Goal: Task Accomplishment & Management: Manage account settings

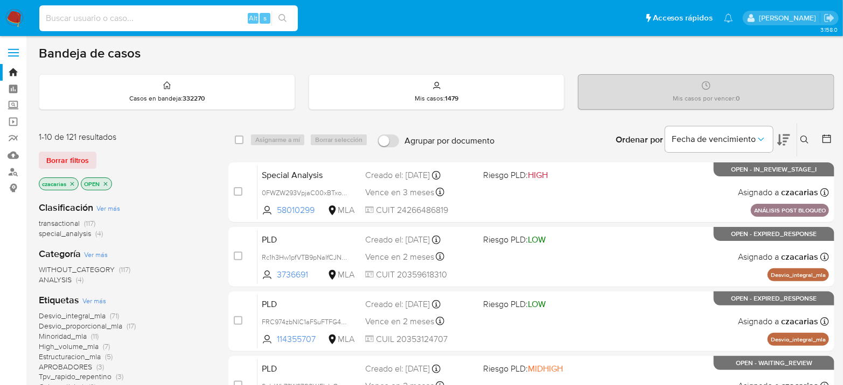
click at [156, 11] on input at bounding box center [168, 18] width 258 height 14
click at [148, 19] on input at bounding box center [168, 18] width 258 height 14
paste input "U4EP4zFiXMyd7ksFX6kFG5yk"
type input "U4EP4zFiXMyd7ksFX6kFG5yk"
click at [290, 13] on button "search-icon" at bounding box center [282, 18] width 22 height 15
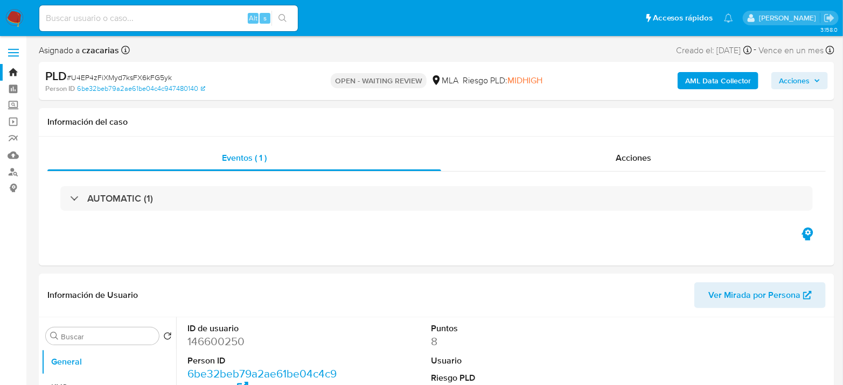
select select "10"
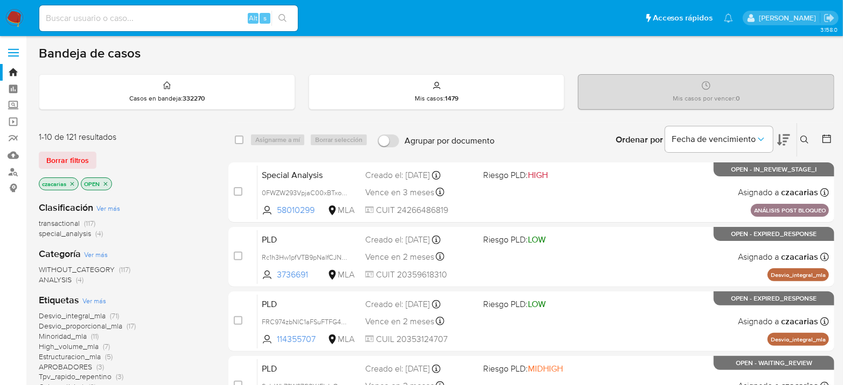
click at [813, 131] on div "Ingrese ID de usuario o caso Buscar Borrar filtros" at bounding box center [805, 139] width 18 height 33
click at [806, 136] on icon at bounding box center [804, 140] width 9 height 9
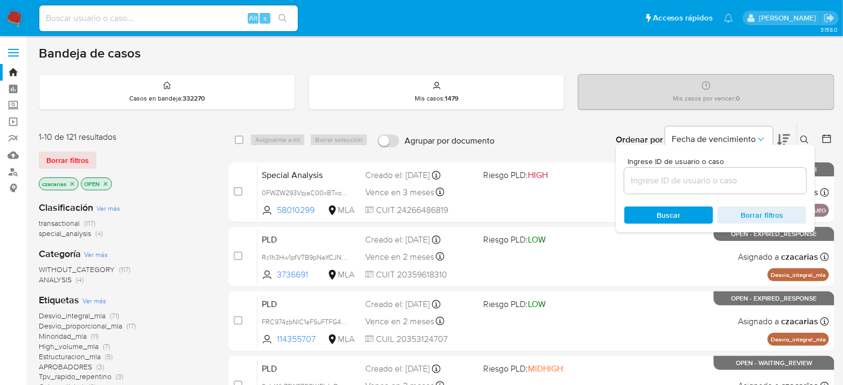
click at [678, 187] on div at bounding box center [715, 181] width 182 height 26
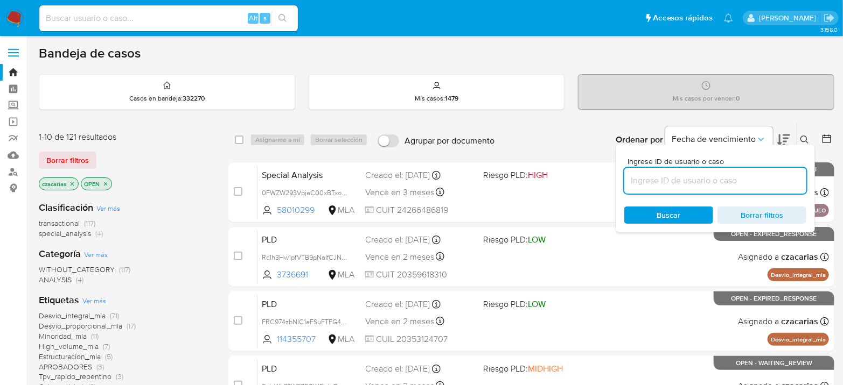
click at [684, 178] on input at bounding box center [715, 181] width 182 height 14
paste input "U4EP4zFiXMyd7ksFX6kFG5yk"
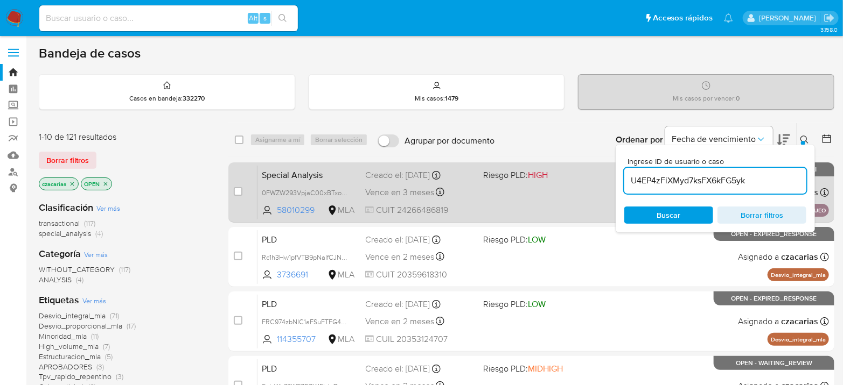
type input "U4EP4zFiXMyd7ksFX6kFG5yk"
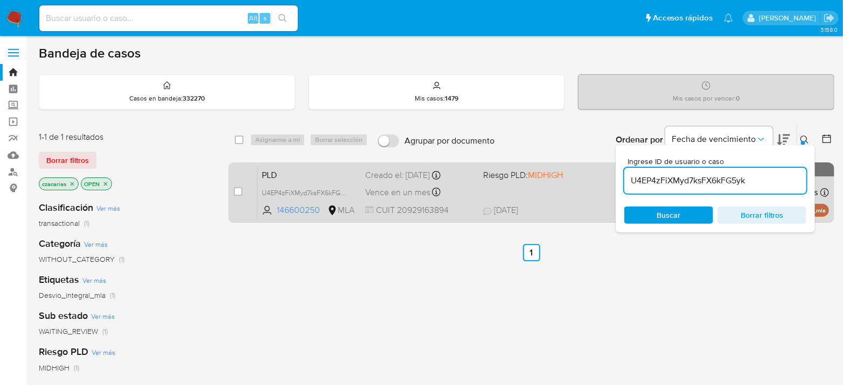
click at [233, 188] on div "case-item-checkbox No es posible asignar el caso PLD U4EP4zFiXMyd7ksFX6kFG5yk 1…" at bounding box center [531, 193] width 606 height 60
click at [235, 188] on input "checkbox" at bounding box center [238, 191] width 9 height 9
checkbox input "true"
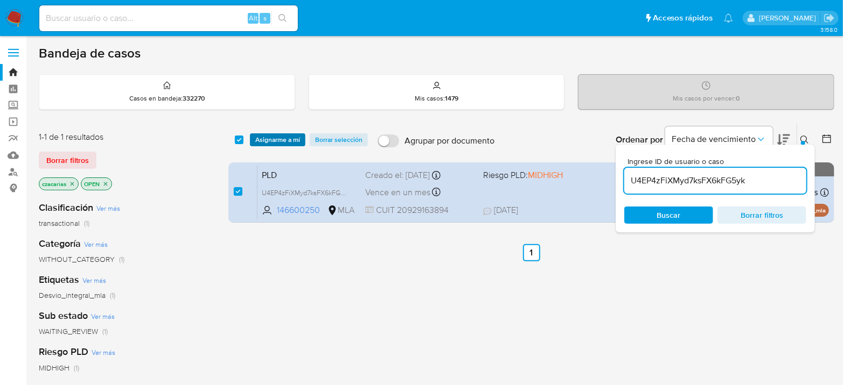
click at [261, 139] on span "Asignarme a mí" at bounding box center [277, 140] width 45 height 11
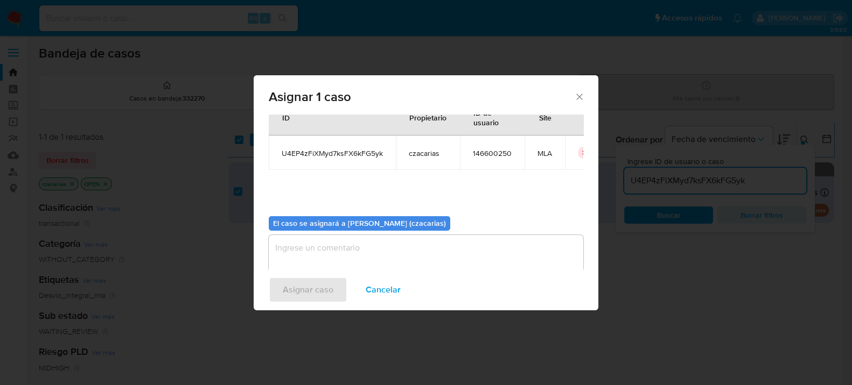
scroll to position [55, 0]
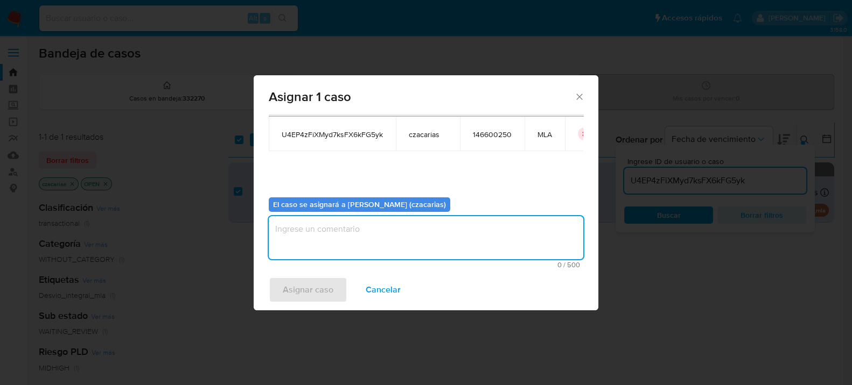
click at [323, 237] on textarea "assign-modal" at bounding box center [426, 237] width 314 height 43
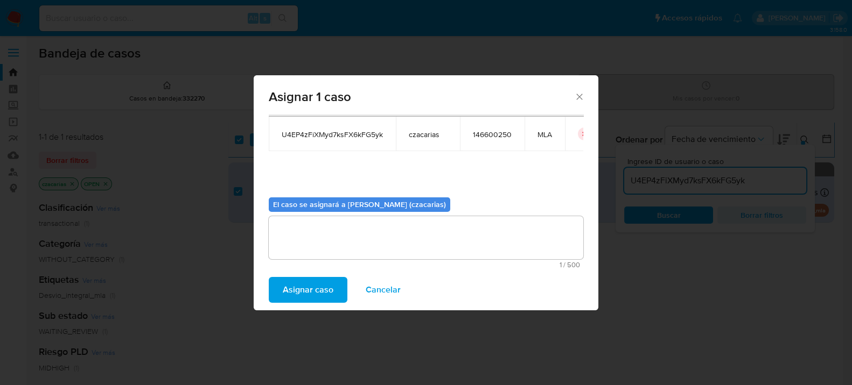
click at [319, 297] on span "Asignar caso" at bounding box center [308, 290] width 51 height 24
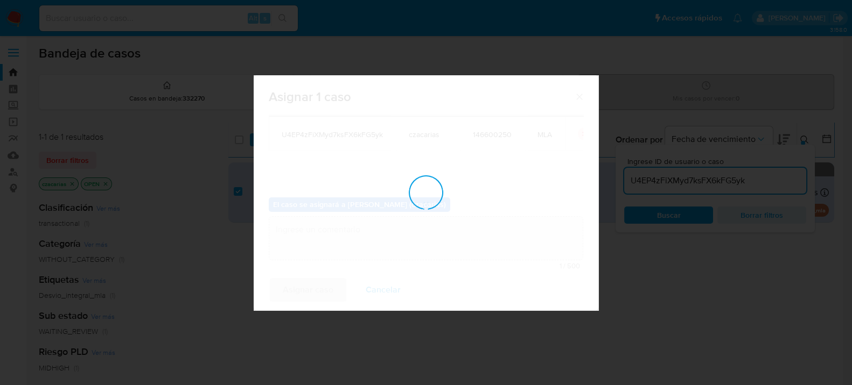
checkbox input "false"
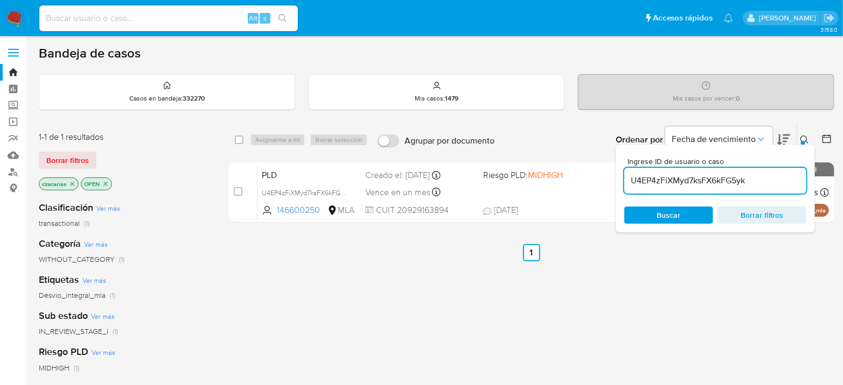
click at [702, 174] on input "U4EP4zFiXMyd7ksFX6kFG5yk" at bounding box center [715, 181] width 182 height 14
paste input "Ge4Qy8fK30KRcqQ2FSrQd4ic"
type input "Ge4Qy8fK30KRcqQ2FSrQd4ic"
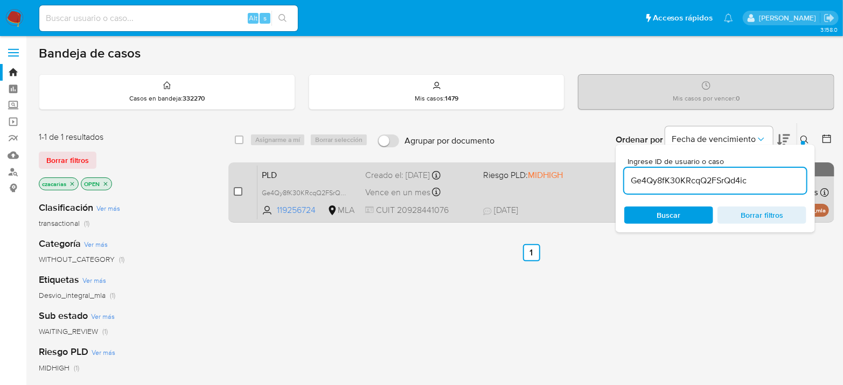
click at [237, 190] on input "checkbox" at bounding box center [238, 191] width 9 height 9
checkbox input "true"
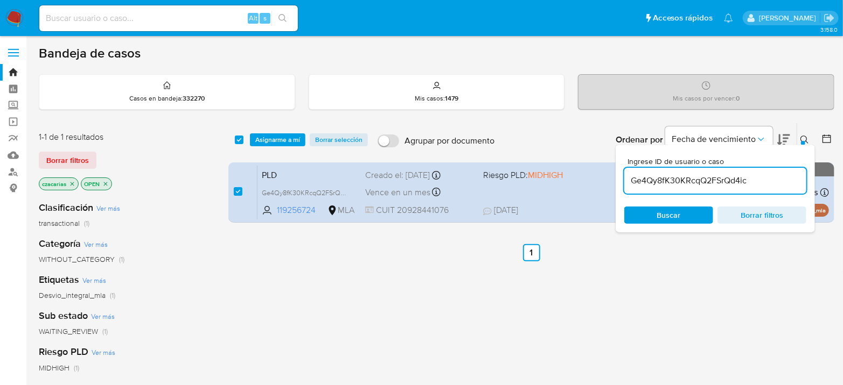
click at [273, 148] on div "select-all-cases-checkbox Asignarme a mí Borrar selección Agrupar por documento…" at bounding box center [531, 139] width 606 height 33
click at [278, 139] on span "Asignarme a mí" at bounding box center [277, 140] width 45 height 11
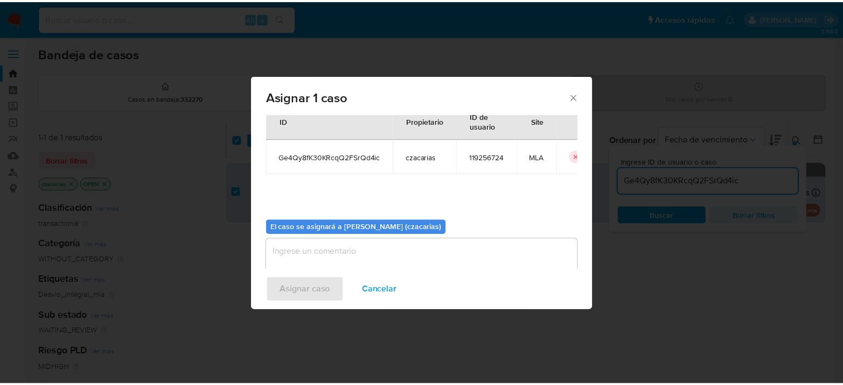
scroll to position [55, 0]
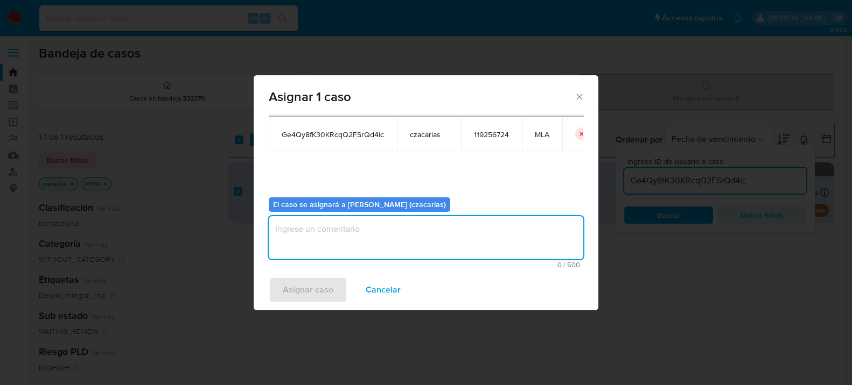
click at [416, 234] on textarea "assign-modal" at bounding box center [426, 237] width 314 height 43
click at [307, 301] on span "Asignar caso" at bounding box center [308, 290] width 51 height 24
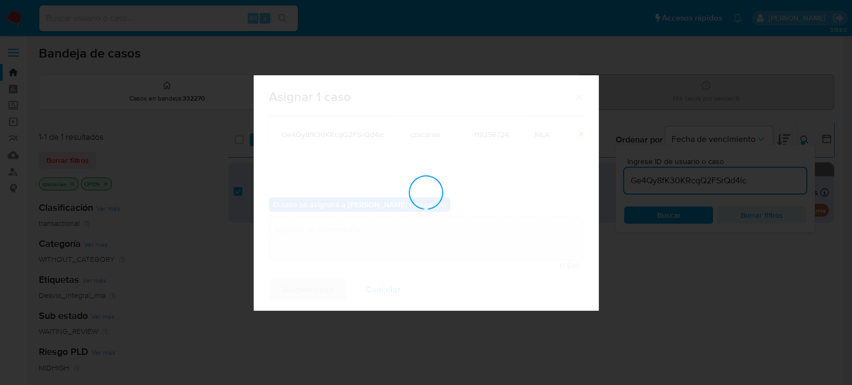
checkbox input "false"
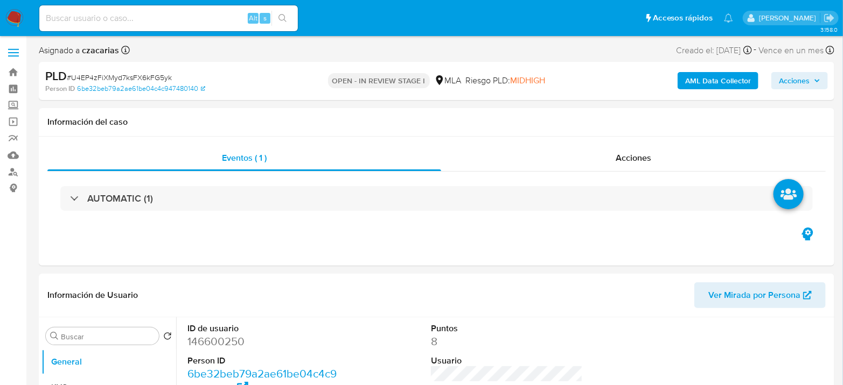
select select "10"
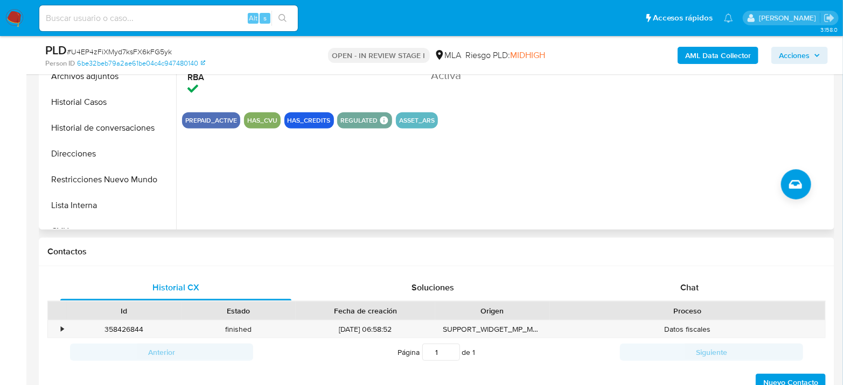
scroll to position [359, 0]
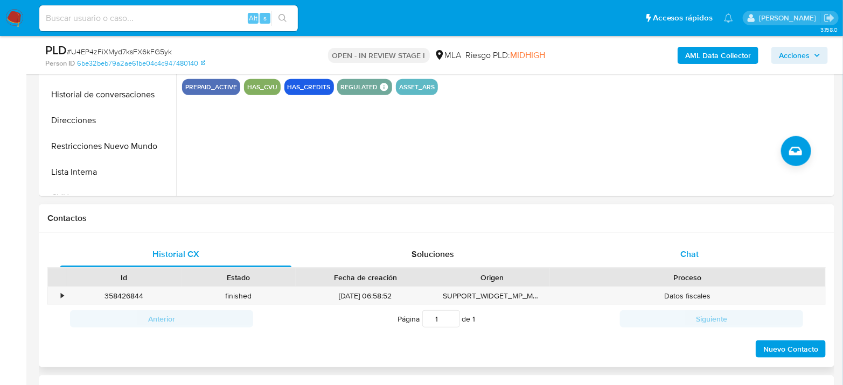
click at [705, 264] on div "Chat" at bounding box center [689, 255] width 231 height 26
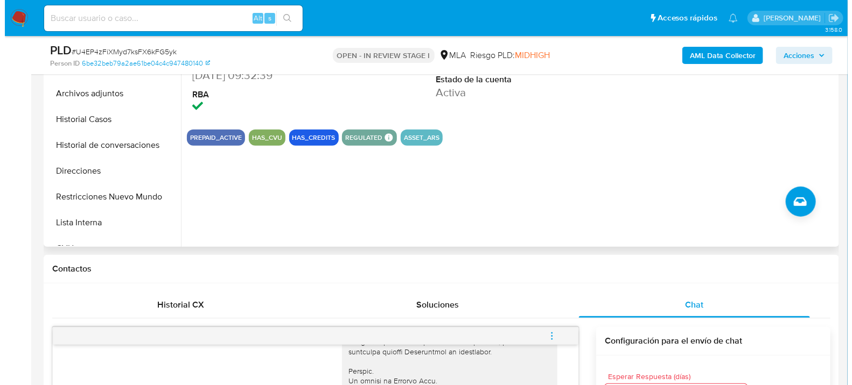
scroll to position [120, 0]
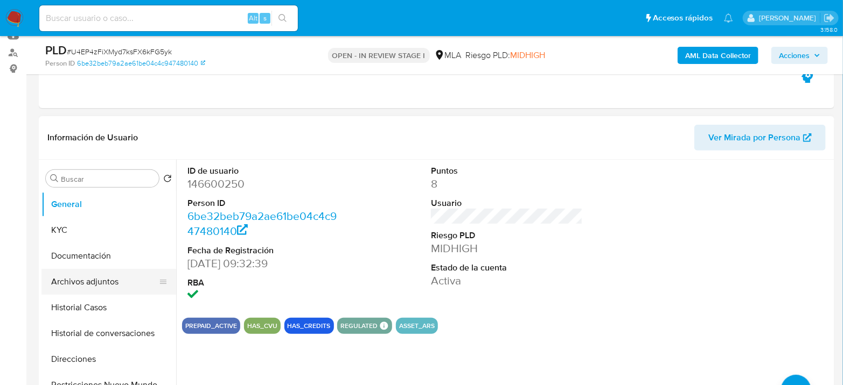
click at [103, 292] on button "Archivos adjuntos" at bounding box center [104, 282] width 126 height 26
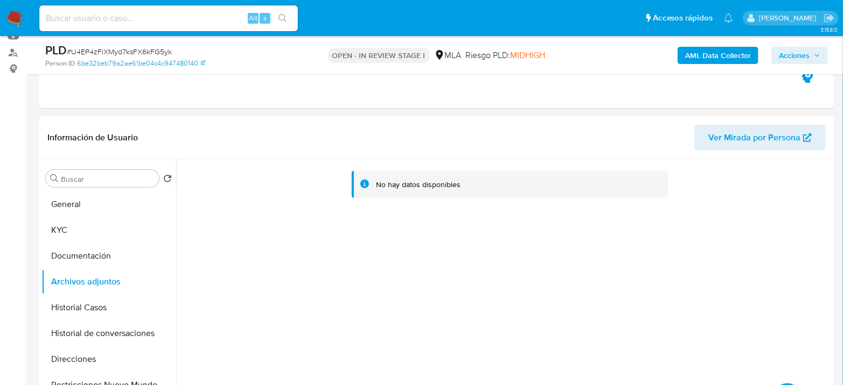
click at [715, 50] on b "AML Data Collector" at bounding box center [718, 55] width 66 height 17
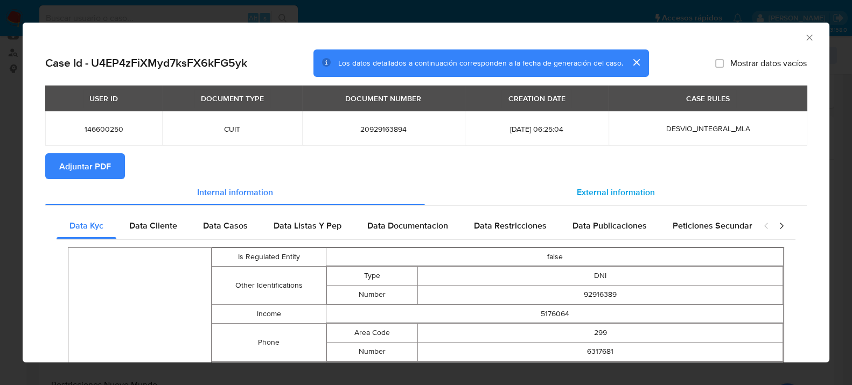
click at [598, 194] on span "External information" at bounding box center [616, 192] width 78 height 12
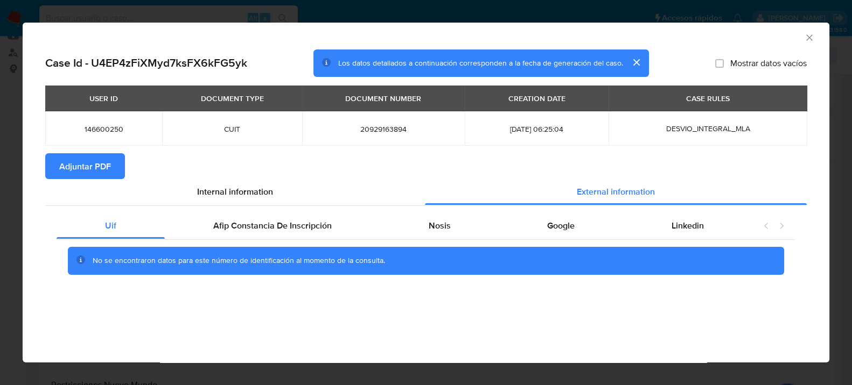
click at [324, 246] on div "No se encontraron datos para este número de identificación al momento de la con…" at bounding box center [426, 261] width 739 height 43
click at [329, 234] on div "Afip Constancia De Inscripción" at bounding box center [272, 226] width 215 height 26
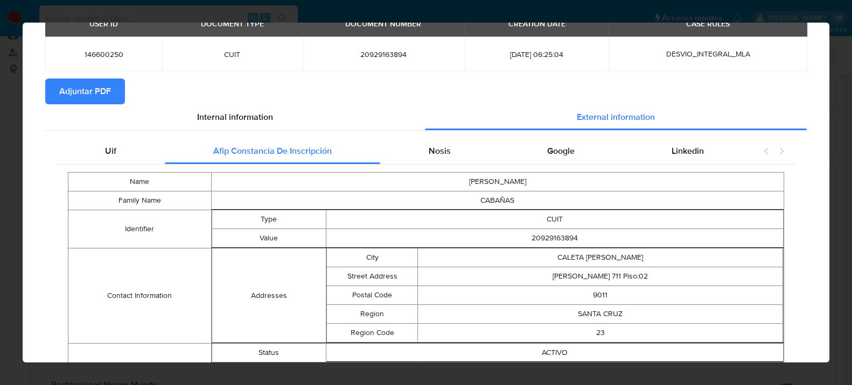
scroll to position [0, 0]
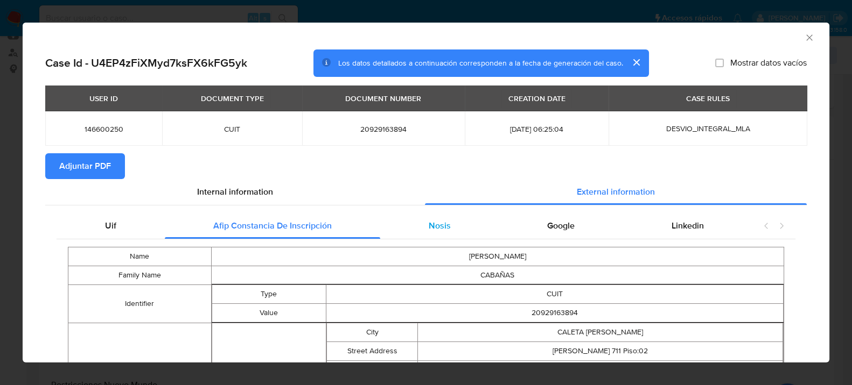
click at [432, 235] on div "Nosis" at bounding box center [439, 226] width 119 height 26
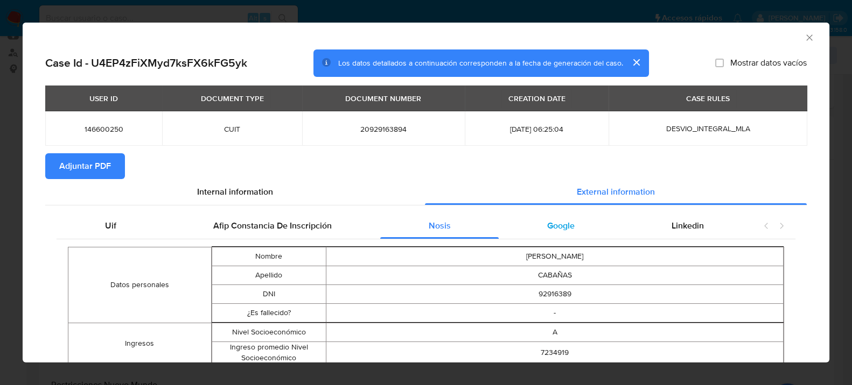
click at [576, 230] on div "Google" at bounding box center [561, 226] width 124 height 26
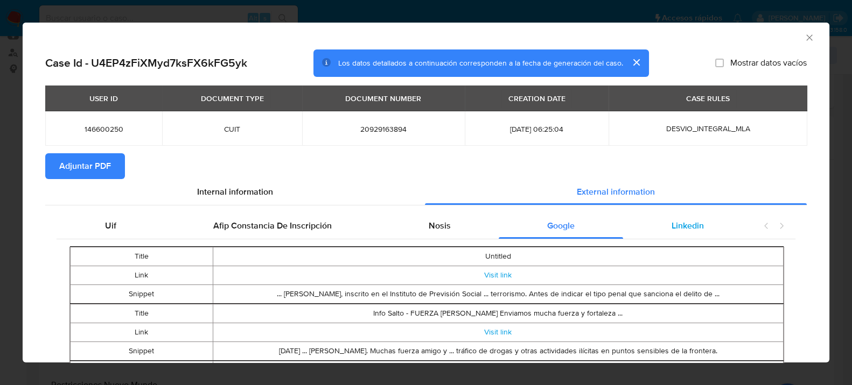
click at [681, 234] on div "Linkedin" at bounding box center [687, 226] width 129 height 26
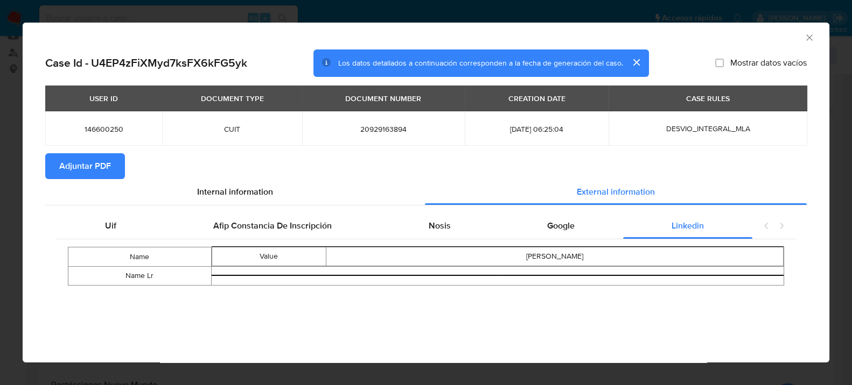
click at [113, 166] on button "Adjuntar PDF" at bounding box center [85, 166] width 80 height 26
click at [806, 39] on icon "Cerrar ventana" at bounding box center [809, 37] width 11 height 11
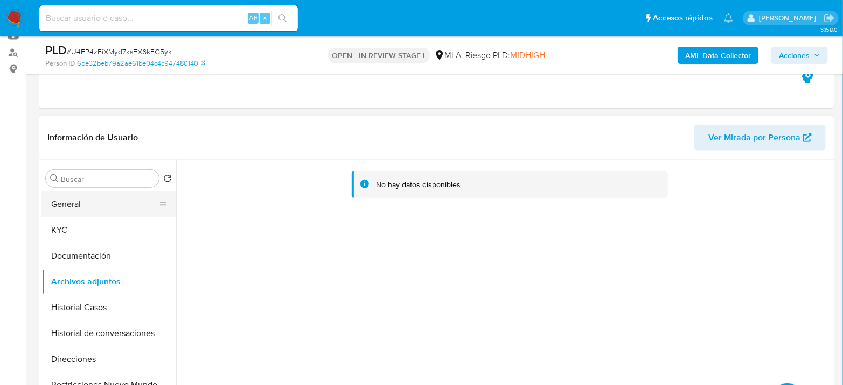
click at [87, 209] on button "General" at bounding box center [104, 205] width 126 height 26
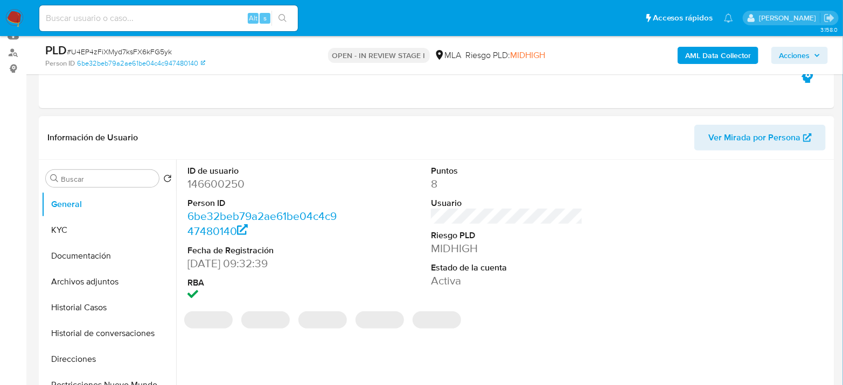
click at [208, 178] on dd "146600250" at bounding box center [263, 184] width 152 height 15
copy dd "146600250"
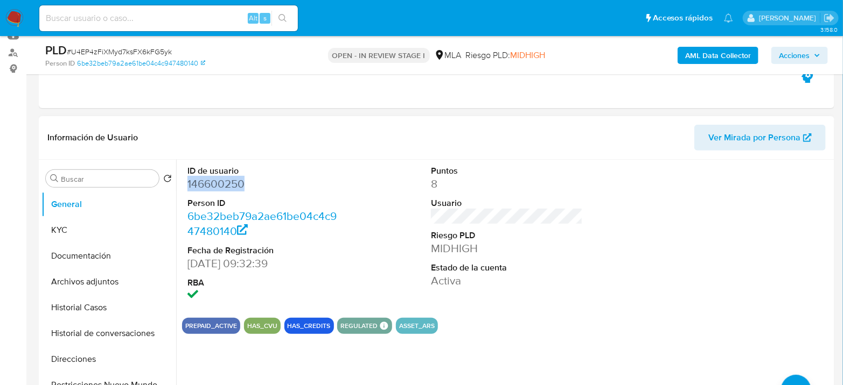
click at [212, 184] on dd "146600250" at bounding box center [263, 184] width 152 height 15
copy dd "146600250"
click at [203, 185] on dd "146600250" at bounding box center [263, 184] width 152 height 15
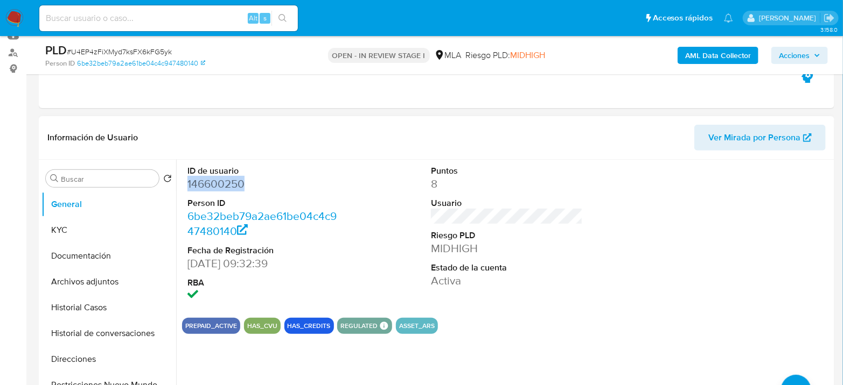
copy dd "146600250"
click at [94, 231] on button "KYC" at bounding box center [104, 230] width 126 height 26
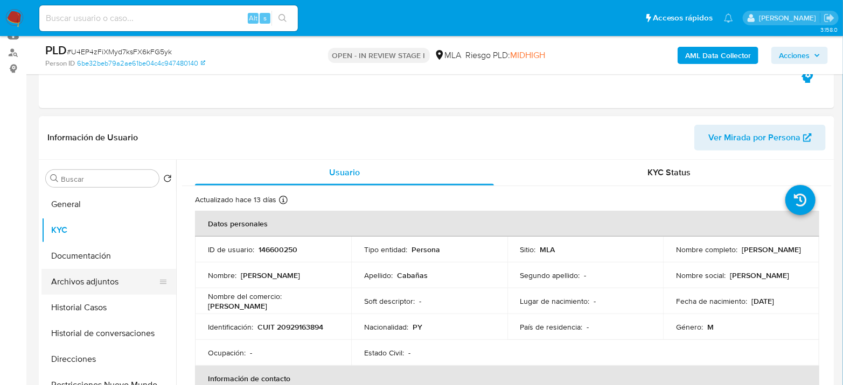
click at [90, 280] on button "Archivos adjuntos" at bounding box center [104, 282] width 126 height 26
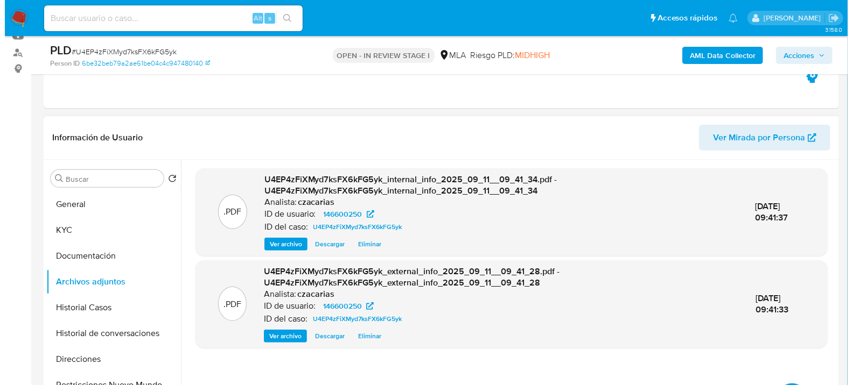
scroll to position [179, 0]
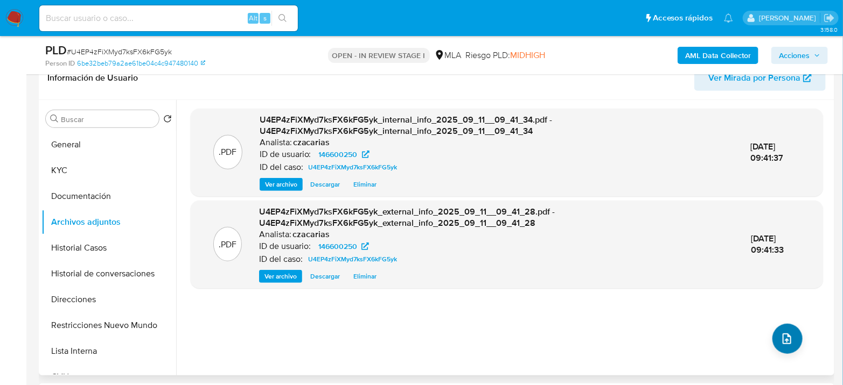
drag, startPoint x: 785, startPoint y: 317, endPoint x: 782, endPoint y: 330, distance: 13.2
click at [786, 319] on div ".PDF U4EP4zFiXMyd7ksFX6kFG5yk_internal_info_2025_09_11__09_41_34.pdf - U4EP4zFi…" at bounding box center [507, 238] width 632 height 258
click at [780, 333] on icon "upload-file" at bounding box center [786, 339] width 13 height 13
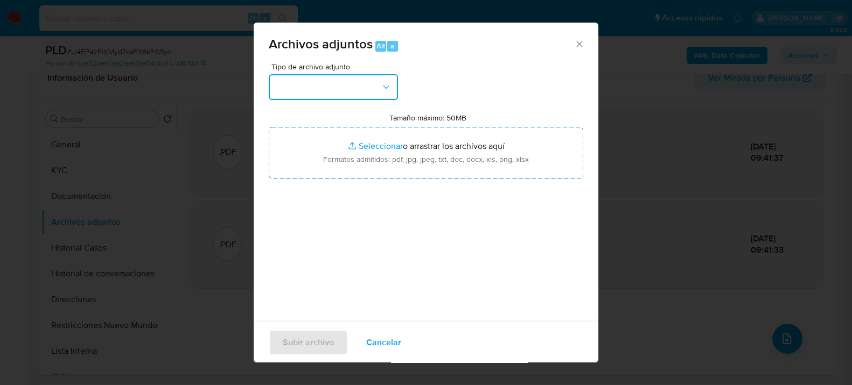
click at [331, 99] on button "button" at bounding box center [333, 87] width 129 height 26
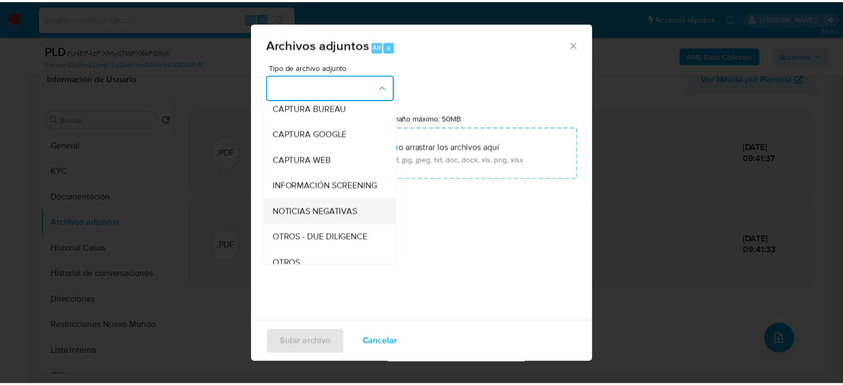
scroll to position [120, 0]
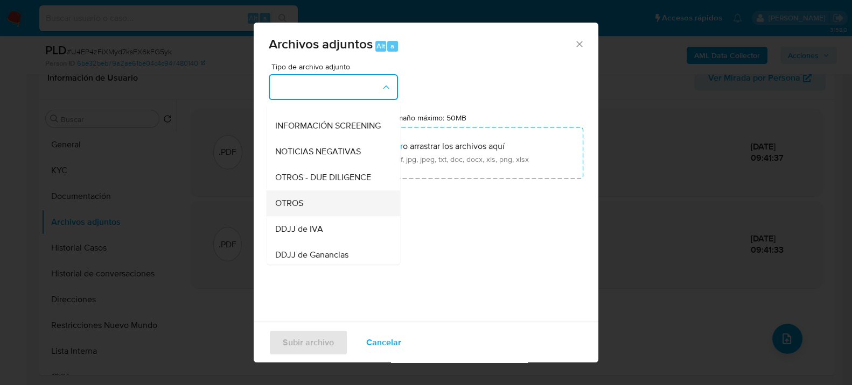
click at [285, 208] on span "OTROS" at bounding box center [289, 203] width 28 height 11
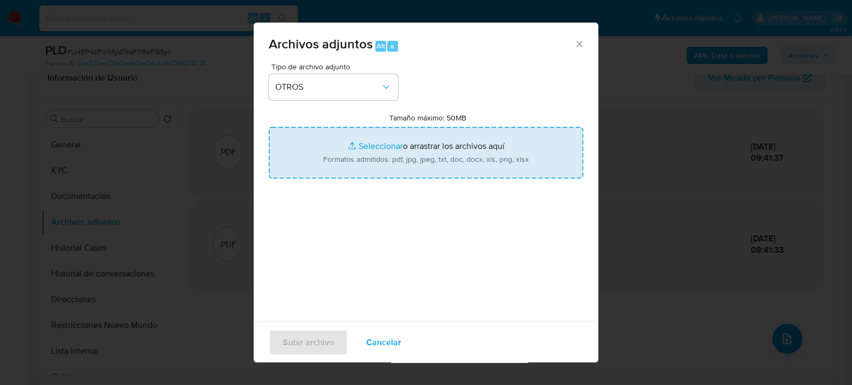
type input "C:\fakepath\Movimientos-146600250.xlsx"
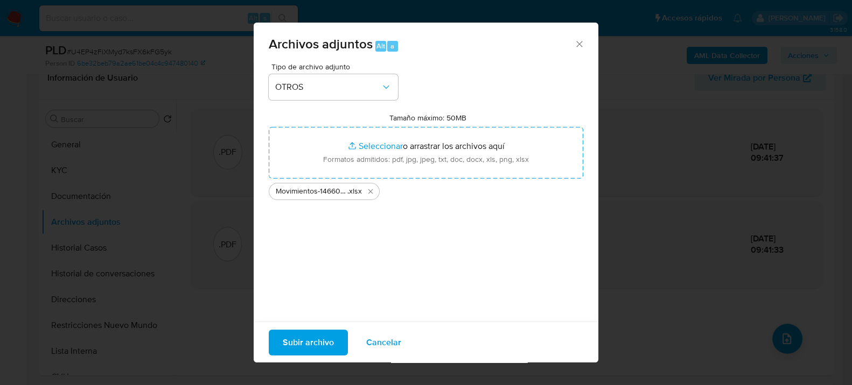
click at [299, 345] on span "Subir archivo" at bounding box center [308, 343] width 51 height 24
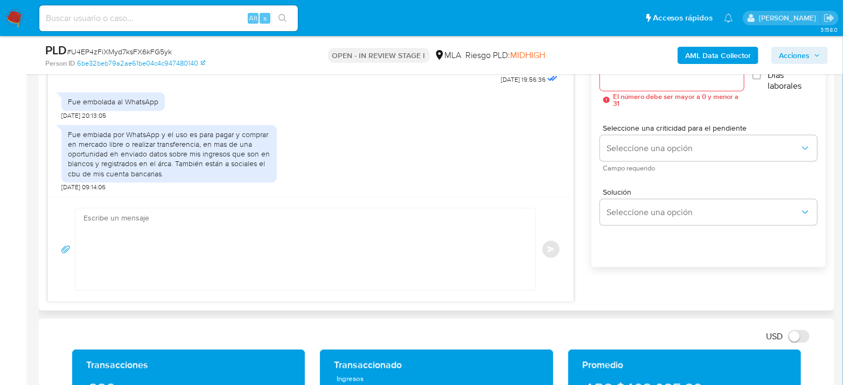
scroll to position [718, 0]
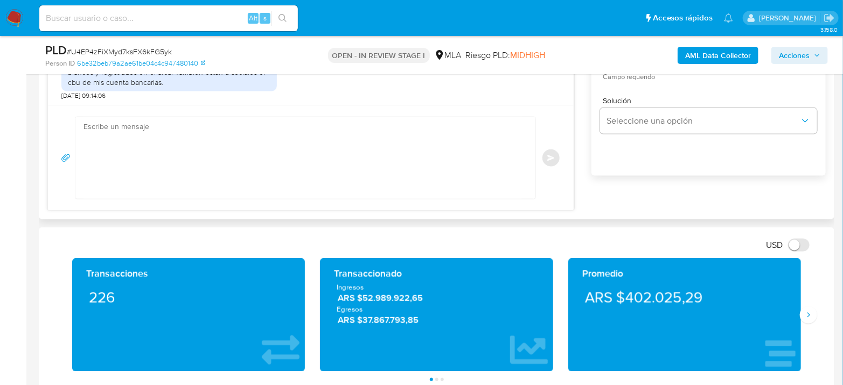
click at [293, 147] on textarea at bounding box center [302, 158] width 438 height 82
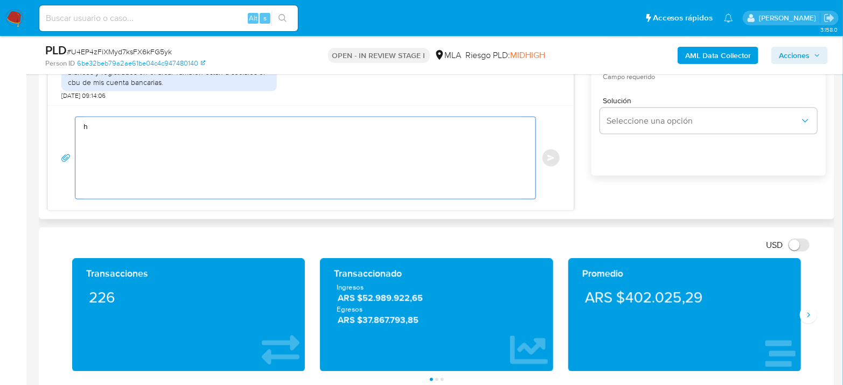
click at [297, 148] on textarea "h" at bounding box center [302, 158] width 438 height 82
type textarea "h"
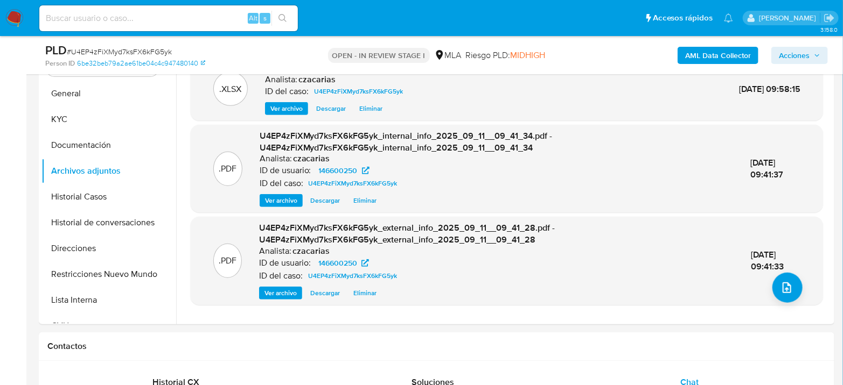
scroll to position [179, 0]
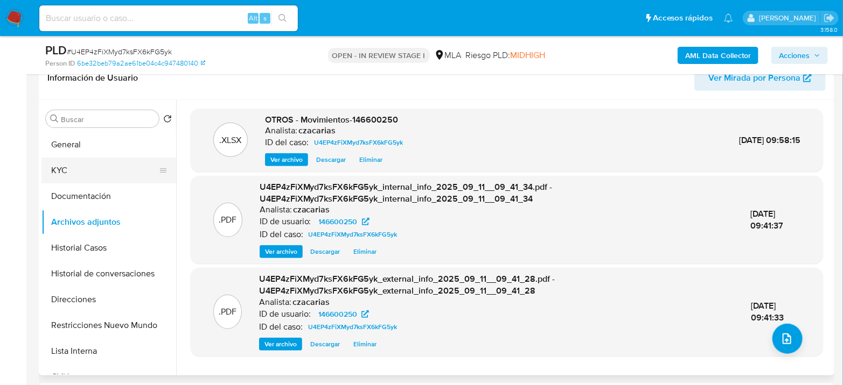
click at [71, 169] on button "KYC" at bounding box center [104, 171] width 126 height 26
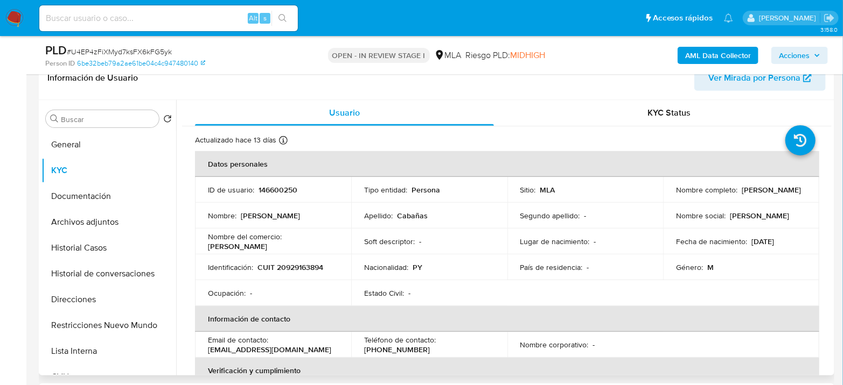
drag, startPoint x: 672, startPoint y: 197, endPoint x: 785, endPoint y: 197, distance: 113.1
click at [785, 195] on div "Nombre completo : Roberto Carlos Cabañas" at bounding box center [741, 190] width 130 height 10
copy p "Roberto Carlos Cabañas"
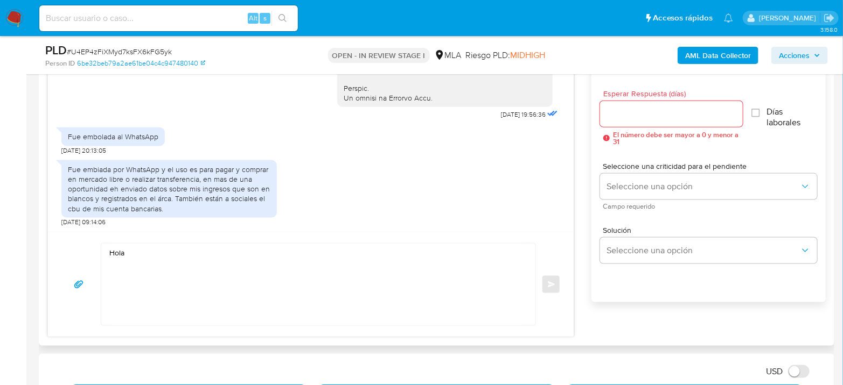
scroll to position [598, 0]
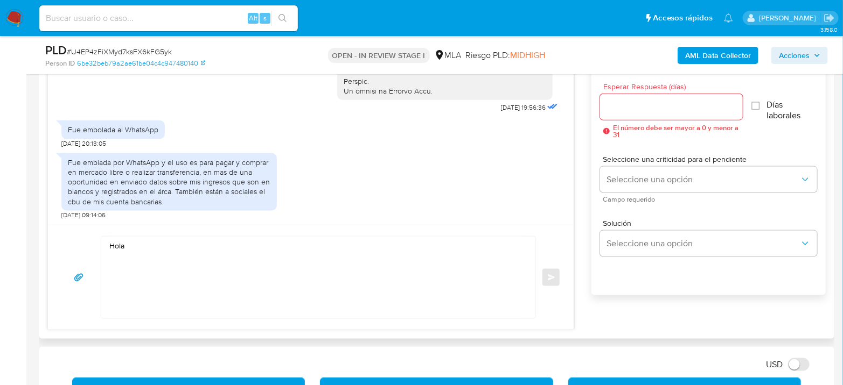
click at [202, 238] on textarea "Hola" at bounding box center [315, 278] width 412 height 82
paste textarea "Roberto Carlos Cabañas"
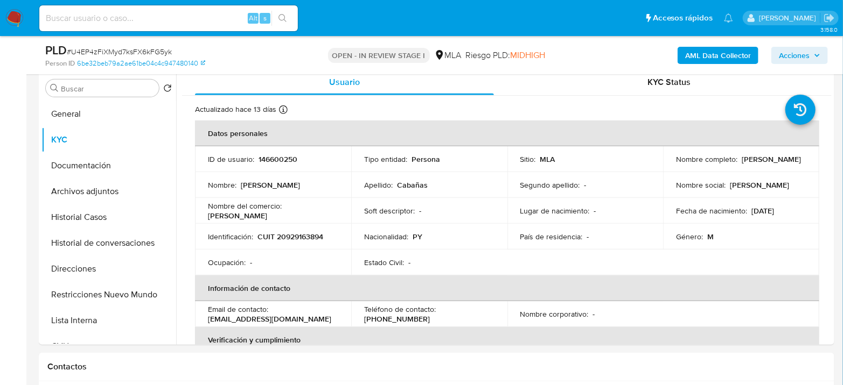
scroll to position [179, 0]
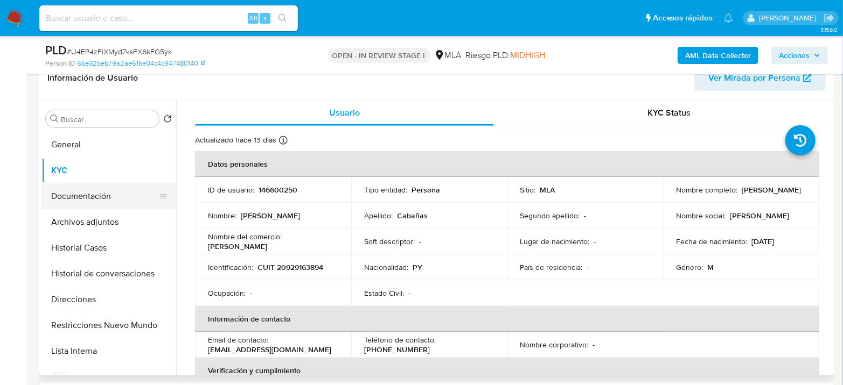
type textarea "Hola Roberto Carlos Cabañas Agradecemos su respuesta. Con el fin de po"
click at [118, 192] on button "Documentación" at bounding box center [104, 197] width 126 height 26
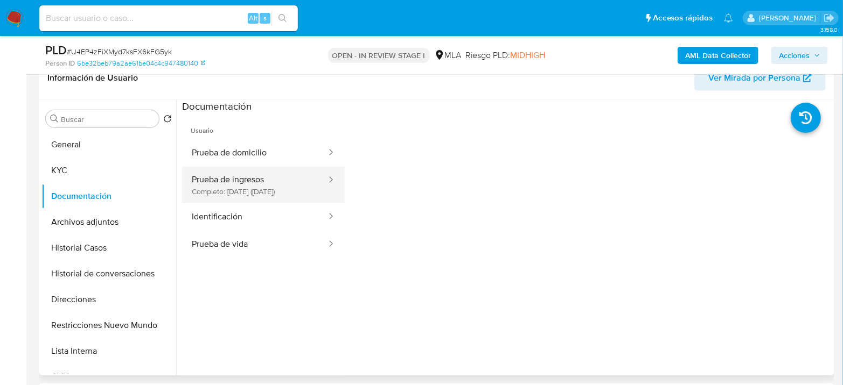
click at [273, 192] on button "Prueba de ingresos Completo: 17/01/2025 (hace 8 meses)" at bounding box center [254, 185] width 145 height 37
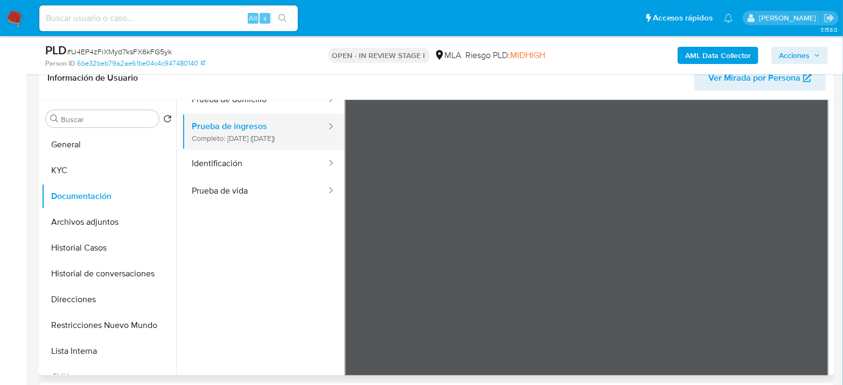
scroll to position [0, 0]
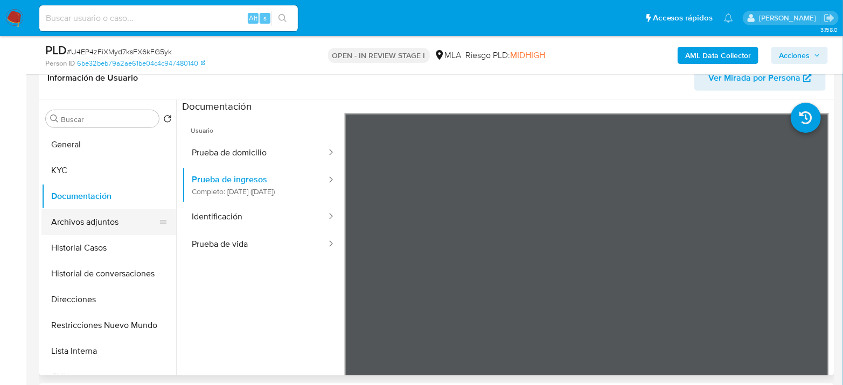
click at [87, 222] on button "Archivos adjuntos" at bounding box center [104, 222] width 126 height 26
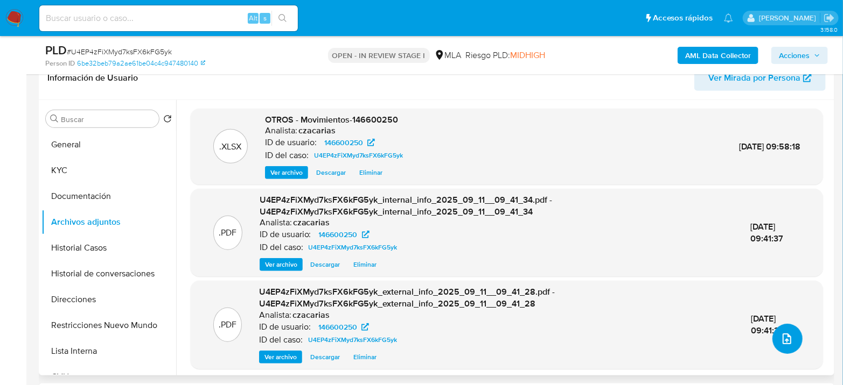
click at [789, 344] on span "upload-file" at bounding box center [786, 339] width 13 height 13
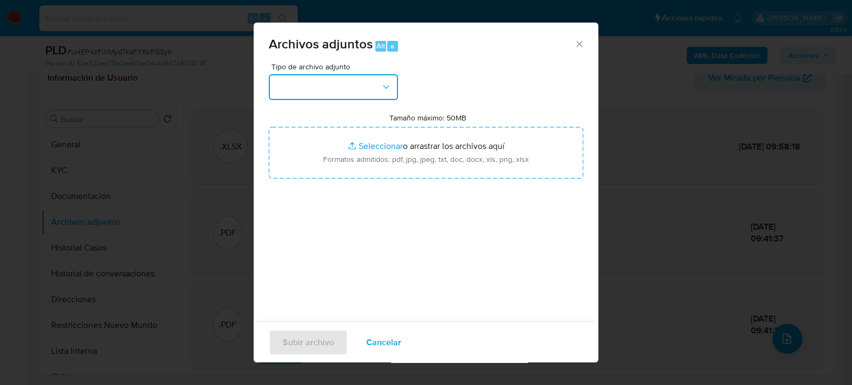
click at [319, 98] on button "button" at bounding box center [333, 87] width 129 height 26
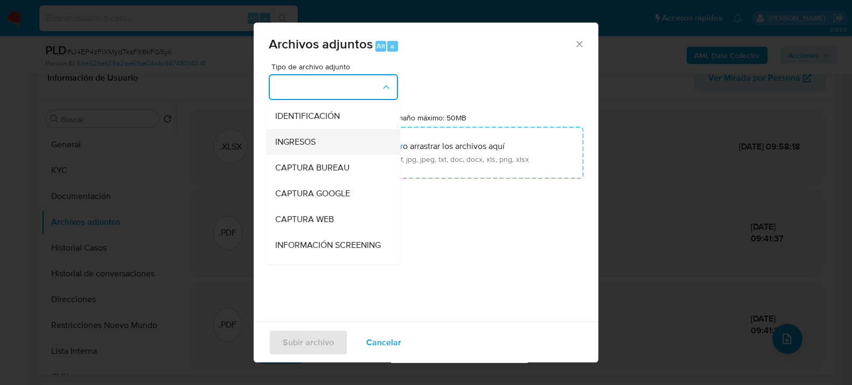
click at [320, 142] on div "INGRESOS" at bounding box center [330, 142] width 110 height 26
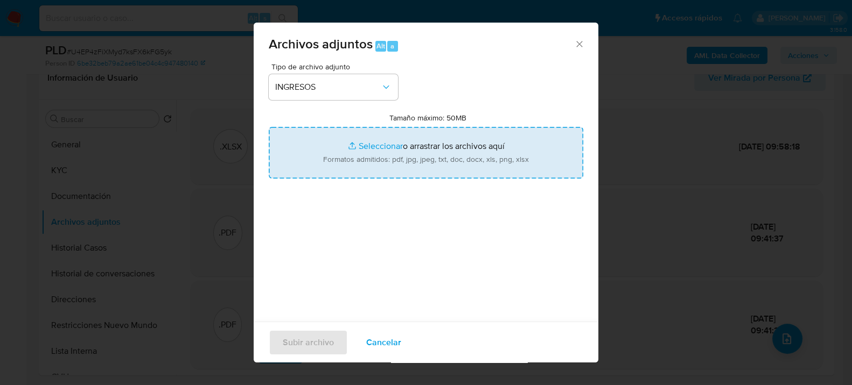
type input "C:\fakepath\recibo.pdf"
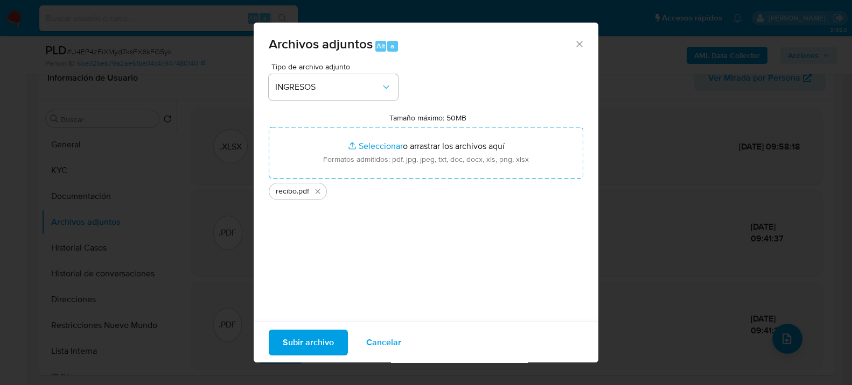
click at [303, 336] on span "Subir archivo" at bounding box center [308, 343] width 51 height 24
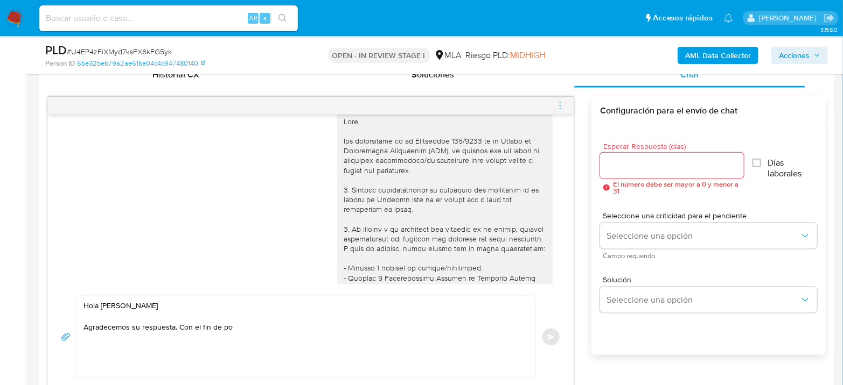
scroll to position [718, 0]
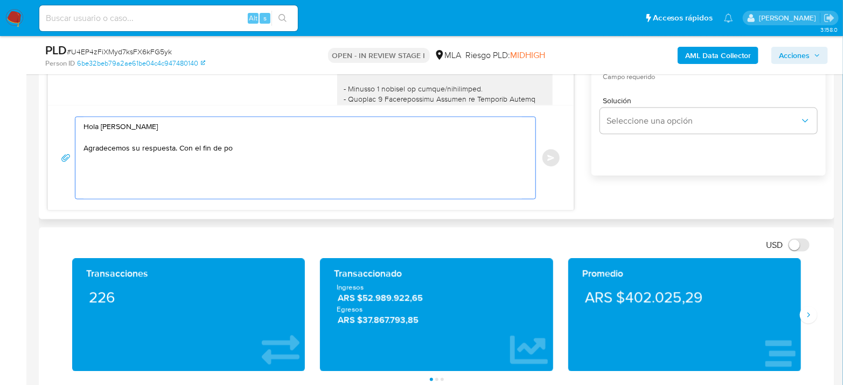
click at [237, 145] on textarea "Hola Roberto Carlos Cabañas Agradecemos su respuesta. Con el fin de po" at bounding box center [302, 158] width 438 height 82
click at [237, 145] on textarea "Hola Roberto Carlos Cabañas Agradecemos su respuesta. Con el fin de poder compl…" at bounding box center [302, 158] width 438 height 82
click at [385, 152] on textarea "Hola Roberto Carlos Cabañas Agradecemos su respuesta. Con el fin de complementa…" at bounding box center [302, 158] width 438 height 82
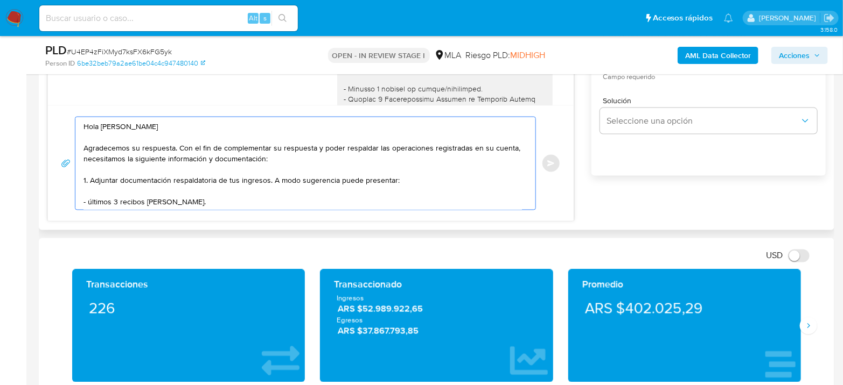
click at [90, 199] on textarea "Hola Roberto Carlos Cabañas Agradecemos su respuesta. Con el fin de complementa…" at bounding box center [302, 163] width 438 height 93
click at [242, 201] on textarea "Hola Roberto Carlos Cabañas Agradecemos su respuesta. Con el fin de complementa…" at bounding box center [302, 163] width 438 height 93
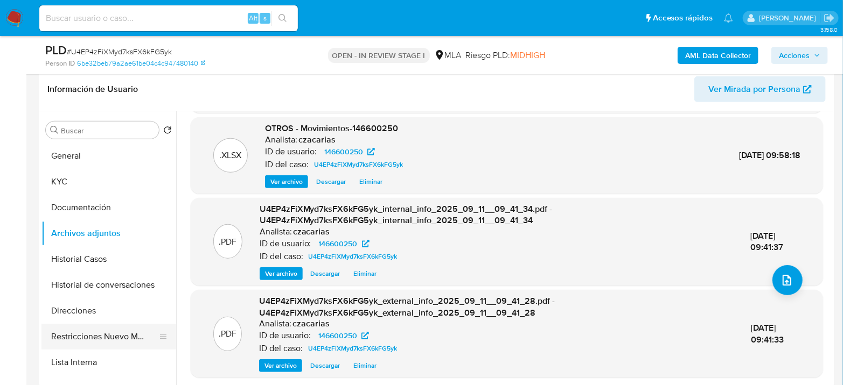
scroll to position [120, 0]
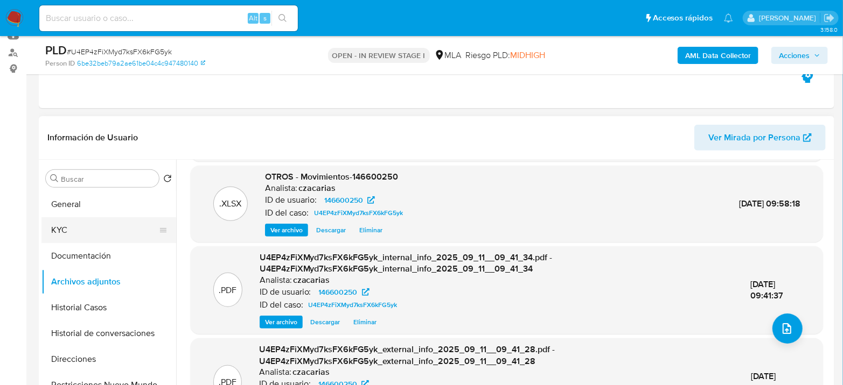
click at [72, 241] on button "KYC" at bounding box center [104, 230] width 126 height 26
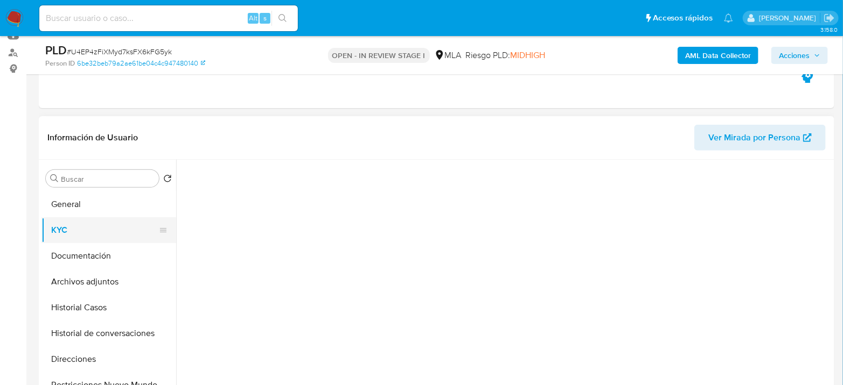
scroll to position [0, 0]
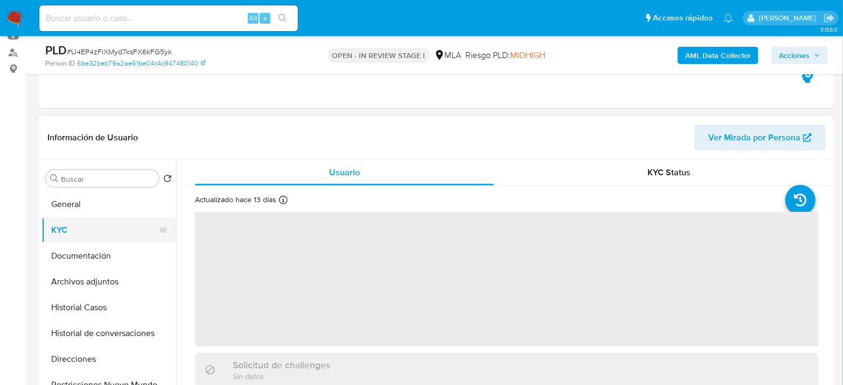
click at [75, 238] on button "KYC" at bounding box center [104, 230] width 126 height 26
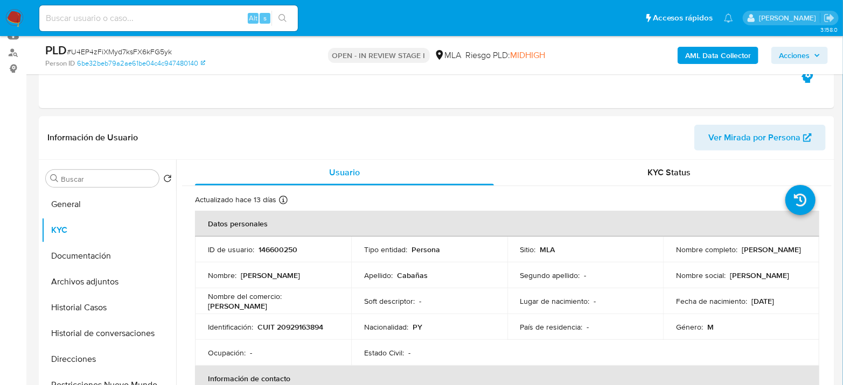
scroll to position [60, 0]
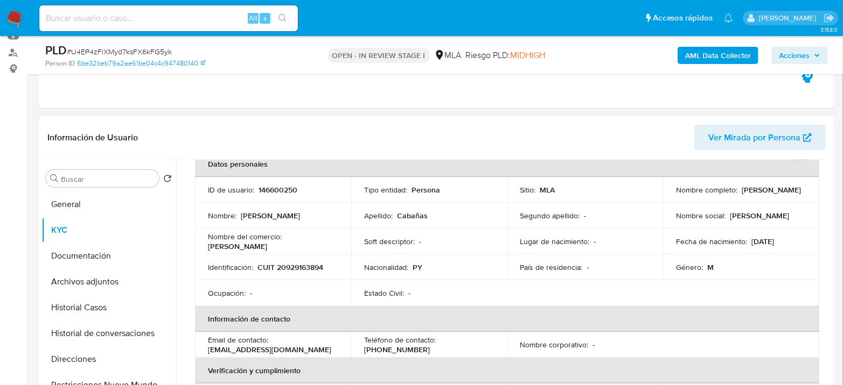
click at [300, 268] on p "CUIT 20929163894" at bounding box center [290, 268] width 66 height 10
copy p "20929163894"
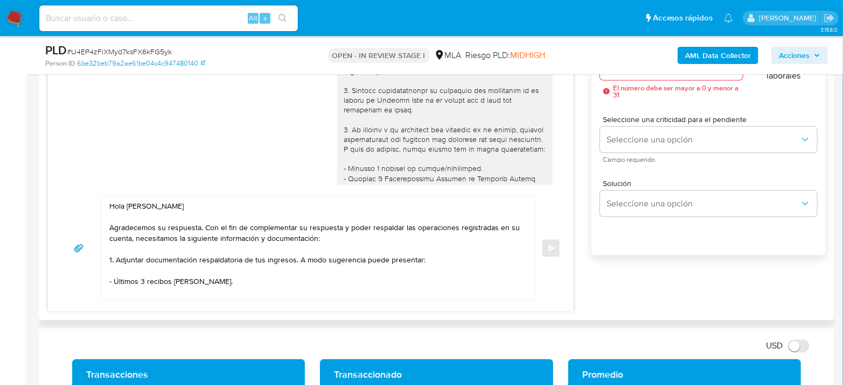
scroll to position [658, 0]
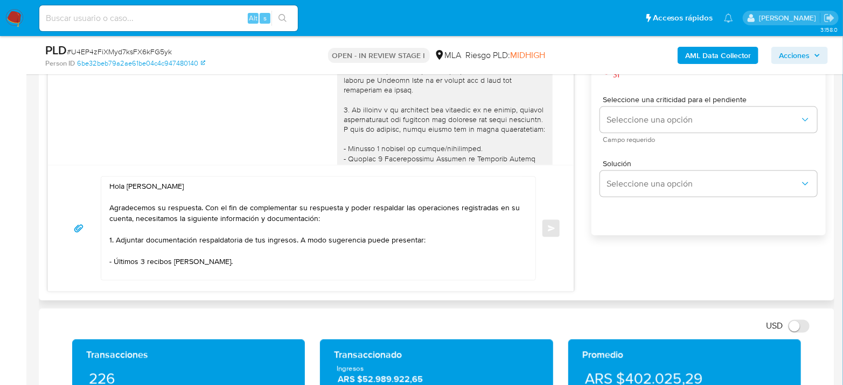
click at [250, 260] on textarea "Hola Roberto Carlos Cabañas Agradecemos su respuesta. Con el fin de complementa…" at bounding box center [315, 228] width 412 height 103
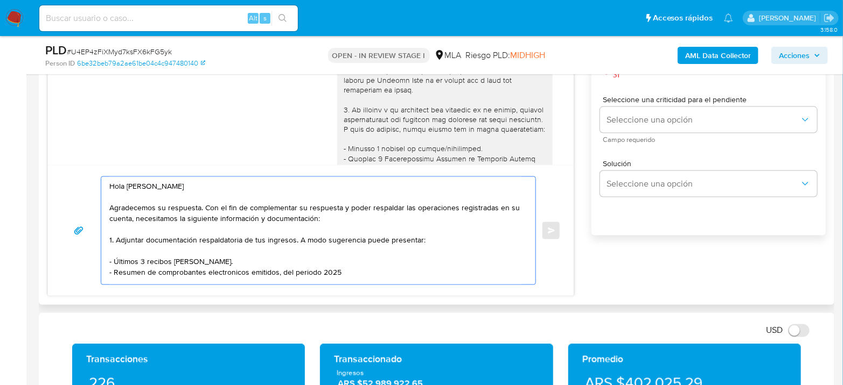
click at [338, 267] on textarea "Hola Roberto Carlos Cabañas Agradecemos su respuesta. Con el fin de complementa…" at bounding box center [315, 231] width 412 height 108
drag, startPoint x: 340, startPoint y: 269, endPoint x: 115, endPoint y: 272, distance: 225.6
click at [115, 272] on textarea "Hola Roberto Carlos Cabañas Agradecemos su respuesta. Con el fin de complementa…" at bounding box center [315, 231] width 412 height 108
paste textarea "Resumen de Comprobantes Electrónicos emitidos de los períodos 2024 y 2025 Si ti…"
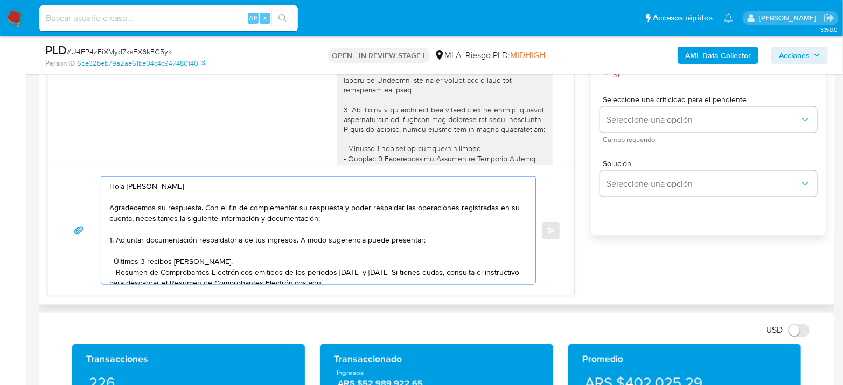
scroll to position [2, 0]
drag, startPoint x: 361, startPoint y: 268, endPoint x: 292, endPoint y: 267, distance: 68.9
click at [292, 267] on textarea "Hola Roberto Carlos Cabañas Agradecemos su respuesta. Con el fin de complementa…" at bounding box center [315, 231] width 412 height 108
click at [339, 270] on textarea "Hola Roberto Carlos Cabañas Agradecemos su respuesta. Con el fin de complementa…" at bounding box center [315, 231] width 412 height 108
click at [351, 275] on textarea "Hola Roberto Carlos Cabañas Agradecemos su respuesta. Con el fin de complementa…" at bounding box center [315, 231] width 412 height 108
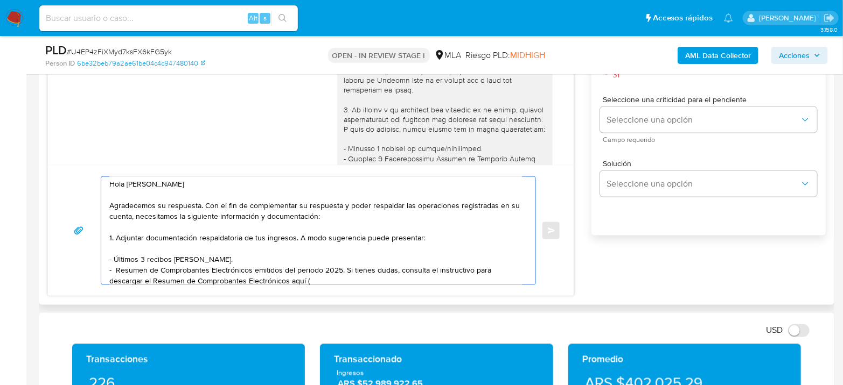
paste textarea "https://www.mercadopago.com.ar/ayuda/30181"
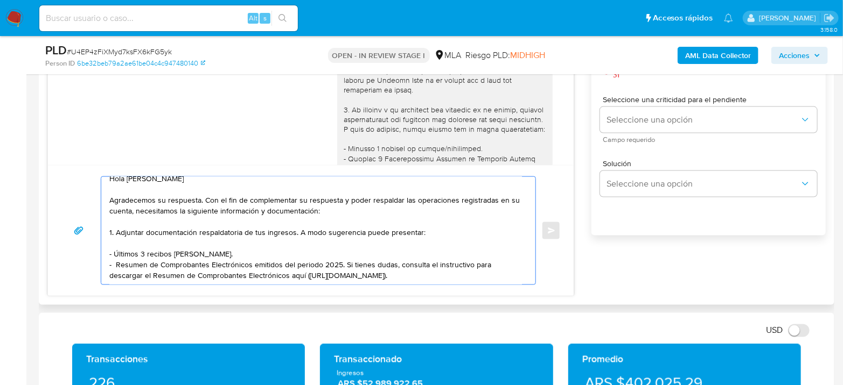
scroll to position [24, 0]
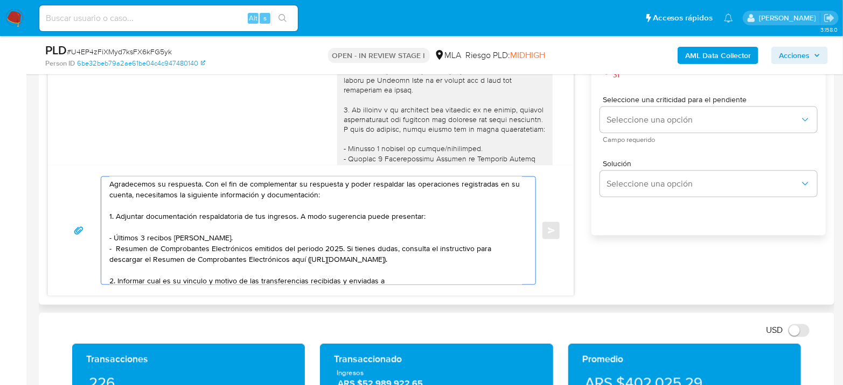
click at [346, 279] on textarea "Hola Roberto Carlos Cabañas Agradecemos su respuesta. Con el fin de complementa…" at bounding box center [315, 231] width 412 height 108
click at [421, 277] on textarea "Hola Roberto Carlos Cabañas Agradecemos su respuesta. Con el fin de complementa…" at bounding box center [315, 231] width 412 height 108
paste textarea "Jose Luis Cabañas Sosa"
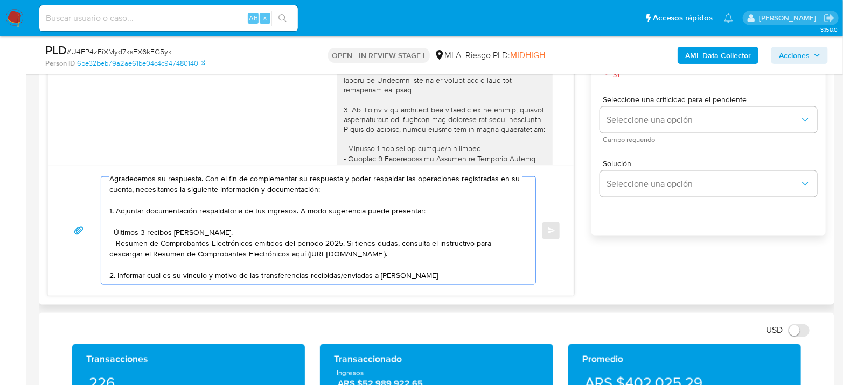
click at [478, 268] on textarea "Hola Roberto Carlos Cabañas Agradecemos su respuesta. Con el fin de complementa…" at bounding box center [315, 231] width 412 height 108
paste textarea "20393750058"
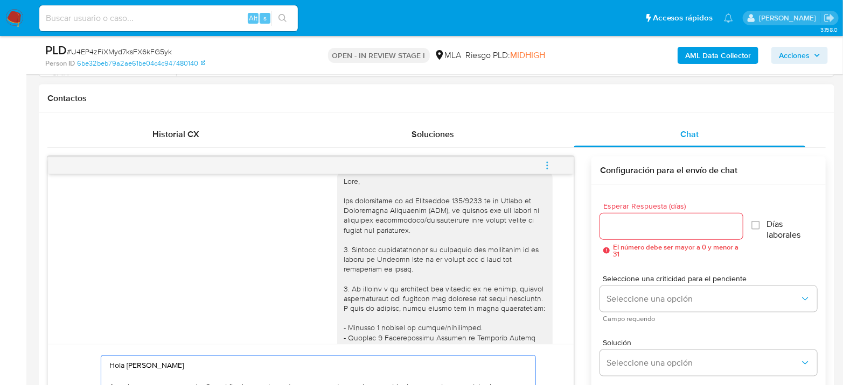
scroll to position [478, 0]
type textarea "Hola Roberto Carlos Cabañas Agradecemos su respuesta. Con el fin de complementa…"
click at [633, 230] on input "Esperar Respuesta (días)" at bounding box center [671, 227] width 143 height 14
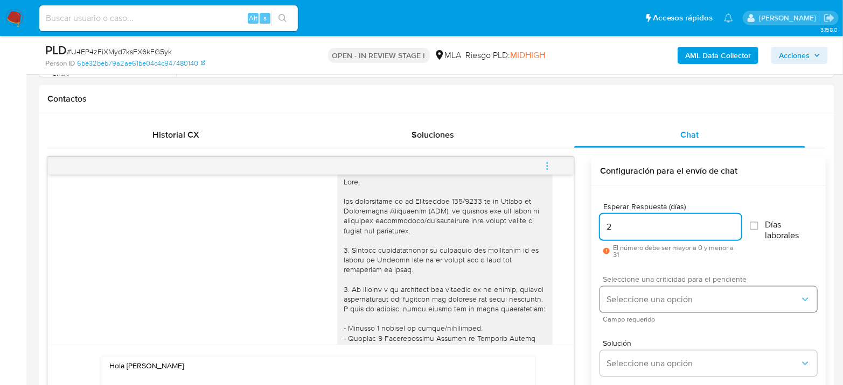
type input "2"
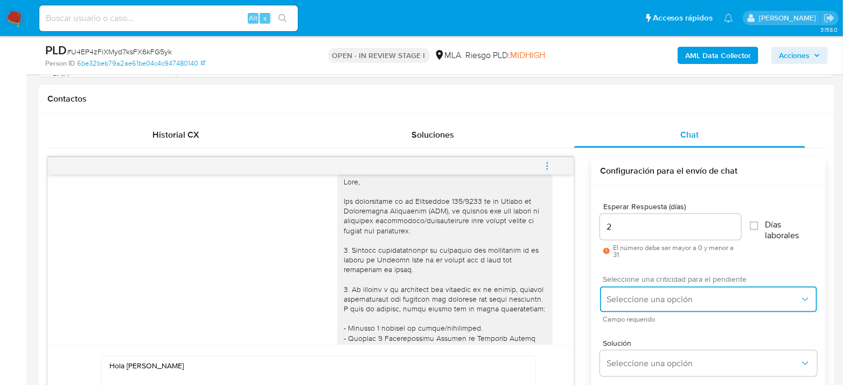
click at [644, 297] on span "Seleccione una opción" at bounding box center [702, 299] width 193 height 11
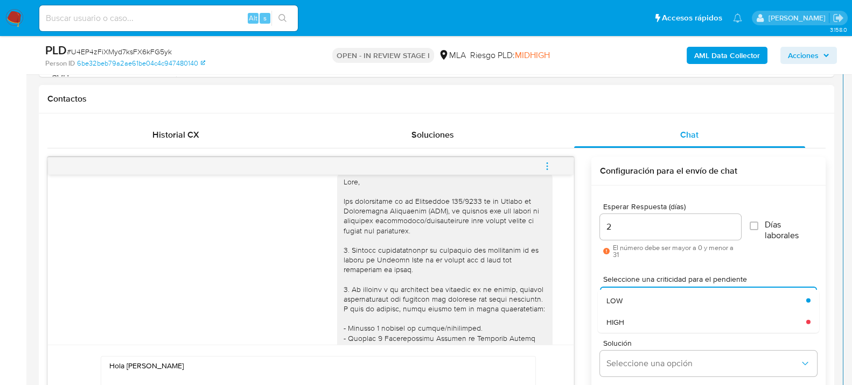
click at [654, 327] on div "HIGH" at bounding box center [706, 322] width 200 height 22
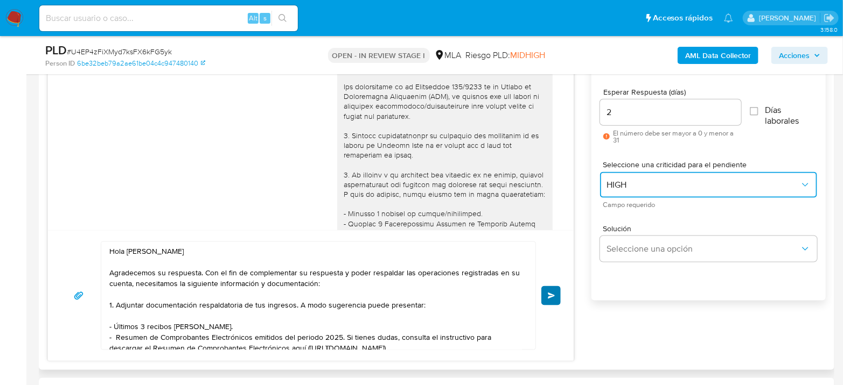
scroll to position [598, 0]
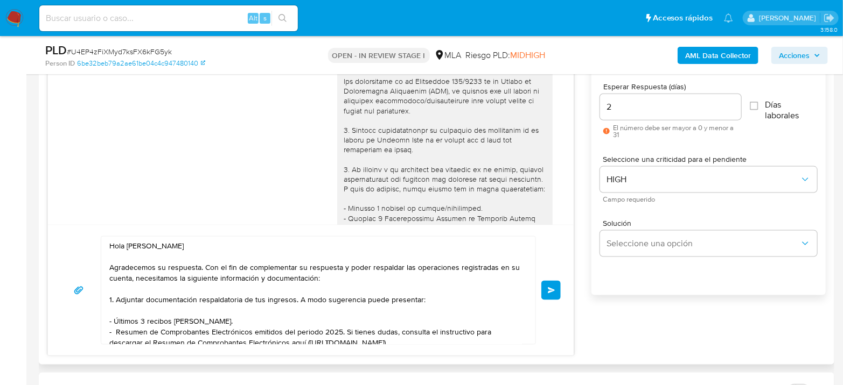
click at [554, 292] on span "Enviar" at bounding box center [552, 290] width 8 height 6
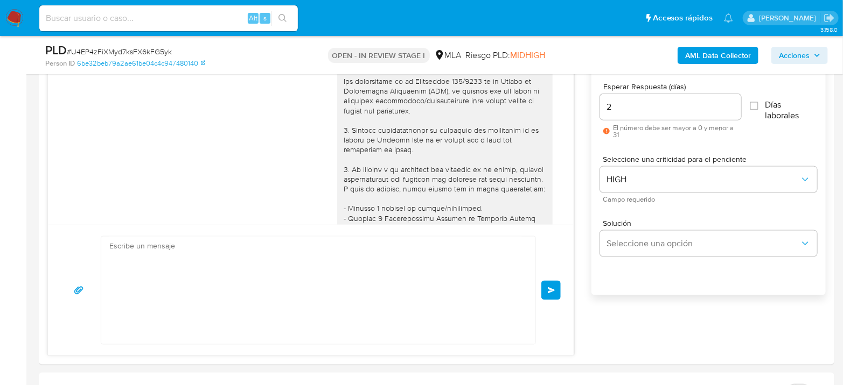
scroll to position [801, 0]
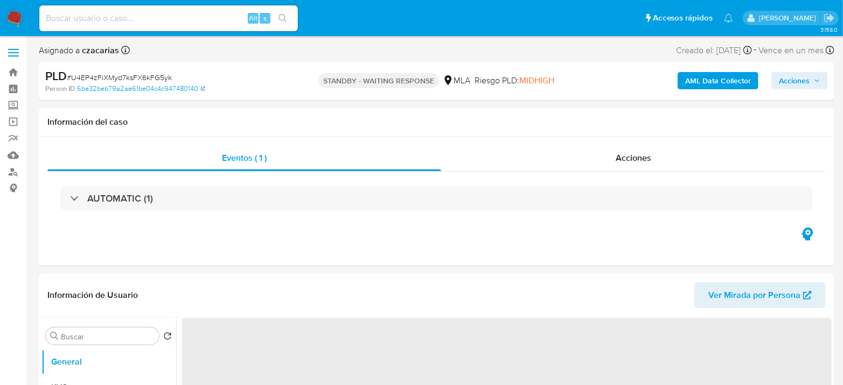
click at [128, 34] on nav "Pausado Ver notificaciones Alt s Accesos rápidos Presiona las siguientes teclas…" at bounding box center [421, 18] width 843 height 36
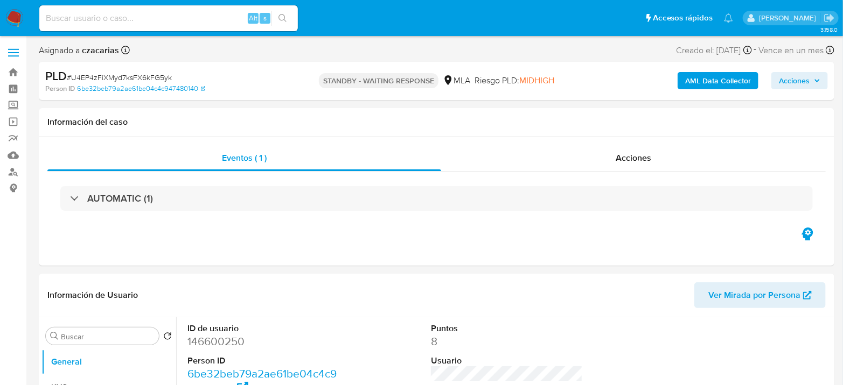
click at [124, 20] on input at bounding box center [168, 18] width 258 height 14
paste input "Ge4Qy8fK30KRcqQ2FSrQd4ic"
select select "10"
type input "Ge4Qy8fK30KRcqQ2FSrQd4ic"
click at [282, 23] on button "search-icon" at bounding box center [282, 18] width 22 height 15
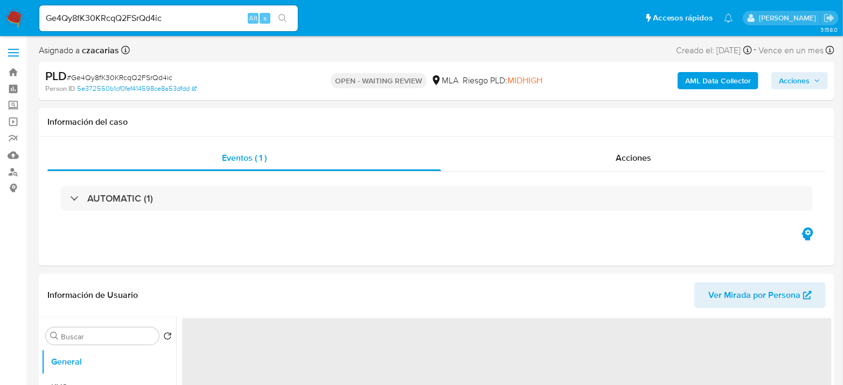
select select "10"
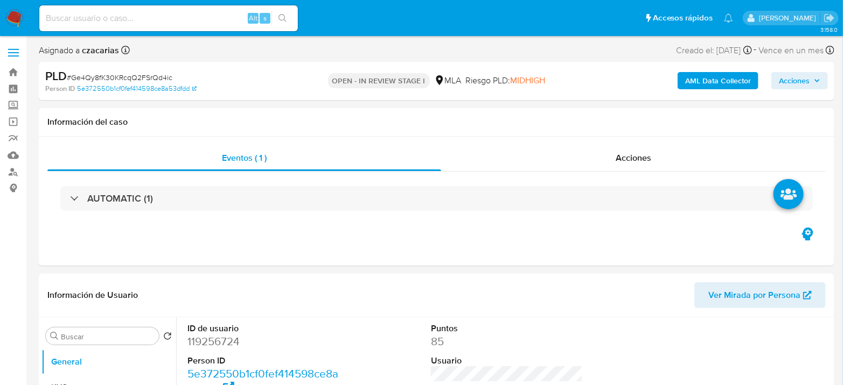
select select "10"
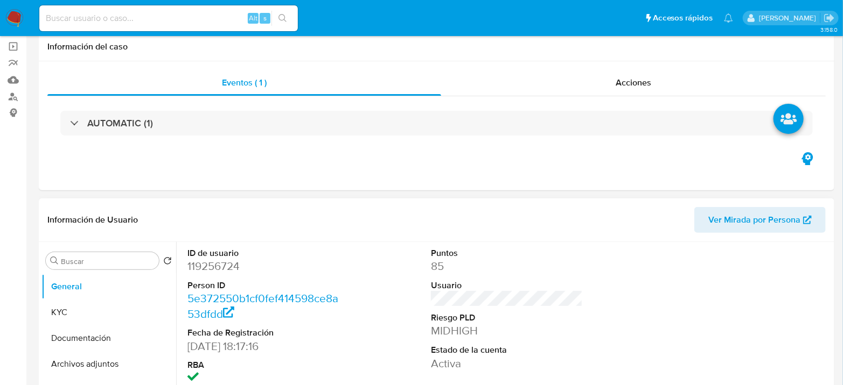
scroll to position [120, 0]
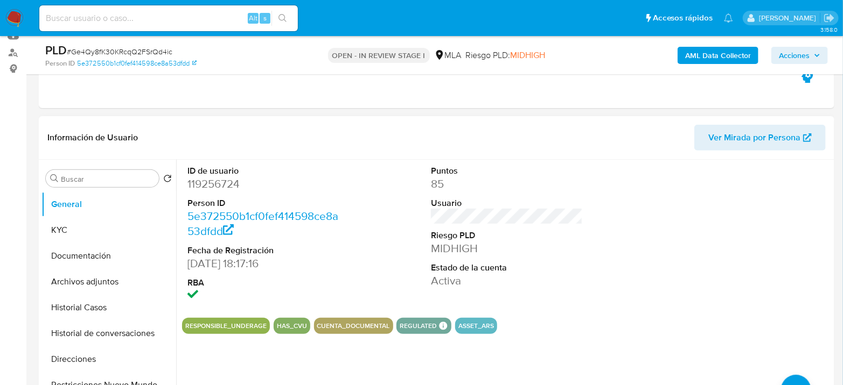
click at [205, 179] on dd "119256724" at bounding box center [263, 184] width 152 height 15
copy dd "119256724"
click at [217, 189] on dd "119256724" at bounding box center [263, 184] width 152 height 15
click at [218, 189] on dd "119256724" at bounding box center [263, 184] width 152 height 15
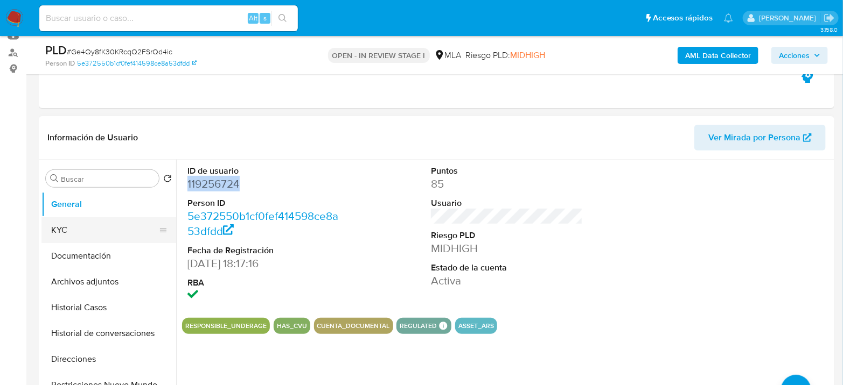
click at [102, 220] on button "KYC" at bounding box center [104, 230] width 126 height 26
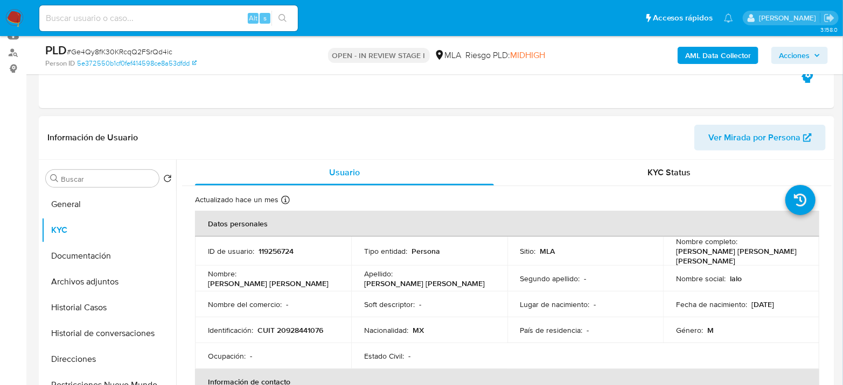
click at [298, 329] on p "CUIT 20928441076" at bounding box center [290, 331] width 66 height 10
click at [299, 329] on p "CUIT 20928441076" at bounding box center [290, 331] width 66 height 10
copy p "20928441076"
click at [85, 285] on button "Archivos adjuntos" at bounding box center [104, 282] width 126 height 26
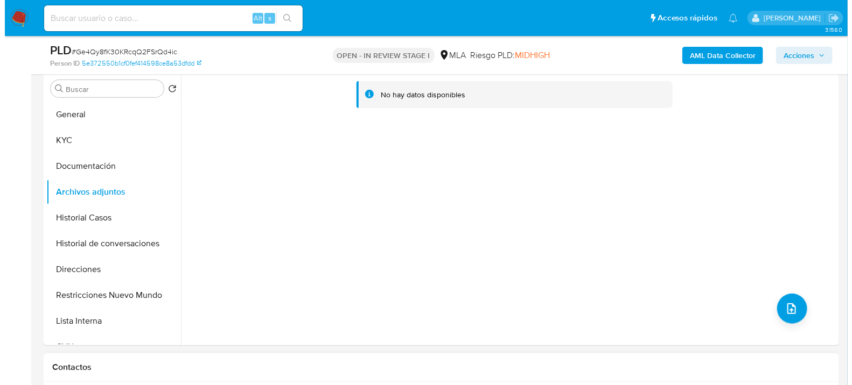
scroll to position [239, 0]
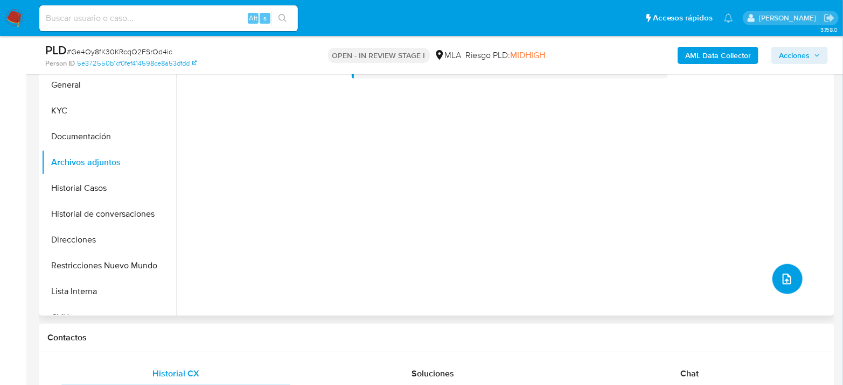
click at [789, 289] on button "upload-file" at bounding box center [787, 279] width 30 height 30
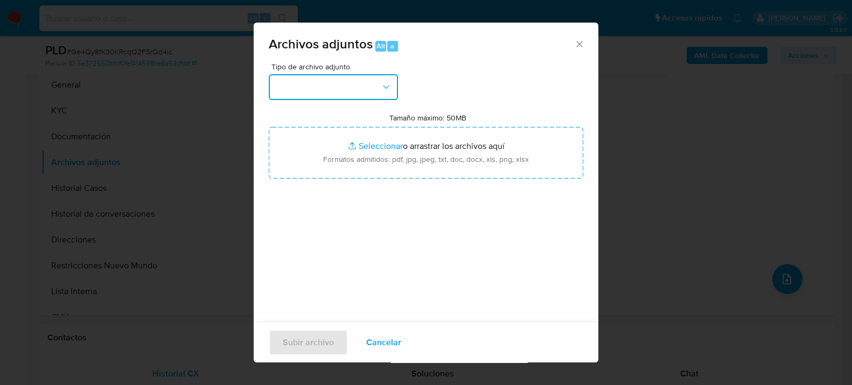
click at [304, 84] on button "button" at bounding box center [333, 87] width 129 height 26
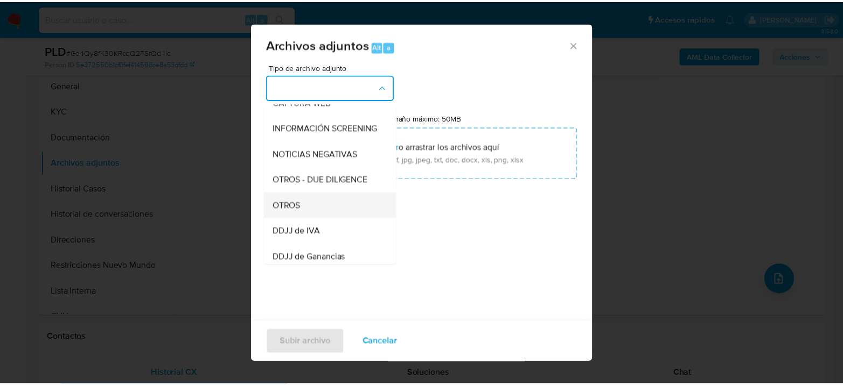
scroll to position [120, 0]
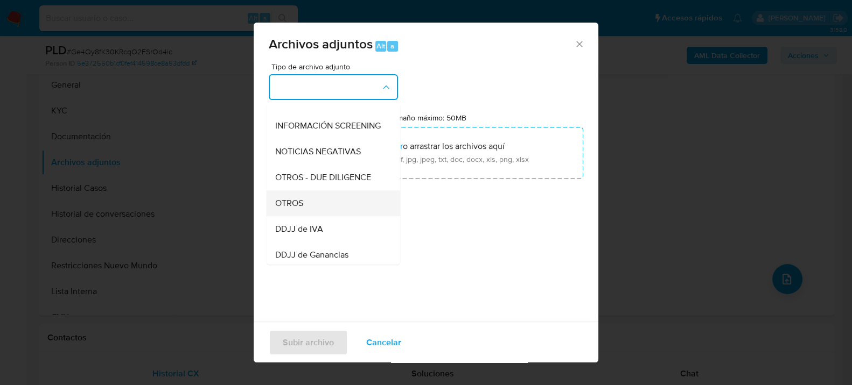
click at [301, 208] on span "OTROS" at bounding box center [289, 203] width 28 height 11
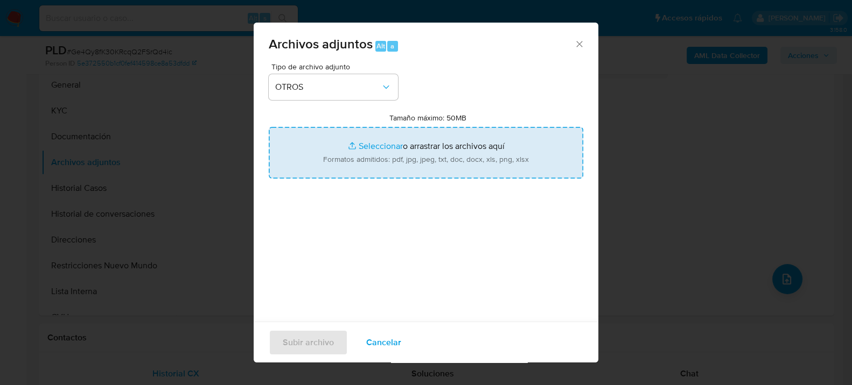
type input "C:\fakepath\Movimientos-119256724.xlsx"
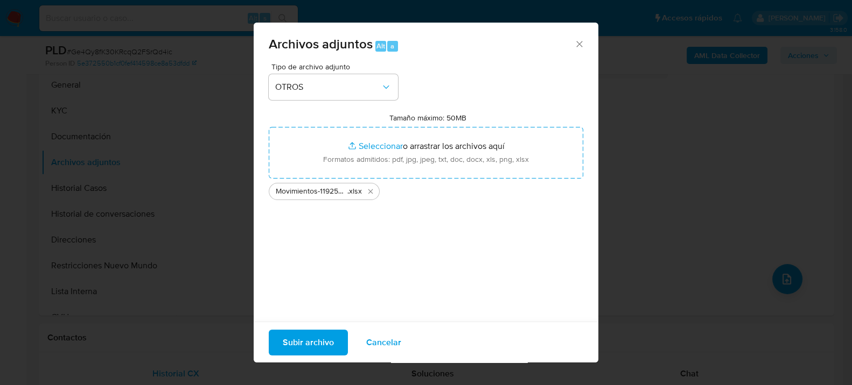
click at [298, 339] on span "Subir archivo" at bounding box center [308, 343] width 51 height 24
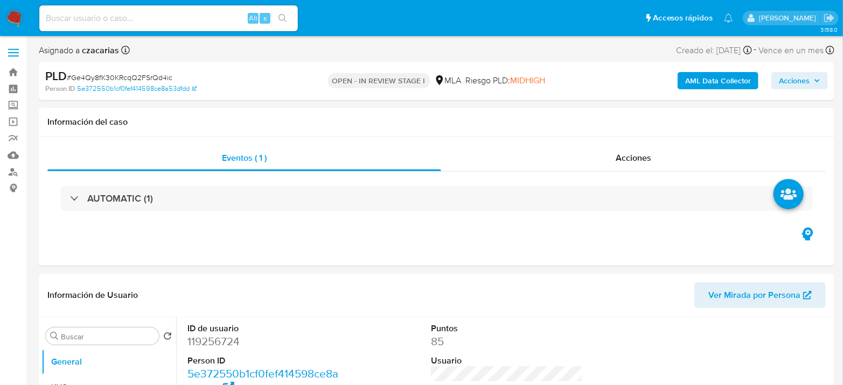
select select "10"
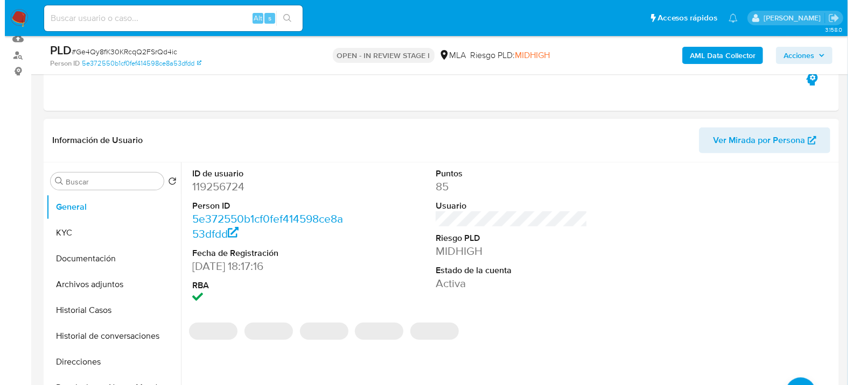
scroll to position [120, 0]
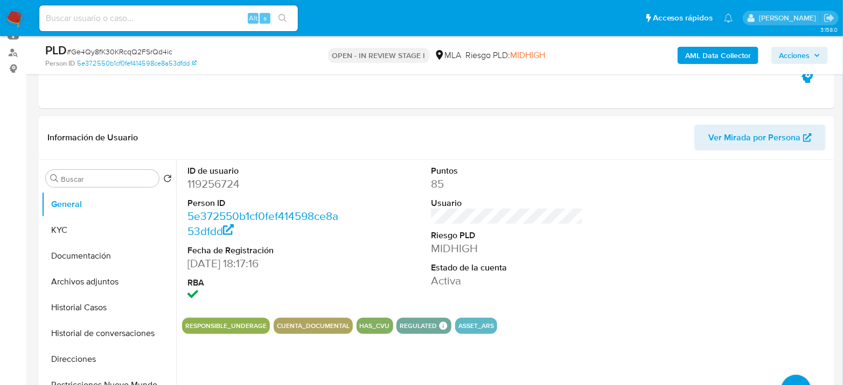
click at [707, 52] on b "AML Data Collector" at bounding box center [718, 55] width 66 height 17
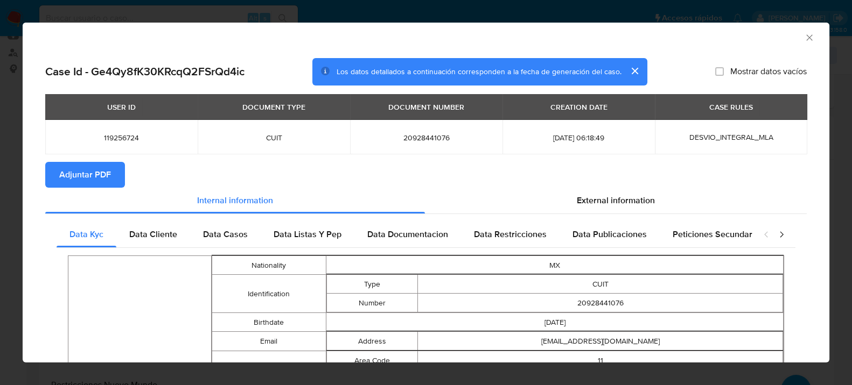
click at [571, 187] on section "Adjuntar PDF" at bounding box center [425, 175] width 761 height 26
click at [641, 190] on div "External information" at bounding box center [616, 201] width 382 height 26
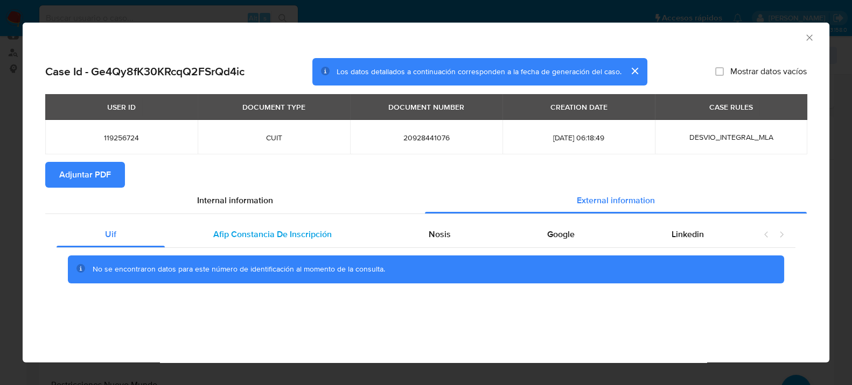
drag, startPoint x: 290, startPoint y: 230, endPoint x: 308, endPoint y: 228, distance: 19.0
click at [290, 229] on span "Afip Constancia De Inscripción" at bounding box center [272, 234] width 118 height 12
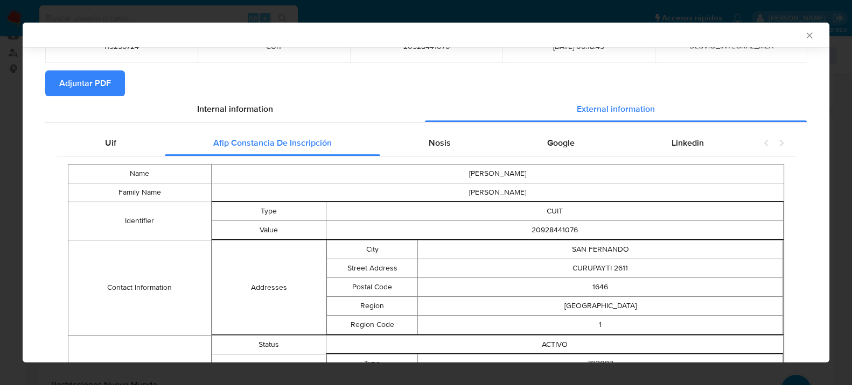
scroll to position [85, 0]
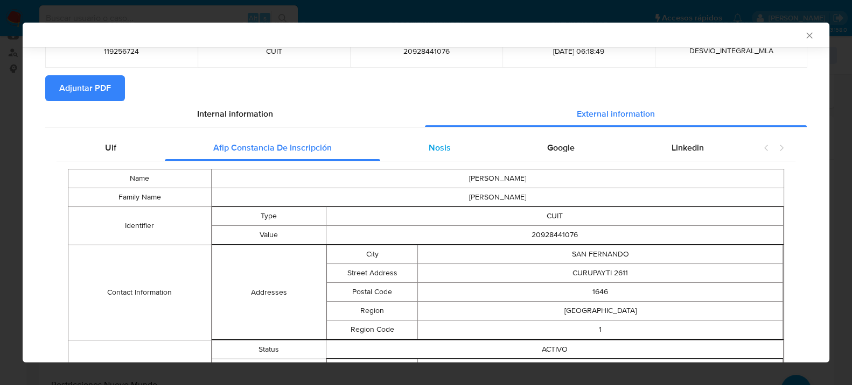
click at [441, 156] on div "Nosis" at bounding box center [439, 148] width 119 height 26
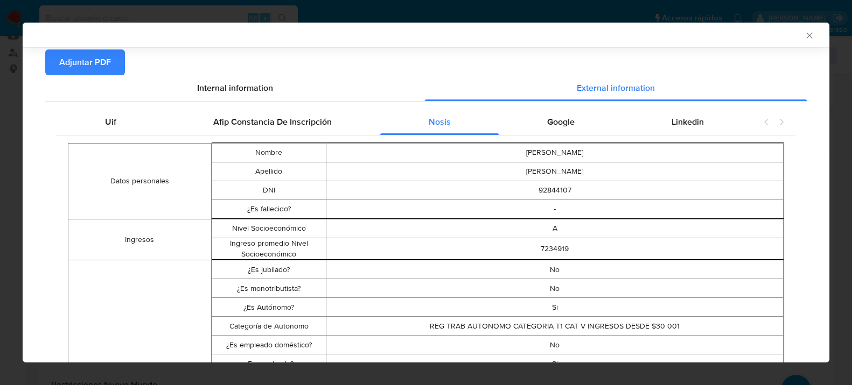
scroll to position [90, 0]
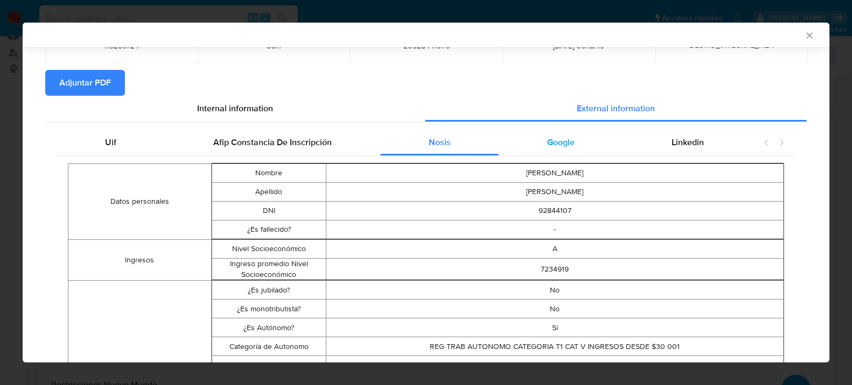
click at [568, 139] on div "Google" at bounding box center [561, 143] width 124 height 26
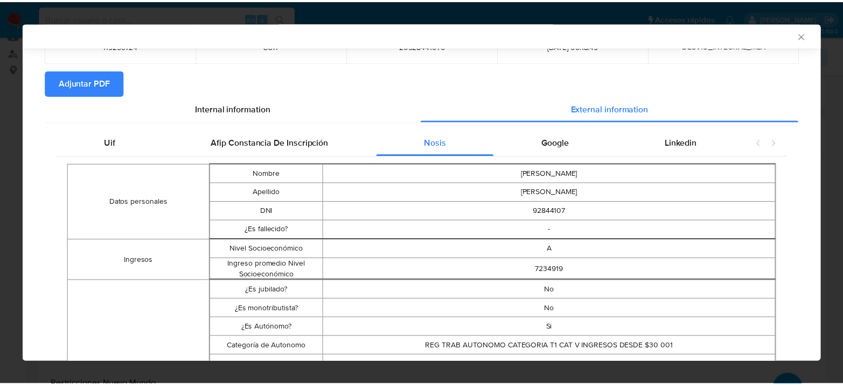
scroll to position [0, 0]
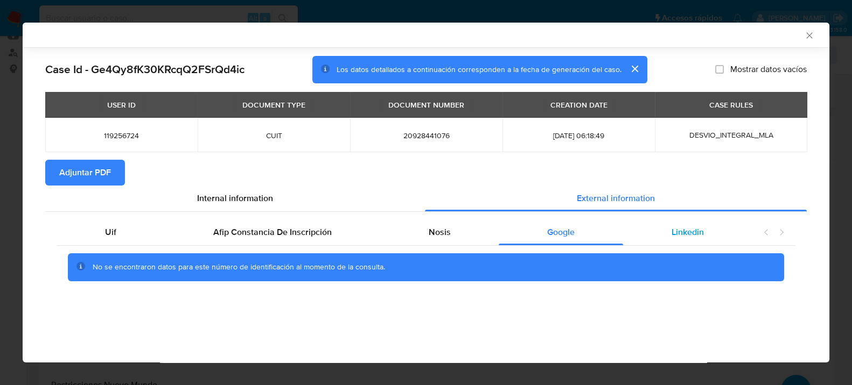
click at [696, 231] on span "Linkedin" at bounding box center [687, 232] width 32 height 12
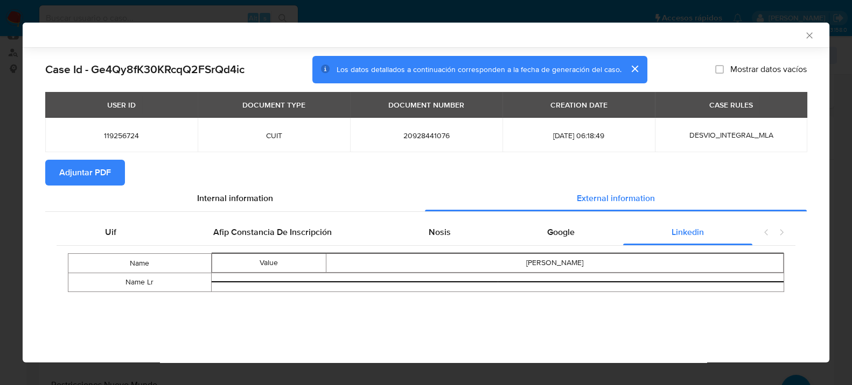
click at [82, 171] on span "Adjuntar PDF" at bounding box center [85, 173] width 52 height 24
click at [811, 29] on div "AML Data Collector" at bounding box center [426, 35] width 806 height 25
click at [809, 33] on icon "Cerrar ventana" at bounding box center [809, 35] width 11 height 11
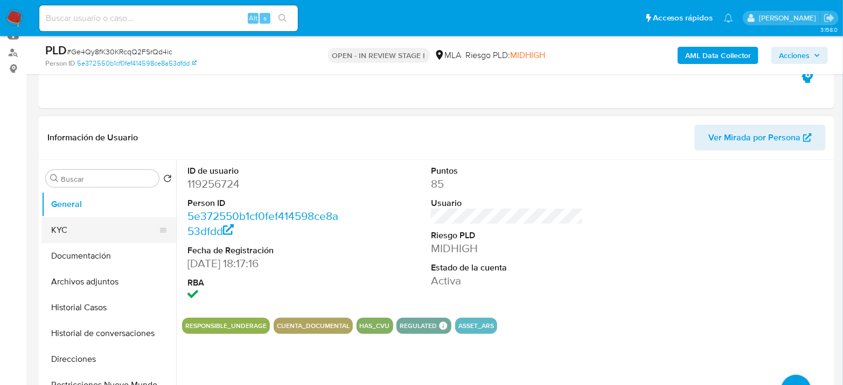
click at [93, 224] on button "KYC" at bounding box center [104, 230] width 126 height 26
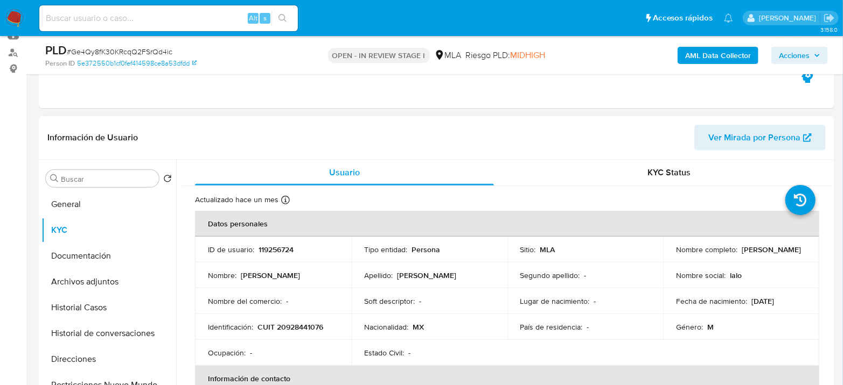
click at [297, 327] on p "CUIT 20928441076" at bounding box center [290, 327] width 66 height 10
copy p "20928441076"
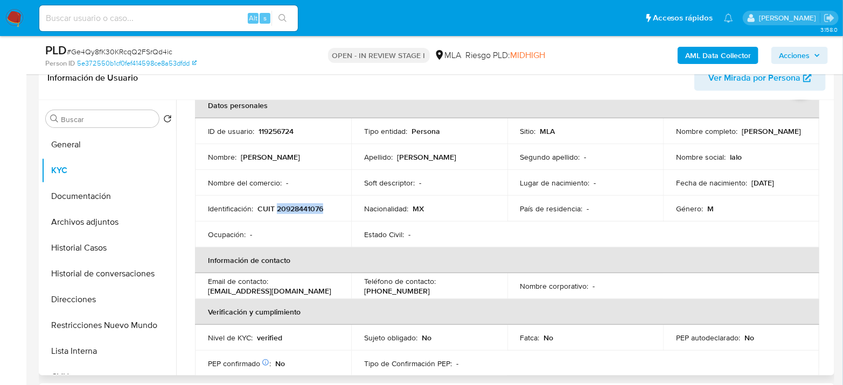
scroll to position [55, 0]
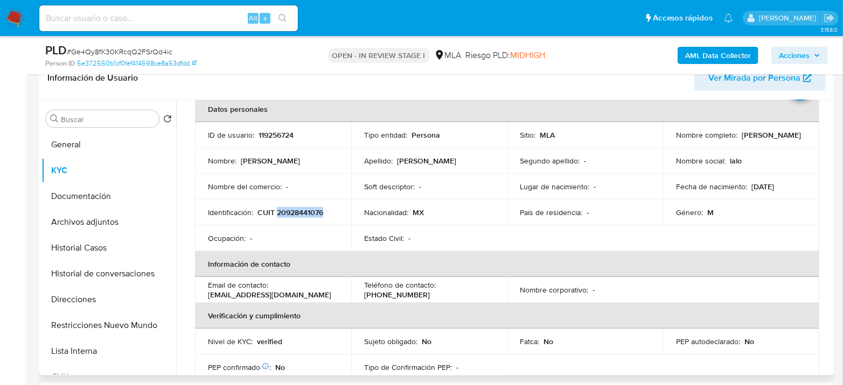
click at [307, 214] on p "CUIT 20928441076" at bounding box center [290, 213] width 66 height 10
click at [298, 215] on p "CUIT 20928441076" at bounding box center [290, 213] width 66 height 10
click at [299, 214] on p "CUIT 20928441076" at bounding box center [290, 213] width 66 height 10
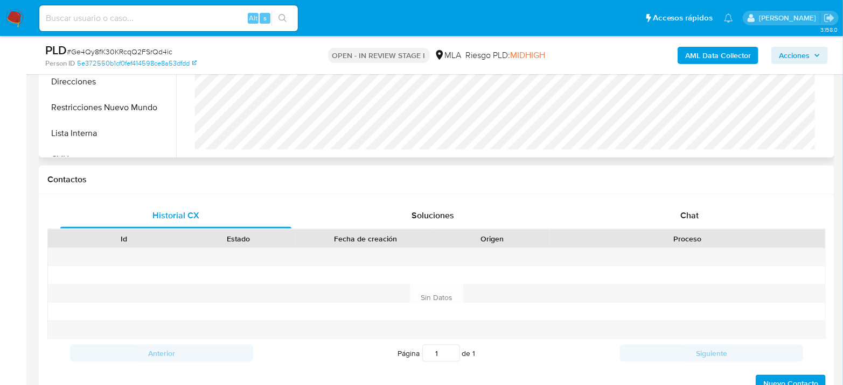
scroll to position [538, 0]
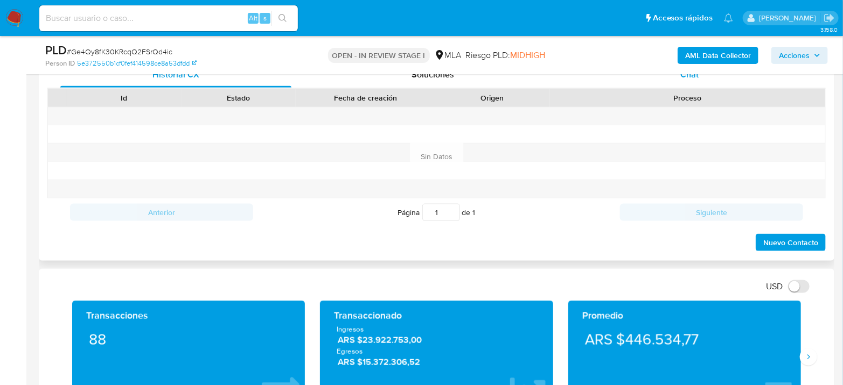
click at [696, 79] on span "Chat" at bounding box center [689, 74] width 18 height 12
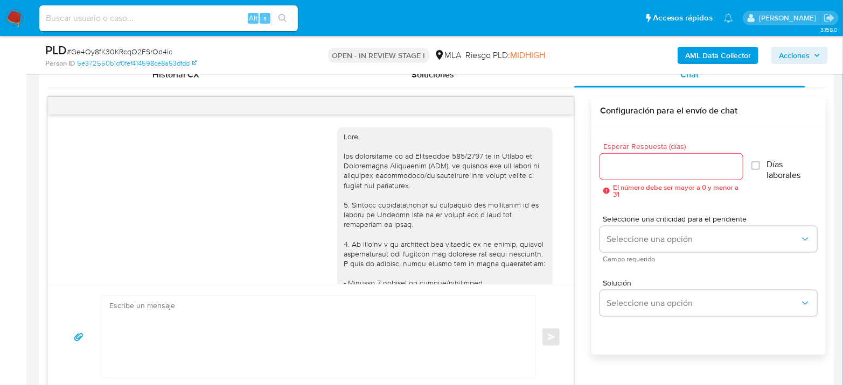
scroll to position [769, 0]
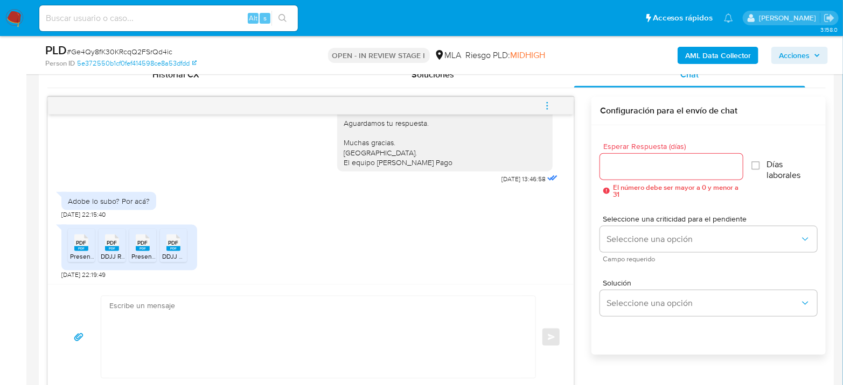
click at [83, 247] on rect at bounding box center [81, 249] width 14 height 5
click at [108, 250] on rect at bounding box center [112, 249] width 14 height 5
click at [140, 252] on span "Present. Ganancias 2024 - Lalo.pdf" at bounding box center [231, 256] width 201 height 9
click at [172, 245] on span "PDF" at bounding box center [174, 243] width 10 height 7
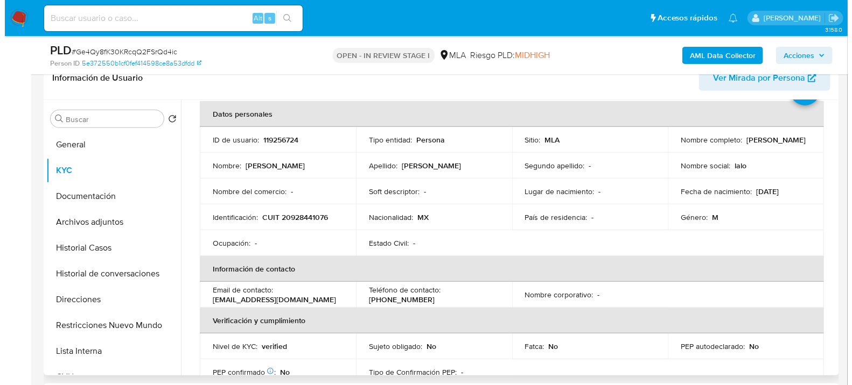
scroll to position [0, 0]
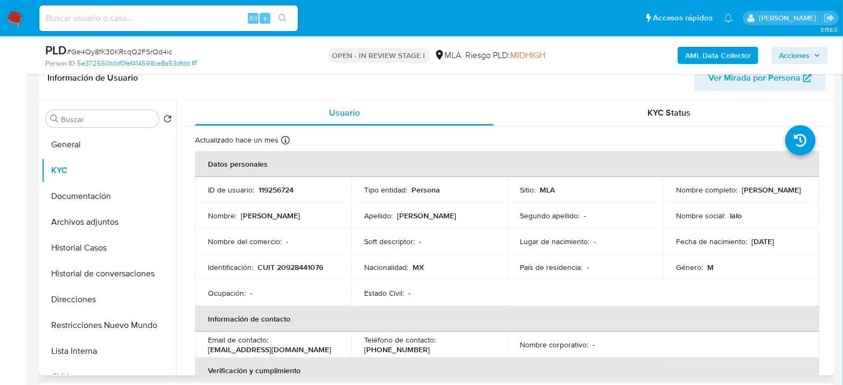
drag, startPoint x: 672, startPoint y: 195, endPoint x: 774, endPoint y: 194, distance: 101.8
click at [774, 194] on div "Nombre completo : Eduardo Jose Lopez Lanning" at bounding box center [741, 190] width 130 height 10
copy p "[PERSON_NAME] [PERSON_NAME] [PERSON_NAME]"
click at [75, 219] on button "Archivos adjuntos" at bounding box center [104, 222] width 126 height 26
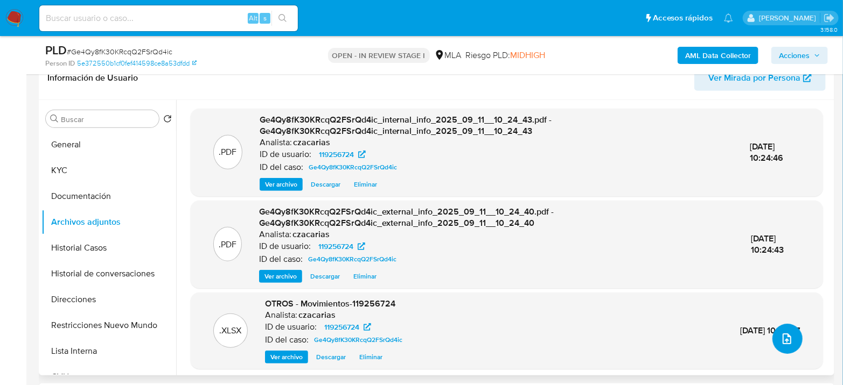
click at [774, 333] on button "upload-file" at bounding box center [787, 339] width 30 height 30
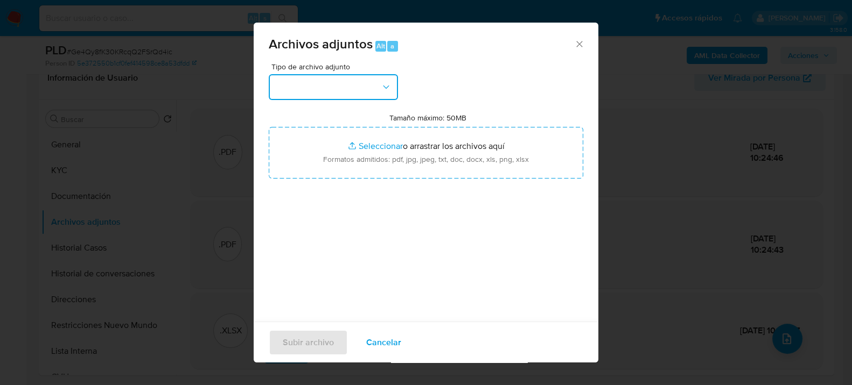
click at [313, 89] on button "button" at bounding box center [333, 87] width 129 height 26
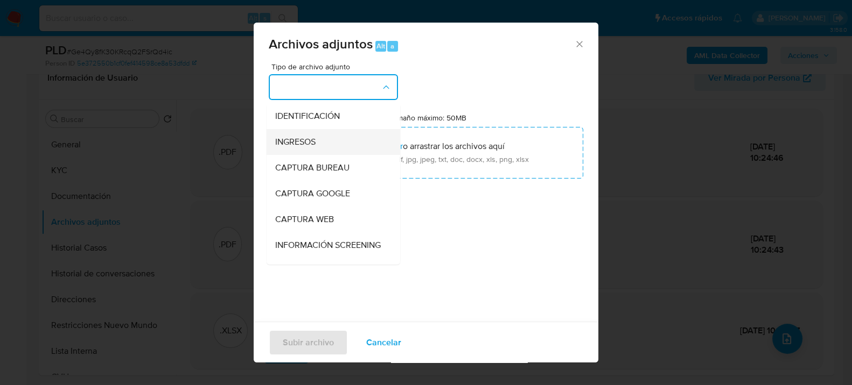
click at [323, 142] on div "INGRESOS" at bounding box center [330, 142] width 110 height 26
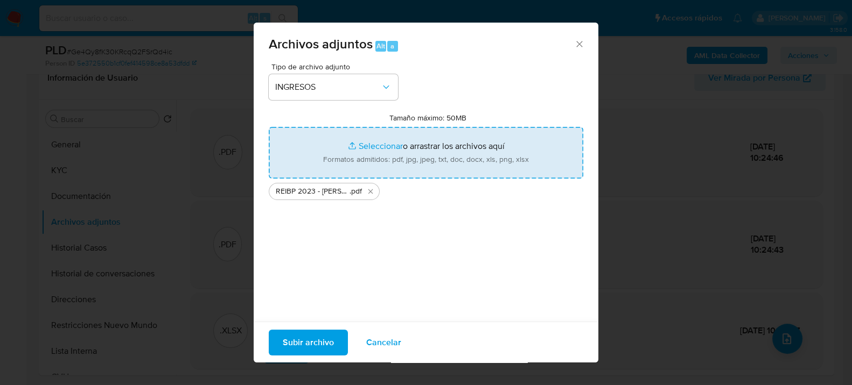
type input "C:\fakepath\Ganancias 2024 - Eduardo Jose Lopez Lanning.pdf"
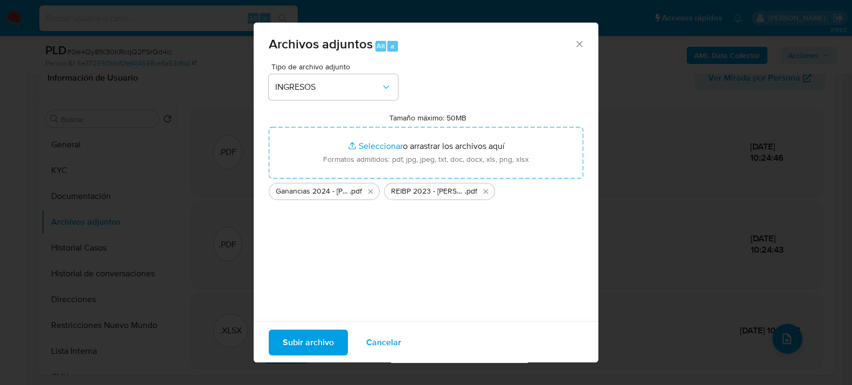
click at [318, 341] on span "Subir archivo" at bounding box center [308, 343] width 51 height 24
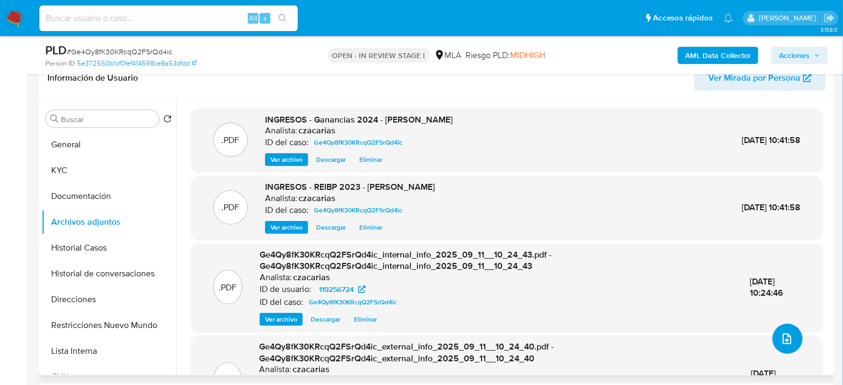
click at [785, 334] on icon "upload-file" at bounding box center [786, 339] width 13 height 13
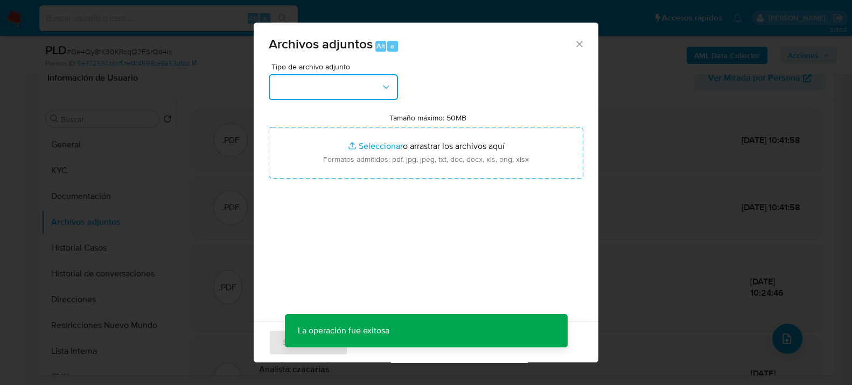
click at [277, 87] on button "button" at bounding box center [333, 87] width 129 height 26
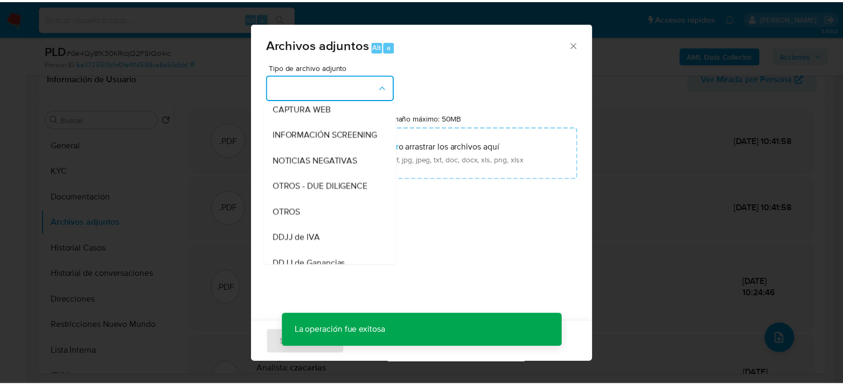
scroll to position [120, 0]
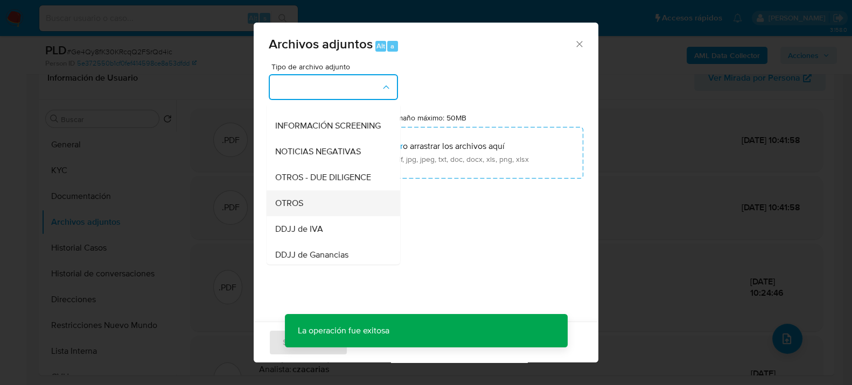
click at [308, 210] on div "OTROS" at bounding box center [330, 203] width 110 height 26
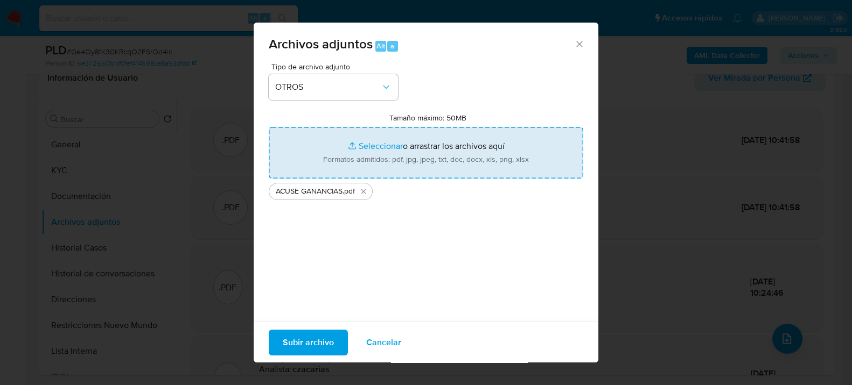
type input "C:\fakepath\Acuse REIBP.pdf"
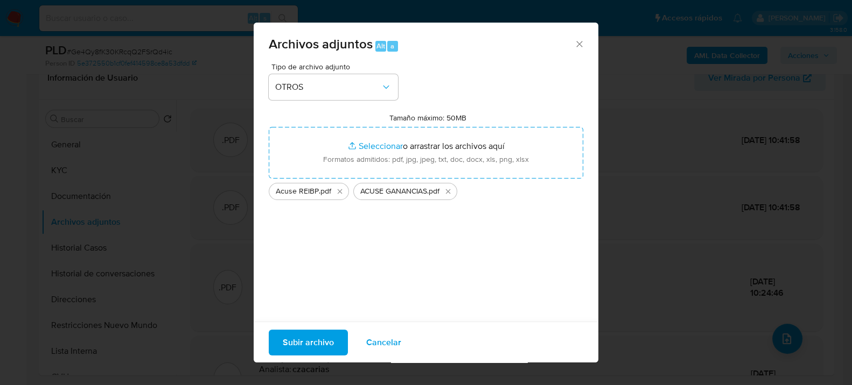
click at [305, 352] on span "Subir archivo" at bounding box center [308, 343] width 51 height 24
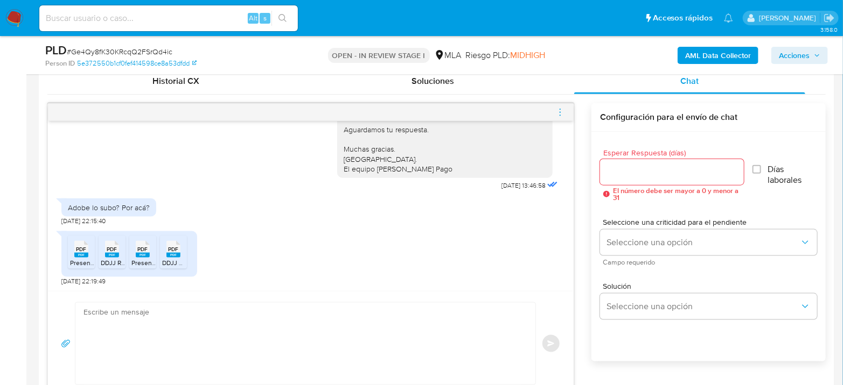
scroll to position [538, 0]
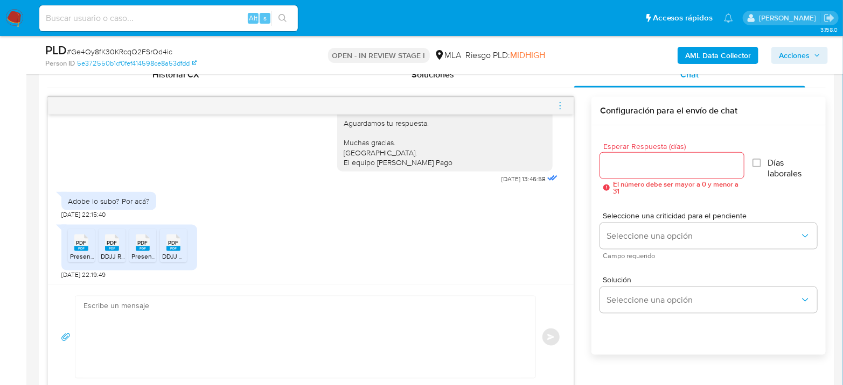
click at [202, 308] on textarea at bounding box center [302, 338] width 438 height 82
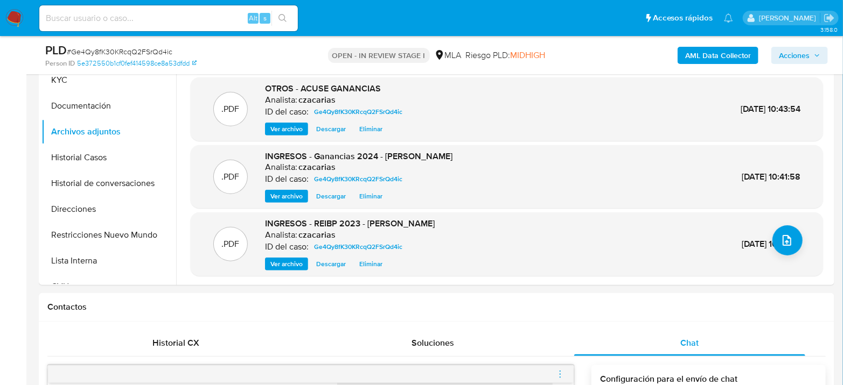
scroll to position [120, 0]
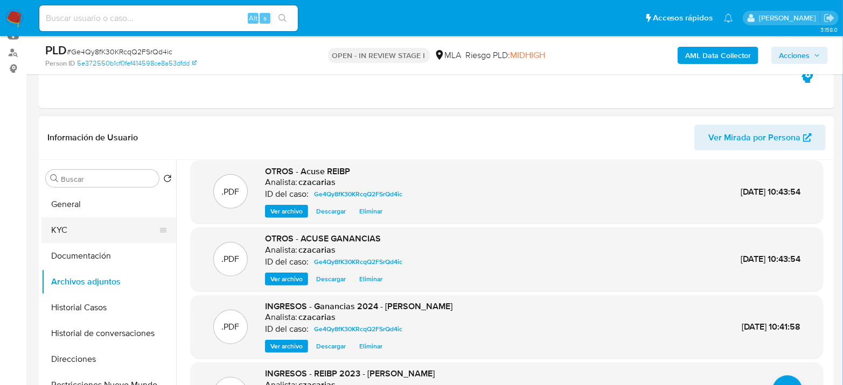
click at [62, 240] on button "KYC" at bounding box center [104, 230] width 126 height 26
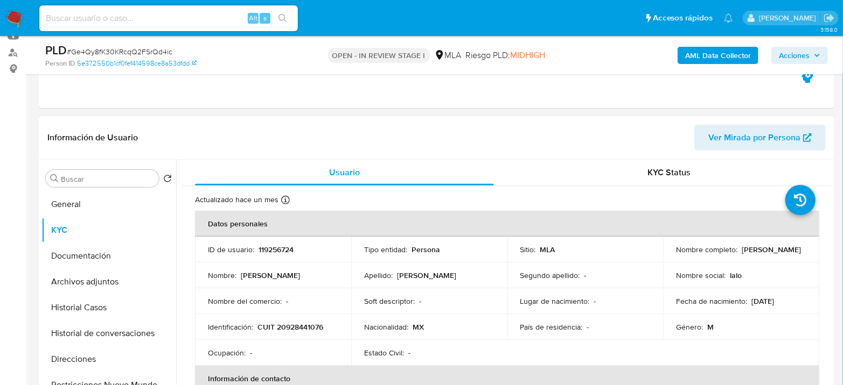
drag, startPoint x: 673, startPoint y: 257, endPoint x: 784, endPoint y: 258, distance: 110.4
click at [784, 255] on div "Nombre completo : Eduardo Jose Lopez Lanning" at bounding box center [741, 250] width 130 height 10
copy p "Eduardo Jose Lopez Lanning"
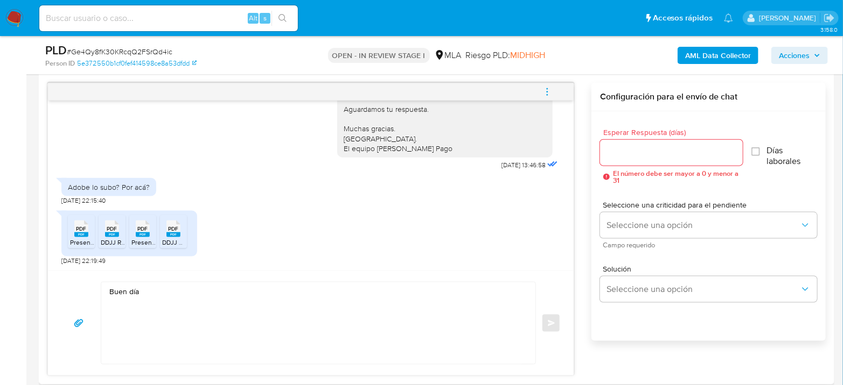
scroll to position [598, 0]
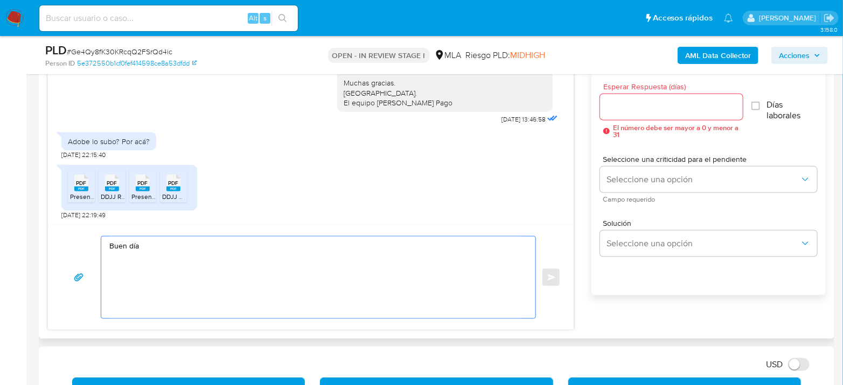
click at [193, 247] on textarea "Buen día" at bounding box center [315, 278] width 412 height 82
paste textarea "Eduardo Jose Lopez Lanning"
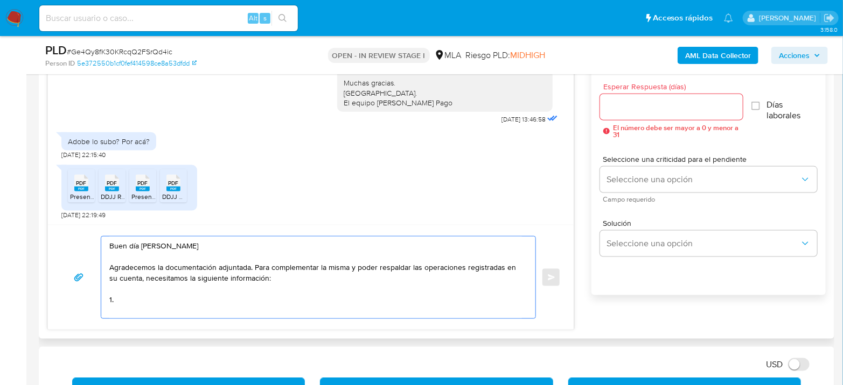
paste textarea "1. Descripción de la actividad: - Detalla la actividad que realizas a través de…"
drag, startPoint x: 113, startPoint y: 300, endPoint x: 74, endPoint y: 304, distance: 38.9
click at [74, 304] on div "Buen día Eduardo Jose Lopez Lanning Agradecemos la documentación adjuntada. Par…" at bounding box center [311, 277] width 500 height 83
click at [113, 297] on textarea "Buen día Eduardo Jose Lopez Lanning Agradecemos la documentación adjuntada. Par…" at bounding box center [315, 278] width 412 height 82
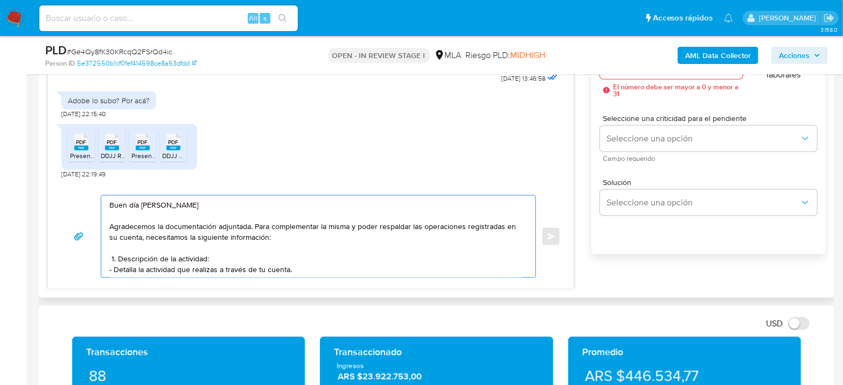
scroll to position [658, 0]
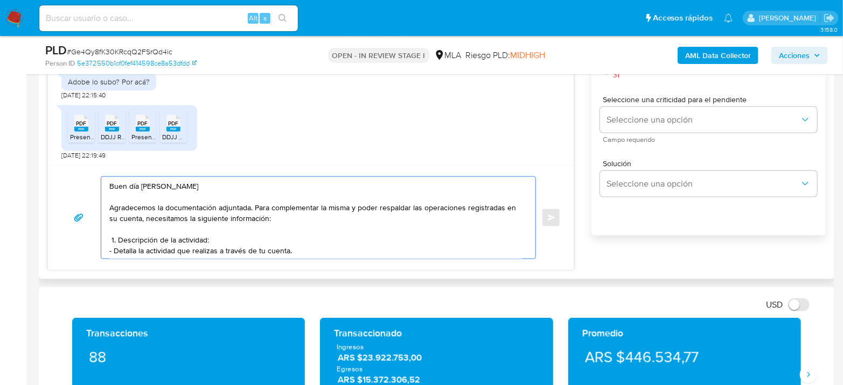
click at [353, 254] on textarea "Buen día Eduardo Jose Lopez Lanning Agradecemos la documentación adjuntada. Par…" at bounding box center [315, 218] width 412 height 82
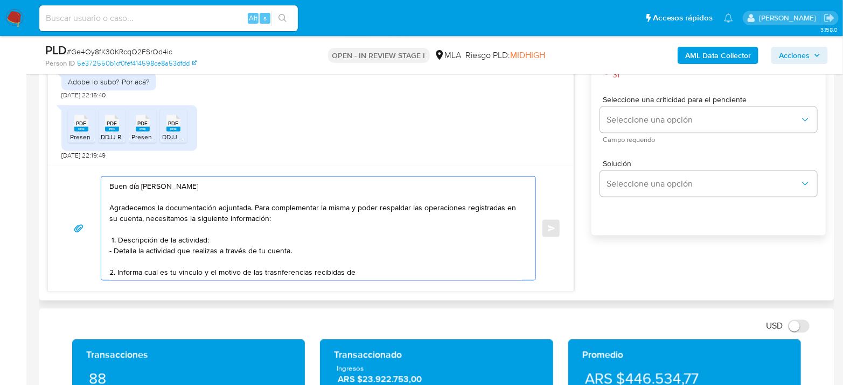
click at [278, 274] on textarea "Buen día Eduardo Jose Lopez Lanning Agradecemos la documentación adjuntada. Par…" at bounding box center [315, 228] width 412 height 103
click at [284, 271] on textarea "Buen día Eduardo Jose Lopez Lanning Agradecemos la documentación adjuntada. Par…" at bounding box center [315, 228] width 412 height 103
click at [418, 272] on textarea "Buen día Eduardo Jose Lopez Lanning Agradecemos la documentación adjuntada. Par…" at bounding box center [315, 228] width 412 height 103
paste textarea "MARTINEZ, NURIA"
click at [391, 271] on textarea "Buen día Eduardo Jose Lopez Lanning Agradecemos la documentación adjuntada. Par…" at bounding box center [315, 228] width 412 height 103
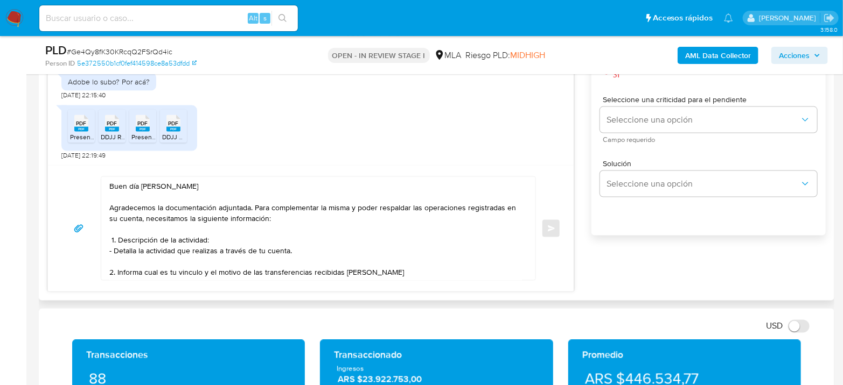
click at [446, 269] on textarea "Buen día Eduardo Jose Lopez Lanning Agradecemos la documentación adjuntada. Par…" at bounding box center [315, 228] width 412 height 103
paste textarea "27264712543"
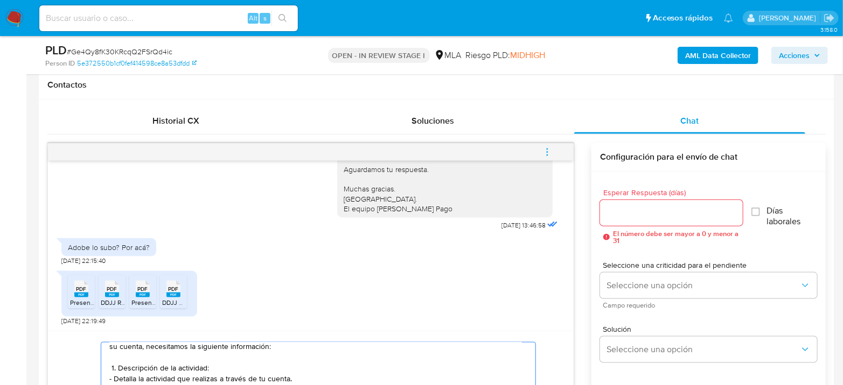
scroll to position [478, 0]
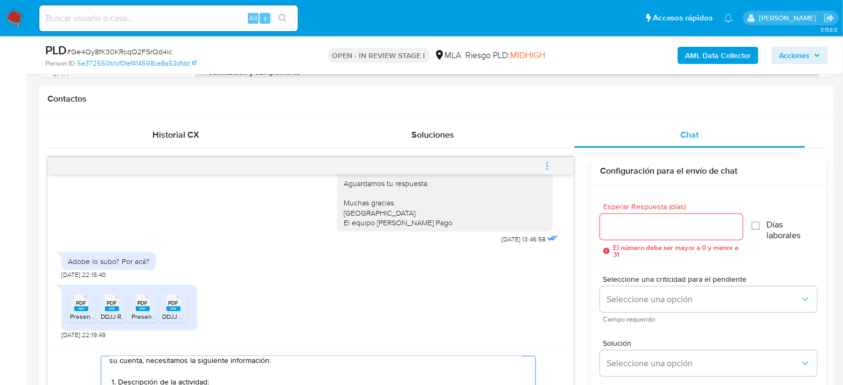
type textarea "Buen día Eduardo Jose Lopez Lanning Agradecemos la documentación adjuntada. Par…"
click at [628, 231] on input "Esperar Respuesta (días)" at bounding box center [671, 227] width 143 height 14
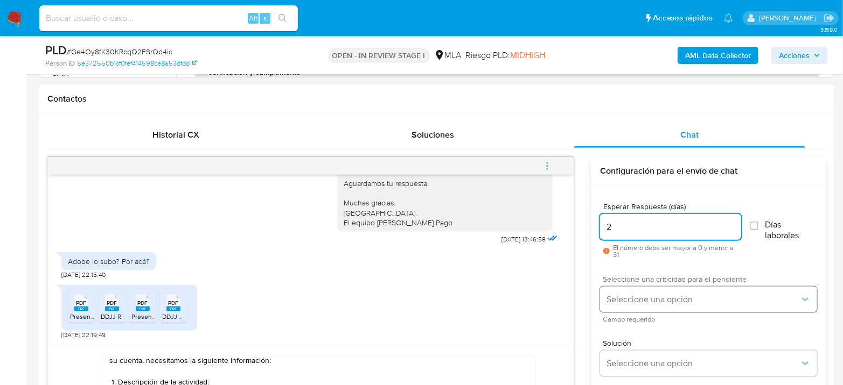
type input "2"
click at [634, 297] on span "Seleccione una opción" at bounding box center [702, 299] width 193 height 11
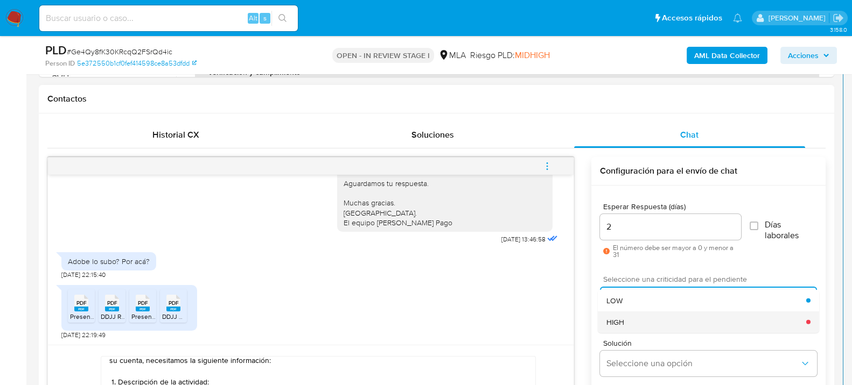
click at [648, 320] on div "HIGH" at bounding box center [706, 322] width 200 height 22
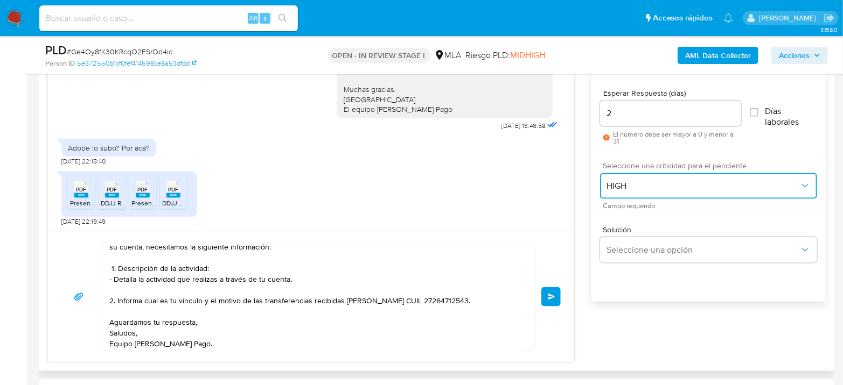
scroll to position [598, 0]
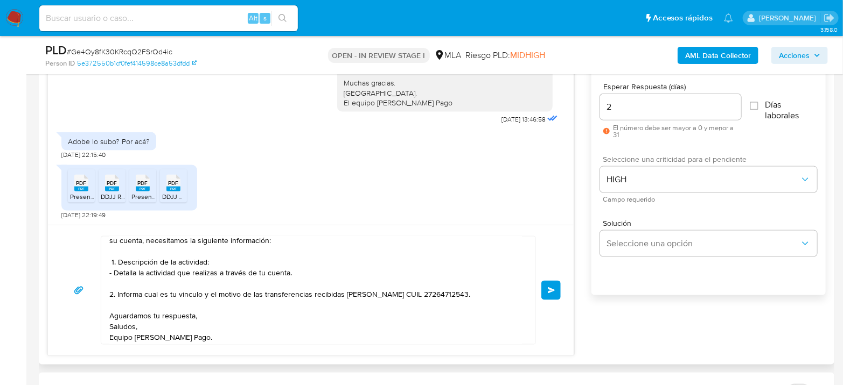
click at [553, 293] on button "Enviar" at bounding box center [550, 290] width 19 height 19
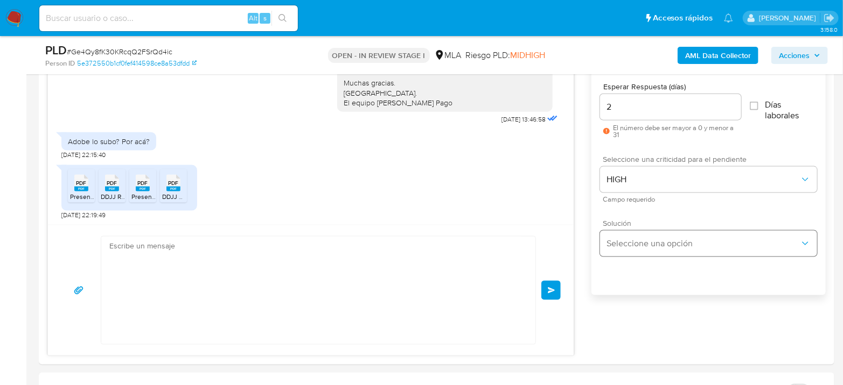
scroll to position [957, 0]
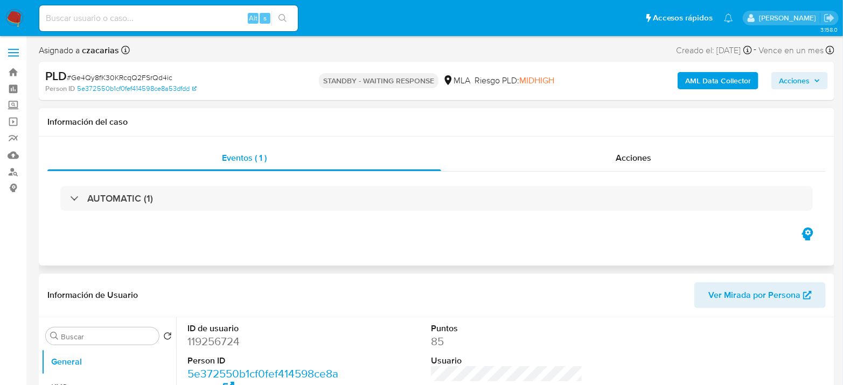
select select "10"
click at [209, 23] on input at bounding box center [168, 18] width 258 height 14
paste input "oIf0lKmS003KH7Ty4AEKmCOa"
type input "oIf0lKmS003KH7Ty4AEKmCOa"
click at [289, 20] on button "search-icon" at bounding box center [282, 18] width 22 height 15
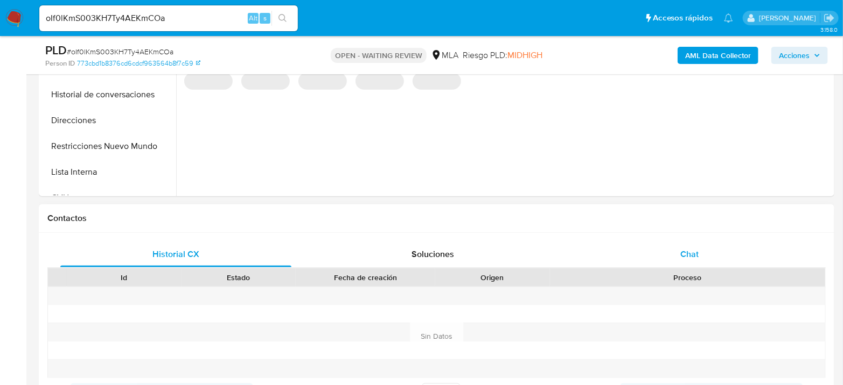
click at [669, 252] on div "Chat" at bounding box center [689, 255] width 231 height 26
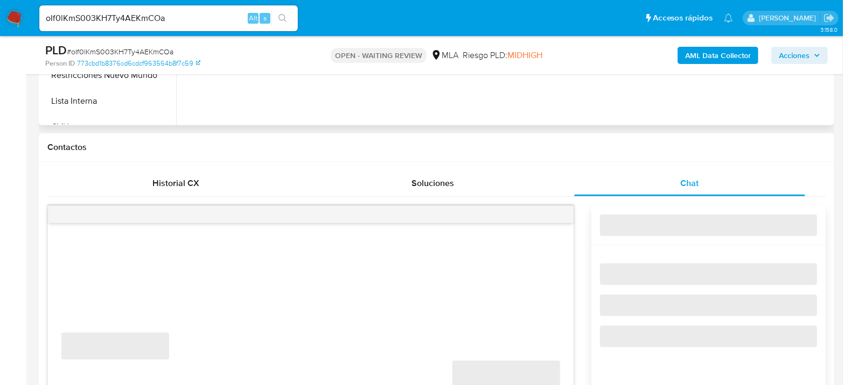
select select "10"
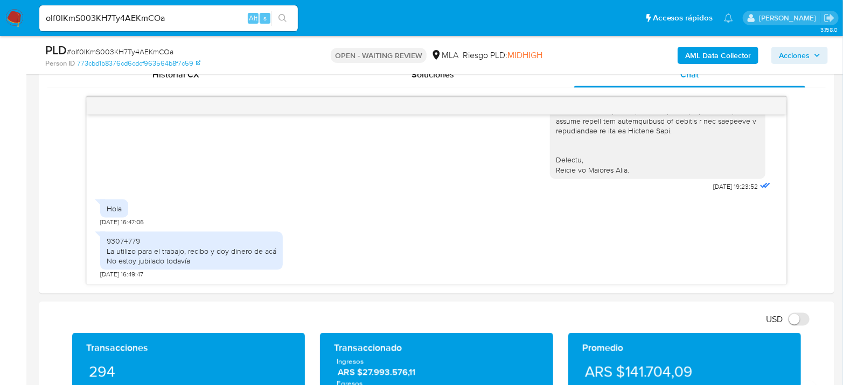
scroll to position [1311, 0]
click at [158, 50] on span "# oIf0lKmS003KH7Ty4AEKmCOa" at bounding box center [120, 51] width 107 height 11
click at [158, 49] on span "# oIf0lKmS003KH7Ty4AEKmCOa" at bounding box center [120, 51] width 107 height 11
copy span "oIf0lKmS003KH7Ty4AEKmCOa"
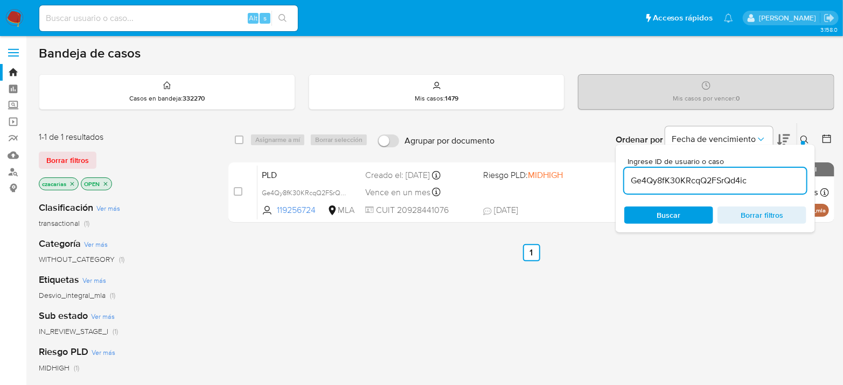
click at [738, 183] on input "Ge4Qy8fK30KRcqQ2FSrQd4ic" at bounding box center [715, 181] width 182 height 14
paste input "oIf0lKmS003KH7Ty4AEKmCOa"
type input "oIf0lKmS003KH7Ty4AEKmCOa"
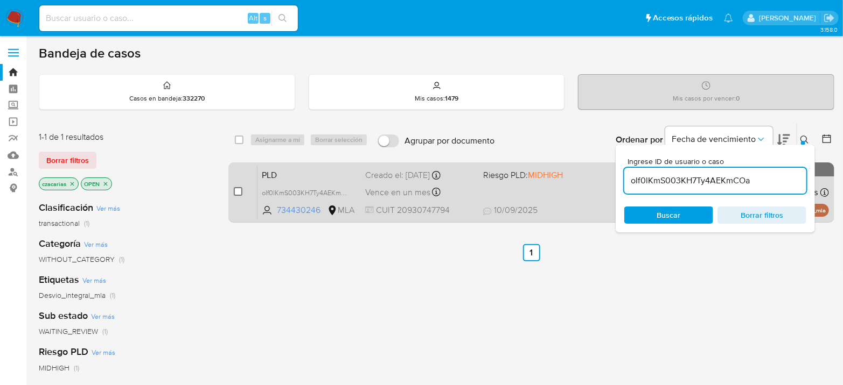
click at [240, 192] on input "checkbox" at bounding box center [238, 191] width 9 height 9
checkbox input "true"
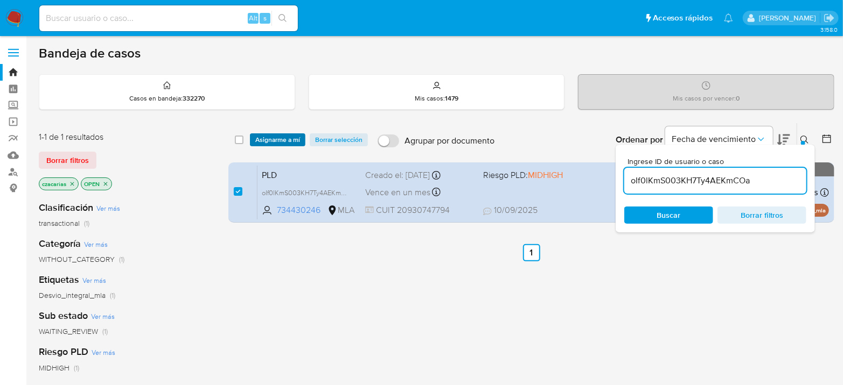
click at [277, 138] on span "Asignarme a mí" at bounding box center [277, 140] width 45 height 11
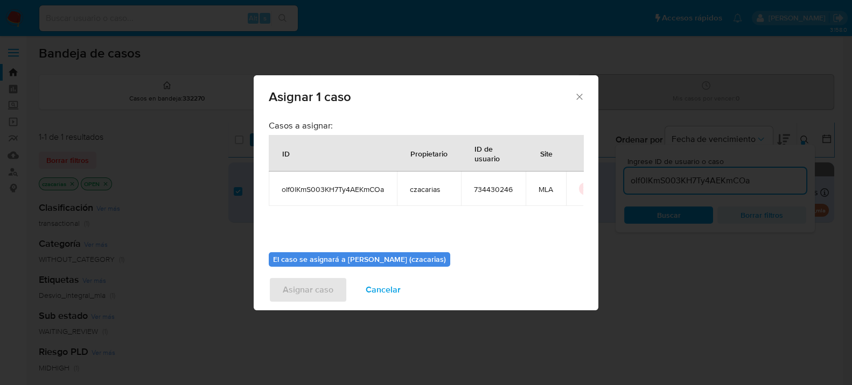
scroll to position [55, 0]
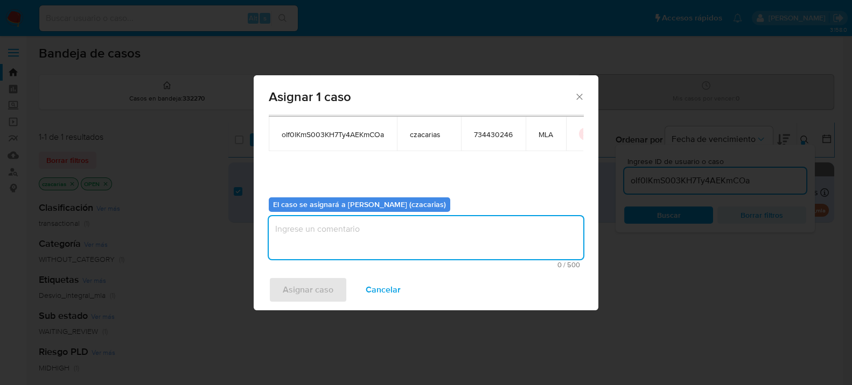
click at [389, 228] on textarea "assign-modal" at bounding box center [426, 237] width 314 height 43
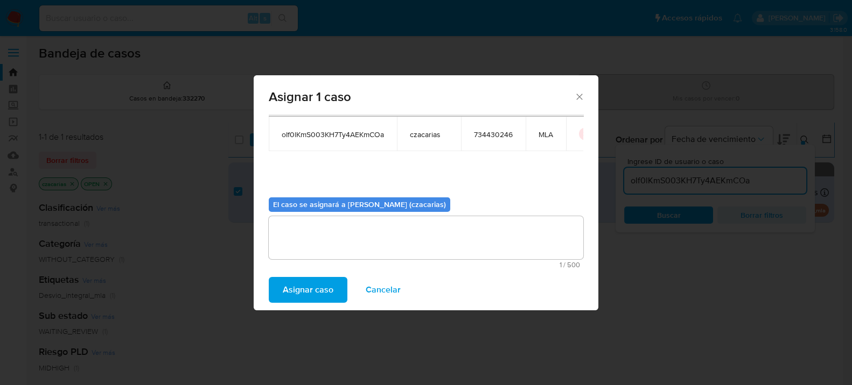
click at [325, 283] on span "Asignar caso" at bounding box center [308, 290] width 51 height 24
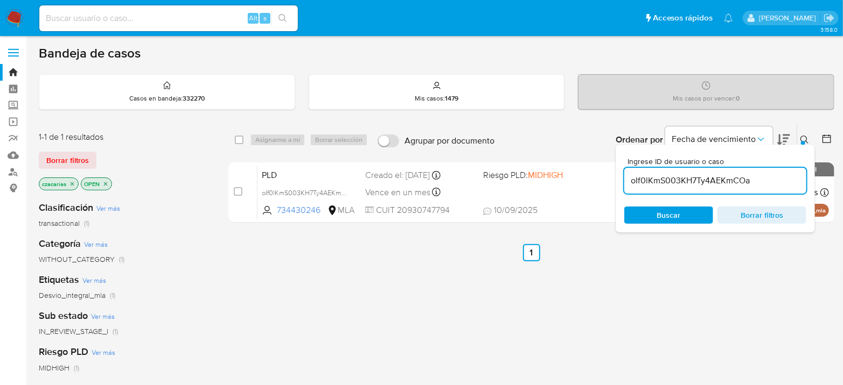
click at [659, 184] on input "oIf0lKmS003KH7Ty4AEKmCOa" at bounding box center [715, 181] width 182 height 14
paste input "hIvcFgYb8CJZkZQcknYgwDTM"
type input "hIvcFgYb8CJZkZQcknYgwDTM"
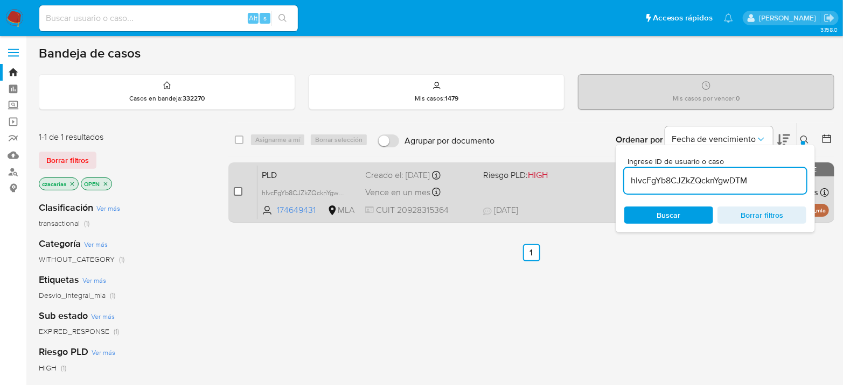
click at [233, 193] on div "case-item-checkbox No es posible asignar el caso PLD hIvcFgYb8CJZkZQcknYgwDTM 1…" at bounding box center [531, 193] width 606 height 60
click at [235, 193] on input "checkbox" at bounding box center [238, 191] width 9 height 9
checkbox input "true"
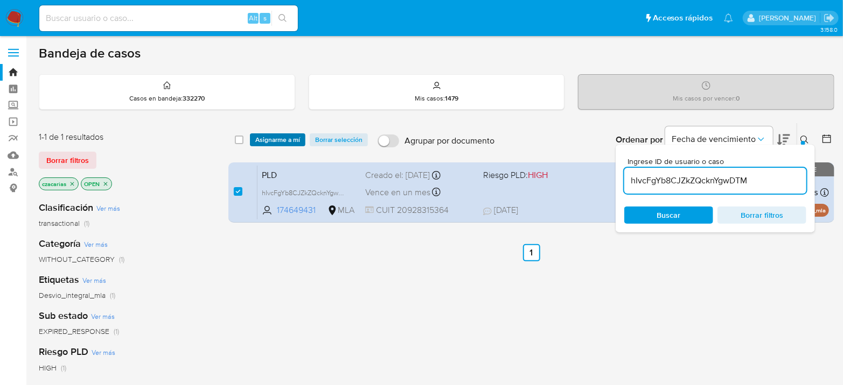
click at [272, 141] on span "Asignarme a mí" at bounding box center [277, 140] width 45 height 11
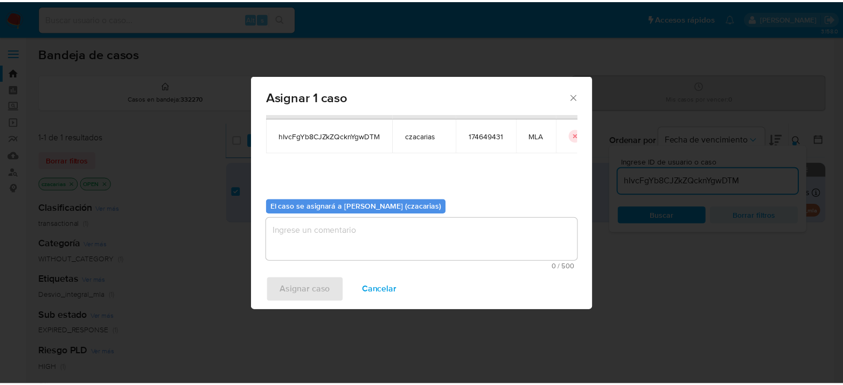
scroll to position [55, 0]
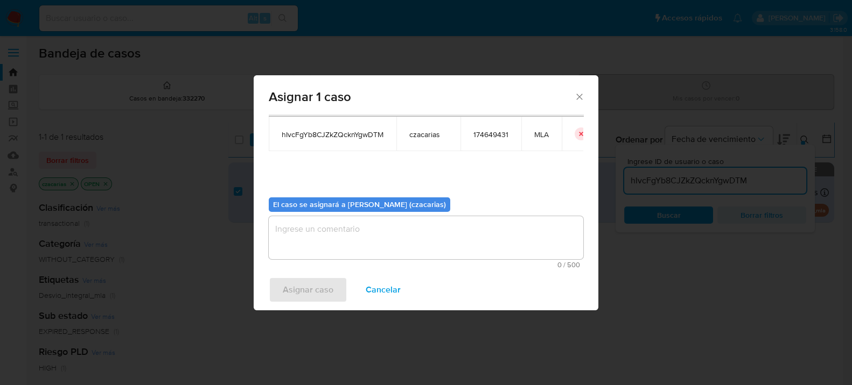
drag, startPoint x: 348, startPoint y: 234, endPoint x: 320, endPoint y: 277, distance: 50.6
click at [347, 237] on textarea "assign-modal" at bounding box center [426, 237] width 314 height 43
click at [310, 293] on span "Asignar caso" at bounding box center [308, 290] width 51 height 24
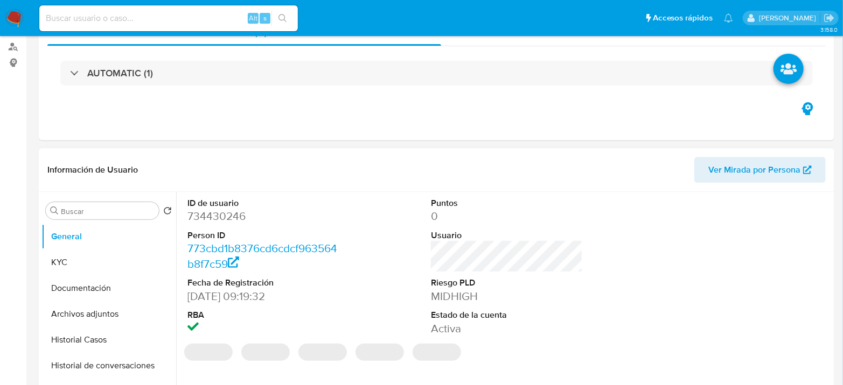
select select "10"
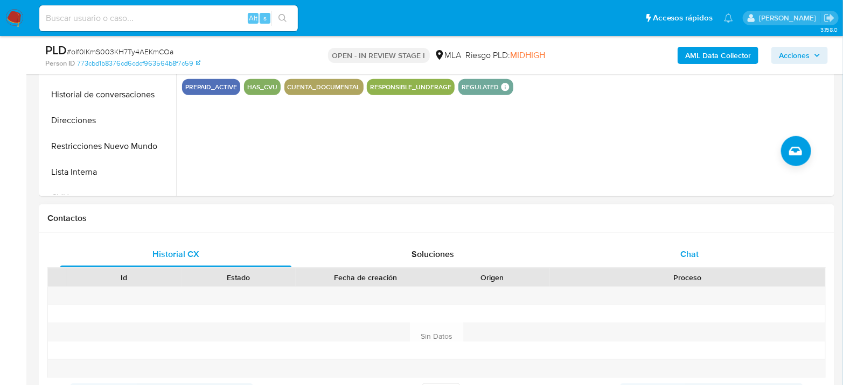
click at [696, 249] on span "Chat" at bounding box center [689, 254] width 18 height 12
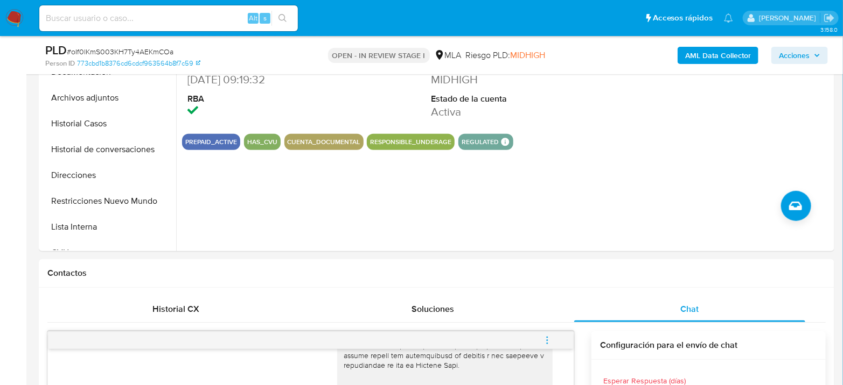
scroll to position [299, 0]
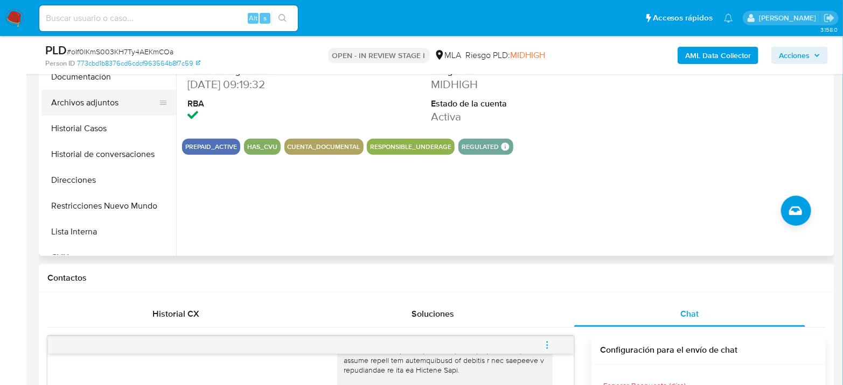
click at [117, 106] on button "Archivos adjuntos" at bounding box center [104, 103] width 126 height 26
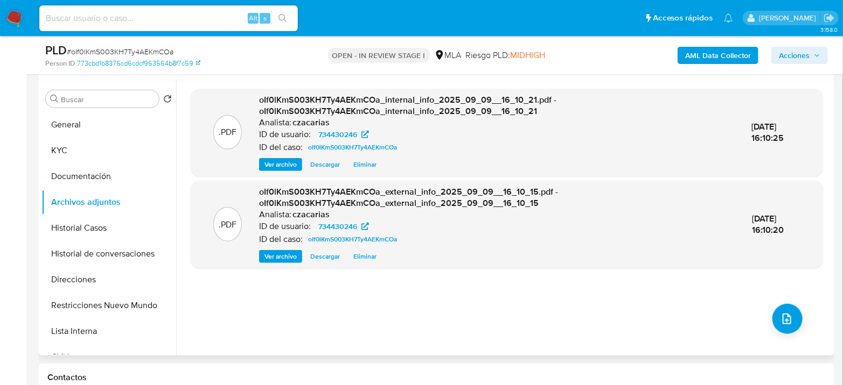
scroll to position [179, 0]
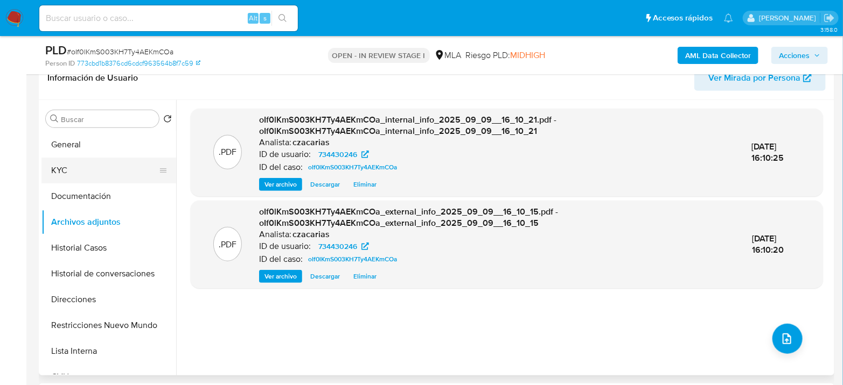
click at [81, 160] on button "KYC" at bounding box center [104, 171] width 126 height 26
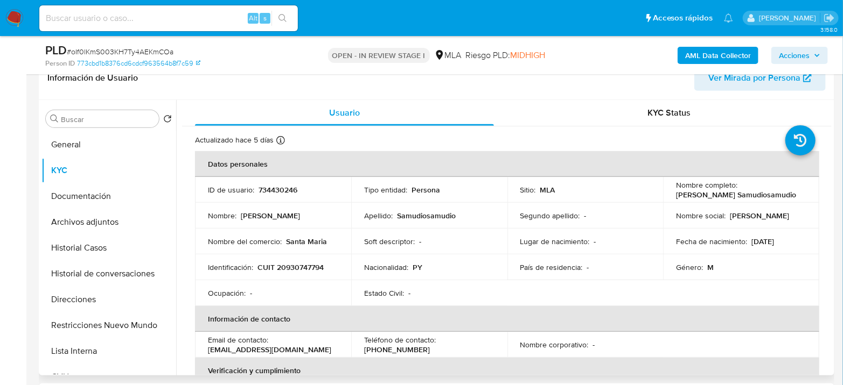
click at [292, 270] on p "CUIT 20930747794" at bounding box center [290, 268] width 66 height 10
copy p "20930747794"
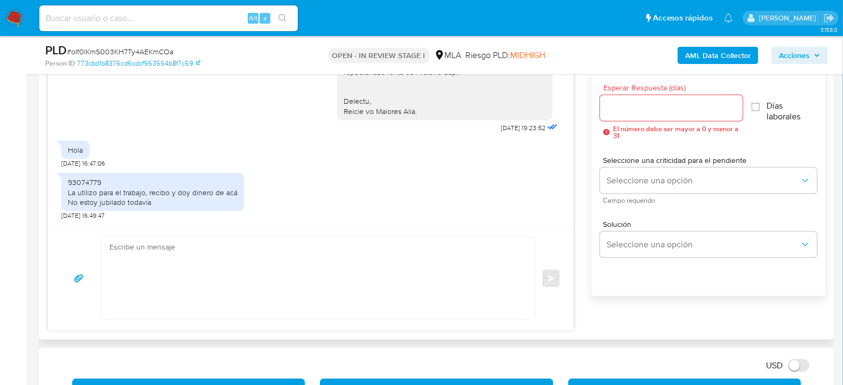
scroll to position [598, 0]
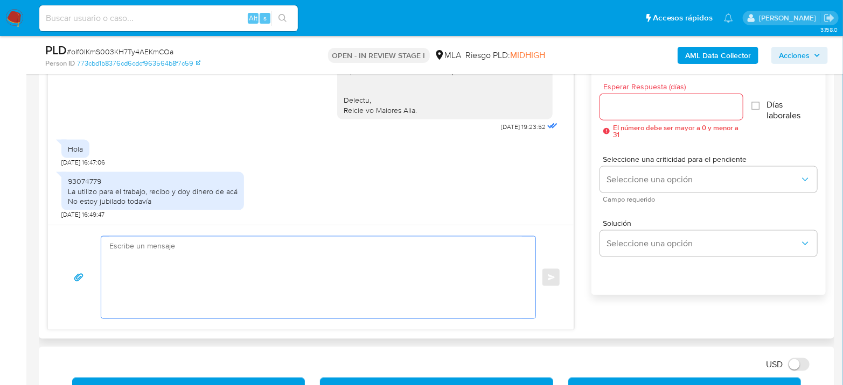
click at [178, 262] on textarea at bounding box center [315, 278] width 412 height 82
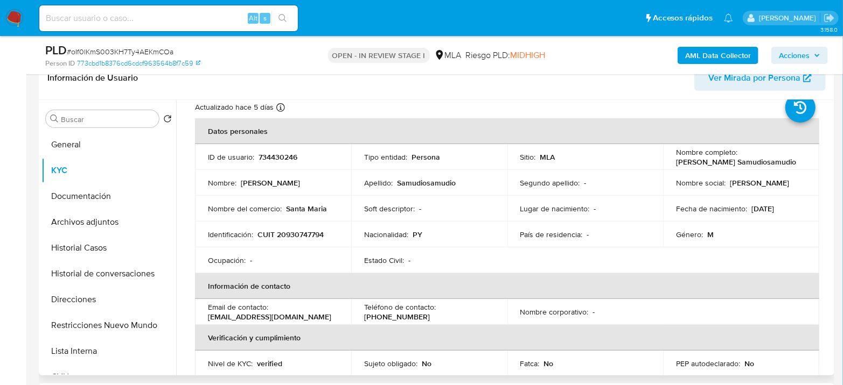
scroll to position [0, 0]
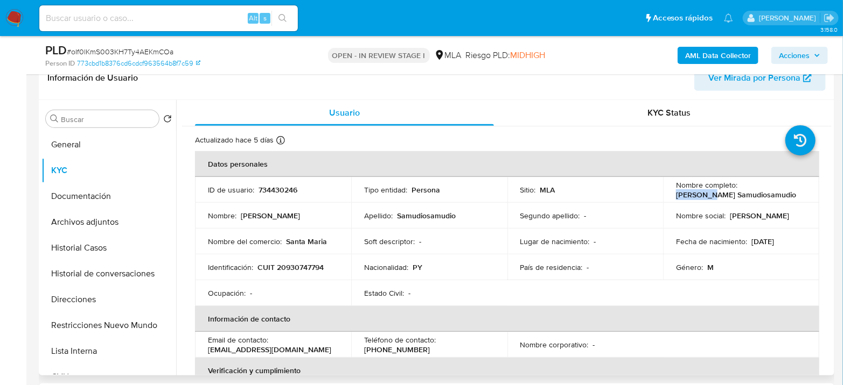
drag, startPoint x: 673, startPoint y: 194, endPoint x: 705, endPoint y: 192, distance: 31.9
click at [705, 192] on p "Bernardo Conc Samudiosamudio" at bounding box center [736, 195] width 120 height 10
copy p "Bernardo"
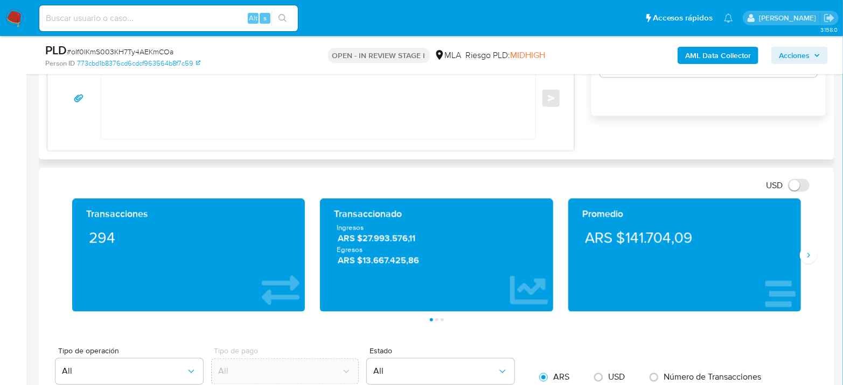
scroll to position [718, 0]
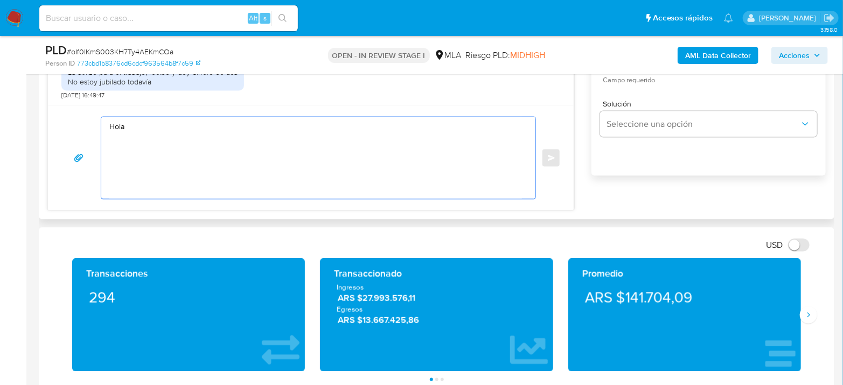
click at [213, 135] on textarea "Hola" at bounding box center [315, 158] width 412 height 82
paste textarea "Bernardo"
click at [285, 165] on textarea "Hola Bernardo, Gracias por tu respuesta. Te pedimos que informes cual es el mot…" at bounding box center [315, 158] width 412 height 82
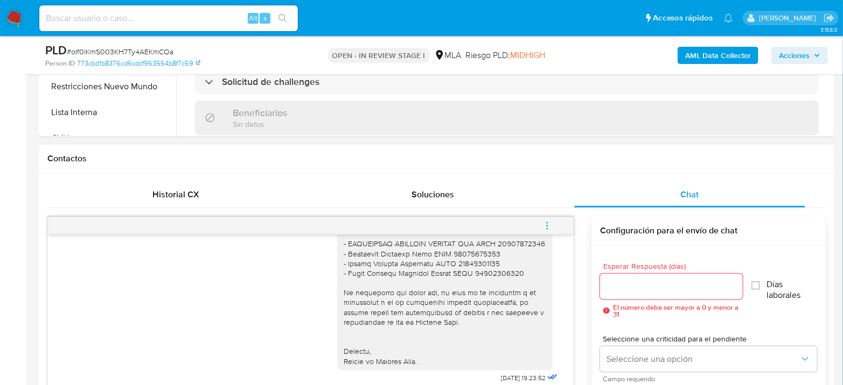
scroll to position [1132, 0]
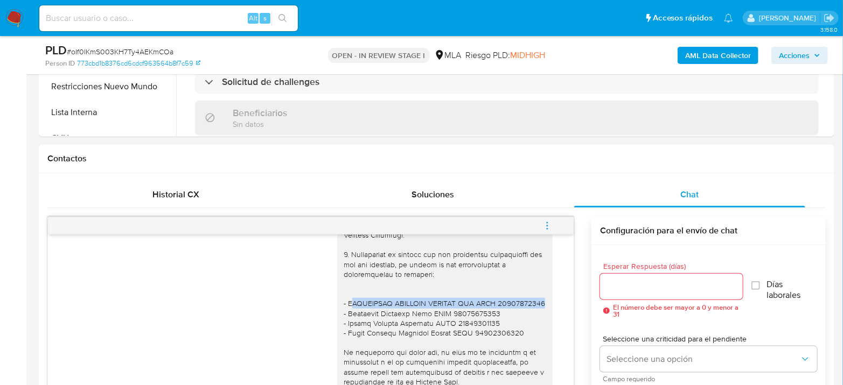
drag, startPoint x: 385, startPoint y: 352, endPoint x: 341, endPoint y: 341, distance: 45.4
click at [343, 341] on div at bounding box center [444, 177] width 202 height 500
copy div "EDERACION PATRONAL SEGUROS SAU CUIT 33707366589"
click at [374, 347] on div at bounding box center [444, 177] width 202 height 500
drag, startPoint x: 376, startPoint y: 351, endPoint x: 338, endPoint y: 340, distance: 39.3
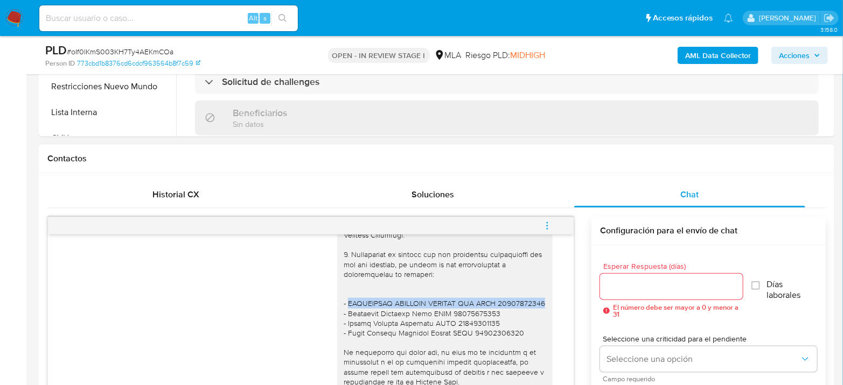
click at [343, 340] on div at bounding box center [444, 177] width 202 height 500
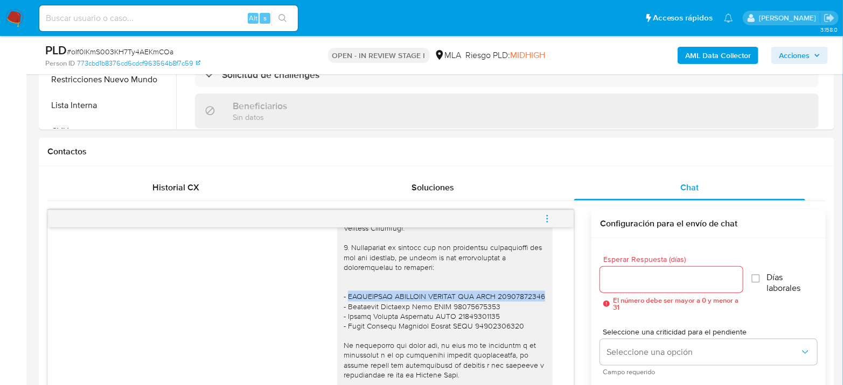
scroll to position [619, 0]
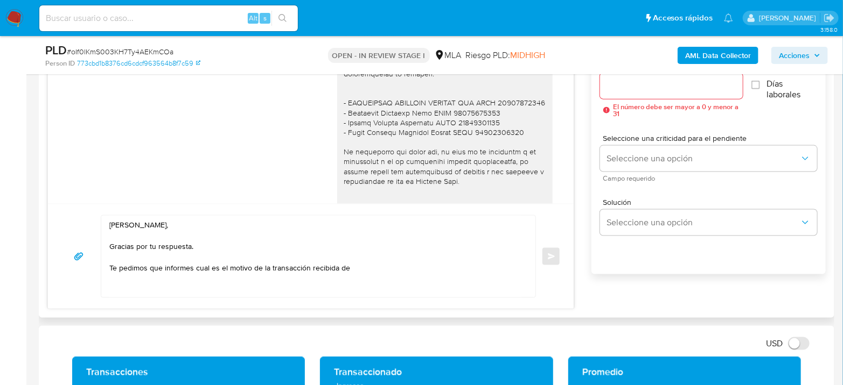
click at [384, 276] on textarea "Hola Bernardo, Gracias por tu respuesta. Te pedimos que informes cual es el mot…" at bounding box center [315, 257] width 412 height 82
paste textarea "FEDERACION PATRONAL SEGUROS SAU CUIT 33707366589"
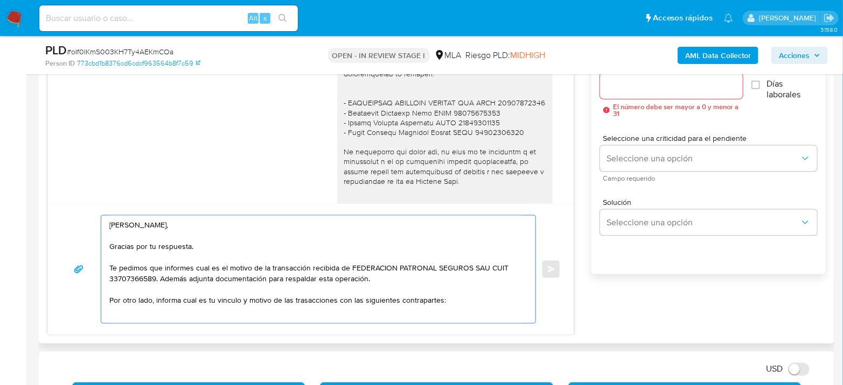
scroll to position [2, 0]
click at [296, 296] on textarea "Hola Bernardo, Gracias por tu respuesta. Te pedimos que informes cual es el mot…" at bounding box center [315, 270] width 412 height 108
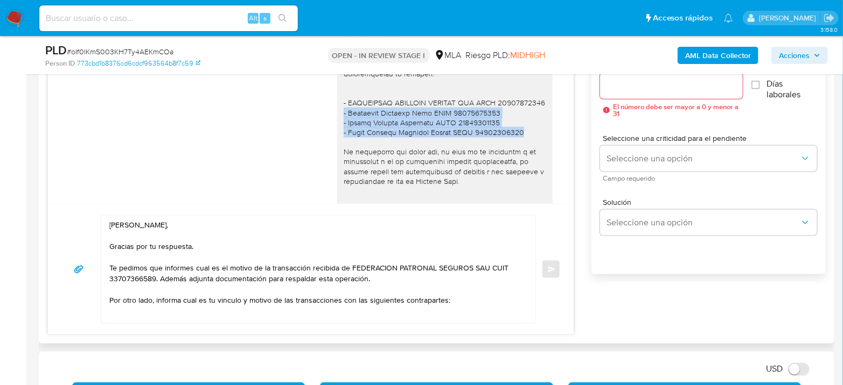
drag, startPoint x: 510, startPoint y: 182, endPoint x: 323, endPoint y: 161, distance: 188.5
copy div "- Francisca Gabriela Vera CUIT 27247466059 - Fabian Balmori Dominguez CUIT 2095…"
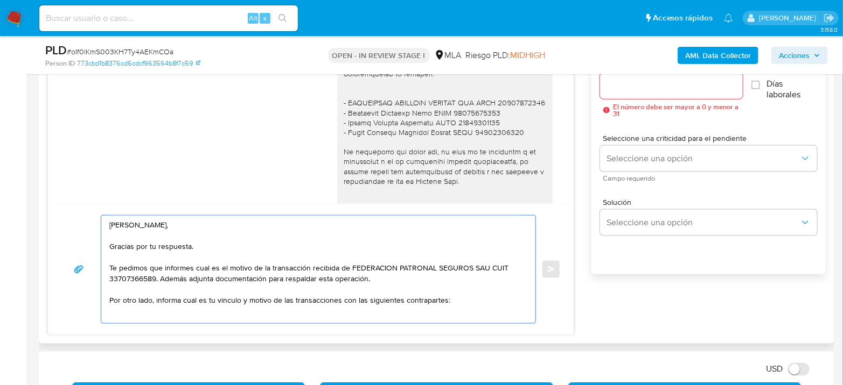
click at [144, 318] on textarea "Hola Bernardo, Gracias por tu respuesta. Te pedimos que informes cual es el mot…" at bounding box center [315, 270] width 412 height 108
paste textarea "- Francisca Gabriela Vera CUIT 27247466059 - Fabian Balmori Dominguez CUIT 2095…"
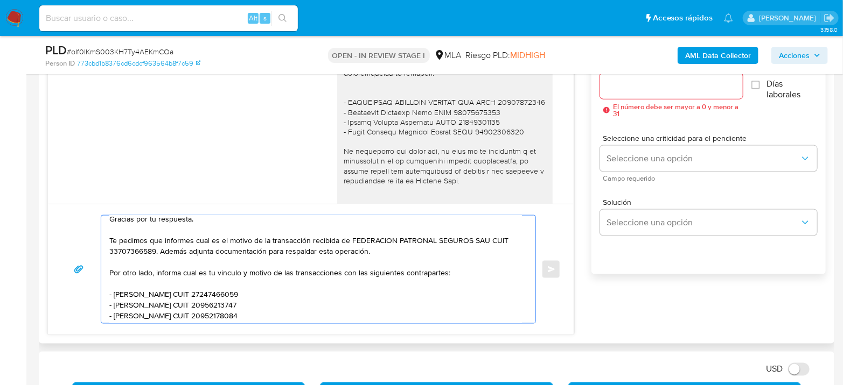
scroll to position [0, 0]
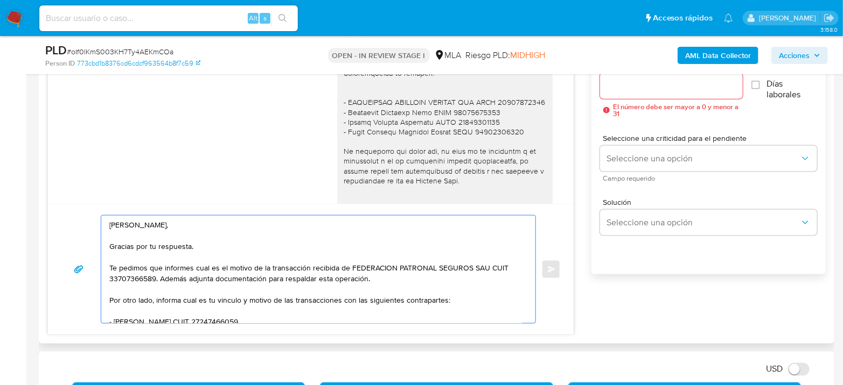
drag, startPoint x: 115, startPoint y: 264, endPoint x: 445, endPoint y: 310, distance: 333.6
click at [445, 310] on textarea "Hola Bernardo, Gracias por tu respuesta. Te pedimos que informes cual es el mot…" at bounding box center [315, 270] width 412 height 108
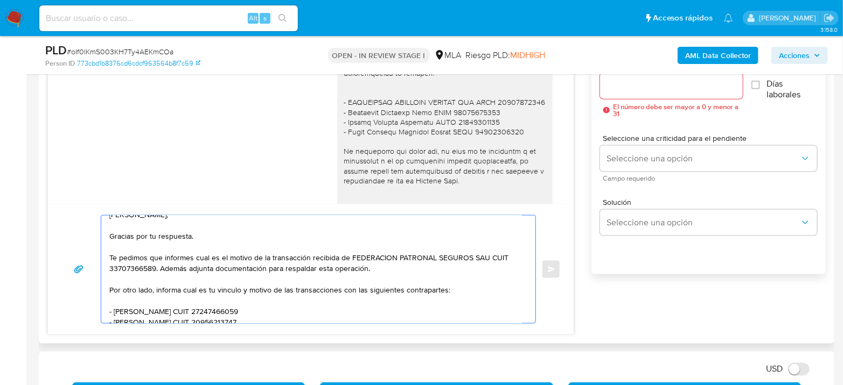
scroll to position [27, 0]
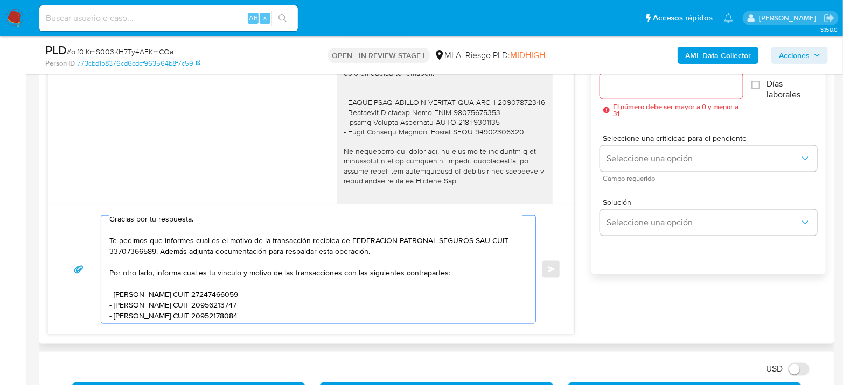
click at [383, 314] on textarea "Hola Bernardo, Gracias por tu respuesta. Te pedimos que informes cual es el mot…" at bounding box center [315, 270] width 412 height 108
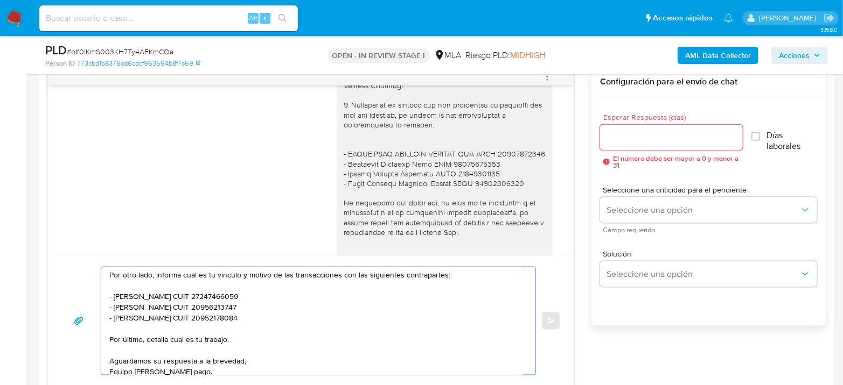
scroll to position [500, 0]
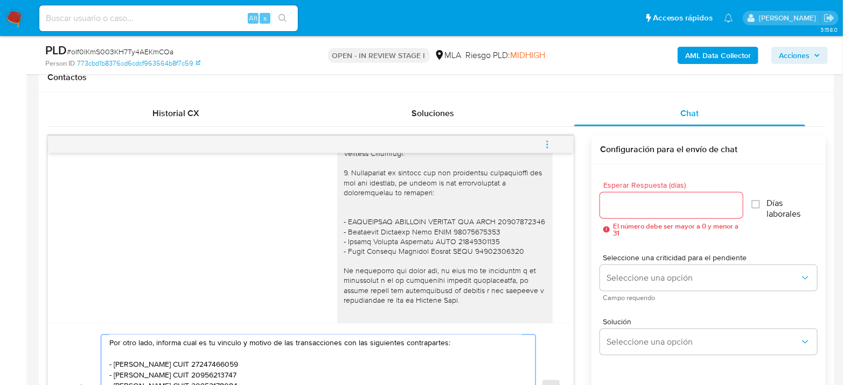
type textarea "Hola Bernardo, Gracias por tu respuesta. Te pedimos que informes cual es el mot…"
click at [633, 214] on div at bounding box center [671, 206] width 143 height 26
click at [641, 206] on input "Esperar Respuesta (días)" at bounding box center [671, 206] width 143 height 14
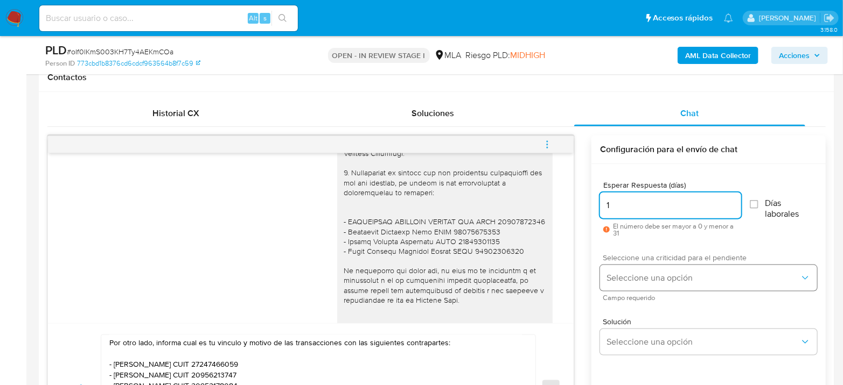
type input "1"
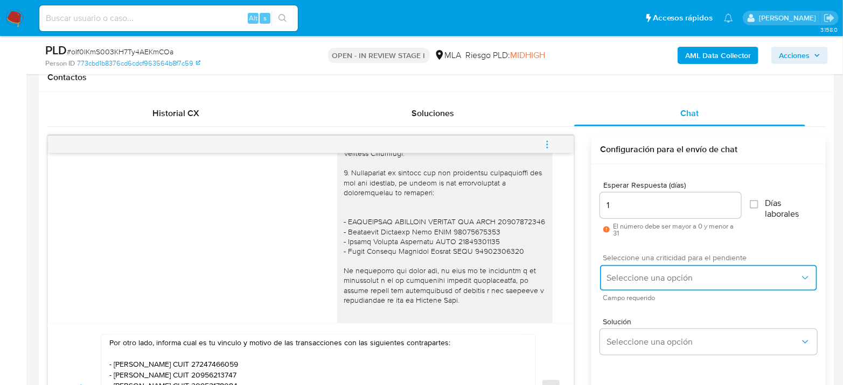
click at [664, 269] on button "Seleccione una opción" at bounding box center [708, 278] width 217 height 26
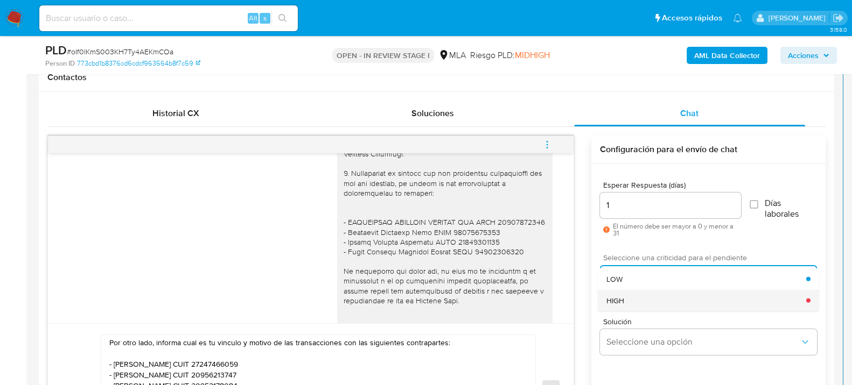
click at [661, 299] on div "HIGH" at bounding box center [706, 301] width 200 height 22
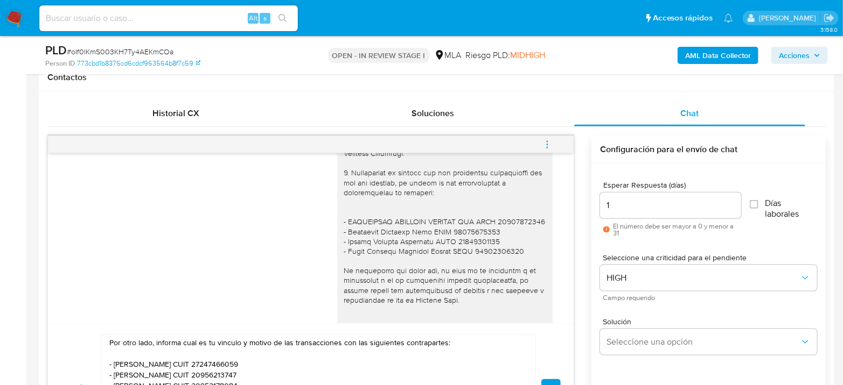
click at [553, 382] on button "Enviar" at bounding box center [550, 389] width 19 height 19
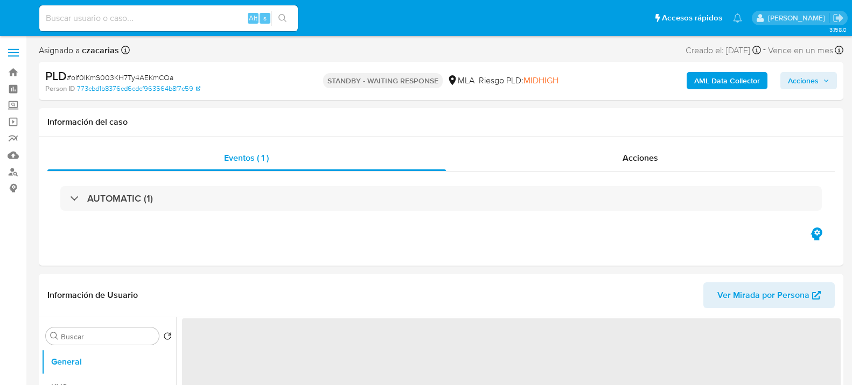
select select "10"
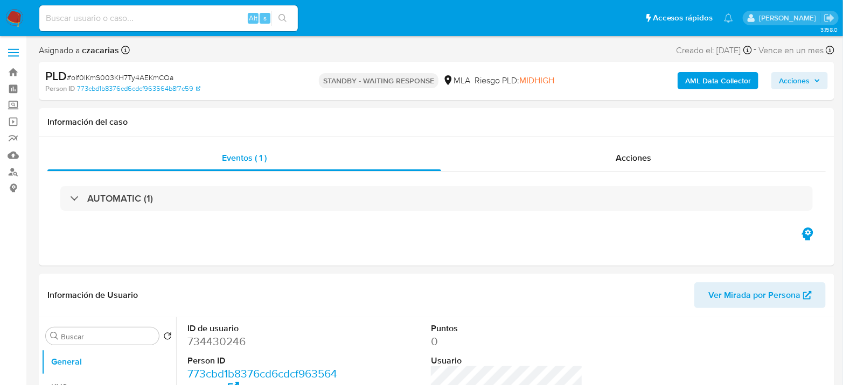
click at [170, 9] on div "Alt s" at bounding box center [168, 18] width 258 height 26
drag, startPoint x: 171, startPoint y: 22, endPoint x: 185, endPoint y: 18, distance: 14.4
click at [171, 22] on input at bounding box center [168, 18] width 258 height 14
paste input "hIvcFgYb8CJZkZQcknYgwDTM"
type input "hIvcFgYb8CJZkZQcknYgwDTM"
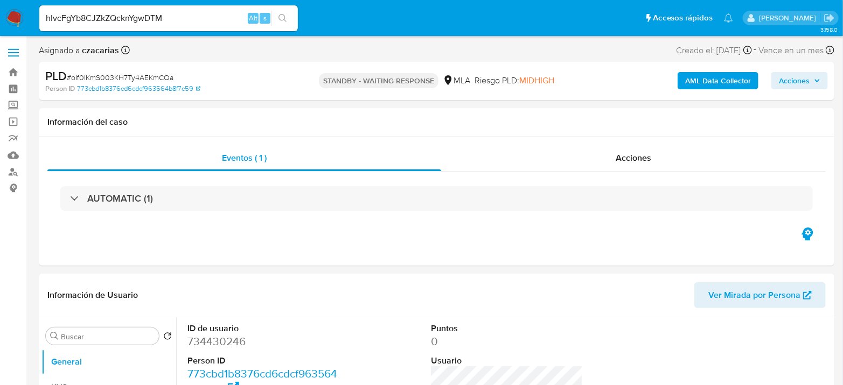
click at [299, 24] on li "hIvcFgYb8CJZkZQcknYgwDTM Alt s" at bounding box center [169, 17] width 264 height 27
click at [289, 16] on button "search-icon" at bounding box center [282, 18] width 22 height 15
select select "10"
click at [188, 19] on input "hIvcFgYb8CJZkZQcknYgwDTM" at bounding box center [168, 18] width 258 height 14
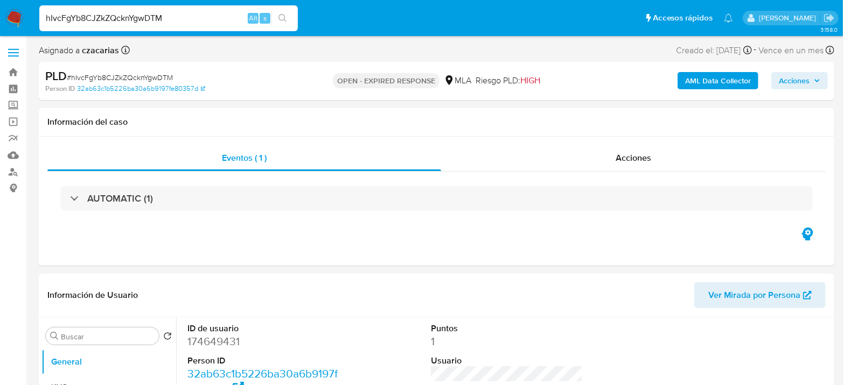
paste input "cy8aVokpNt7FmAQxgDppaNLa"
type input "cy8aVokpNt7FmAQxgDppaNLa"
click at [275, 19] on button "search-icon" at bounding box center [282, 18] width 22 height 15
select select "10"
click at [216, 16] on input "cy8aVokpNt7FmAQxgDppaNLa" at bounding box center [168, 18] width 258 height 14
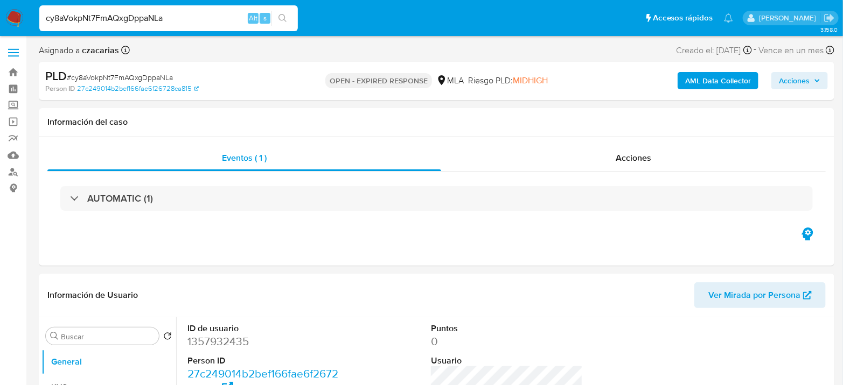
click at [216, 16] on input "cy8aVokpNt7FmAQxgDppaNLa" at bounding box center [168, 18] width 258 height 14
paste input "i1TZekMrpFZZguHSg1RECouF"
type input "i1TZekMrpFZZguHSg1RECouF"
click at [291, 16] on button "search-icon" at bounding box center [282, 18] width 22 height 15
select select "10"
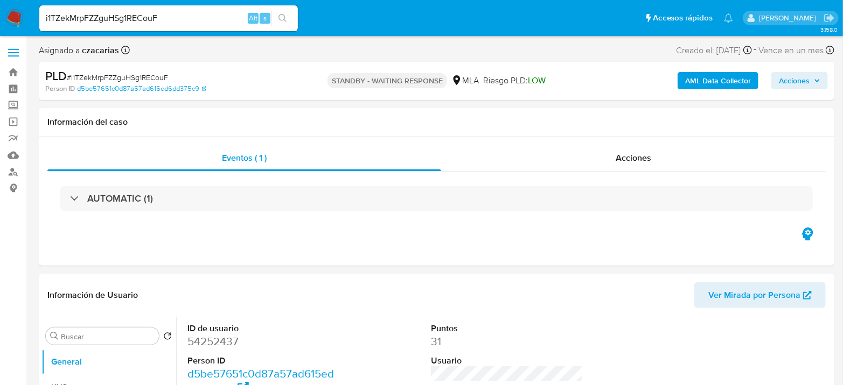
click at [212, 15] on input "i1TZekMrpFZZguHSg1RECouF" at bounding box center [168, 18] width 258 height 14
paste input "hIvcFgYb8CJZkZQcknYgwDTM"
type input "hIvcFgYb8CJZkZQcknYgwDTM"
click at [279, 11] on button "search-icon" at bounding box center [282, 18] width 22 height 15
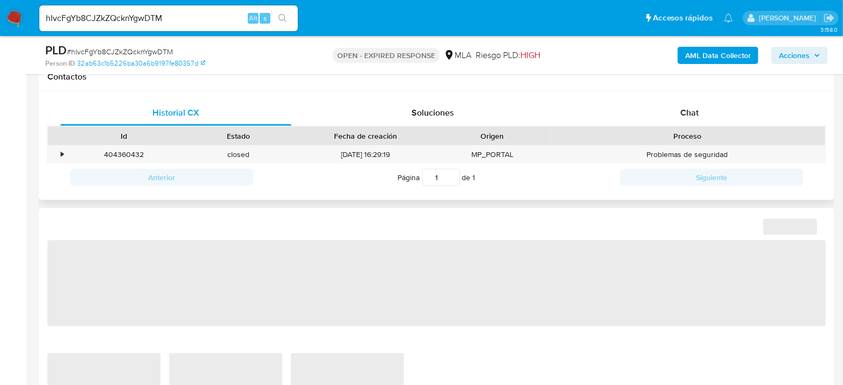
scroll to position [418, 0]
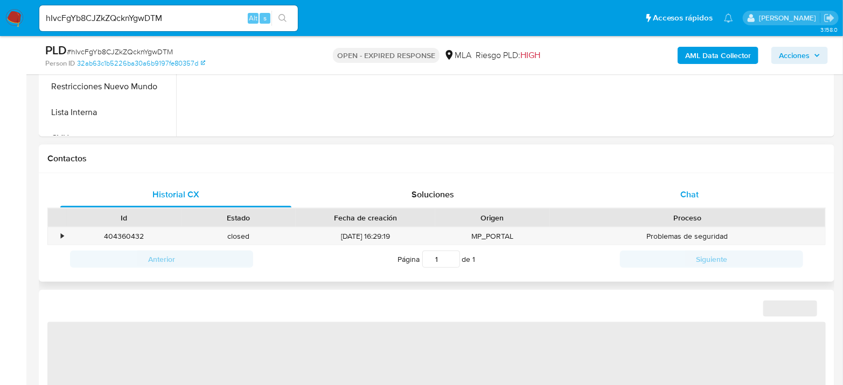
click at [654, 182] on div "Chat" at bounding box center [689, 195] width 231 height 26
select select "10"
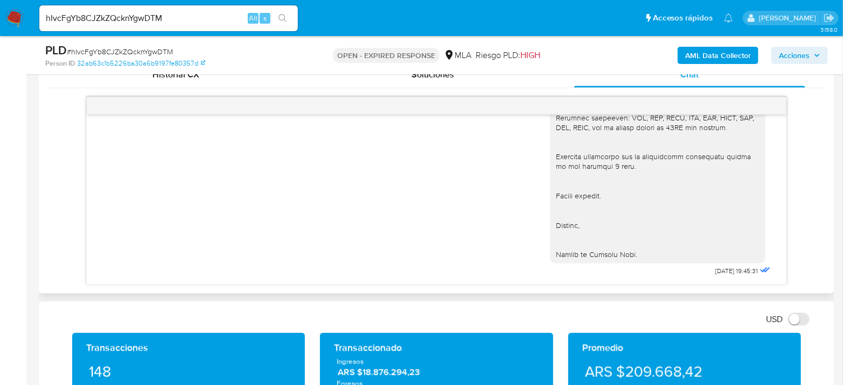
scroll to position [1462, 0]
click at [125, 46] on div "PLD # hIvcFgYb8CJZkZQcknYgwDTM" at bounding box center [173, 51] width 257 height 16
click at [125, 45] on div "PLD # hIvcFgYb8CJZkZQcknYgwDTM" at bounding box center [173, 51] width 257 height 16
copy span "hIvcFgYb8CJZkZQcknYgwDTM"
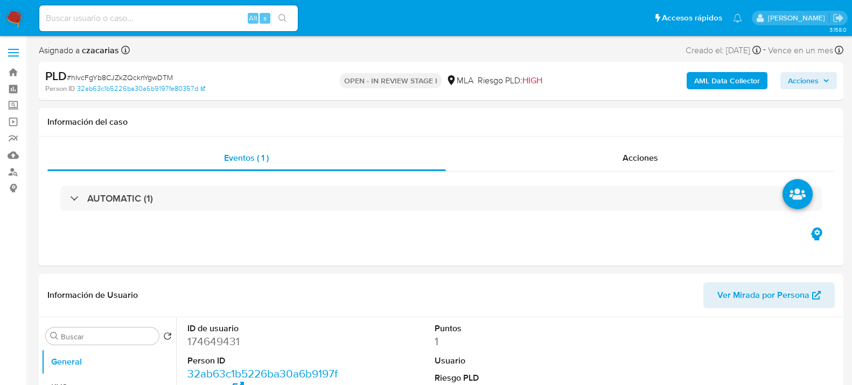
select select "10"
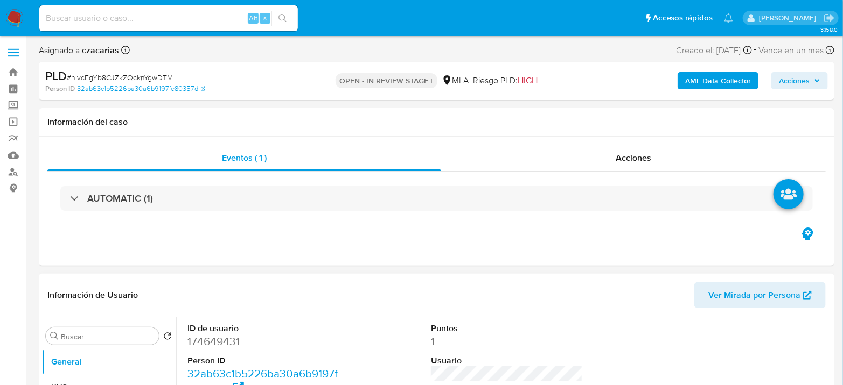
click at [200, 340] on dd "174649431" at bounding box center [263, 341] width 152 height 15
copy dd "174649431"
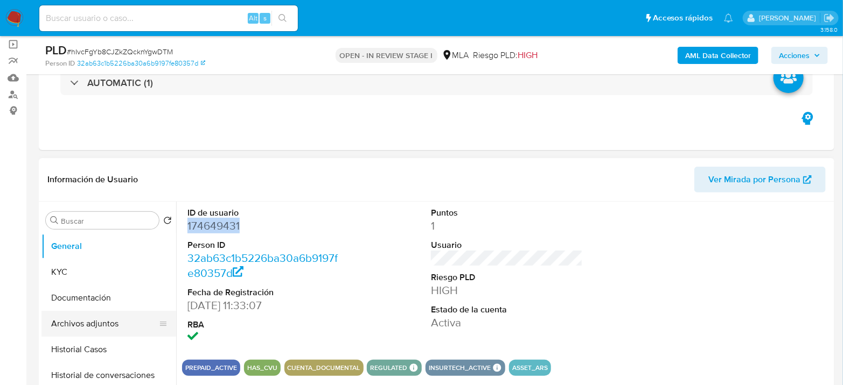
scroll to position [120, 0]
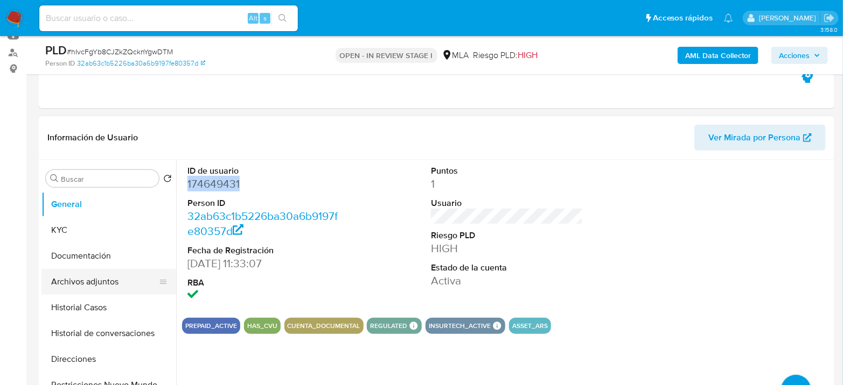
click at [61, 279] on button "Archivos adjuntos" at bounding box center [104, 282] width 126 height 26
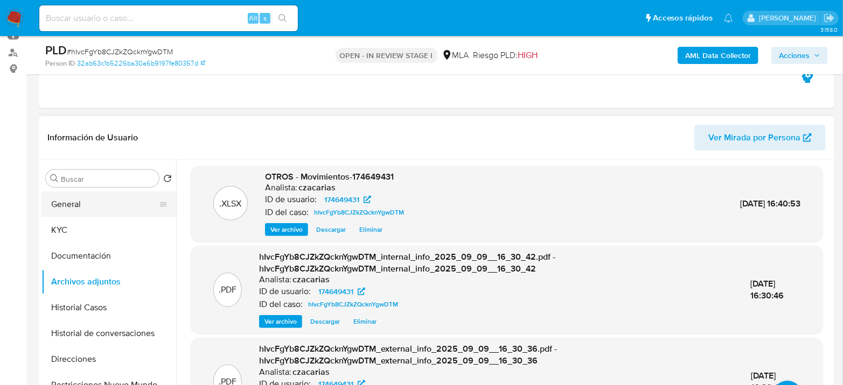
click at [65, 206] on button "General" at bounding box center [104, 205] width 126 height 26
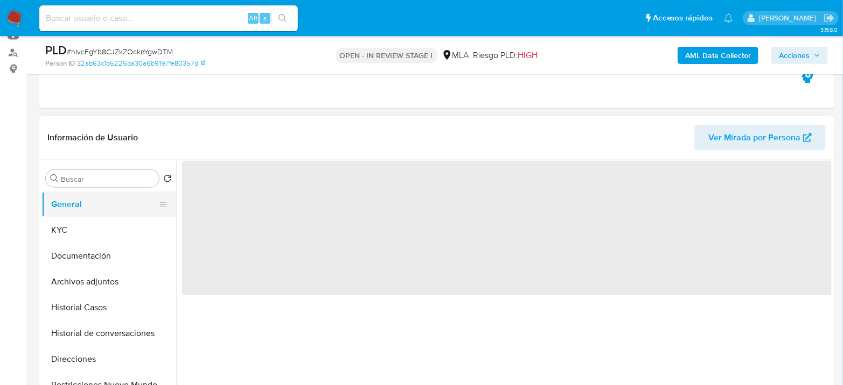
scroll to position [0, 0]
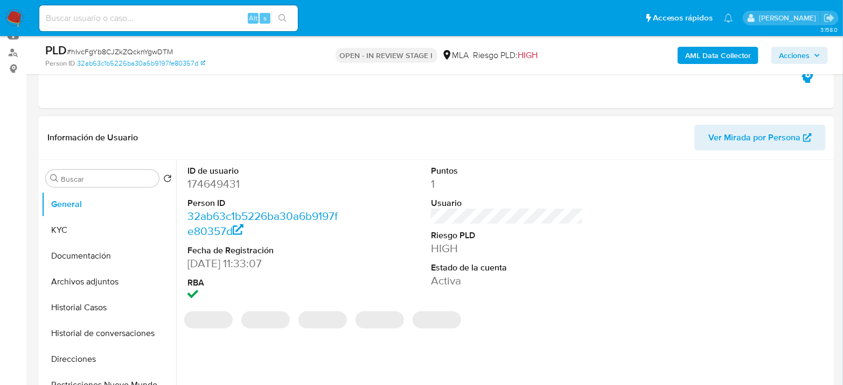
click at [193, 180] on dd "174649431" at bounding box center [263, 184] width 152 height 15
click at [193, 179] on dd "174649431" at bounding box center [263, 184] width 152 height 15
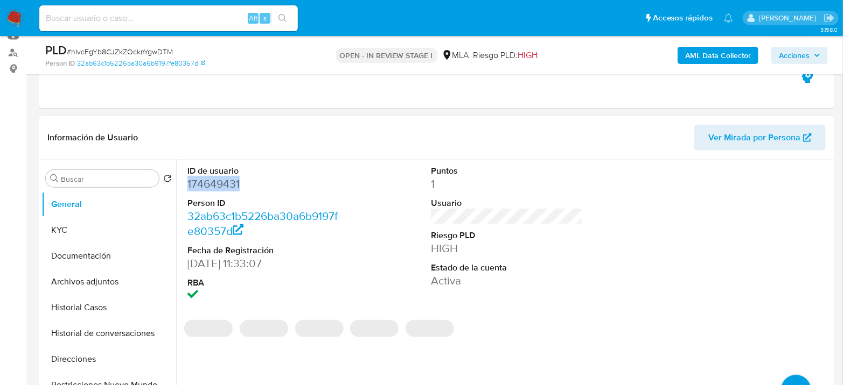
copy dd "174649431"
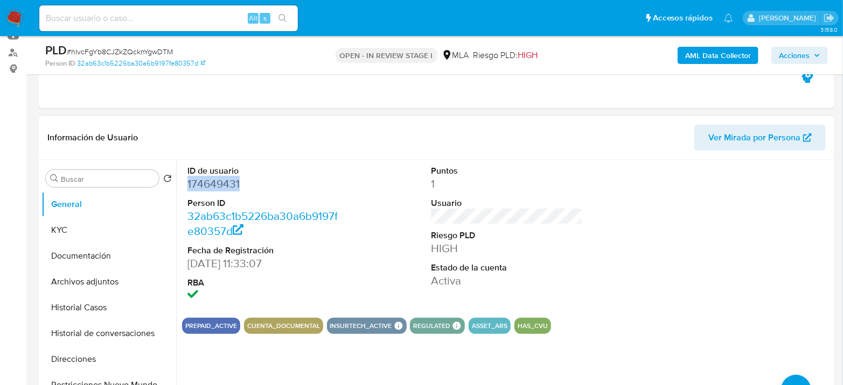
click at [202, 185] on dd "174649431" at bounding box center [263, 184] width 152 height 15
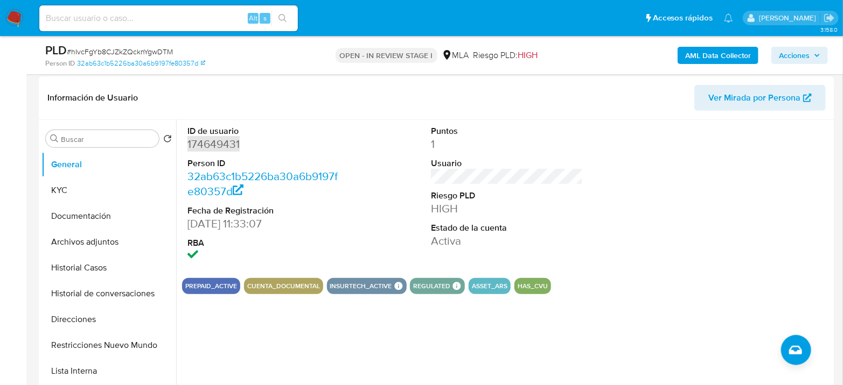
scroll to position [179, 0]
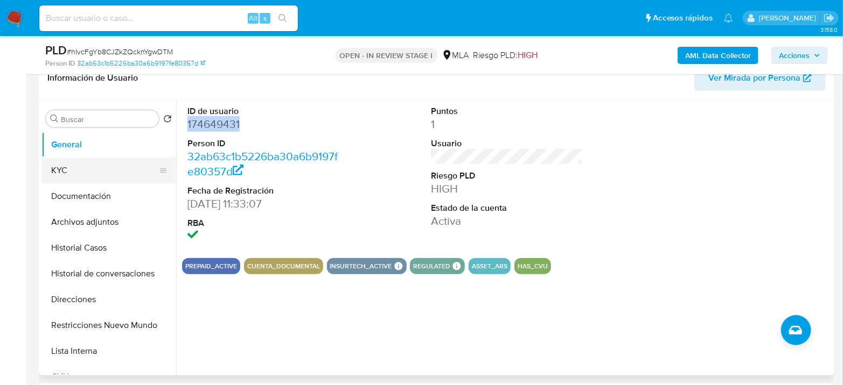
click at [122, 170] on button "KYC" at bounding box center [104, 171] width 126 height 26
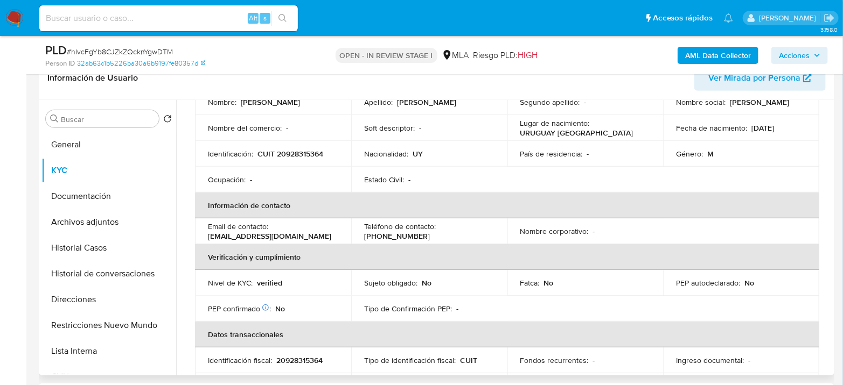
scroll to position [120, 0]
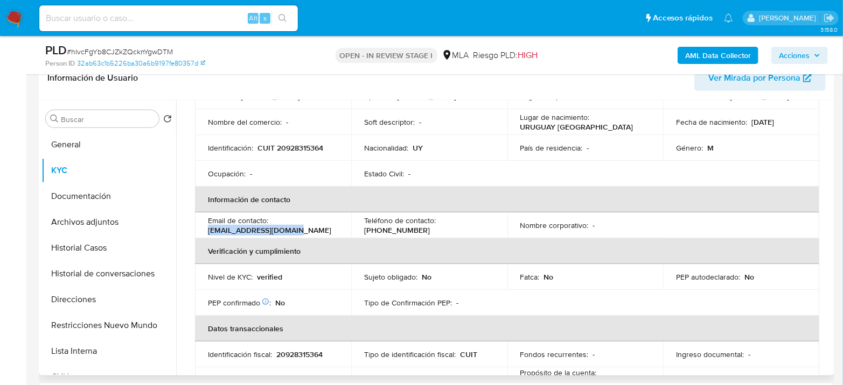
drag, startPoint x: 208, startPoint y: 233, endPoint x: 293, endPoint y: 226, distance: 85.8
click at [293, 226] on div "Email de contacto : oliveralhugo@gmail.com" at bounding box center [273, 225] width 130 height 19
copy p "oliveralhugo@gmail.com"
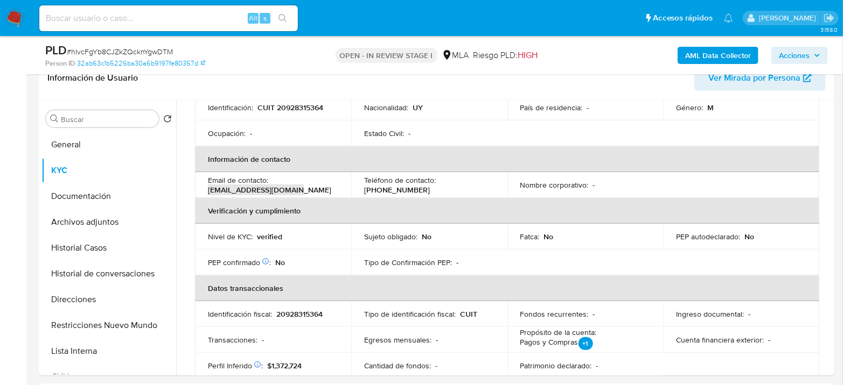
scroll to position [179, 0]
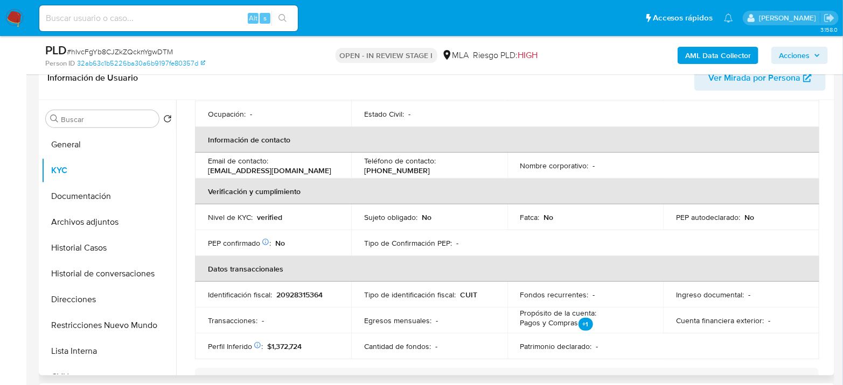
click at [305, 297] on p "20928315364" at bounding box center [299, 295] width 46 height 10
copy p "20928315364"
click at [317, 292] on p "20928315364" at bounding box center [299, 295] width 46 height 10
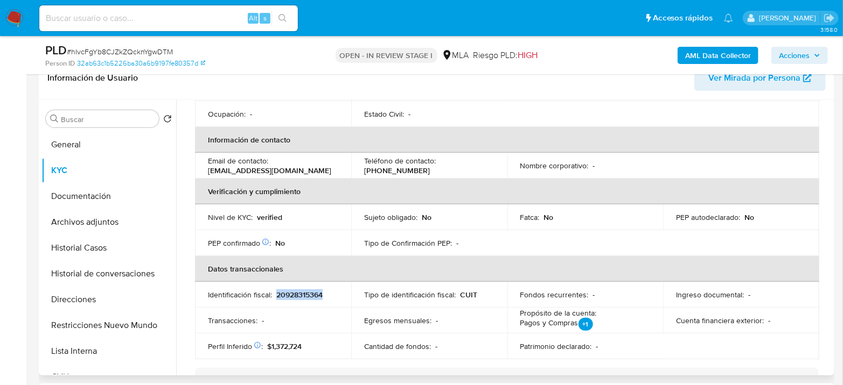
click at [313, 295] on p "20928315364" at bounding box center [299, 295] width 46 height 10
click at [317, 294] on p "20928315364" at bounding box center [299, 295] width 46 height 10
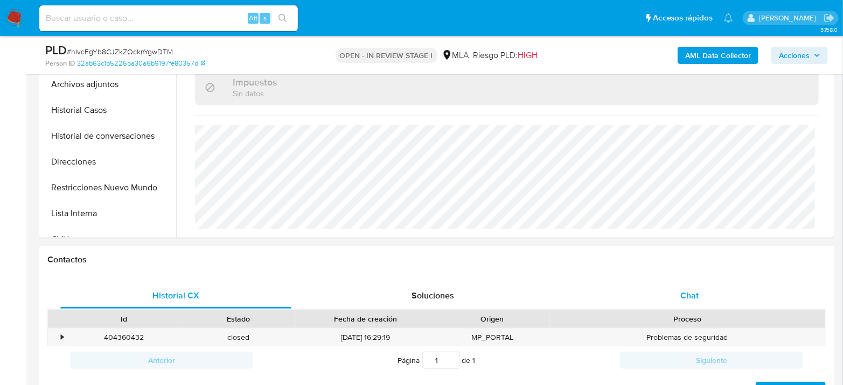
scroll to position [299, 0]
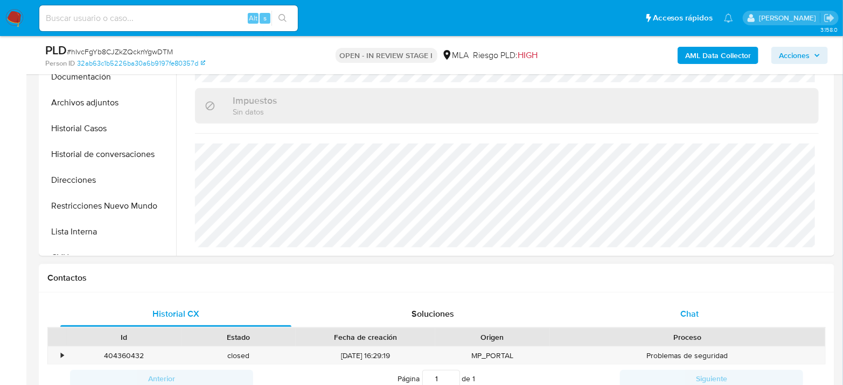
click at [677, 312] on div "Chat" at bounding box center [689, 314] width 231 height 26
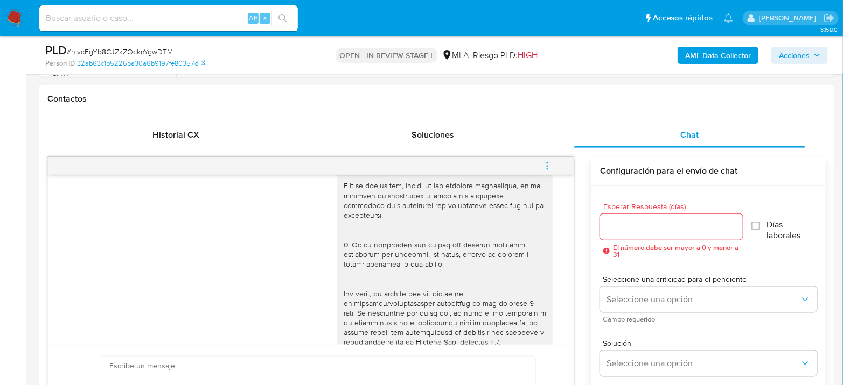
scroll to position [0, 0]
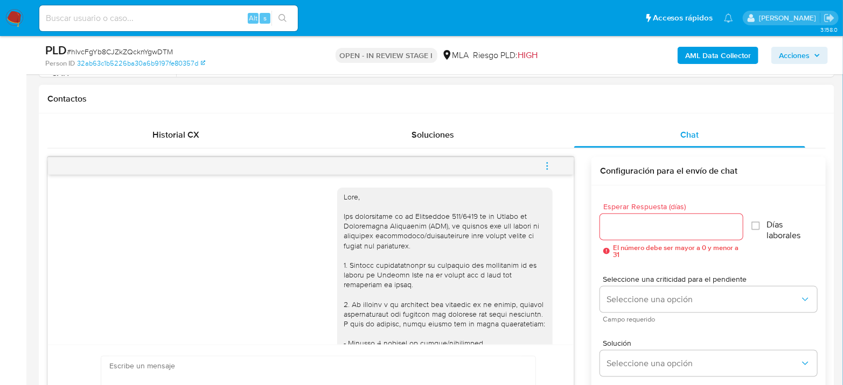
click at [553, 164] on button "menu-action" at bounding box center [547, 166] width 36 height 26
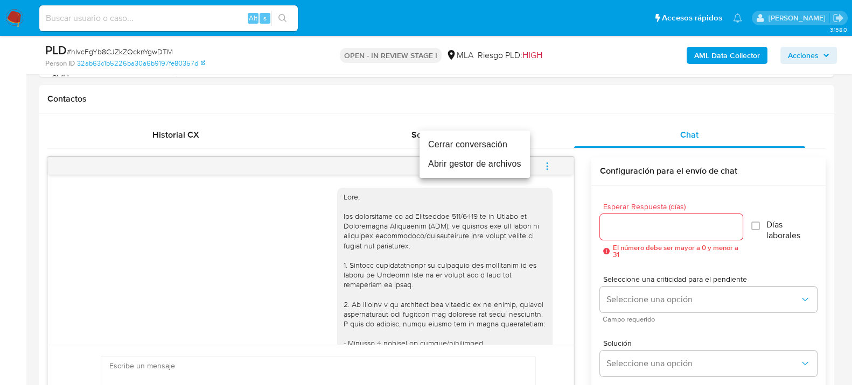
click at [503, 144] on li "Cerrar conversación" at bounding box center [474, 144] width 110 height 19
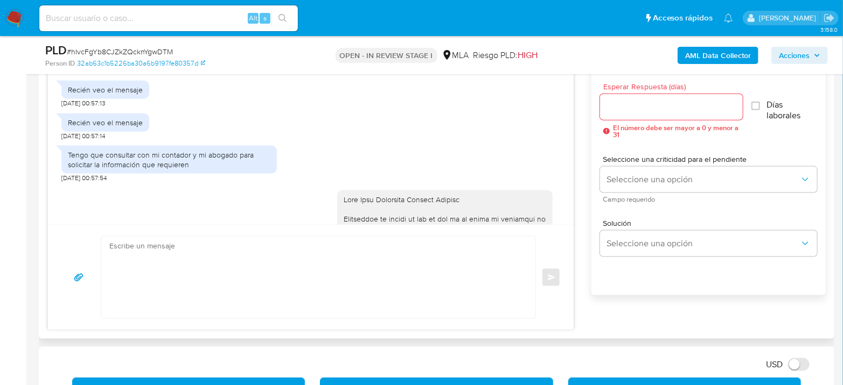
scroll to position [777, 0]
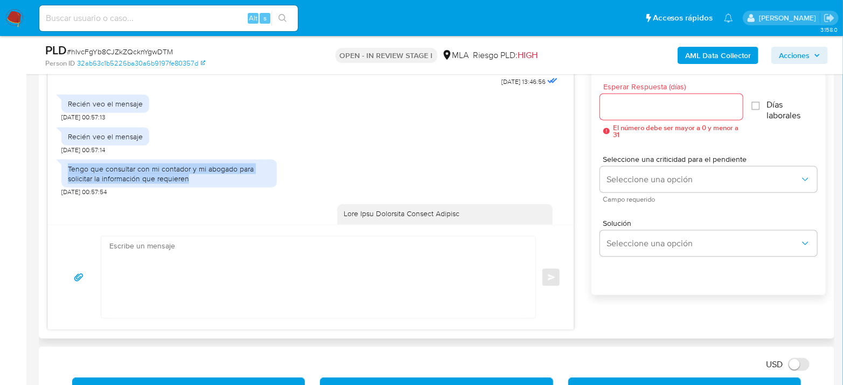
drag, startPoint x: 69, startPoint y: 197, endPoint x: 218, endPoint y: 206, distance: 149.4
click at [218, 184] on div "Tengo que consultar con mi contador y mi abogado para solicitar la información …" at bounding box center [169, 173] width 202 height 19
copy div "Tengo que consultar con mi contador y mi abogado para solicitar la información …"
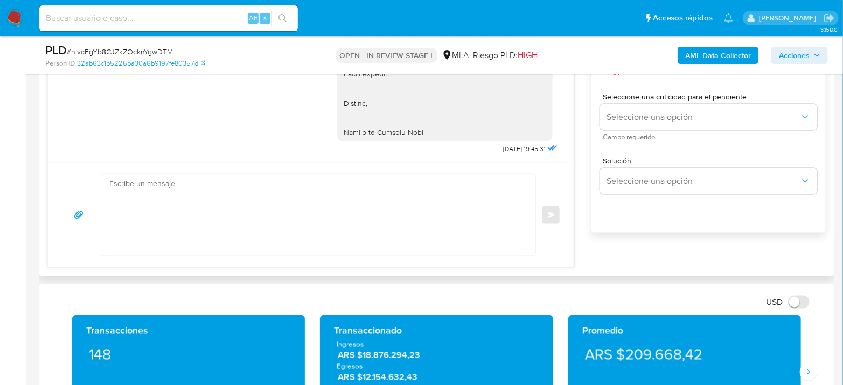
scroll to position [598, 0]
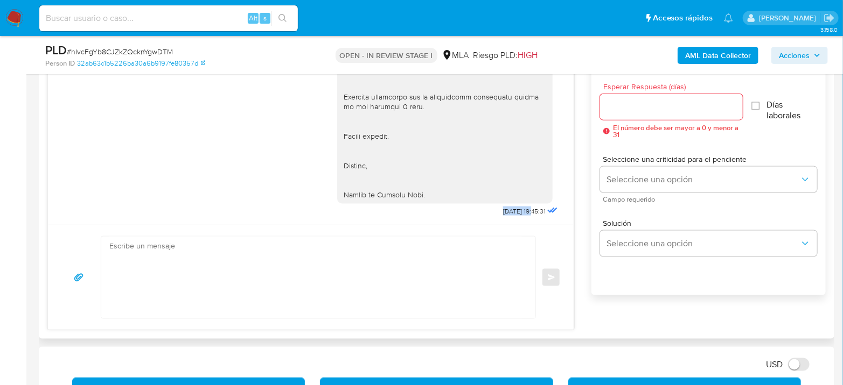
drag, startPoint x: 477, startPoint y: 209, endPoint x: 513, endPoint y: 213, distance: 36.2
copy span "09/09/2025"
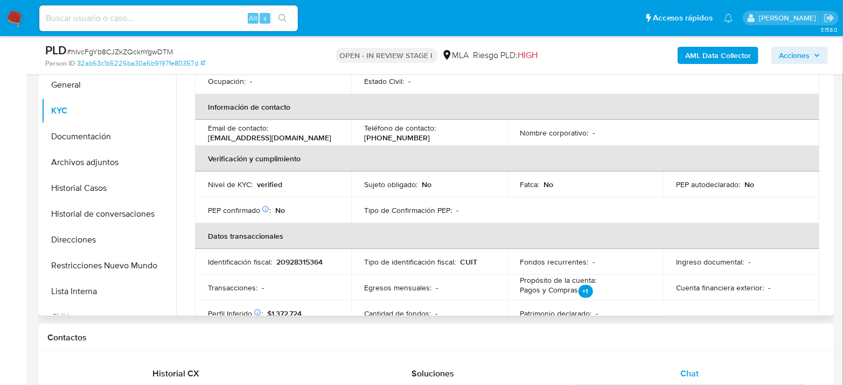
scroll to position [87, 0]
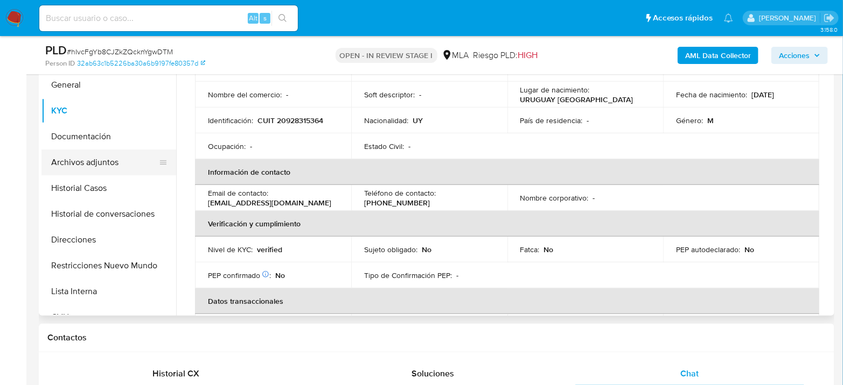
click at [101, 161] on button "Archivos adjuntos" at bounding box center [104, 163] width 126 height 26
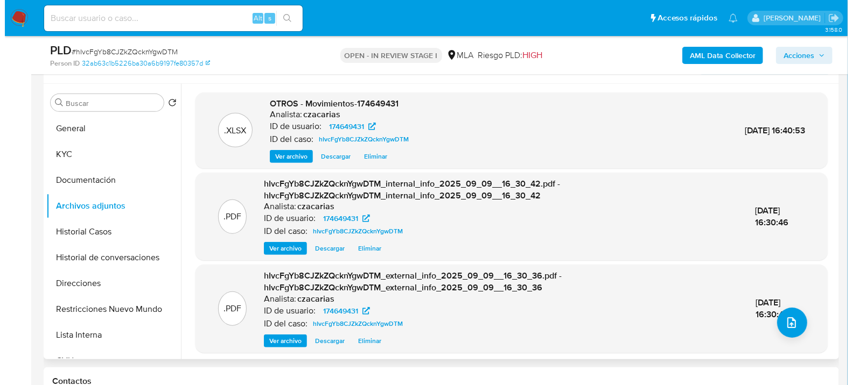
scroll to position [179, 0]
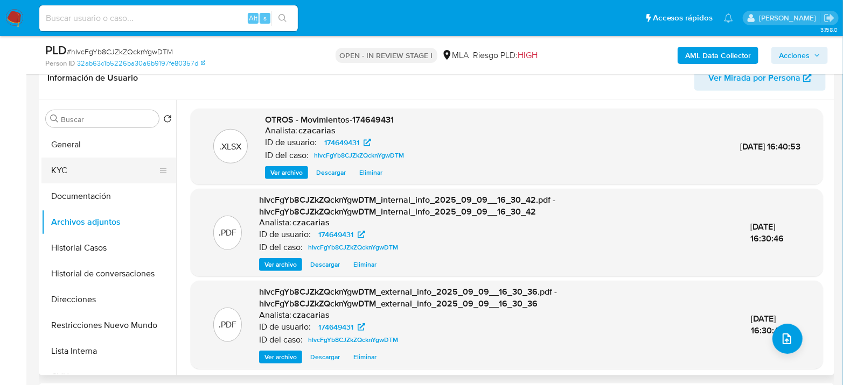
click at [94, 165] on button "KYC" at bounding box center [104, 171] width 126 height 26
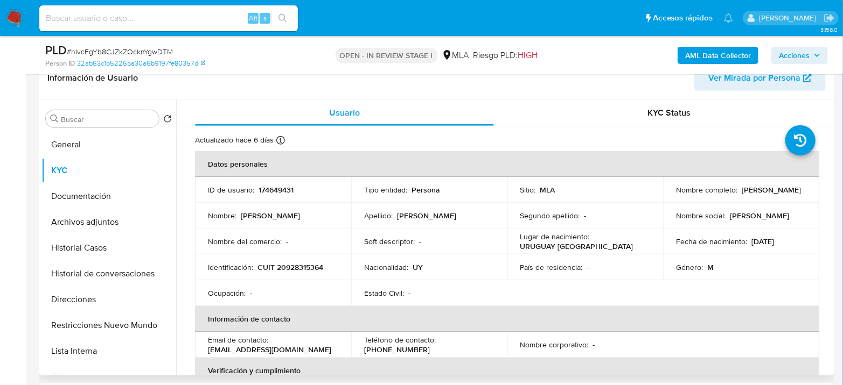
drag, startPoint x: 673, startPoint y: 195, endPoint x: 783, endPoint y: 194, distance: 109.3
click at [783, 194] on div "Nombre completo : Hugo Feliciano Olivera Laurent" at bounding box center [741, 190] width 130 height 10
copy p "Hugo Feliciano Olivera Laurent"
click at [85, 221] on button "Archivos adjuntos" at bounding box center [104, 222] width 126 height 26
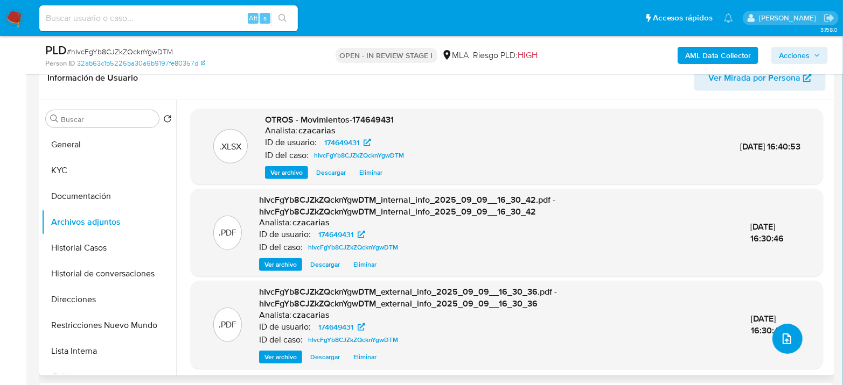
click at [783, 342] on icon "upload-file" at bounding box center [786, 339] width 13 height 13
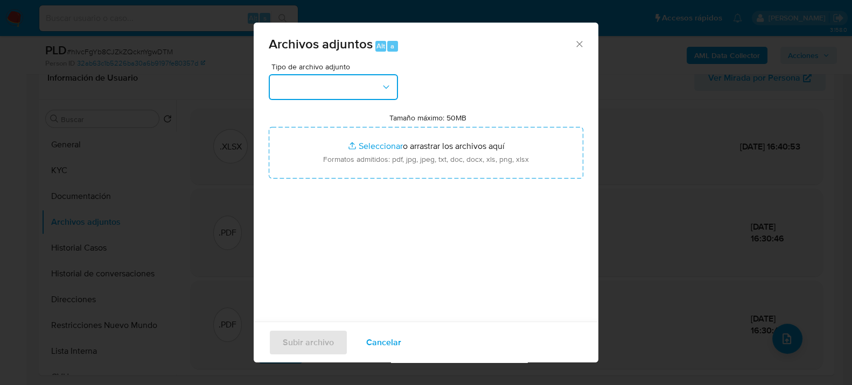
click at [343, 93] on button "button" at bounding box center [333, 87] width 129 height 26
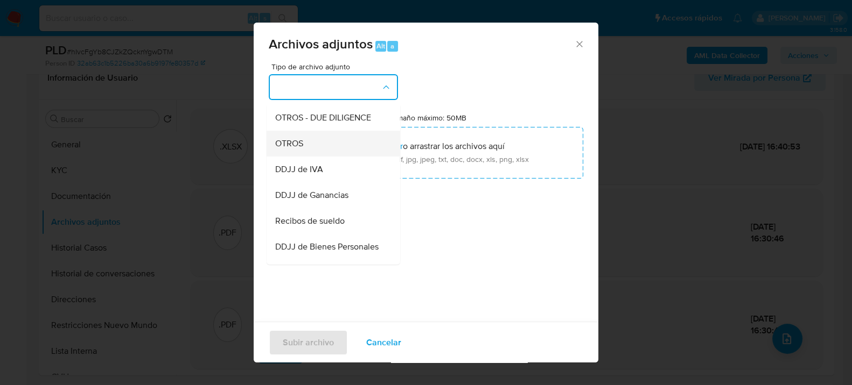
click at [324, 154] on div "OTROS" at bounding box center [330, 143] width 110 height 26
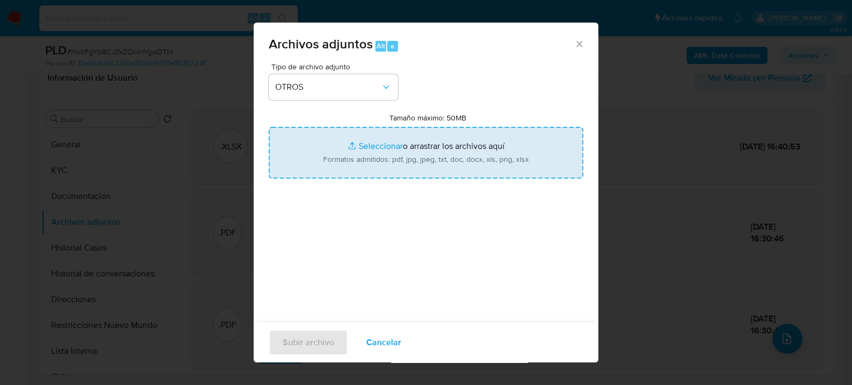
type input "C:\fakepath\NOSIS_Hugo Feliciano Olivera Laurent.pdf"
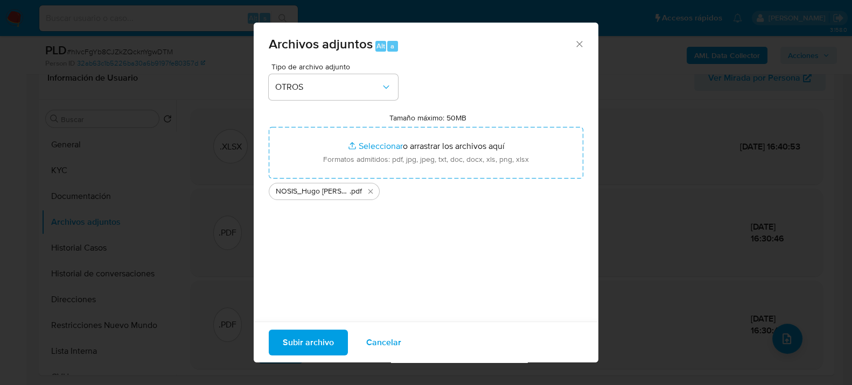
drag, startPoint x: 434, startPoint y: 159, endPoint x: 309, endPoint y: 337, distance: 217.5
click at [309, 337] on span "Subir archivo" at bounding box center [308, 343] width 51 height 24
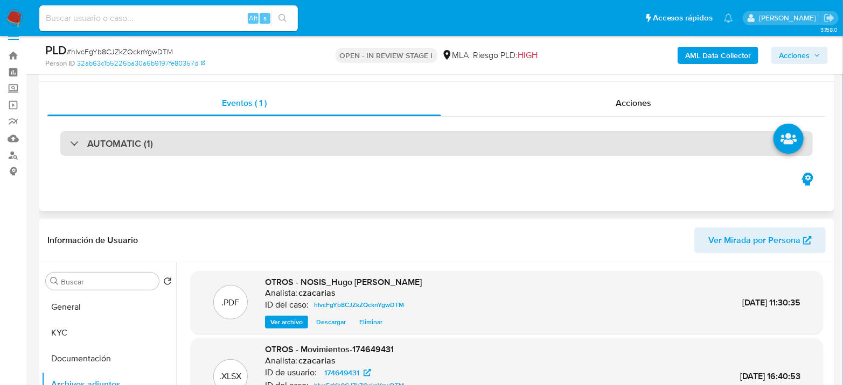
scroll to position [0, 0]
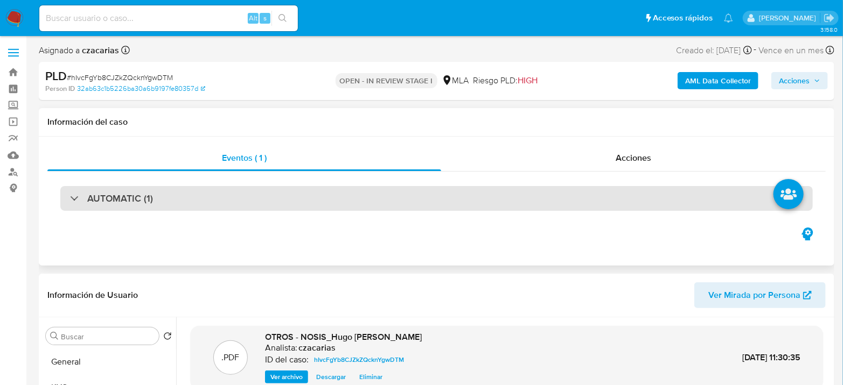
click at [142, 201] on h3 "AUTOMATIC (1)" at bounding box center [120, 199] width 66 height 12
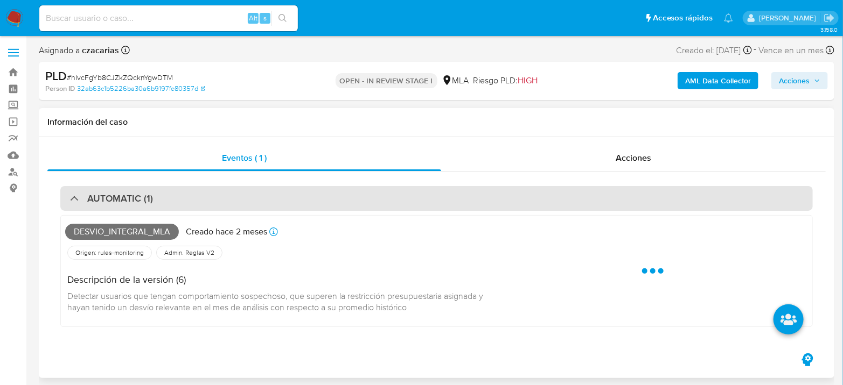
click at [142, 201] on h3 "AUTOMATIC (1)" at bounding box center [120, 199] width 66 height 12
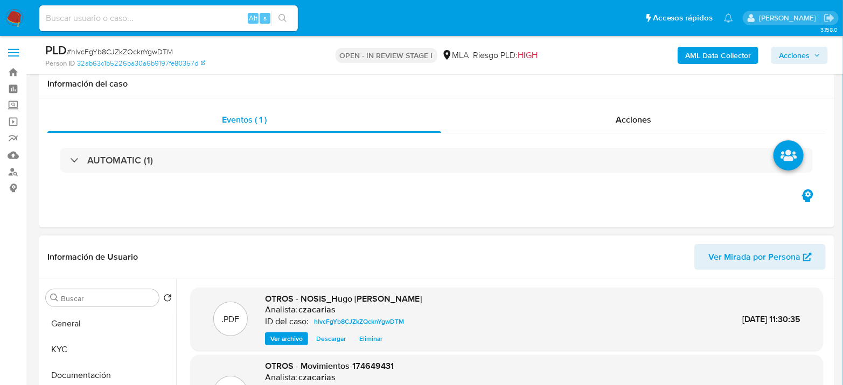
scroll to position [120, 0]
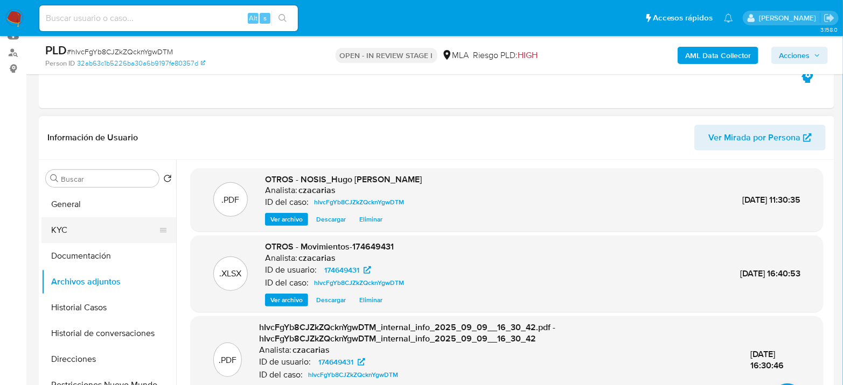
click at [63, 226] on button "KYC" at bounding box center [104, 230] width 126 height 26
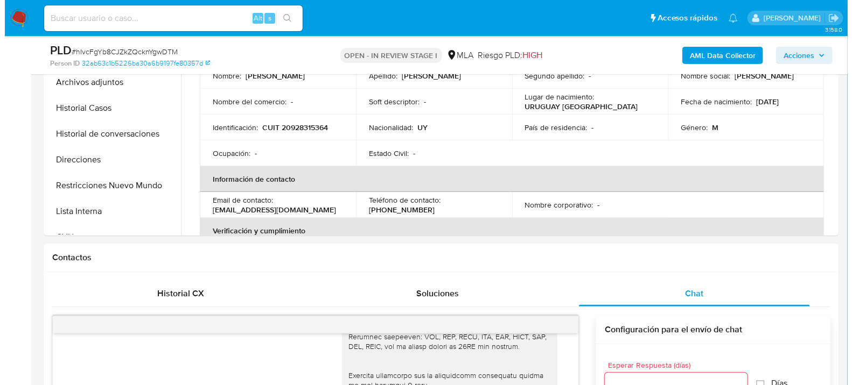
scroll to position [239, 0]
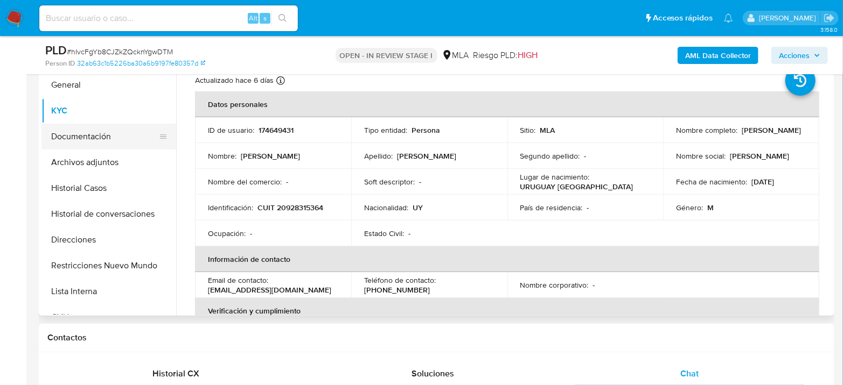
click at [94, 147] on button "Documentación" at bounding box center [104, 137] width 126 height 26
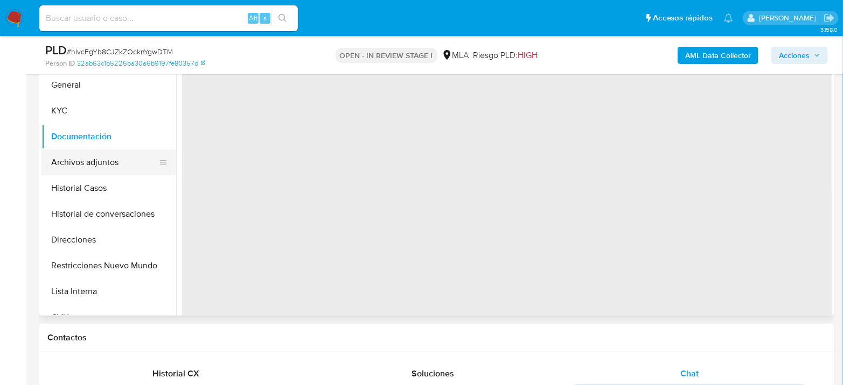
click at [95, 157] on button "Archivos adjuntos" at bounding box center [104, 163] width 126 height 26
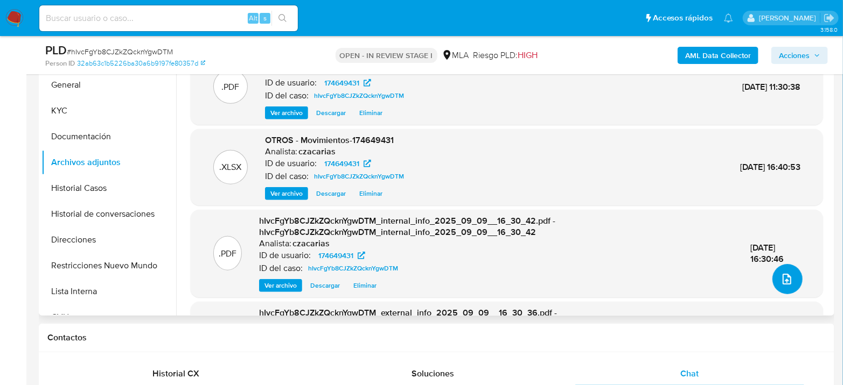
click at [782, 275] on icon "upload-file" at bounding box center [786, 279] width 9 height 11
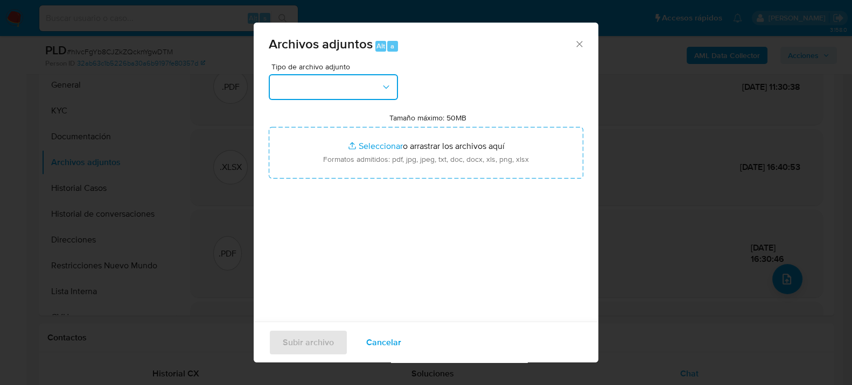
click at [346, 79] on button "button" at bounding box center [333, 87] width 129 height 26
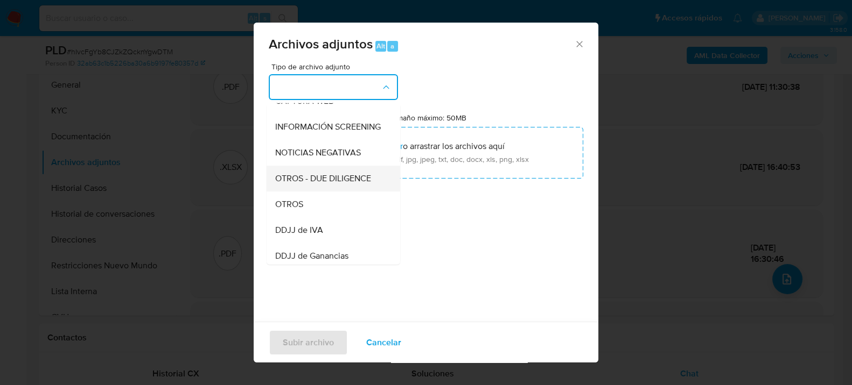
scroll to position [120, 0]
click at [291, 216] on div "OTROS" at bounding box center [330, 203] width 110 height 26
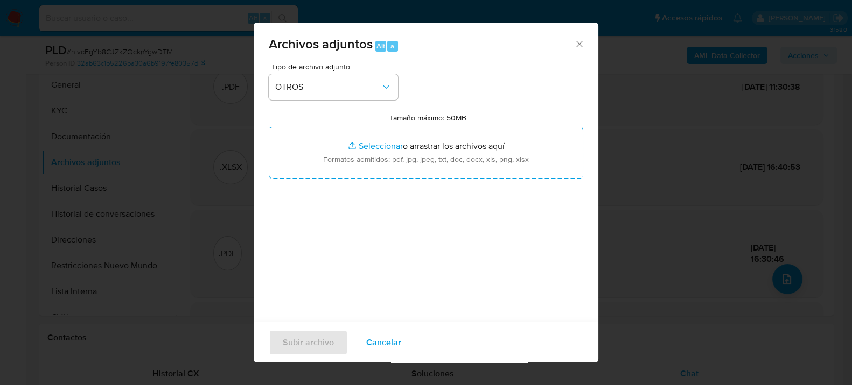
click at [398, 339] on span "Cancelar" at bounding box center [383, 343] width 35 height 24
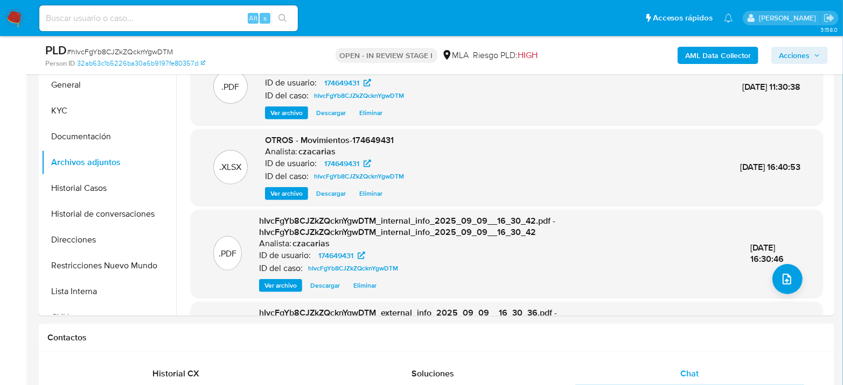
click at [100, 52] on span "# hIvcFgYb8CJZkZQcknYgwDTM" at bounding box center [120, 51] width 106 height 11
copy span "hIvcFgYb8CJZkZQcknYgwDTM"
click at [791, 279] on button "upload-file" at bounding box center [787, 279] width 30 height 30
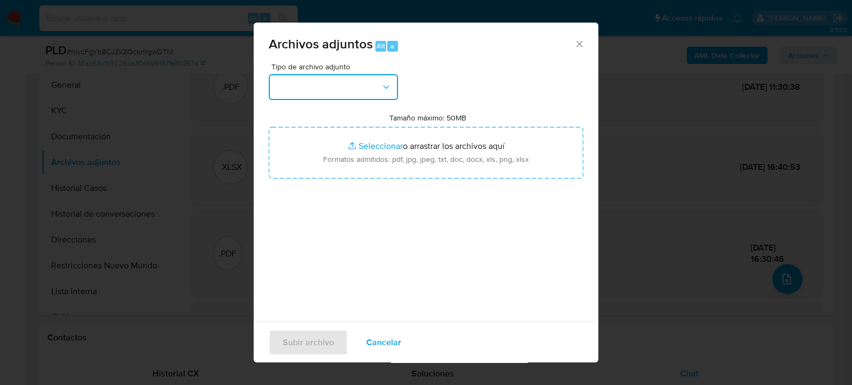
click at [305, 84] on button "button" at bounding box center [333, 87] width 129 height 26
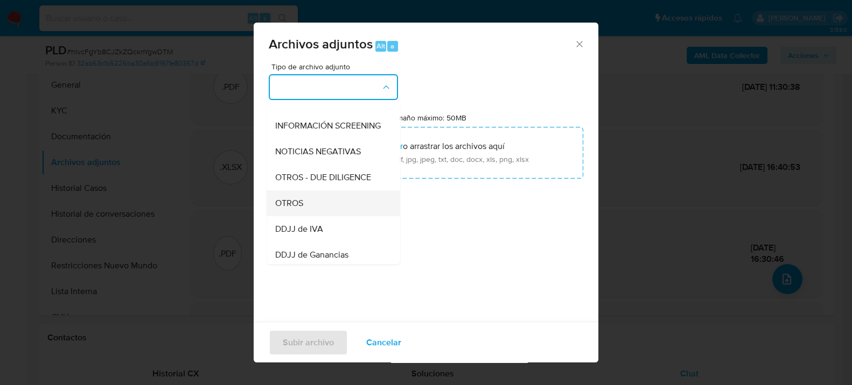
click at [307, 208] on div "OTROS" at bounding box center [330, 203] width 110 height 26
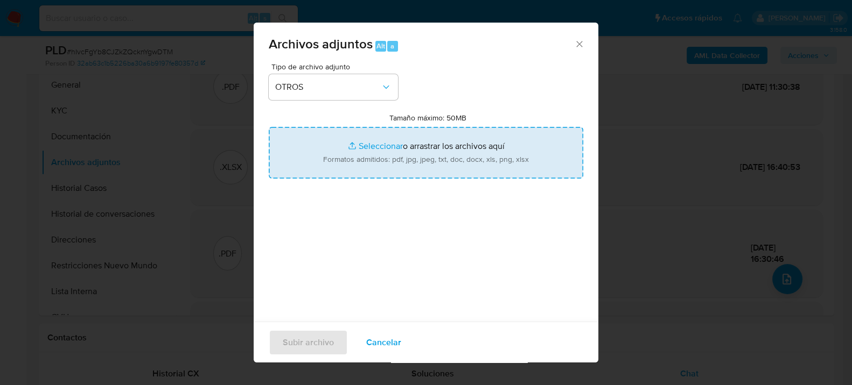
type input "C:\fakepath\Caselog hIvcFgYb8CJZkZQcknYgwDTM_2025_07_18_01_28_18.docx"
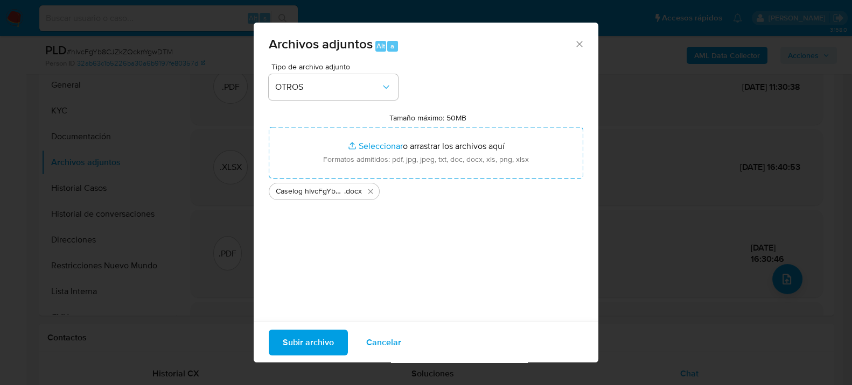
click at [319, 353] on span "Subir archivo" at bounding box center [308, 343] width 51 height 24
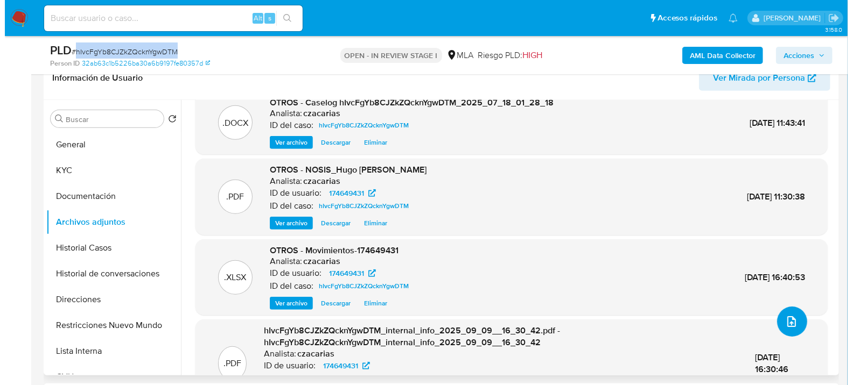
scroll to position [0, 0]
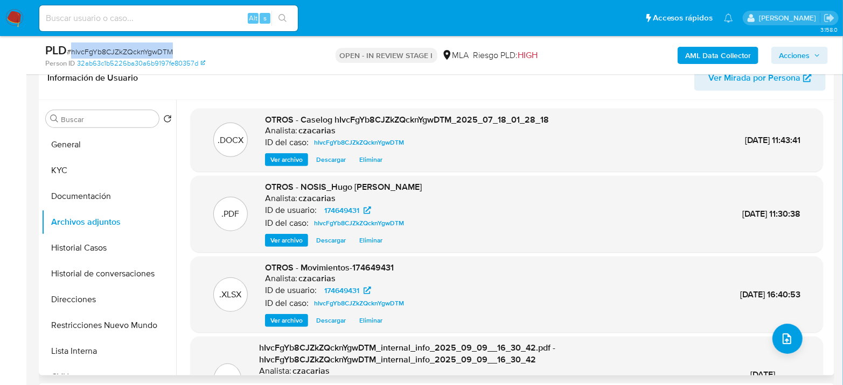
click at [270, 160] on span "Ver archivo" at bounding box center [286, 160] width 32 height 11
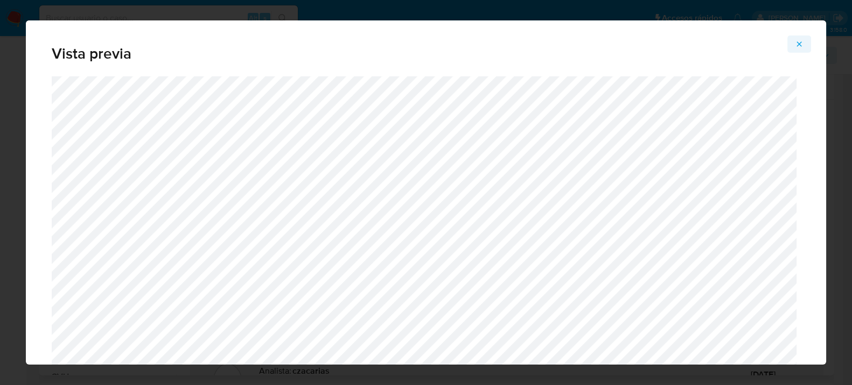
click at [795, 44] on button "Attachment preview" at bounding box center [799, 44] width 24 height 17
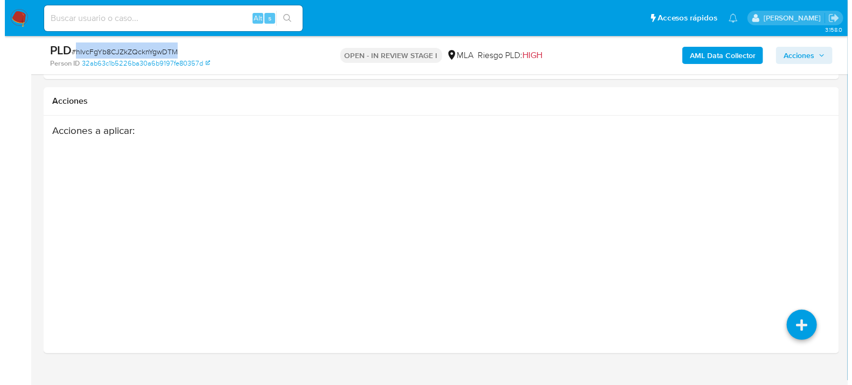
scroll to position [1959, 0]
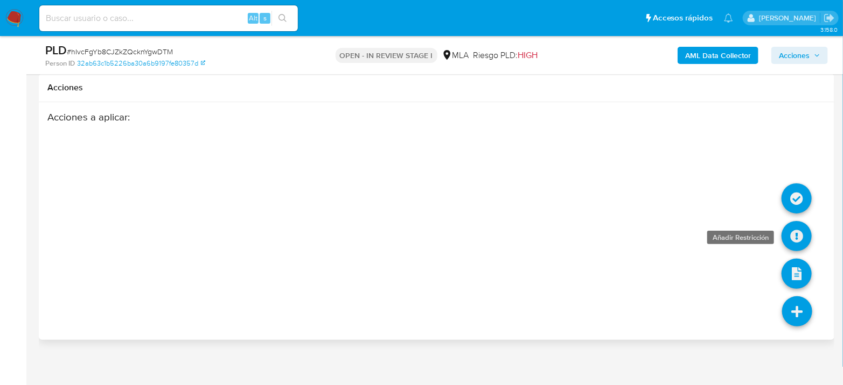
click at [788, 235] on icon at bounding box center [796, 236] width 30 height 30
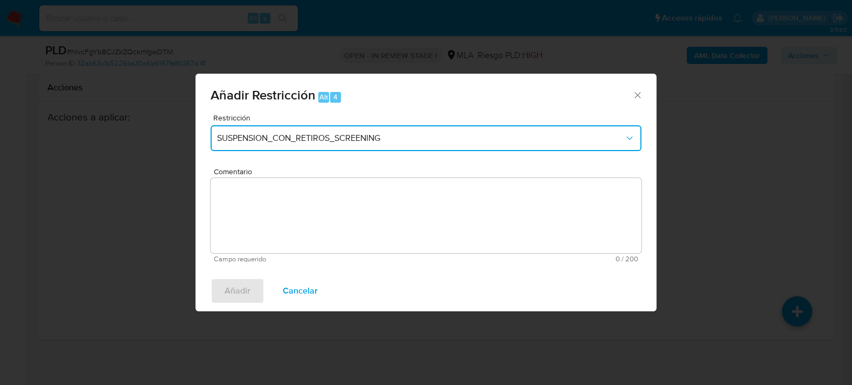
click at [376, 135] on span "SUSPENSION_CON_RETIROS_SCREENING" at bounding box center [420, 138] width 407 height 11
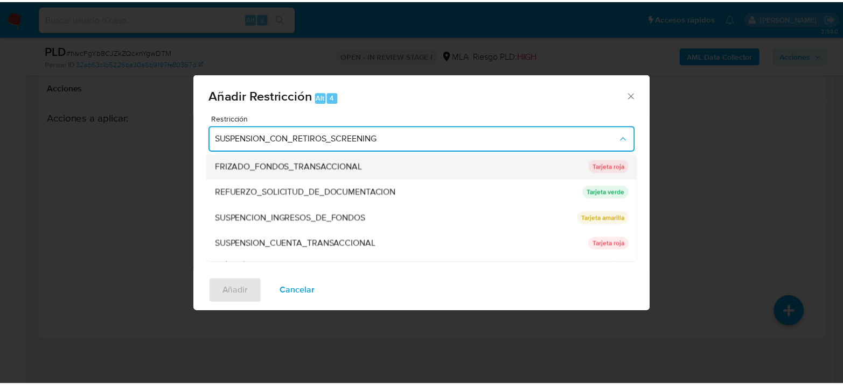
scroll to position [228, 0]
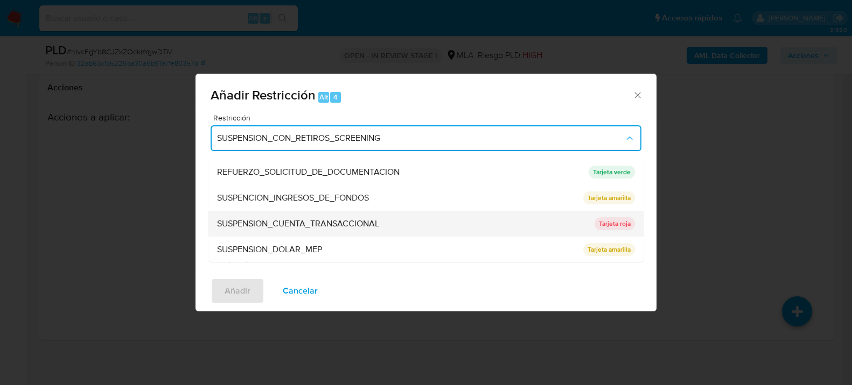
click at [392, 222] on div "SUSPENSION_CUENTA_TRANSACCIONAL" at bounding box center [402, 223] width 371 height 26
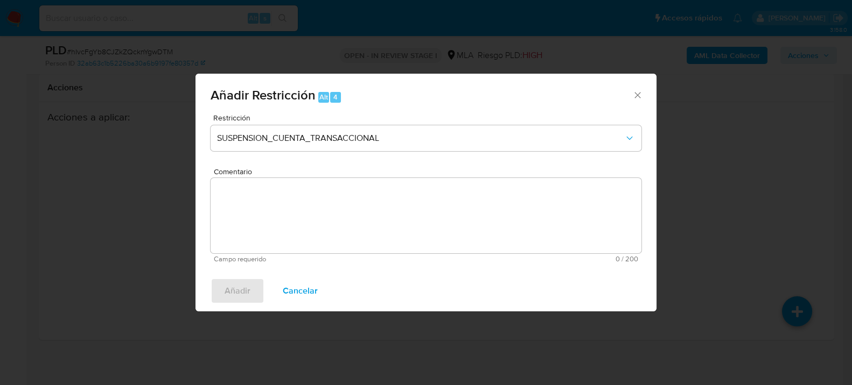
click at [464, 222] on textarea "Comentario" at bounding box center [425, 215] width 431 height 75
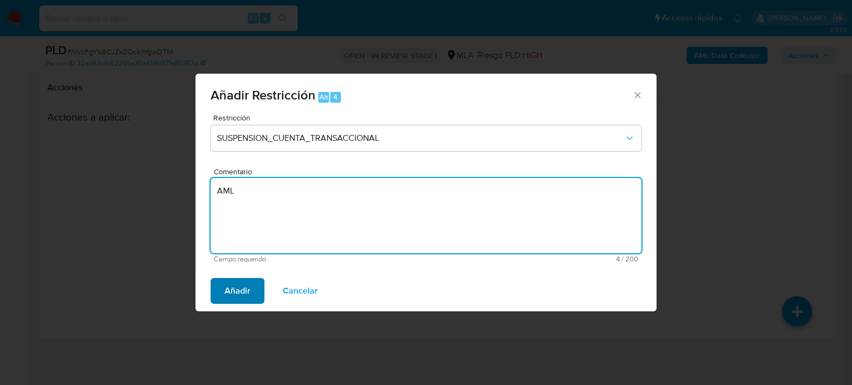
type textarea "AML"
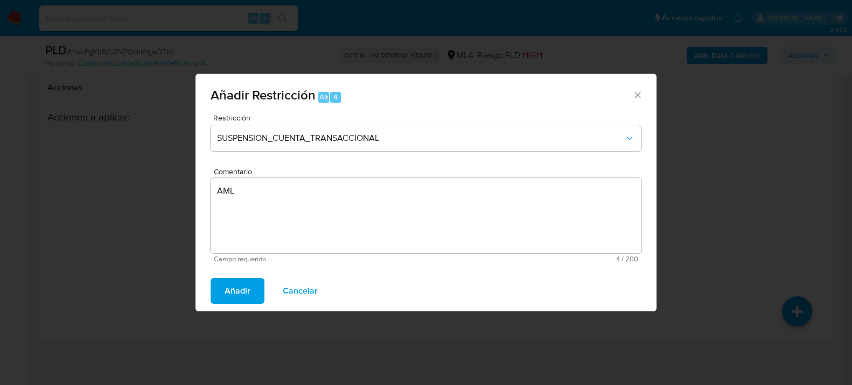
click at [224, 292] on span "Añadir" at bounding box center [237, 291] width 26 height 24
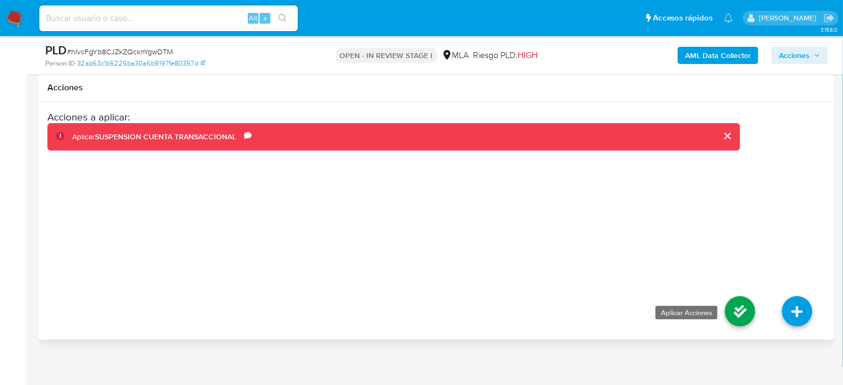
click at [739, 306] on icon at bounding box center [740, 312] width 30 height 30
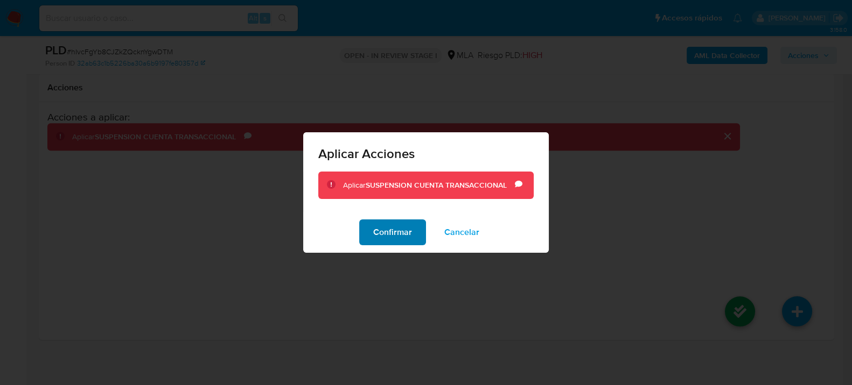
click at [397, 236] on span "Confirmar" at bounding box center [392, 233] width 39 height 24
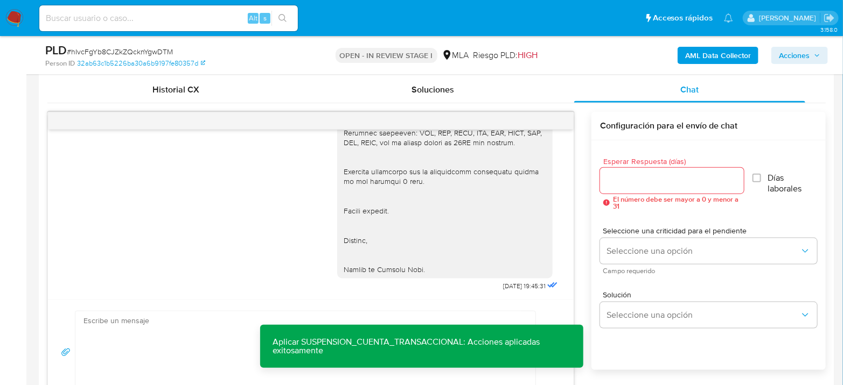
scroll to position [164, 0]
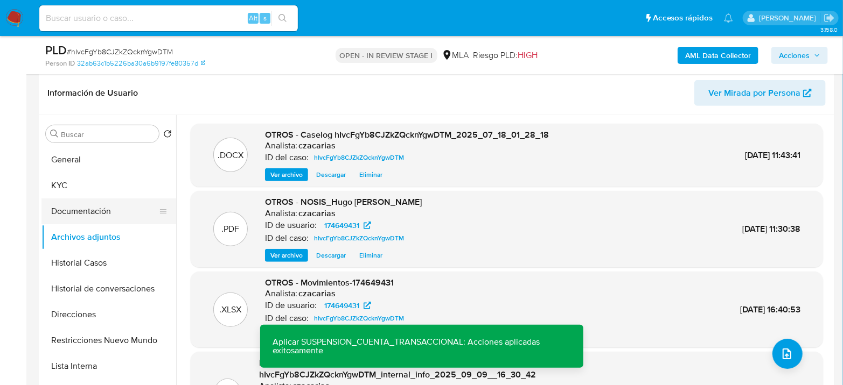
click at [89, 199] on button "Documentación" at bounding box center [104, 212] width 126 height 26
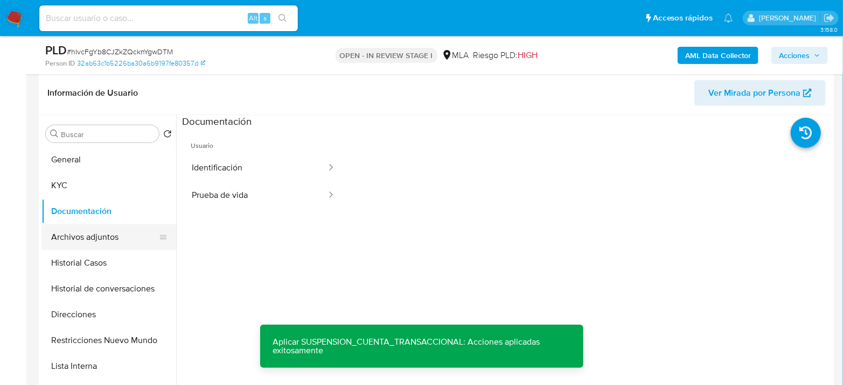
click at [95, 227] on button "Archivos adjuntos" at bounding box center [104, 237] width 126 height 26
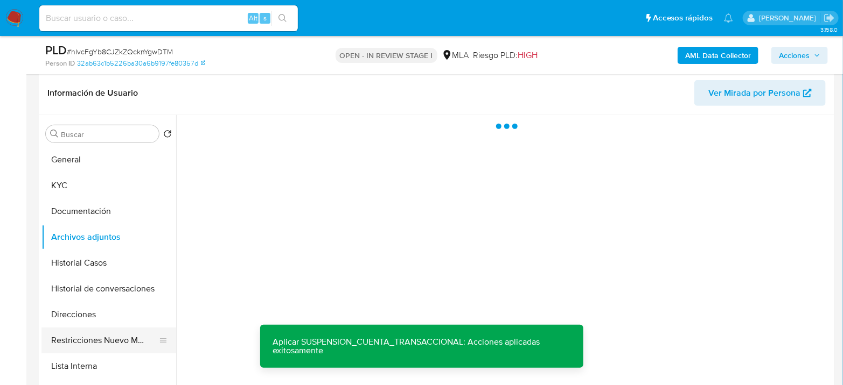
click at [117, 334] on button "Restricciones Nuevo Mundo" at bounding box center [104, 341] width 126 height 26
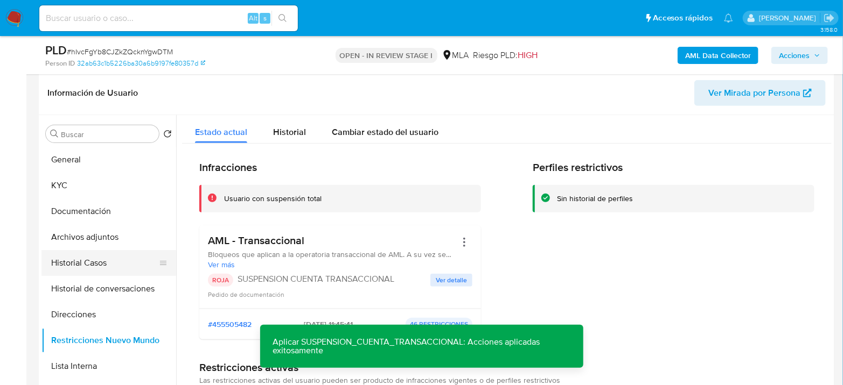
click at [54, 271] on button "Historial Casos" at bounding box center [104, 263] width 126 height 26
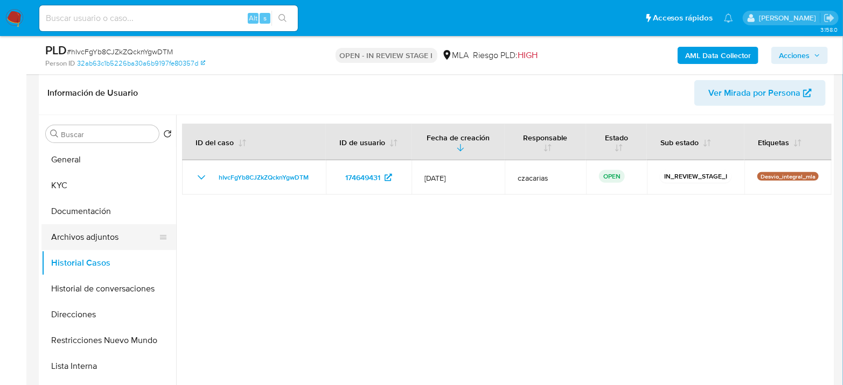
click at [89, 239] on button "Archivos adjuntos" at bounding box center [104, 237] width 126 height 26
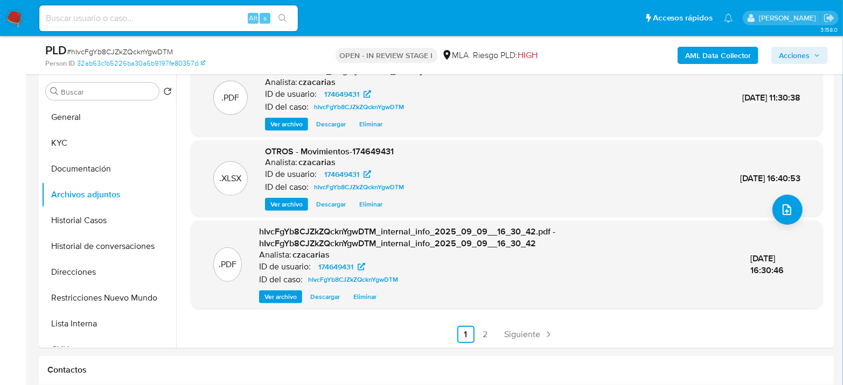
scroll to position [284, 0]
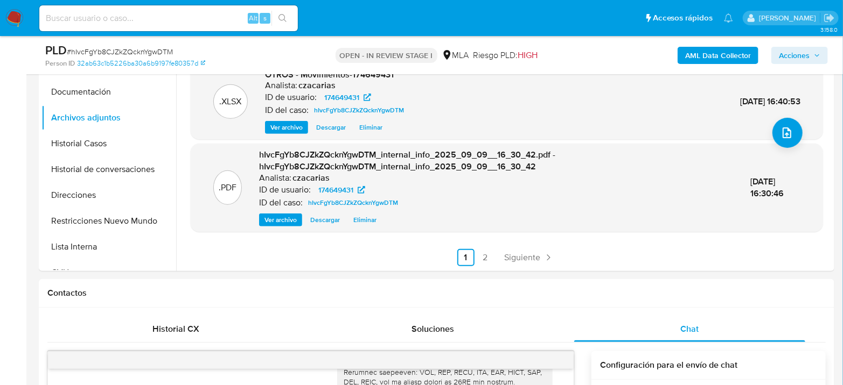
click at [821, 47] on button "Acciones" at bounding box center [799, 55] width 57 height 17
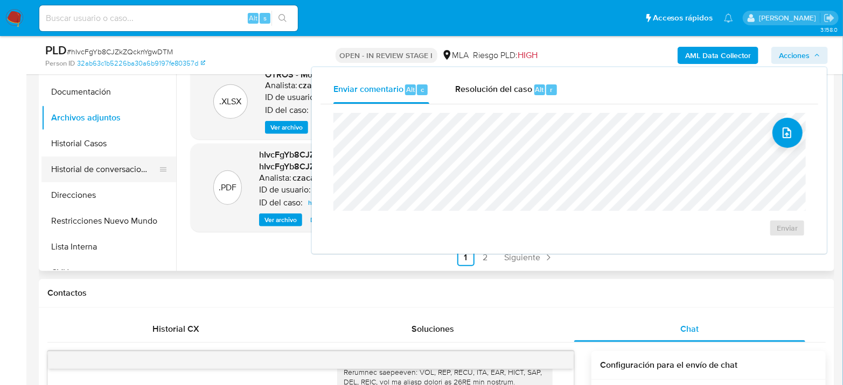
click at [101, 167] on button "Historial de conversaciones" at bounding box center [104, 170] width 126 height 26
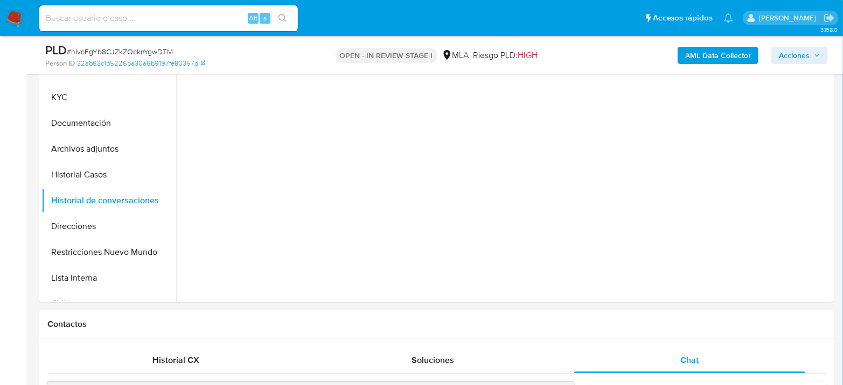
scroll to position [224, 0]
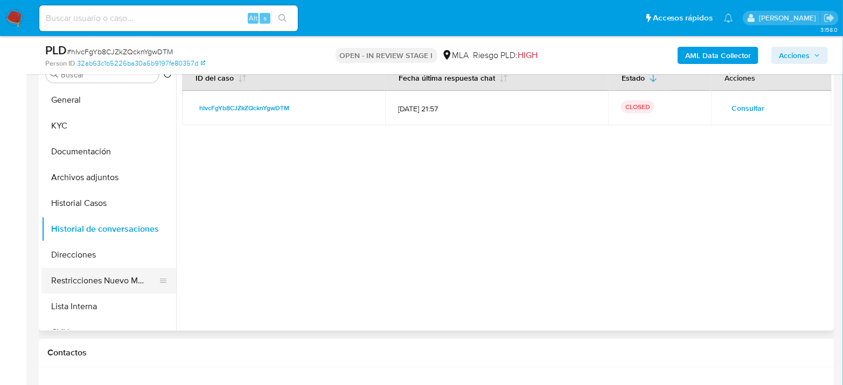
click at [121, 283] on button "Restricciones Nuevo Mundo" at bounding box center [104, 281] width 126 height 26
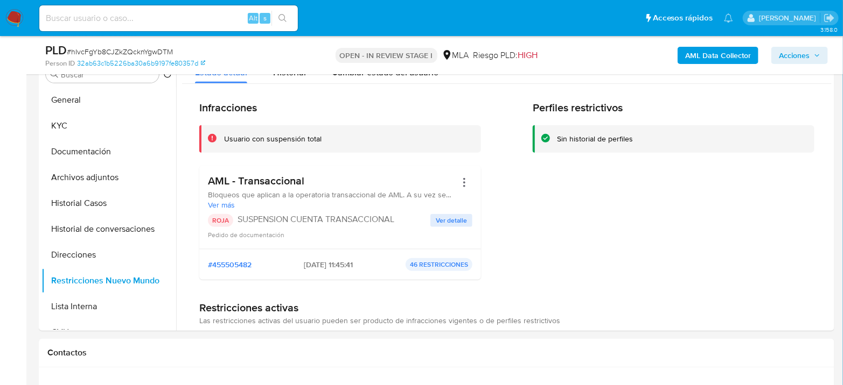
click at [802, 61] on span "Acciones" at bounding box center [793, 55] width 31 height 17
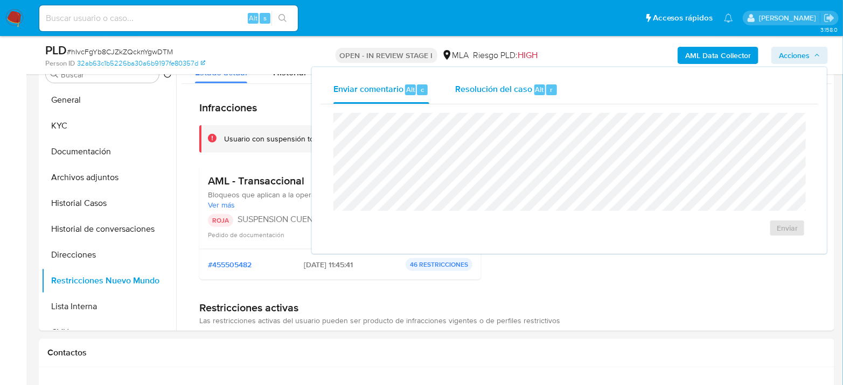
click at [535, 89] on span "Alt" at bounding box center [539, 90] width 9 height 10
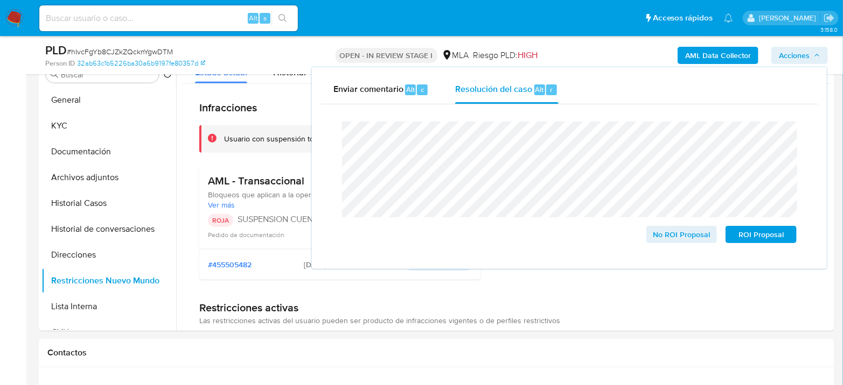
click at [120, 52] on span "# hIvcFgYb8CJZkZQcknYgwDTM" at bounding box center [120, 51] width 106 height 11
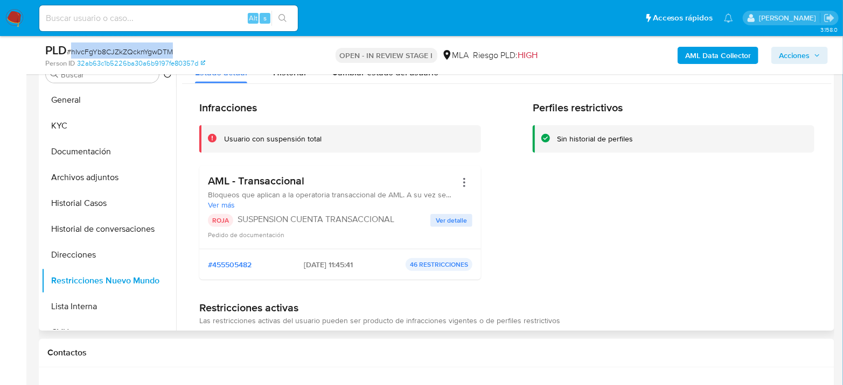
copy span "hIvcFgYb8CJZkZQcknYgwDTM"
click at [797, 60] on span "Acciones" at bounding box center [793, 55] width 31 height 17
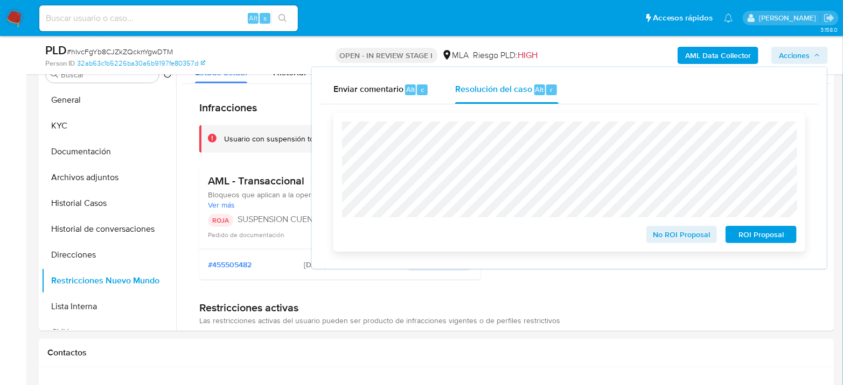
click at [759, 236] on span "ROI Proposal" at bounding box center [761, 234] width 56 height 15
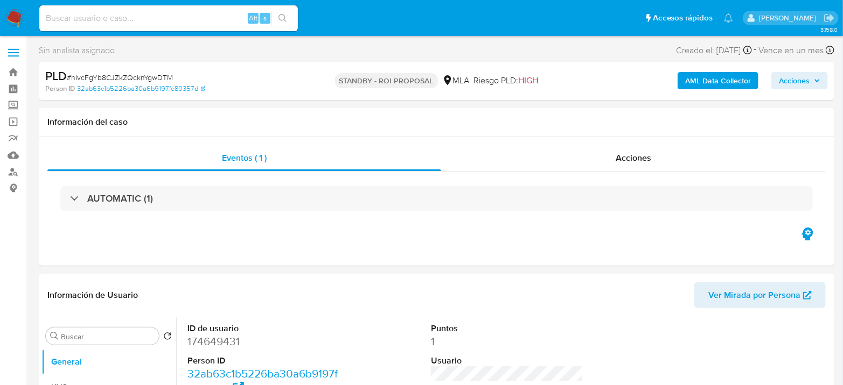
select select "10"
click at [150, 22] on input at bounding box center [168, 18] width 258 height 14
paste input "cy8aVokpNt7FmAQxgDppaNLa"
type input "cy8aVokpNt7FmAQxgDppaNLa"
click at [286, 12] on button "search-icon" at bounding box center [282, 18] width 22 height 15
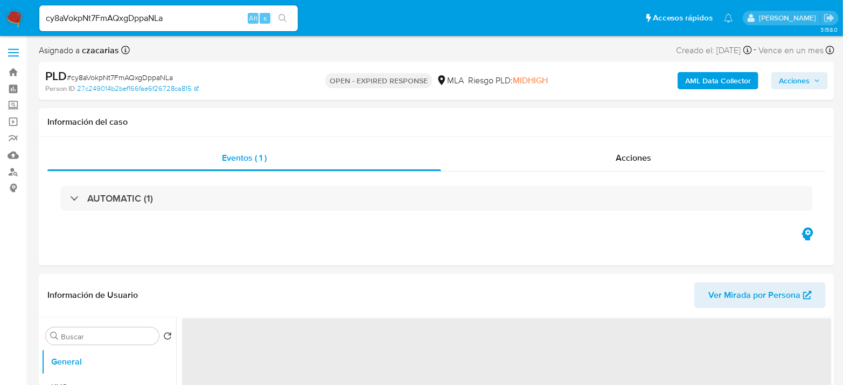
select select "10"
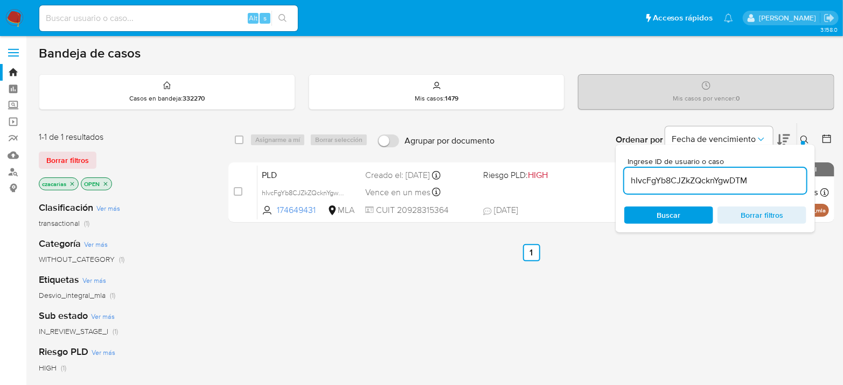
click at [676, 187] on div "hIvcFgYb8CJZkZQcknYgwDTM" at bounding box center [715, 181] width 182 height 26
click at [675, 184] on input "hIvcFgYb8CJZkZQcknYgwDTM" at bounding box center [715, 181] width 182 height 14
click at [674, 182] on input "hIvcFgYb8CJZkZQcknYgwDTM" at bounding box center [715, 181] width 182 height 14
click at [674, 181] on input "hIvcFgYb8CJZkZQcknYgwDTM" at bounding box center [715, 181] width 182 height 14
paste input "cy8aVokpNt7FmAQxgDppaNLa"
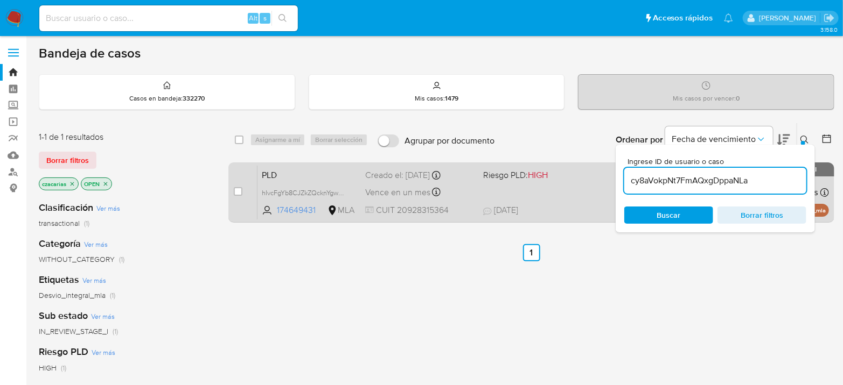
type input "cy8aVokpNt7FmAQxgDppaNLa"
click at [235, 194] on input "checkbox" at bounding box center [238, 191] width 9 height 9
checkbox input "true"
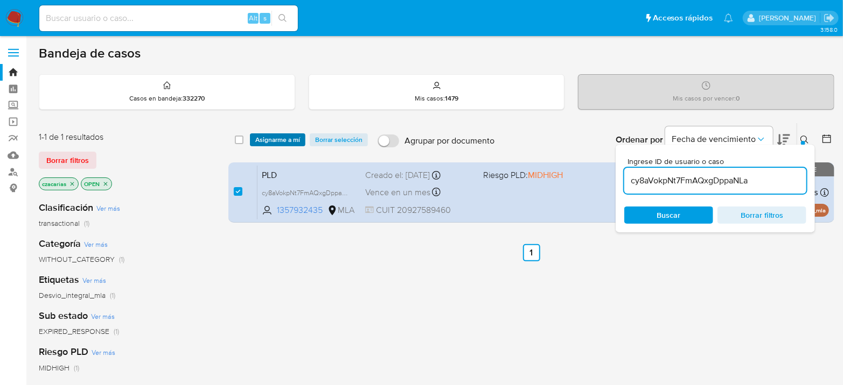
click at [273, 144] on span "Asignarme a mí" at bounding box center [277, 140] width 45 height 11
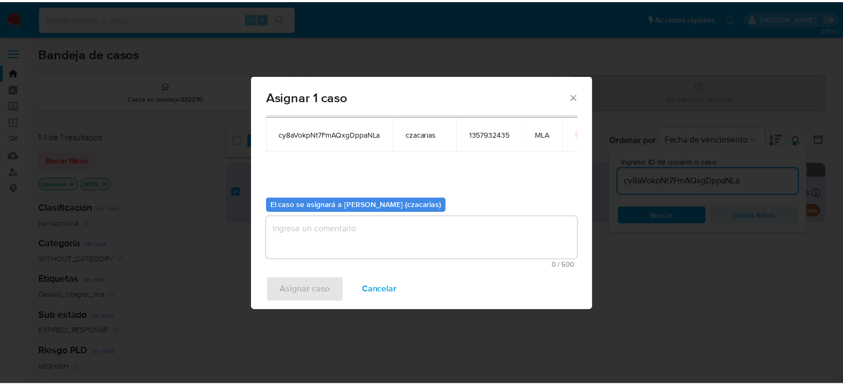
scroll to position [55, 0]
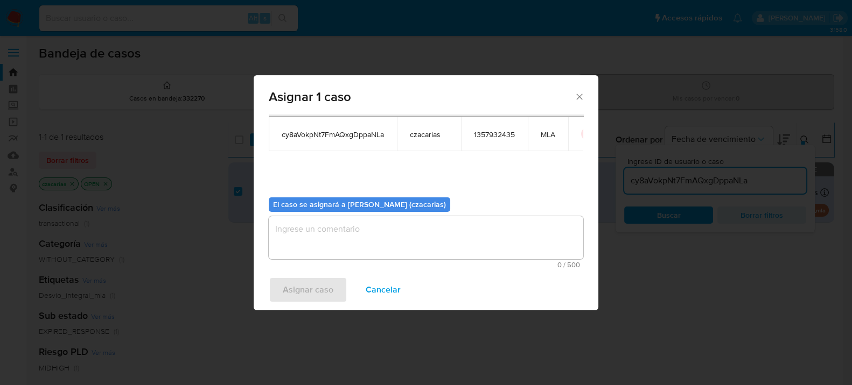
click at [359, 251] on textarea "assign-modal" at bounding box center [426, 237] width 314 height 43
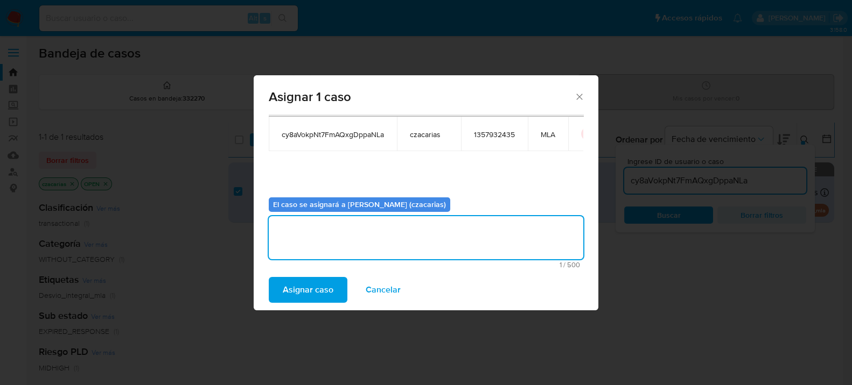
click at [304, 285] on span "Asignar caso" at bounding box center [308, 290] width 51 height 24
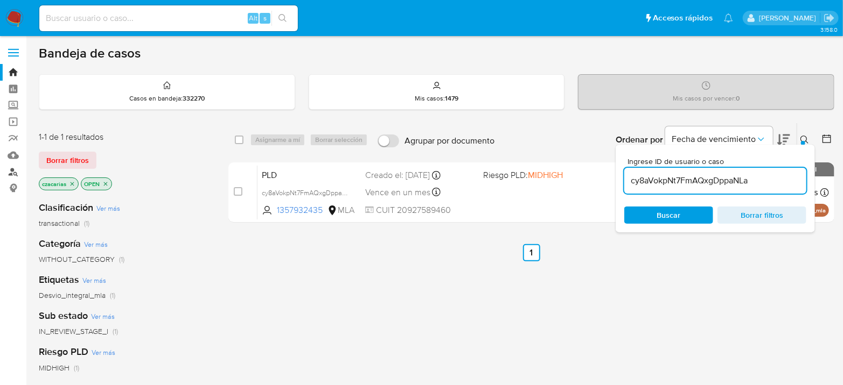
click at [16, 176] on link "Buscador de personas" at bounding box center [64, 172] width 128 height 17
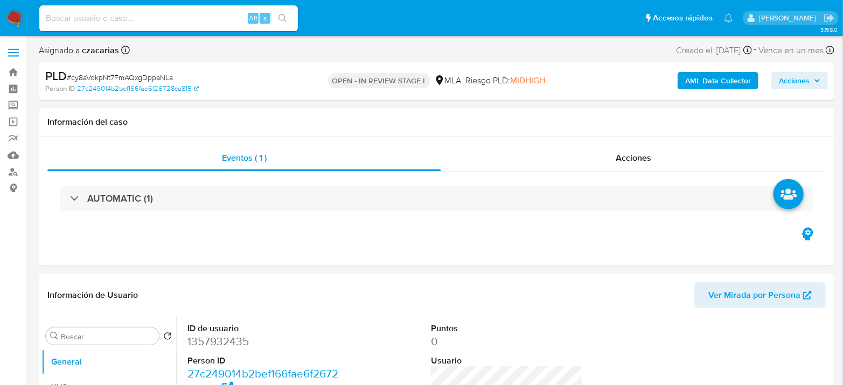
select select "10"
click at [237, 341] on dd "1357932435" at bounding box center [263, 341] width 152 height 15
copy dd "1357932435"
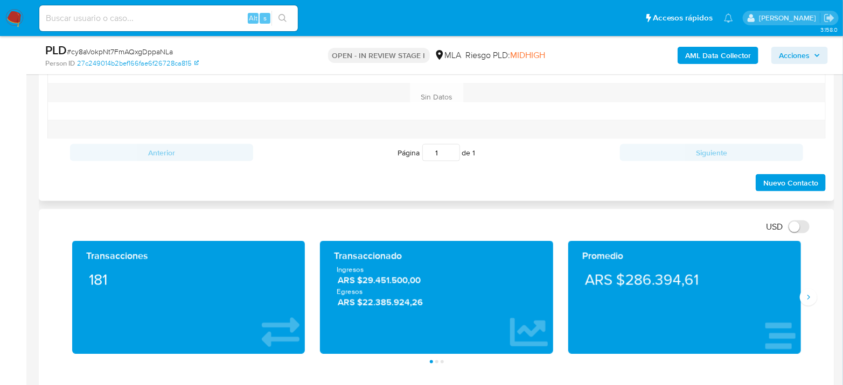
scroll to position [359, 0]
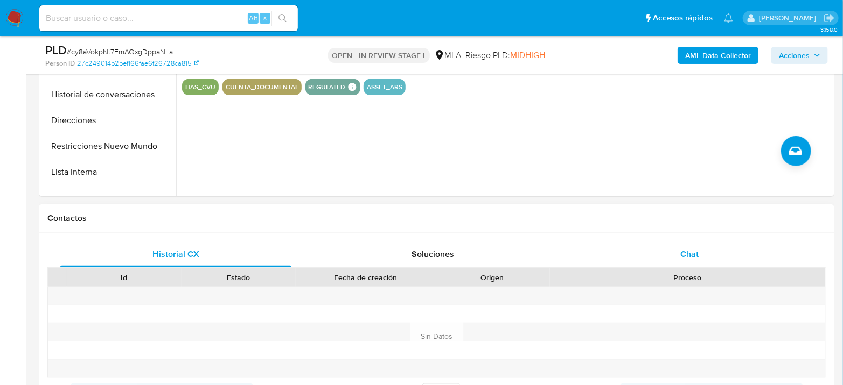
click at [698, 245] on div "Chat" at bounding box center [689, 255] width 231 height 26
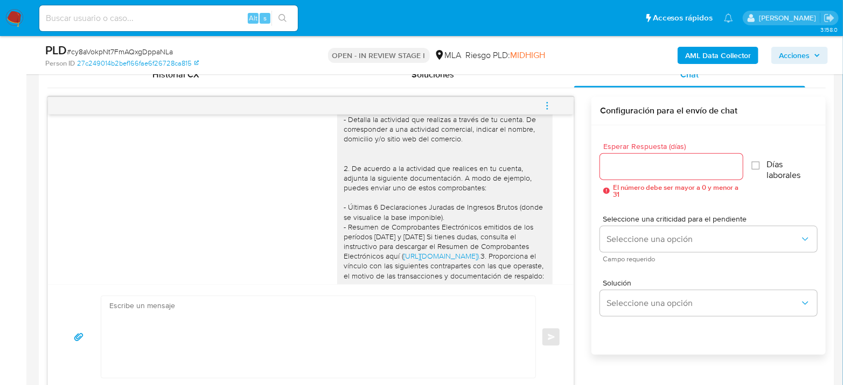
scroll to position [1188, 0]
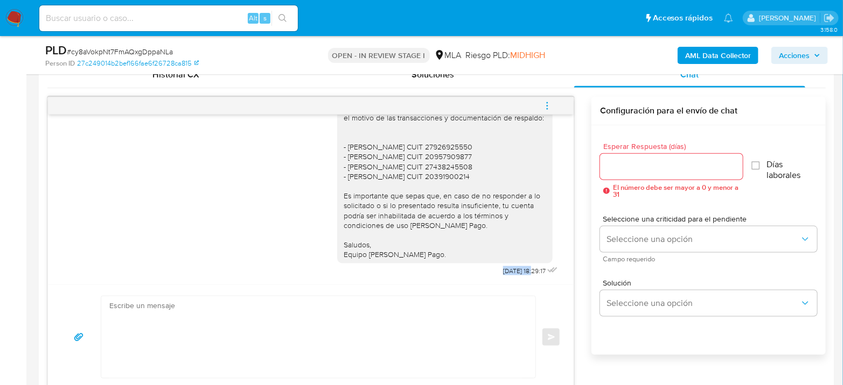
drag, startPoint x: 477, startPoint y: 269, endPoint x: 514, endPoint y: 271, distance: 36.6
click at [514, 271] on div "Hola [PERSON_NAME] Esperamos que te encuentres muy bien. Te consultamos si tuvi…" at bounding box center [448, 48] width 223 height 462
copy span "09/09/2025"
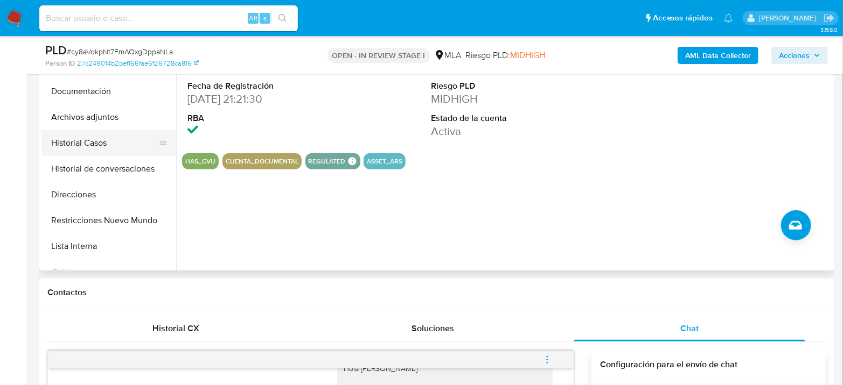
scroll to position [239, 0]
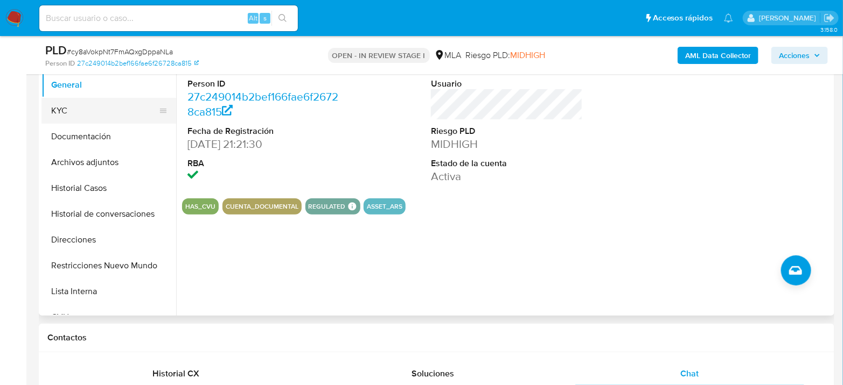
click at [77, 114] on button "KYC" at bounding box center [104, 111] width 126 height 26
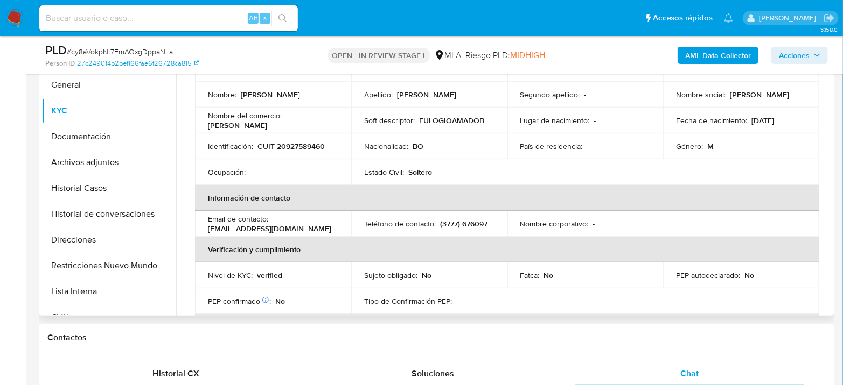
scroll to position [120, 0]
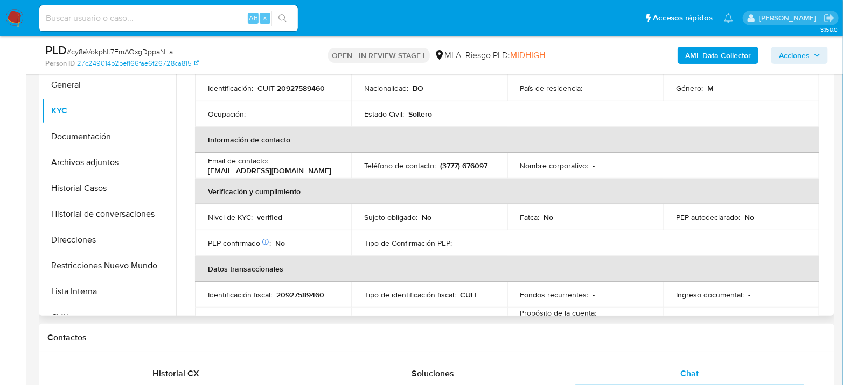
drag, startPoint x: 209, startPoint y: 170, endPoint x: 333, endPoint y: 171, distance: 123.8
click at [333, 171] on div "Email de contacto : batallanosamadoeulogio@gmail.com" at bounding box center [273, 165] width 130 height 19
copy p "batallanosamadoeulogio@gmail.com"
click at [101, 126] on button "Documentación" at bounding box center [104, 137] width 126 height 26
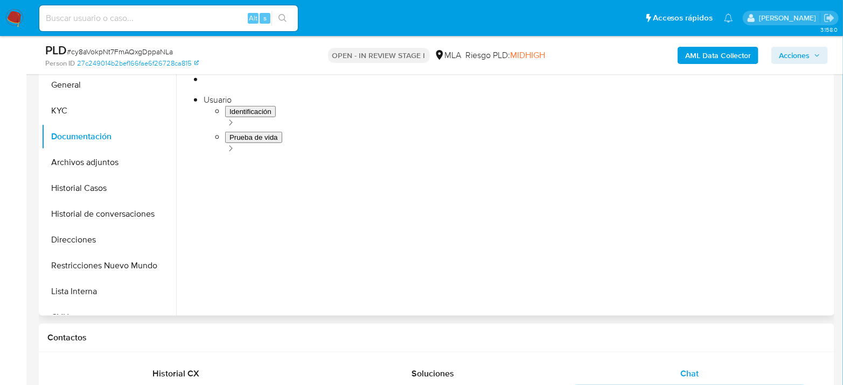
scroll to position [179, 0]
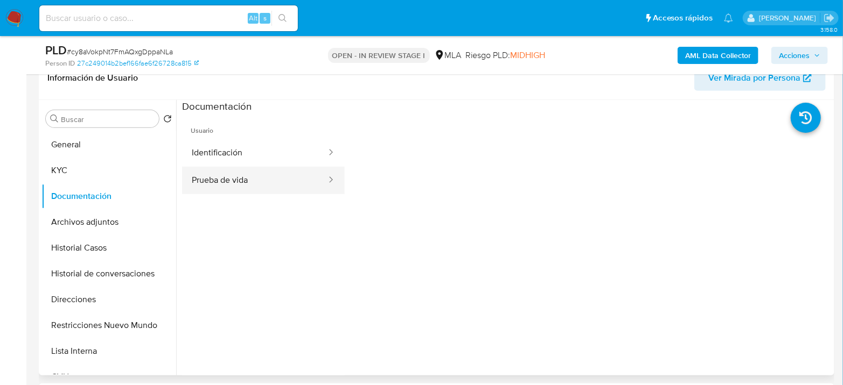
click at [244, 177] on button "Prueba de vida" at bounding box center [254, 180] width 145 height 27
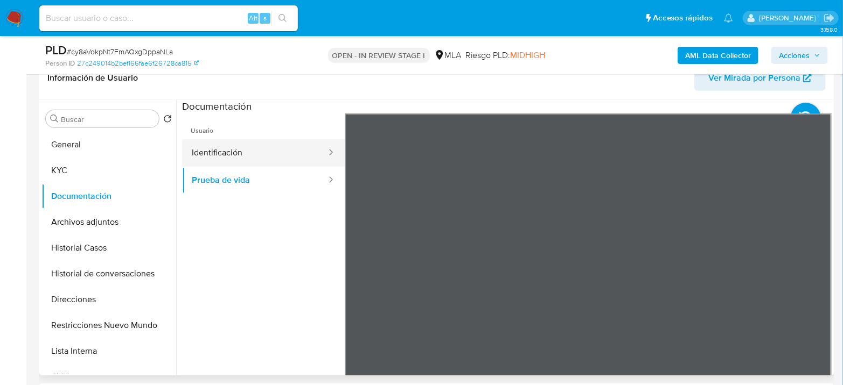
click at [257, 144] on button "Identificación" at bounding box center [254, 152] width 145 height 27
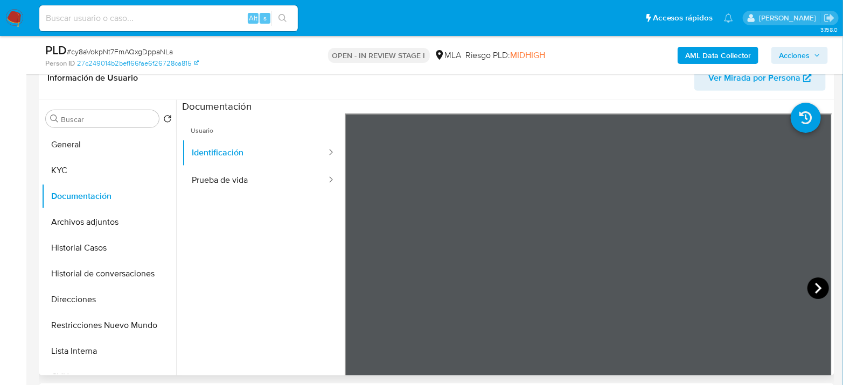
click at [811, 287] on icon at bounding box center [818, 289] width 22 height 22
click at [65, 163] on button "KYC" at bounding box center [104, 171] width 126 height 26
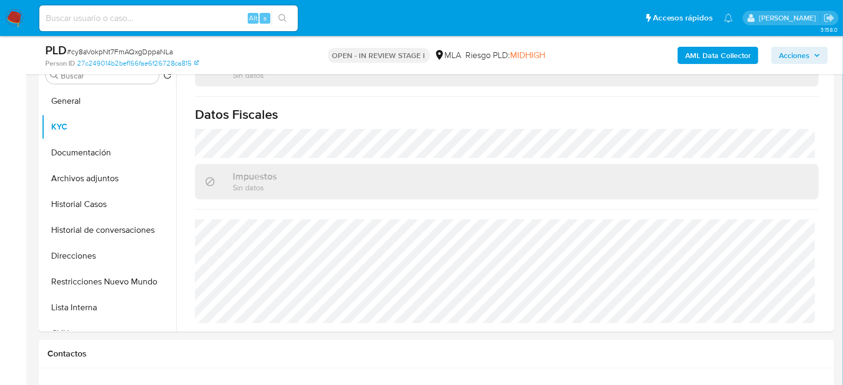
scroll to position [239, 0]
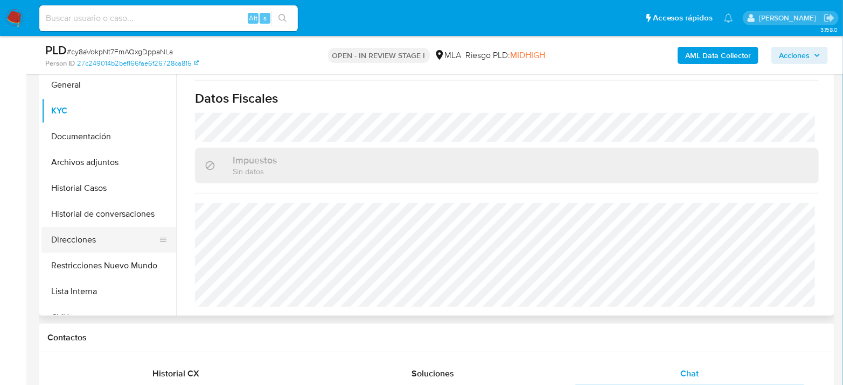
click at [65, 238] on button "Direcciones" at bounding box center [104, 240] width 126 height 26
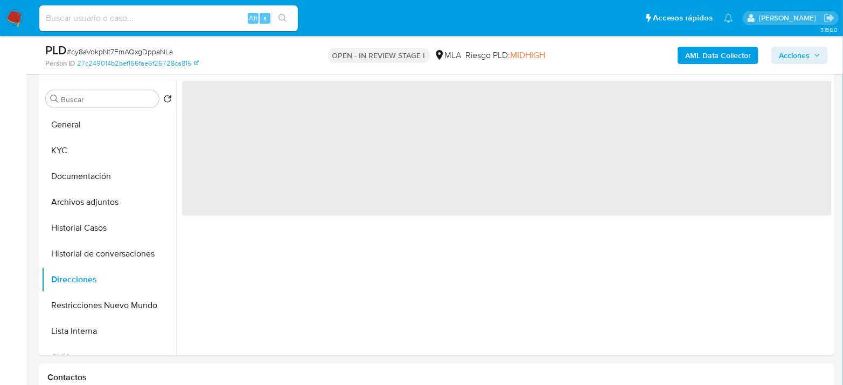
scroll to position [179, 0]
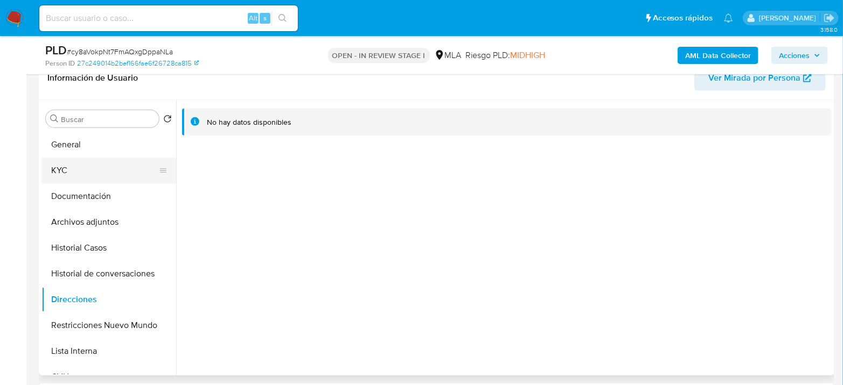
click at [74, 176] on button "KYC" at bounding box center [104, 171] width 126 height 26
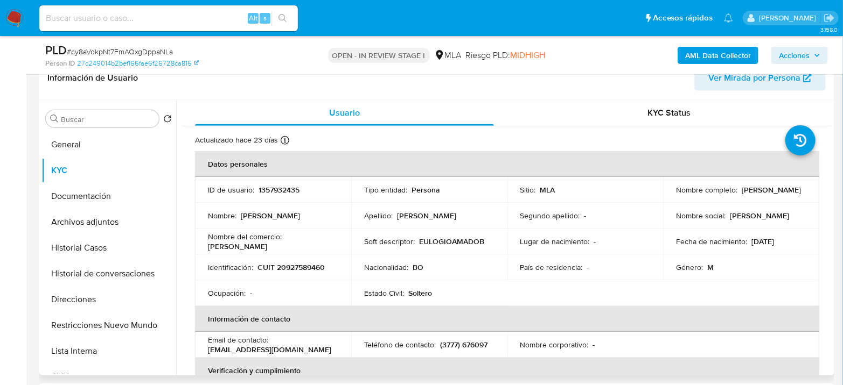
click at [565, 193] on div "Sitio : MLA" at bounding box center [585, 190] width 130 height 10
click at [273, 190] on p "1357932435" at bounding box center [278, 190] width 41 height 10
copy p "1357932435"
click at [116, 219] on button "Archivos adjuntos" at bounding box center [104, 222] width 126 height 26
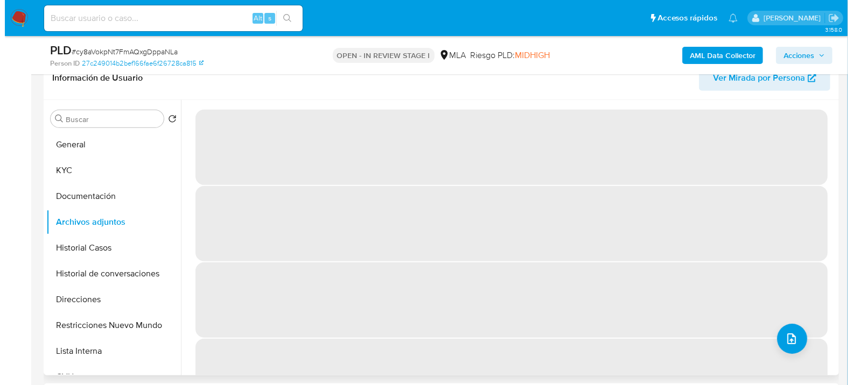
scroll to position [239, 0]
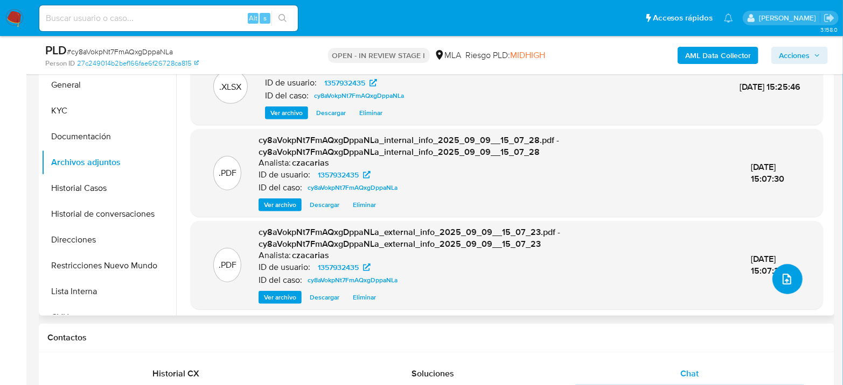
click at [781, 280] on icon "upload-file" at bounding box center [786, 279] width 13 height 13
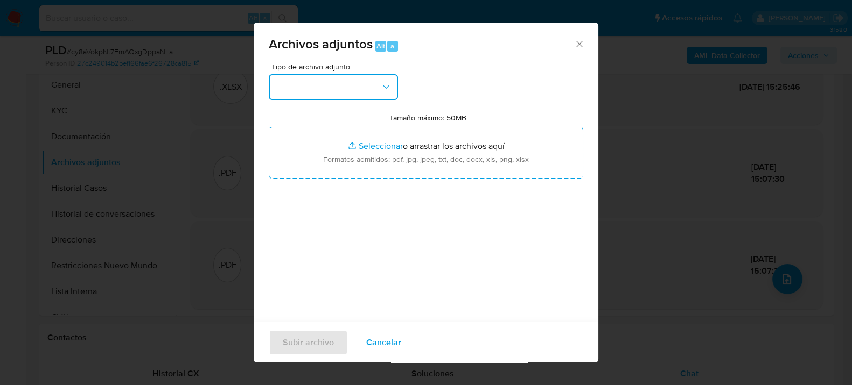
click at [308, 78] on button "button" at bounding box center [333, 87] width 129 height 26
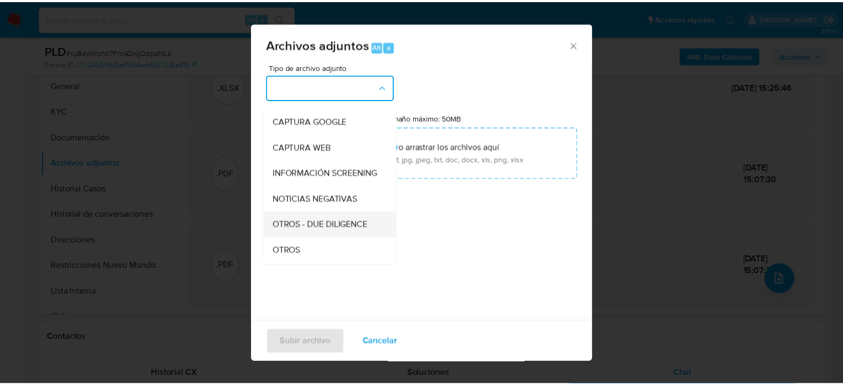
scroll to position [120, 0]
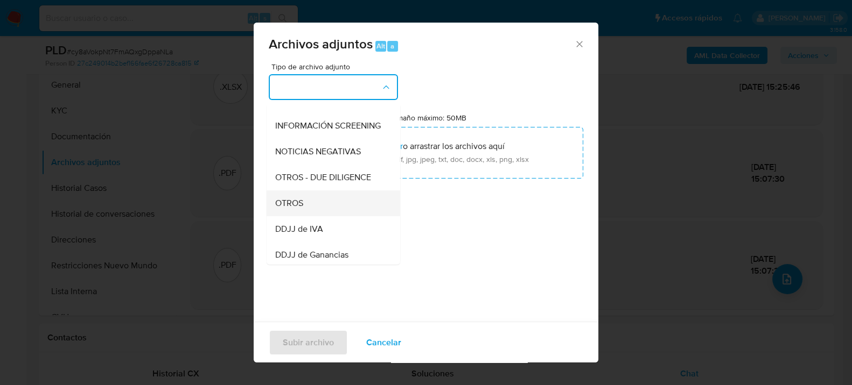
click at [306, 215] on div "OTROS" at bounding box center [330, 203] width 110 height 26
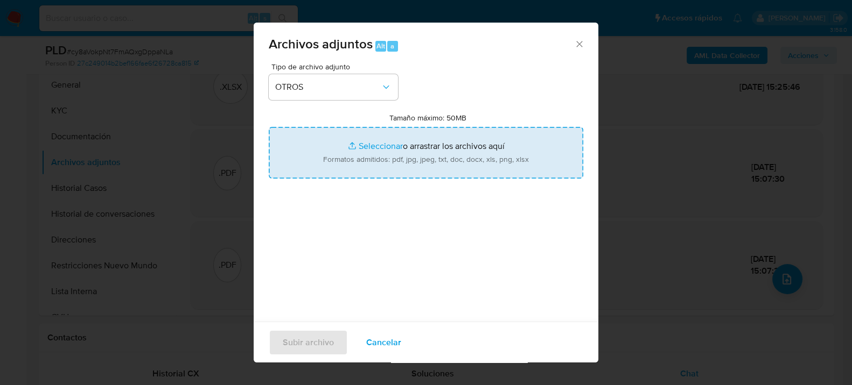
type input "C:\fakepath\Caselog cy8aVokpNt7FmAQxgDppaNLa_2025_07_18_15_21_23.docx"
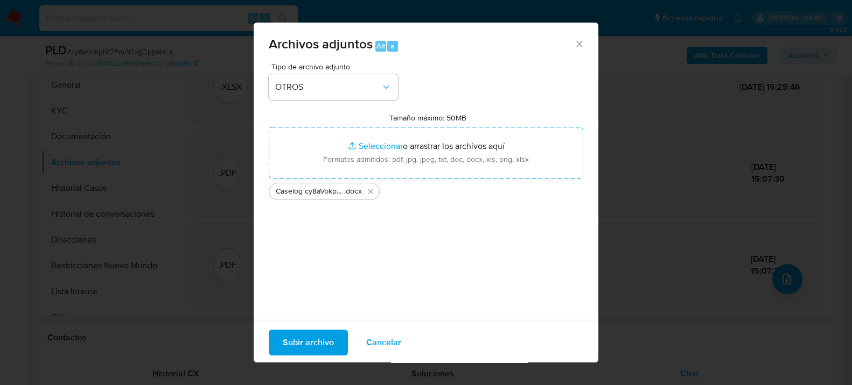
click at [293, 342] on span "Subir archivo" at bounding box center [308, 343] width 51 height 24
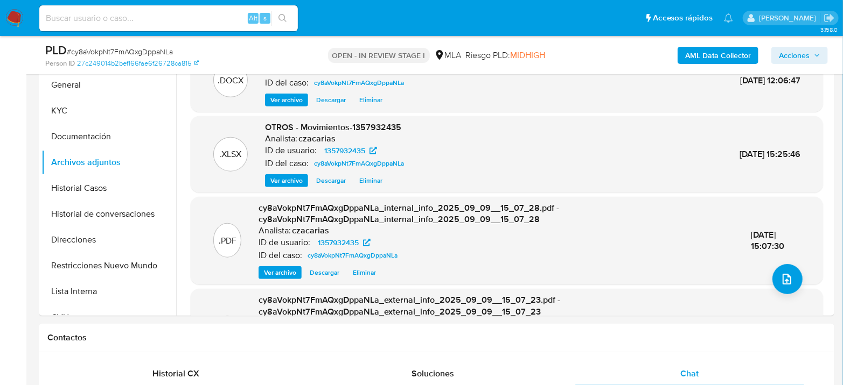
click at [187, 15] on input at bounding box center [168, 18] width 258 height 14
paste input "i1TZekMrpFZZguHSg1RECouF"
type input "i1TZekMrpFZZguHSg1RECouF"
click at [420, 36] on nav "Pausado Ver notificaciones i1TZekMrpFZZguHSg1RECouF Alt s Accesos rápidos Presi…" at bounding box center [421, 18] width 843 height 36
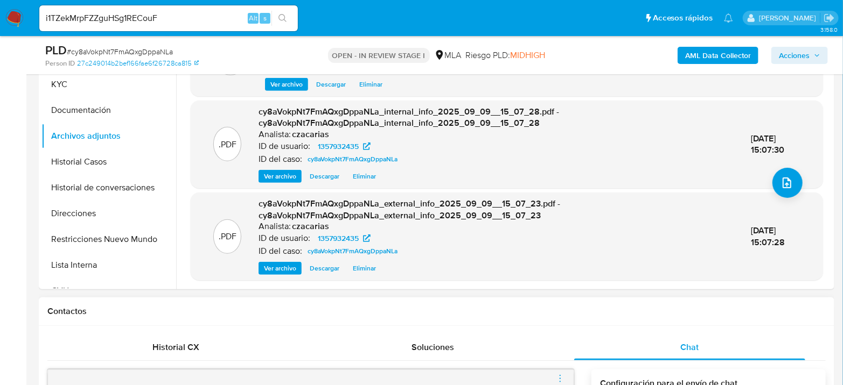
scroll to position [418, 0]
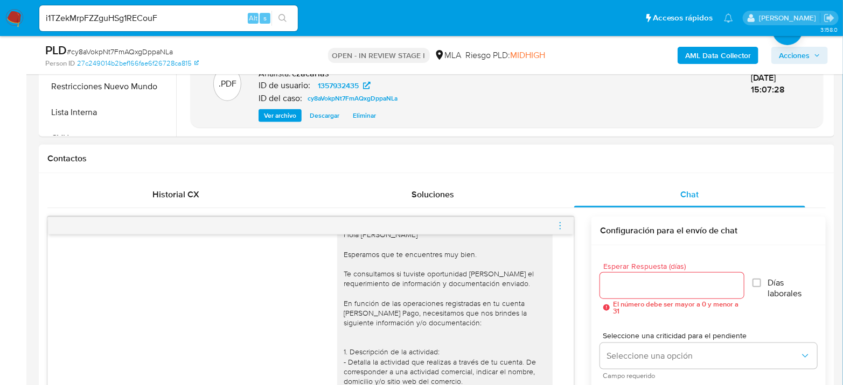
click at [571, 221] on div at bounding box center [310, 225] width 525 height 17
click at [558, 224] on icon "menu-action" at bounding box center [560, 226] width 10 height 10
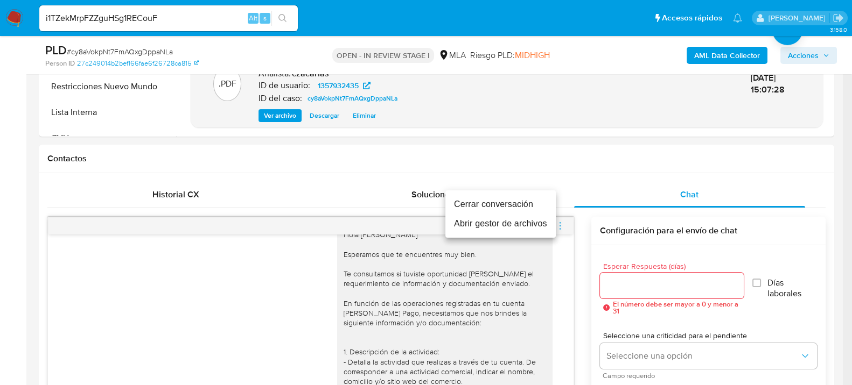
click at [541, 198] on li "Cerrar conversación" at bounding box center [500, 204] width 110 height 19
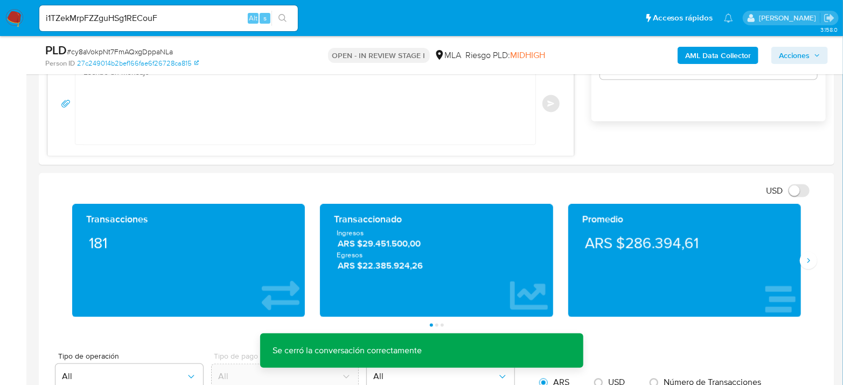
scroll to position [777, 0]
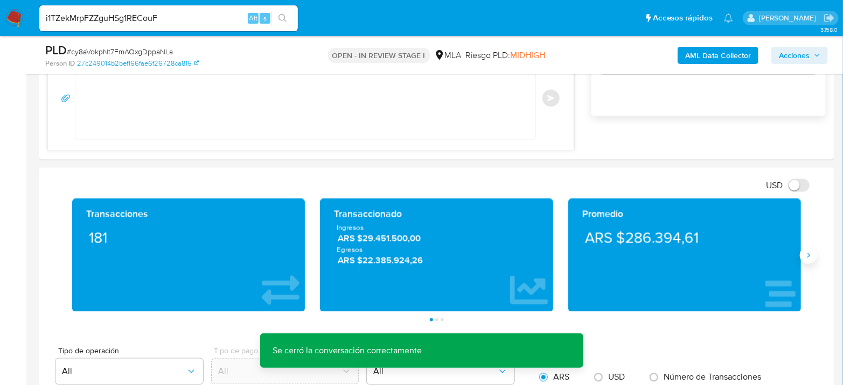
click at [806, 257] on icon "Siguiente" at bounding box center [808, 255] width 9 height 9
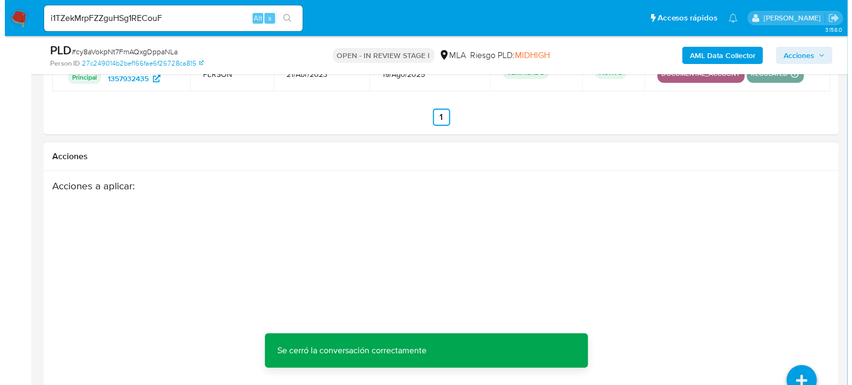
scroll to position [1899, 0]
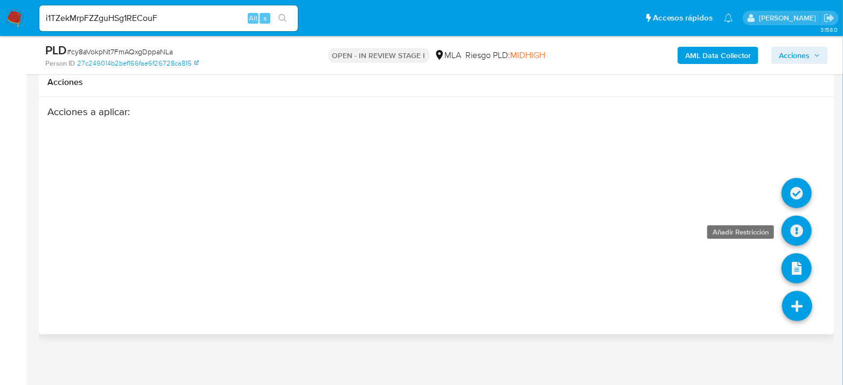
click at [796, 235] on icon at bounding box center [796, 231] width 30 height 30
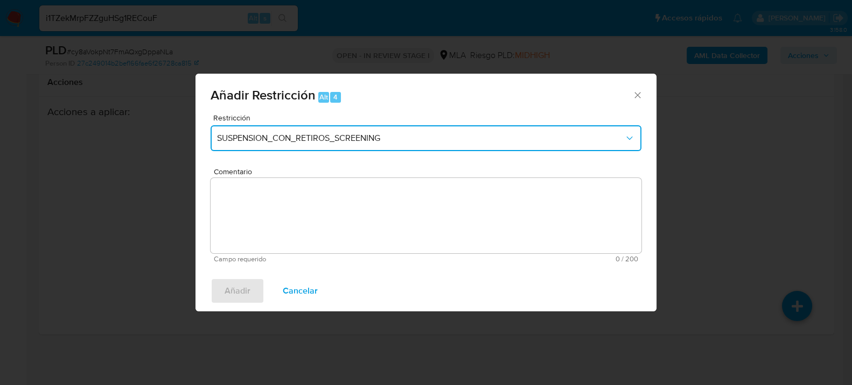
click at [277, 130] on button "SUSPENSION_CON_RETIROS_SCREENING" at bounding box center [425, 138] width 431 height 26
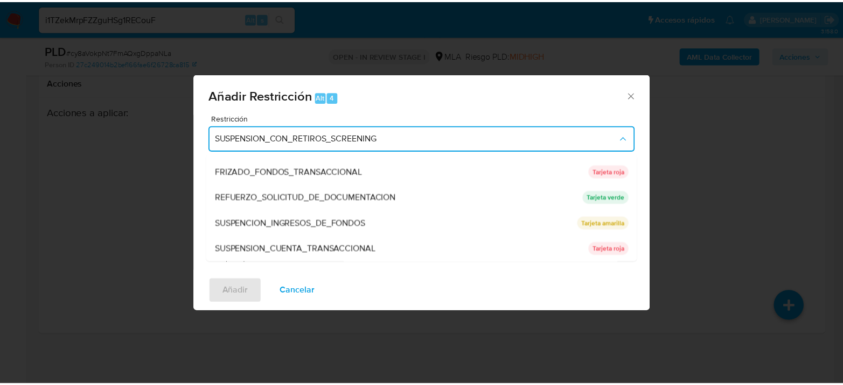
scroll to position [228, 0]
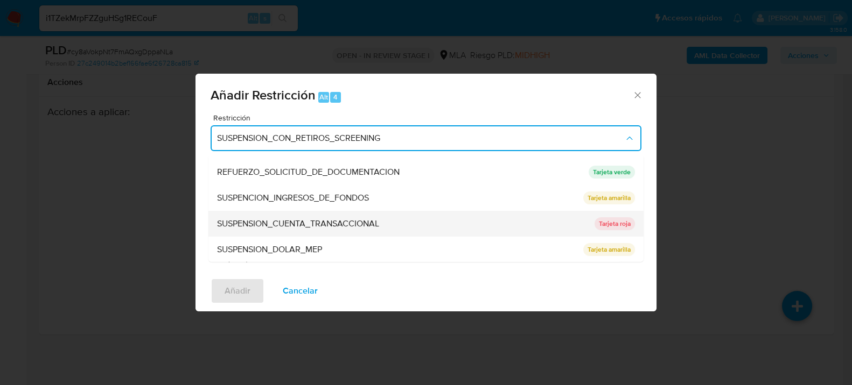
click at [324, 226] on span "SUSPENSION_CUENTA_TRANSACCIONAL" at bounding box center [298, 223] width 162 height 11
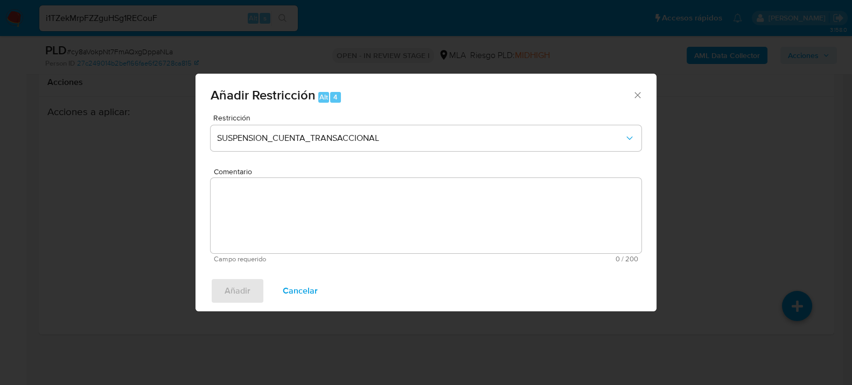
click at [355, 245] on textarea "Comentario" at bounding box center [425, 215] width 431 height 75
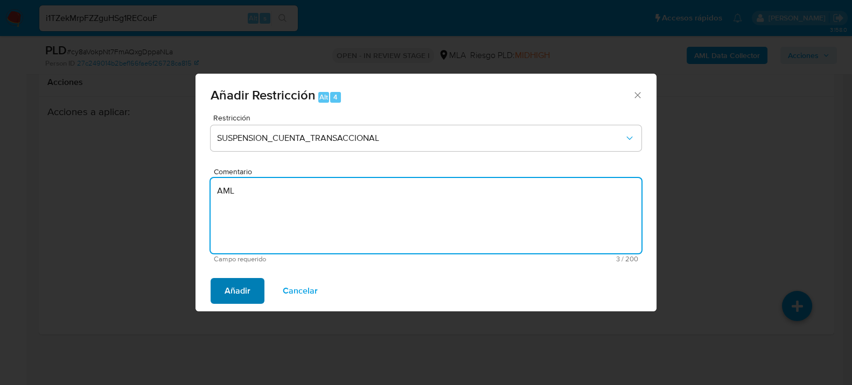
type textarea "AML"
click at [231, 284] on span "Añadir" at bounding box center [237, 291] width 26 height 24
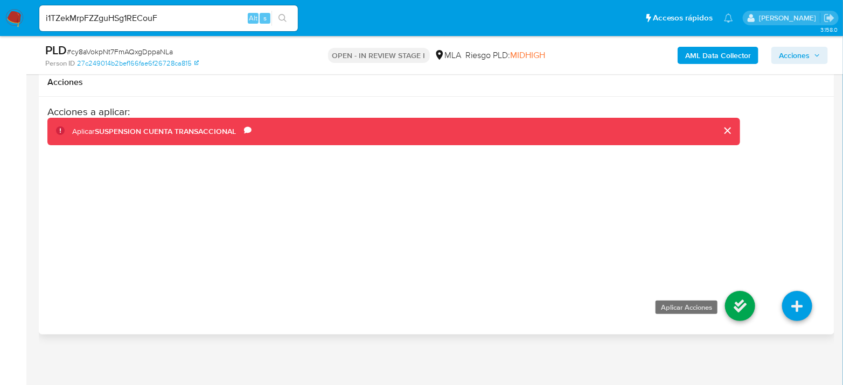
click at [728, 302] on icon at bounding box center [740, 306] width 30 height 30
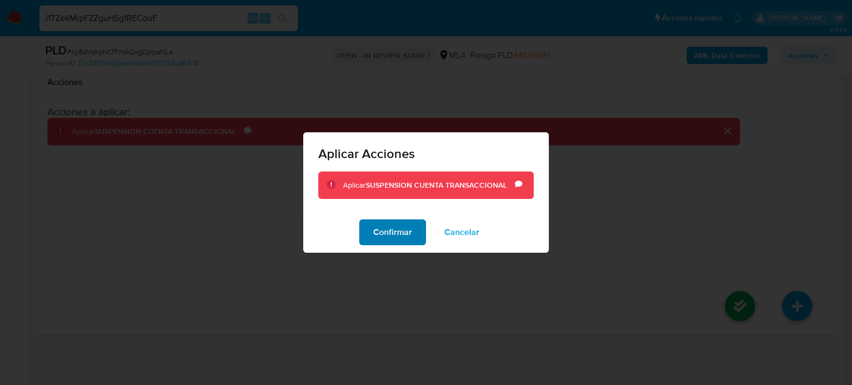
click at [389, 239] on span "Confirmar" at bounding box center [392, 233] width 39 height 24
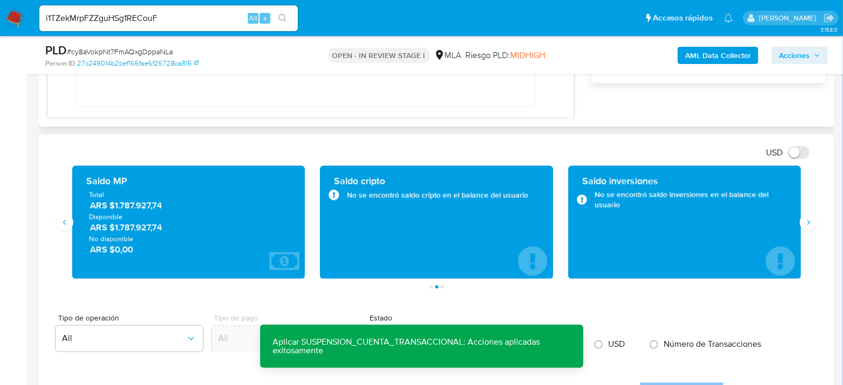
scroll to position [882, 0]
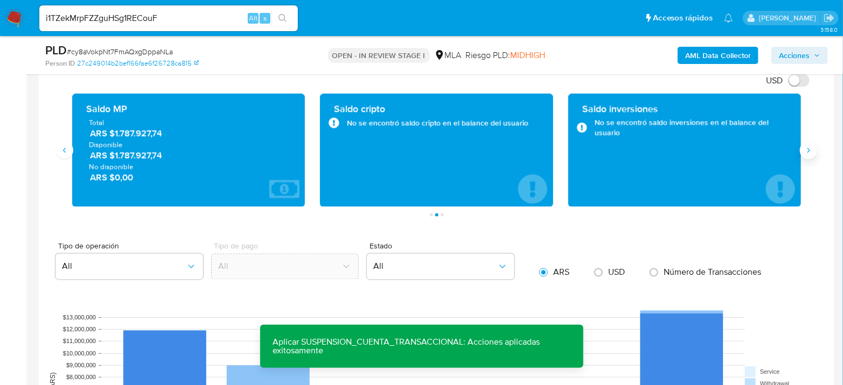
click at [809, 144] on button "Siguiente" at bounding box center [807, 150] width 17 height 17
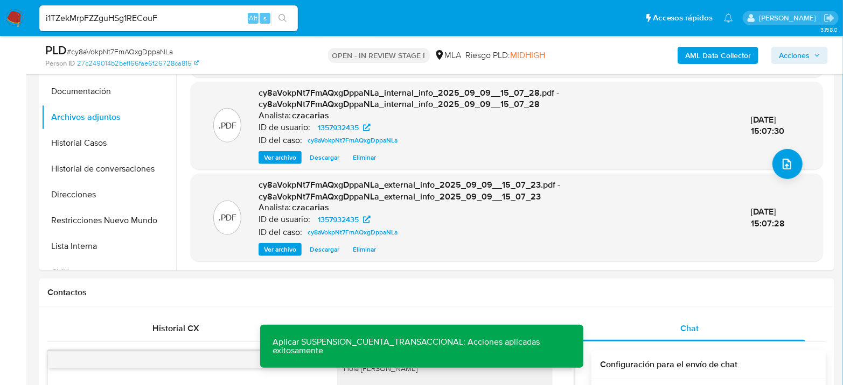
scroll to position [0, 0]
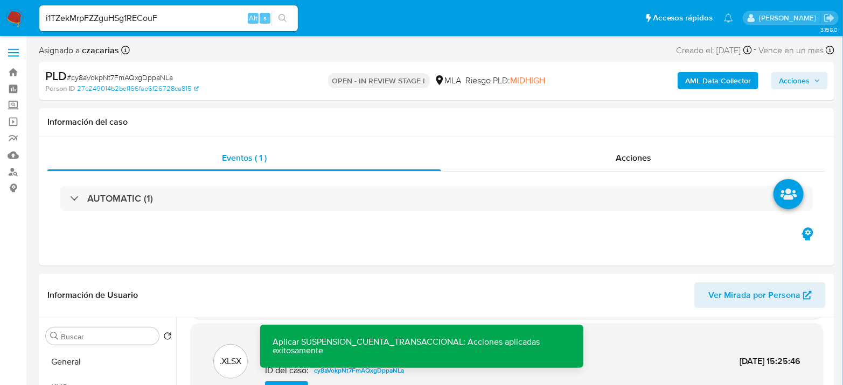
click at [813, 85] on span "Acciones" at bounding box center [798, 80] width 41 height 15
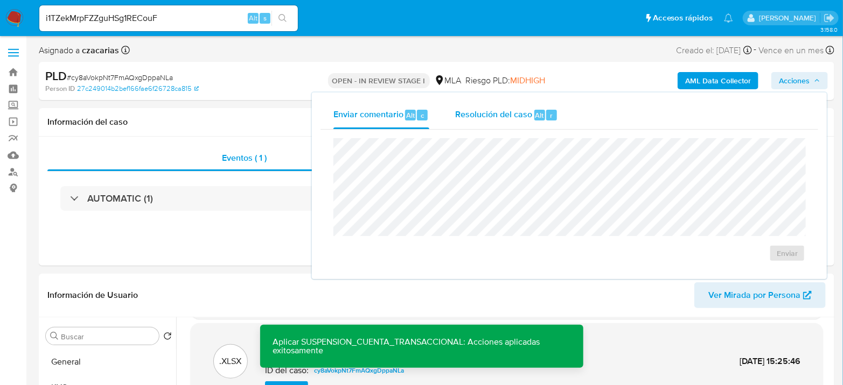
click at [531, 110] on div "Resolución del caso Alt r" at bounding box center [506, 115] width 103 height 28
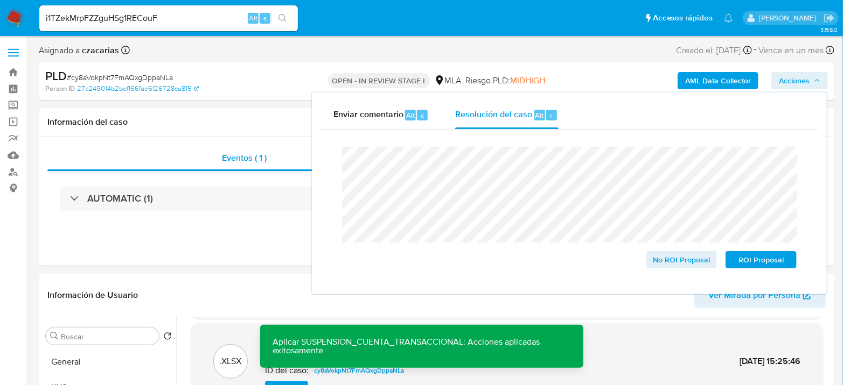
click at [102, 76] on span "# cy8aVokpNt7FmAQxgDppaNLa" at bounding box center [120, 77] width 106 height 11
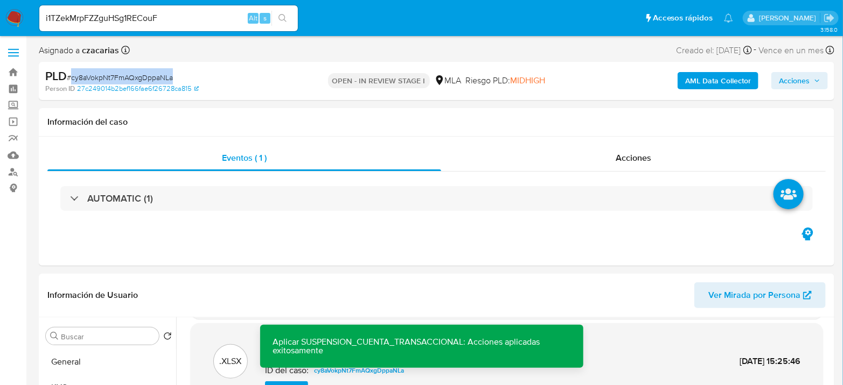
click at [102, 76] on span "# cy8aVokpNt7FmAQxgDppaNLa" at bounding box center [120, 77] width 106 height 11
copy span "cy8aVokpNt7FmAQxgDppaNLa"
click at [787, 86] on span "Acciones" at bounding box center [793, 80] width 31 height 17
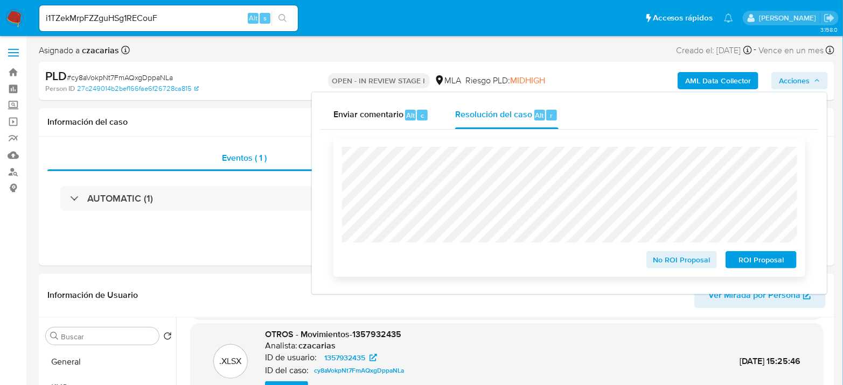
click at [743, 266] on span "ROI Proposal" at bounding box center [761, 259] width 56 height 15
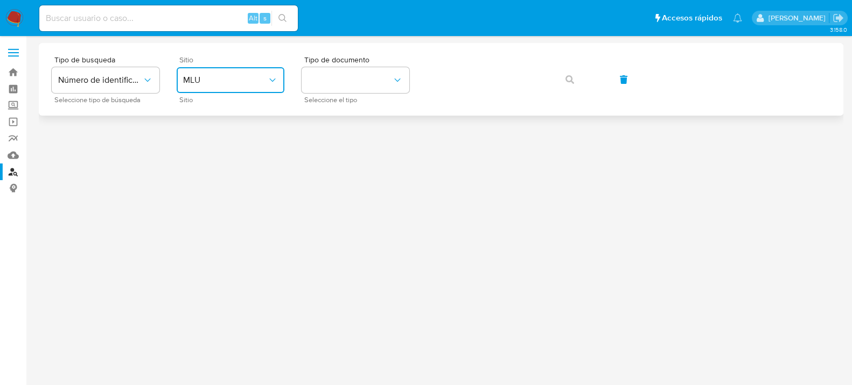
click at [223, 75] on span "MLU" at bounding box center [225, 80] width 84 height 11
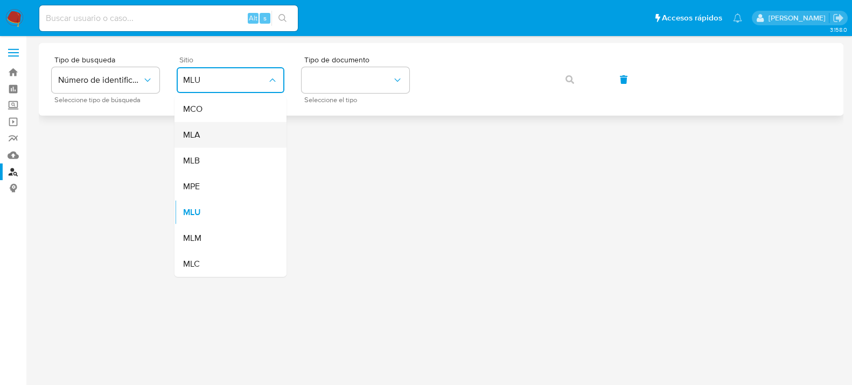
click at [201, 130] on div "MLA" at bounding box center [227, 135] width 88 height 26
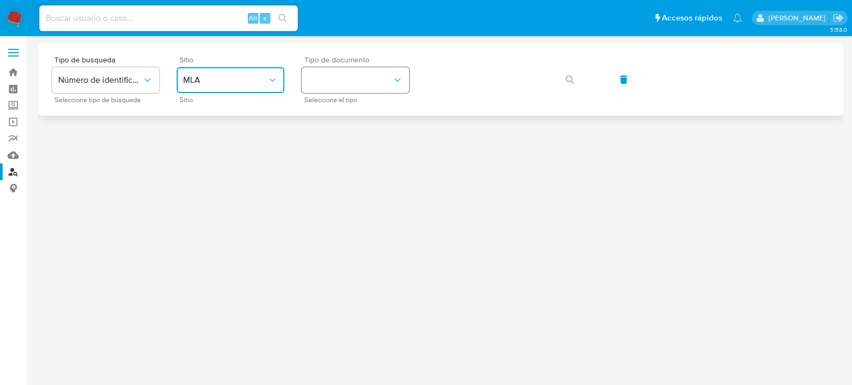
click at [397, 83] on icon "identificationType" at bounding box center [397, 80] width 11 height 11
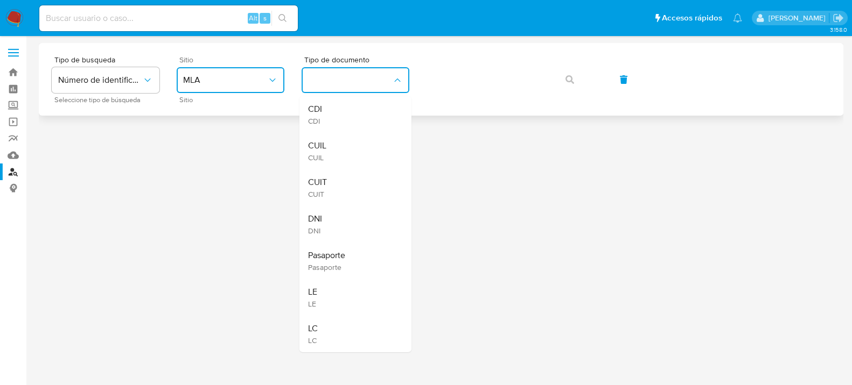
drag, startPoint x: 355, startPoint y: 178, endPoint x: 441, endPoint y: 102, distance: 114.8
click at [355, 179] on div "CUIT CUIT" at bounding box center [352, 188] width 88 height 37
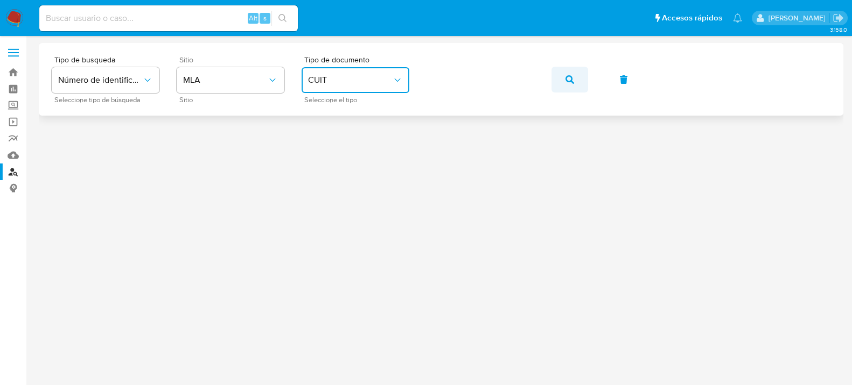
click at [572, 81] on icon "button" at bounding box center [569, 79] width 9 height 9
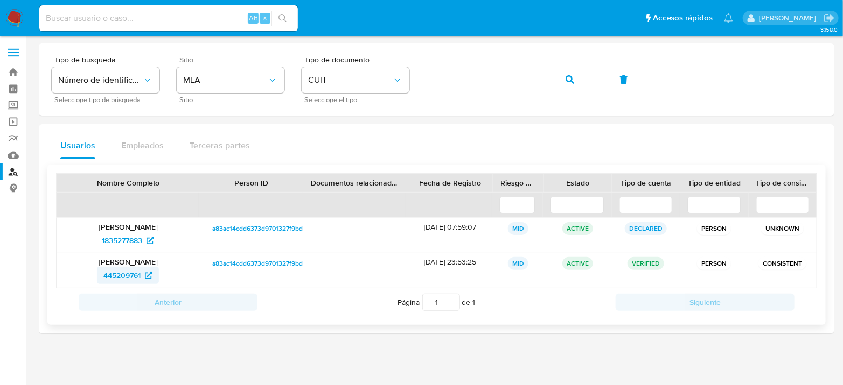
click at [115, 278] on span "445209761" at bounding box center [121, 275] width 37 height 17
click at [574, 73] on button "button" at bounding box center [569, 80] width 37 height 26
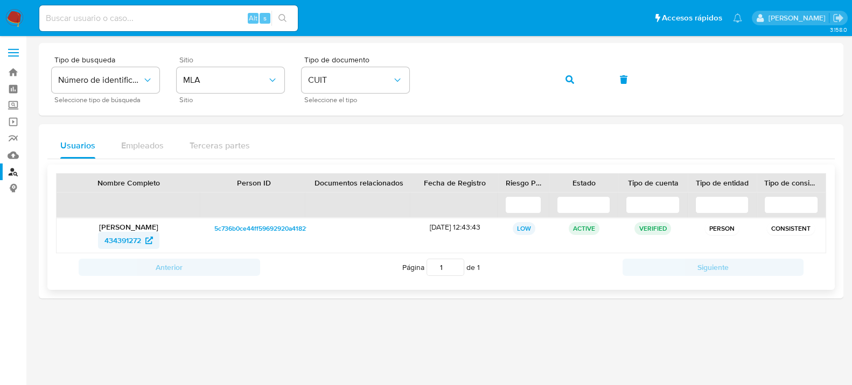
click at [107, 245] on span "434391272" at bounding box center [122, 240] width 37 height 17
click at [564, 84] on button "button" at bounding box center [569, 80] width 37 height 26
click at [128, 239] on span "2078742542" at bounding box center [123, 240] width 43 height 17
click at [571, 82] on icon "button" at bounding box center [569, 79] width 9 height 9
click at [128, 245] on span "1557891529" at bounding box center [122, 240] width 39 height 17
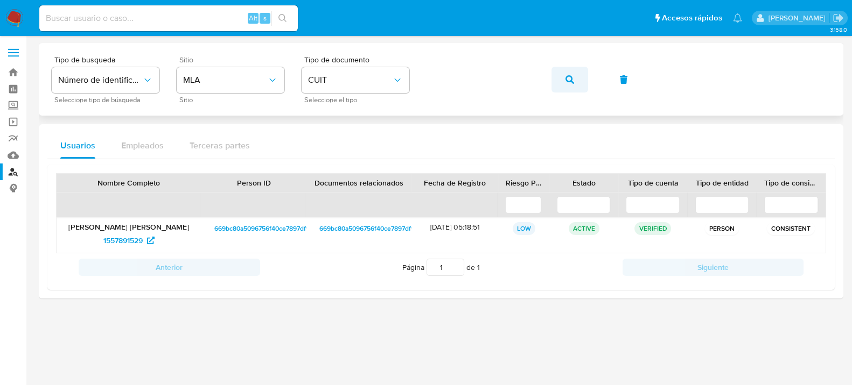
click at [566, 81] on icon "button" at bounding box center [569, 79] width 9 height 9
click at [116, 238] on span "1109138201" at bounding box center [123, 240] width 38 height 17
click at [21, 16] on img at bounding box center [14, 18] width 18 height 18
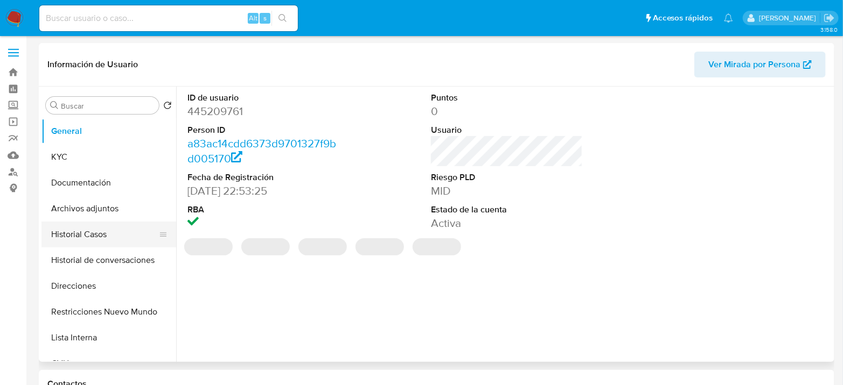
click at [75, 230] on button "Historial Casos" at bounding box center [104, 235] width 126 height 26
select select "10"
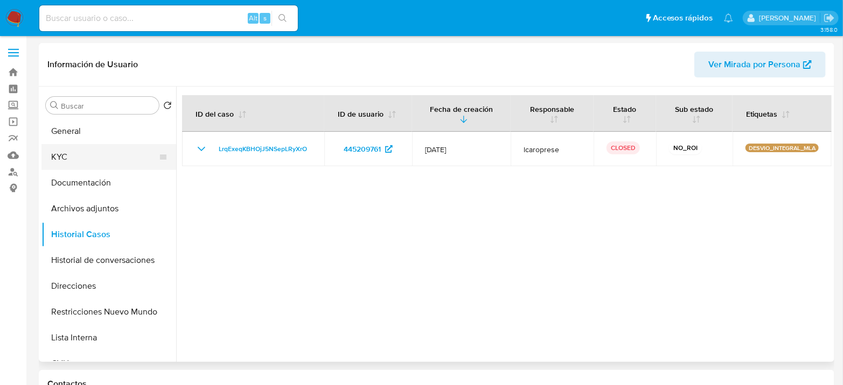
click at [75, 157] on button "KYC" at bounding box center [104, 157] width 126 height 26
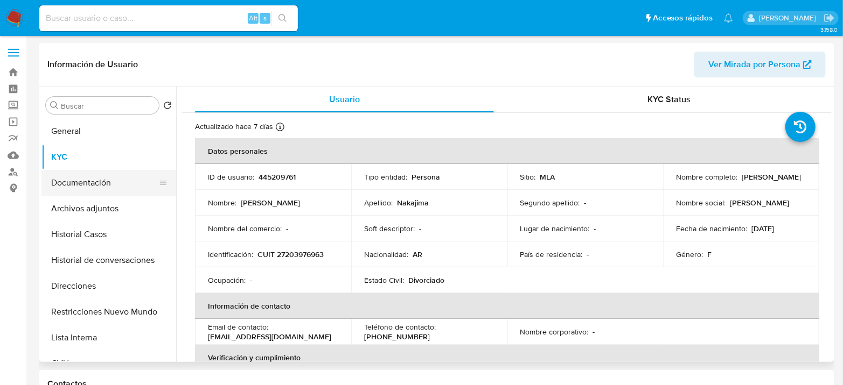
click at [78, 187] on button "Documentación" at bounding box center [104, 183] width 126 height 26
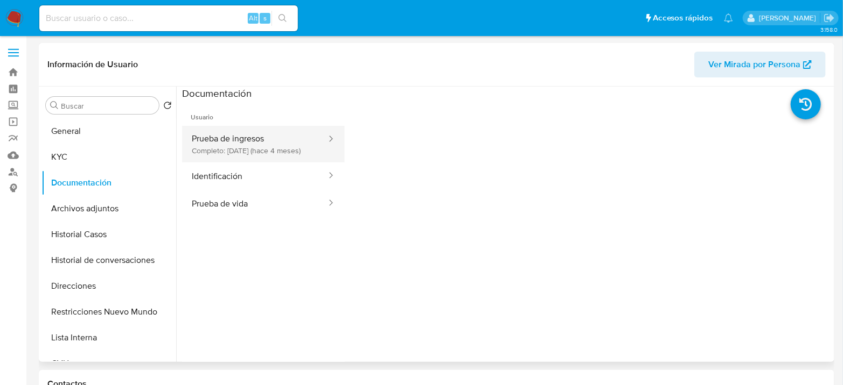
click at [269, 139] on button "Prueba de ingresos Completo: 26/05/2025 (hace 4 meses)" at bounding box center [254, 144] width 145 height 37
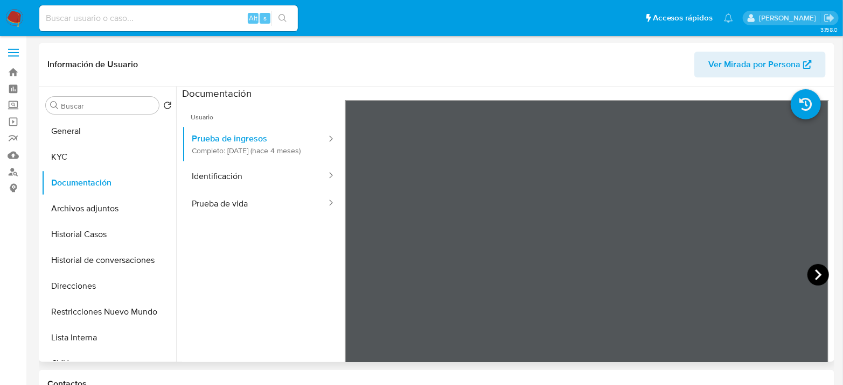
click at [815, 275] on icon at bounding box center [818, 275] width 6 height 11
click at [85, 289] on button "Direcciones" at bounding box center [104, 286] width 126 height 26
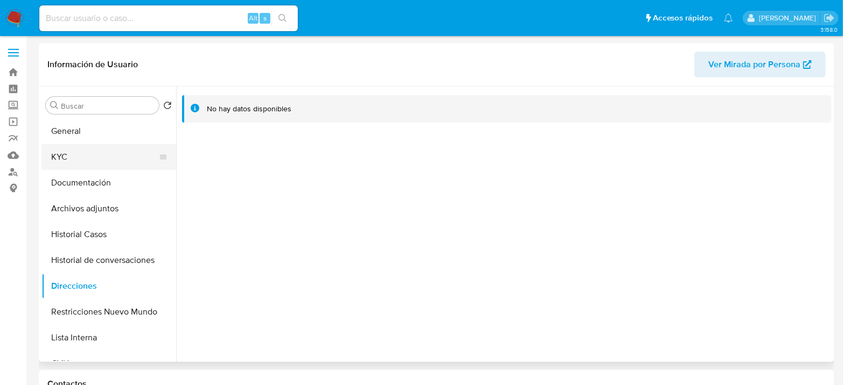
click at [53, 150] on button "KYC" at bounding box center [104, 157] width 126 height 26
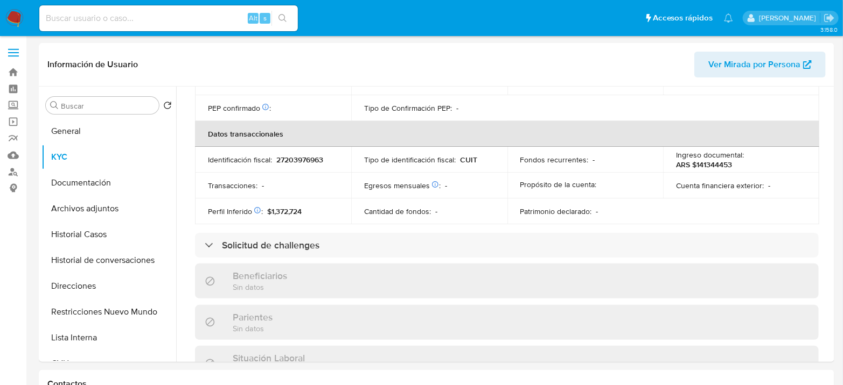
scroll to position [555, 0]
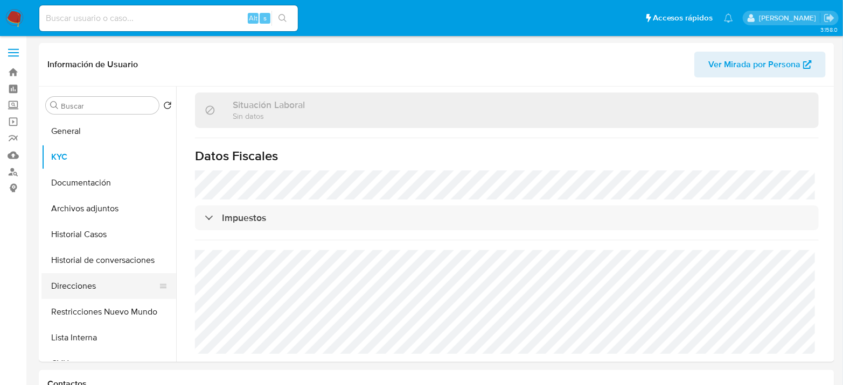
click at [73, 282] on button "Direcciones" at bounding box center [104, 286] width 126 height 26
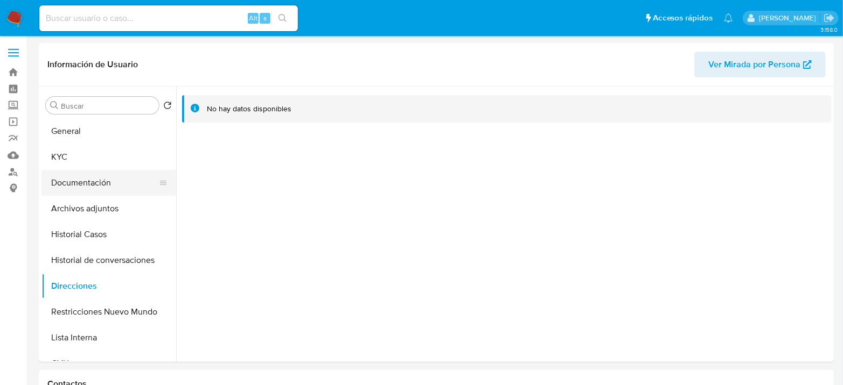
click at [110, 180] on button "Documentación" at bounding box center [104, 183] width 126 height 26
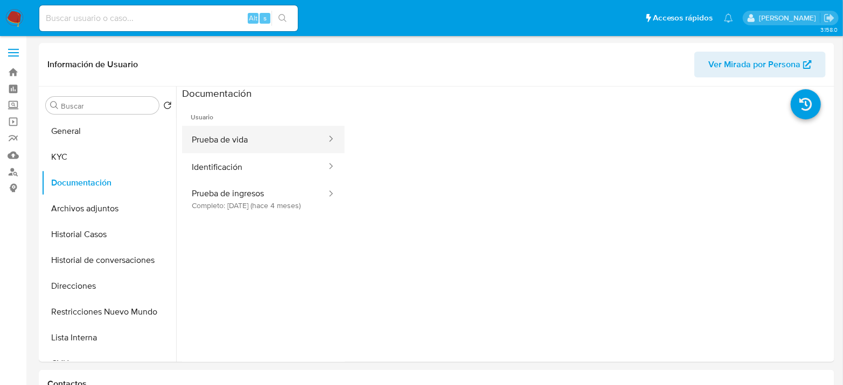
click at [303, 137] on button "Prueba de vida" at bounding box center [254, 139] width 145 height 27
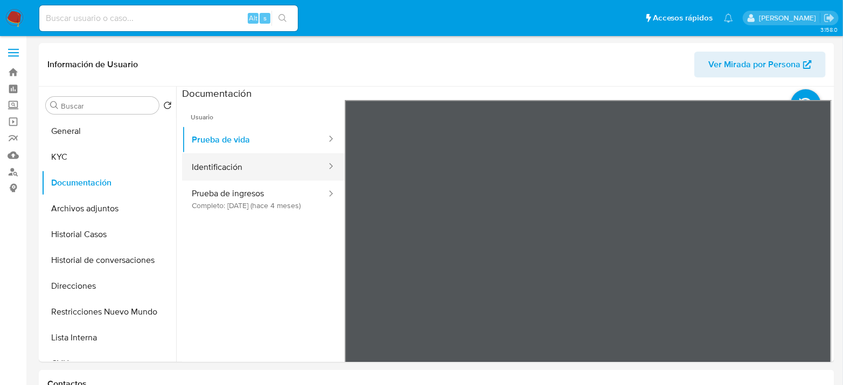
click at [258, 166] on button "Identificación" at bounding box center [254, 166] width 145 height 27
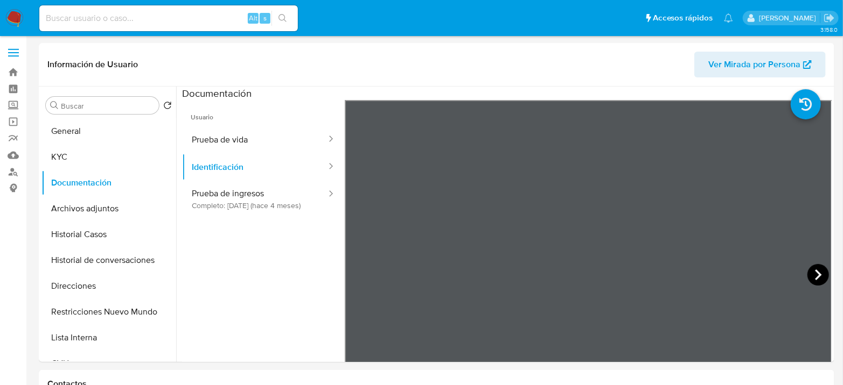
click at [803, 274] on div at bounding box center [588, 276] width 487 height 353
click at [808, 275] on icon at bounding box center [818, 275] width 22 height 22
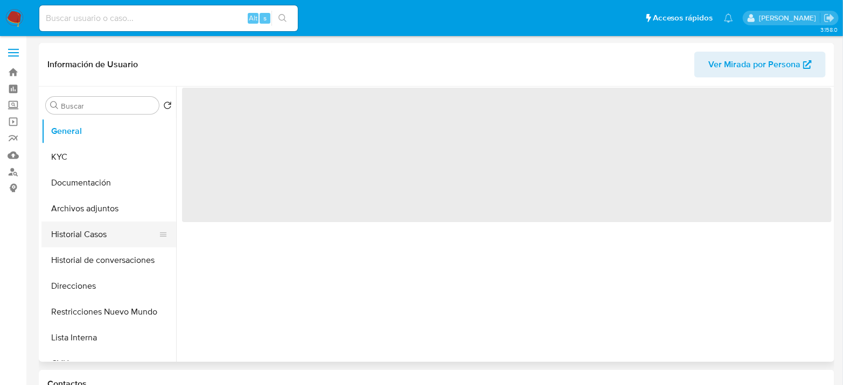
click at [99, 237] on button "Historial Casos" at bounding box center [104, 235] width 126 height 26
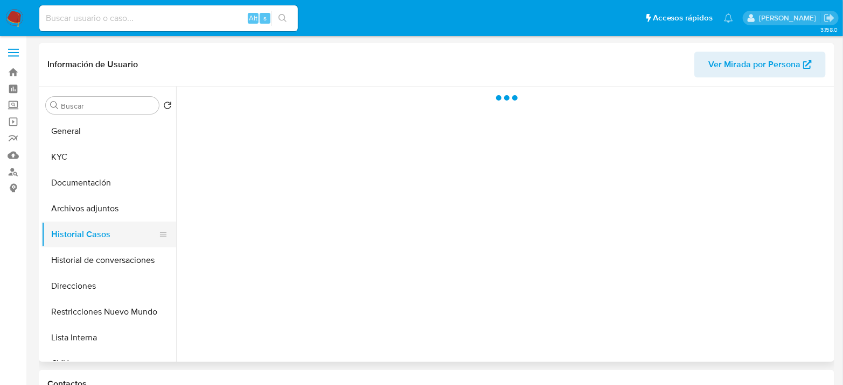
select select "10"
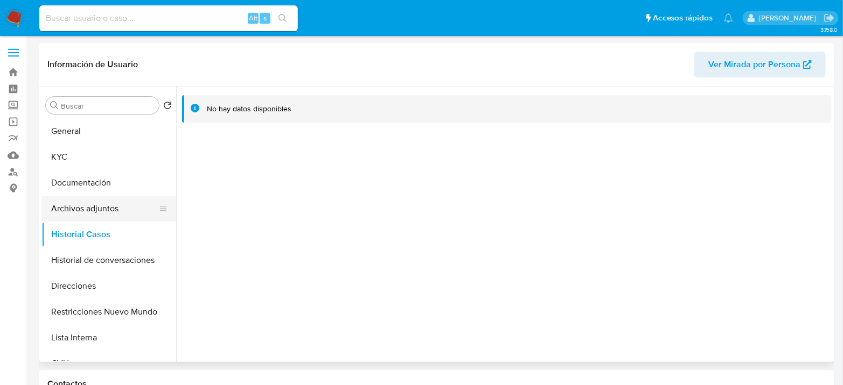
click at [95, 208] on button "Archivos adjuntos" at bounding box center [104, 209] width 126 height 26
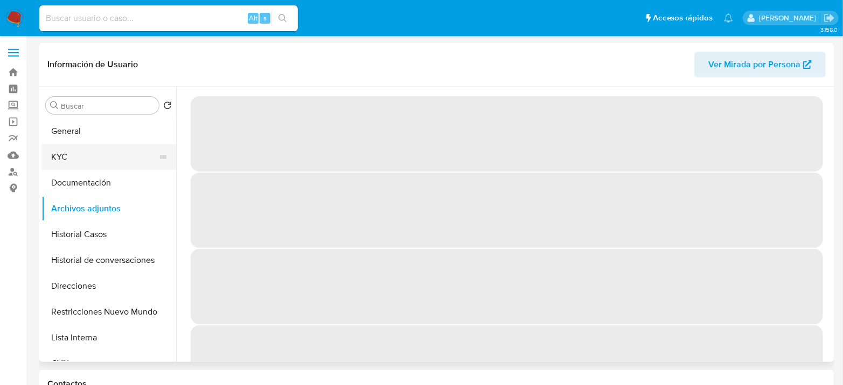
click at [58, 157] on button "KYC" at bounding box center [104, 157] width 126 height 26
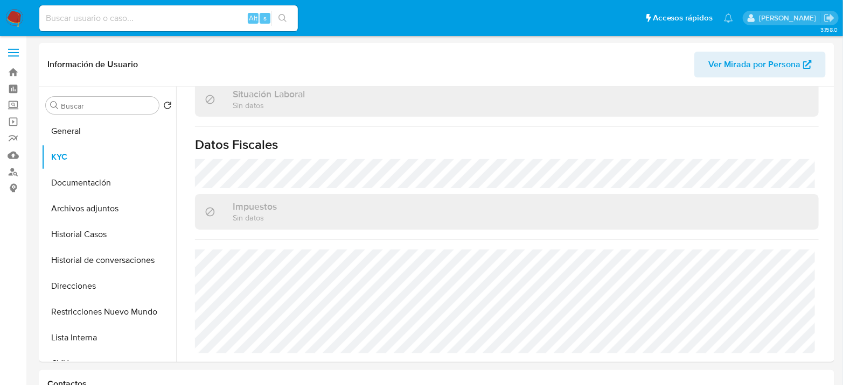
scroll to position [576, 0]
click at [82, 293] on button "Direcciones" at bounding box center [104, 286] width 126 height 26
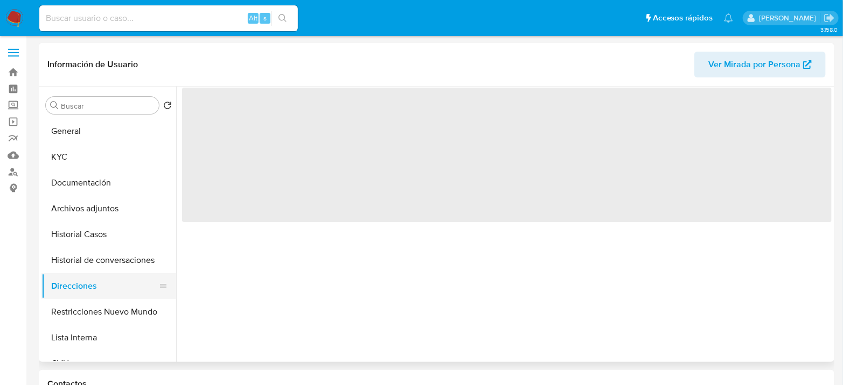
scroll to position [0, 0]
select select "10"
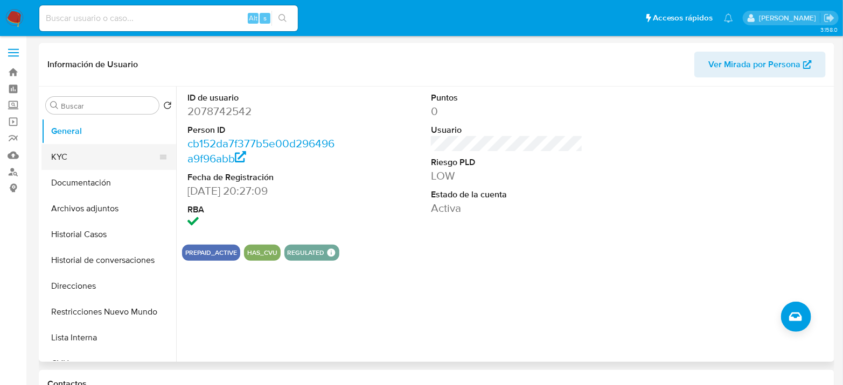
click at [82, 164] on button "KYC" at bounding box center [104, 157] width 126 height 26
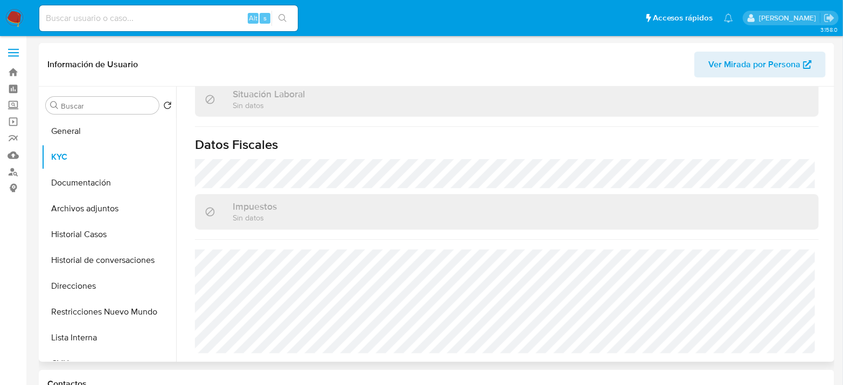
scroll to position [576, 0]
click at [78, 289] on button "Direcciones" at bounding box center [104, 286] width 126 height 26
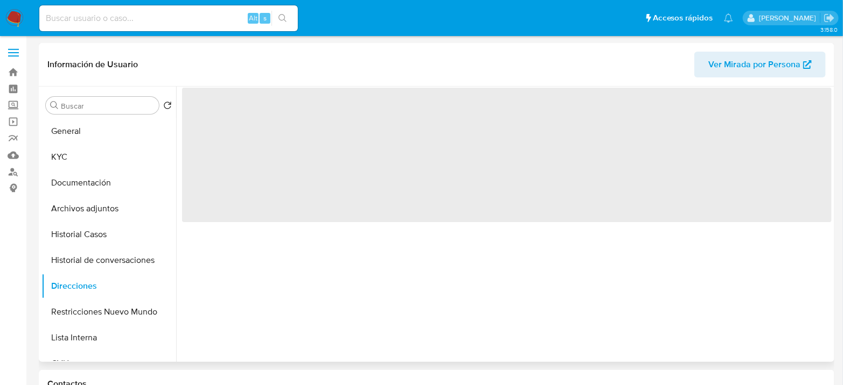
scroll to position [0, 0]
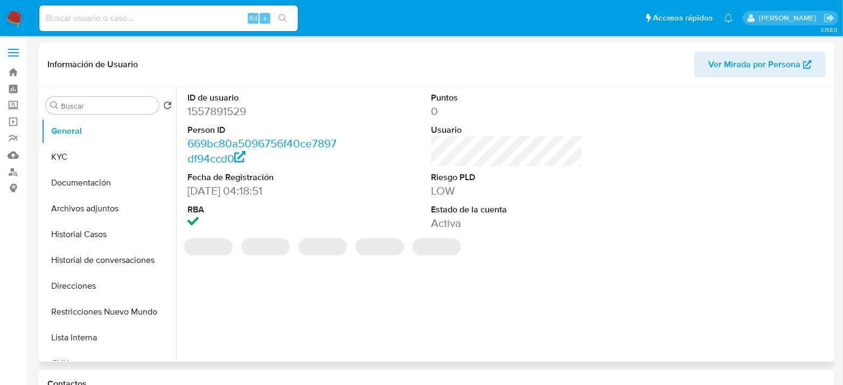
select select "10"
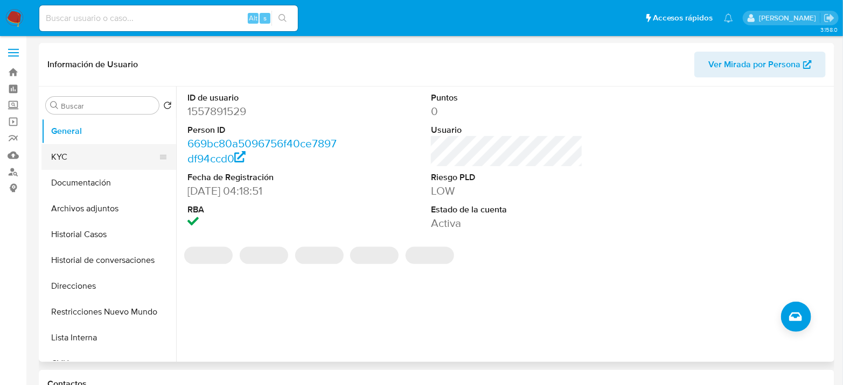
click at [77, 150] on button "KYC" at bounding box center [104, 157] width 126 height 26
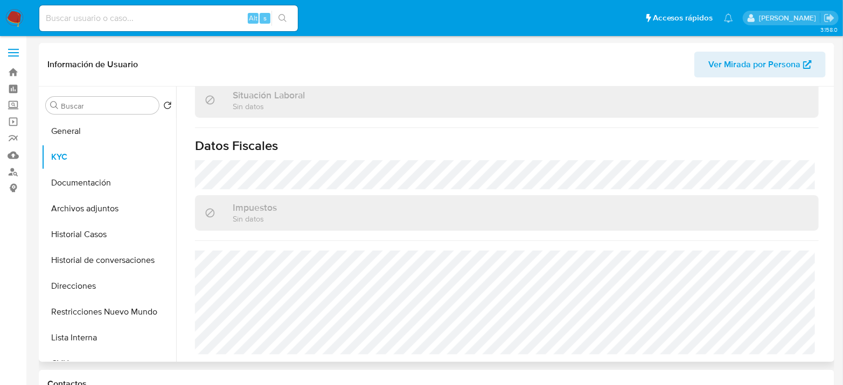
scroll to position [576, 0]
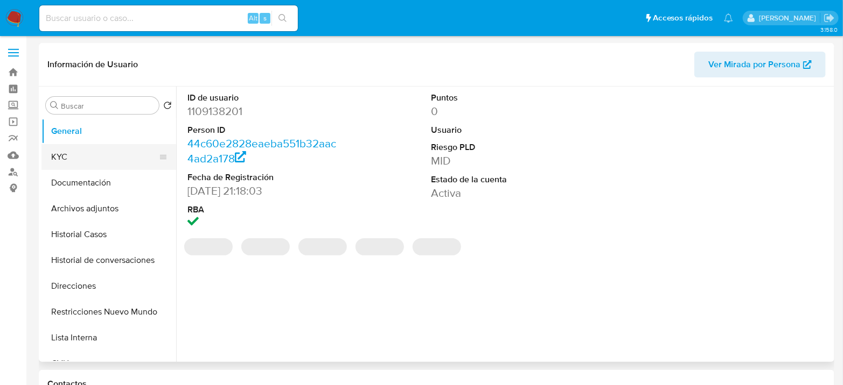
click at [56, 147] on button "KYC" at bounding box center [104, 157] width 126 height 26
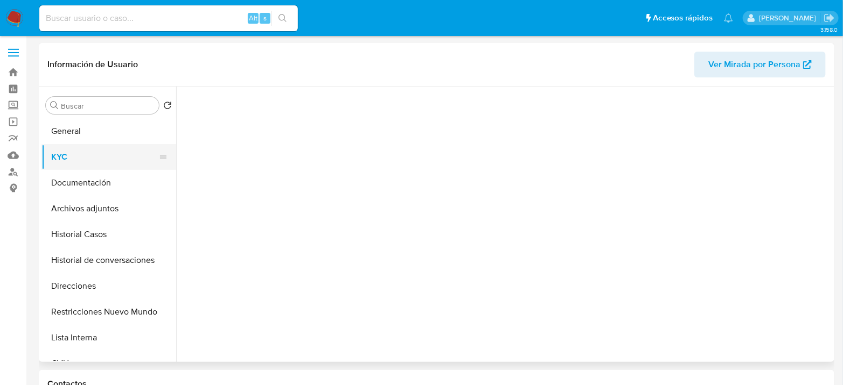
click at [62, 154] on button "KYC" at bounding box center [104, 157] width 126 height 26
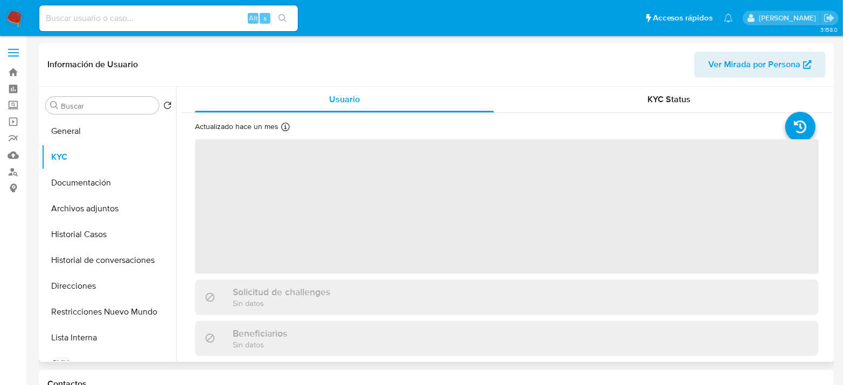
select select "10"
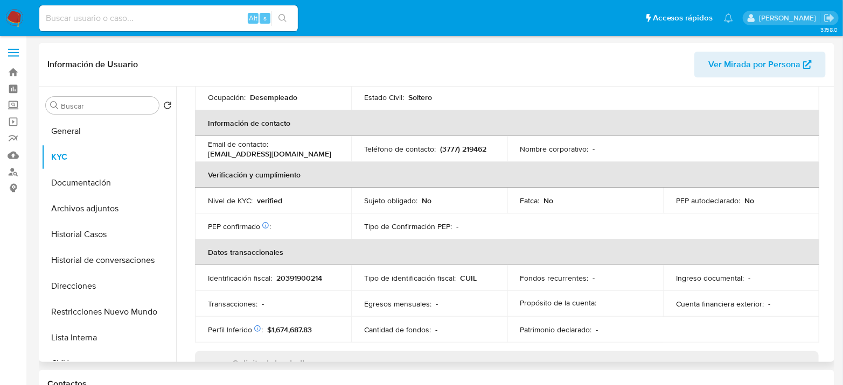
scroll to position [576, 0]
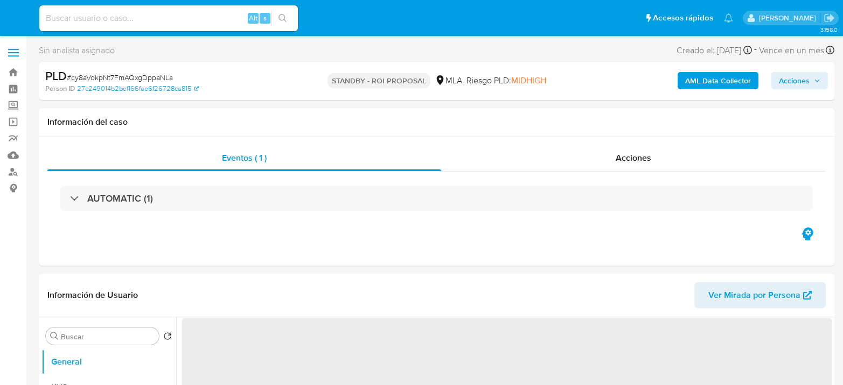
select select "10"
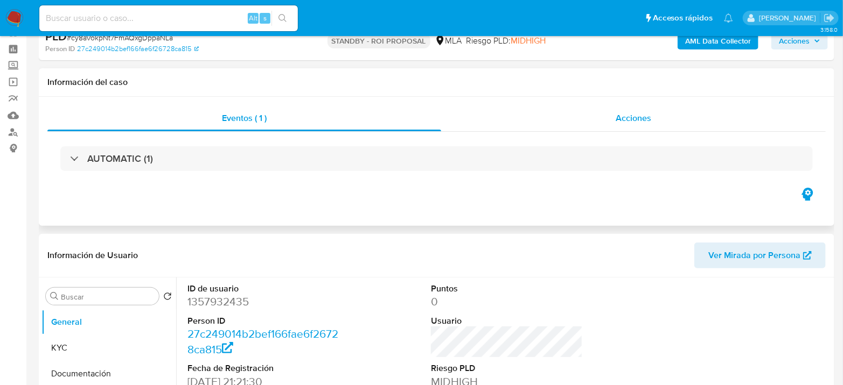
scroll to position [60, 0]
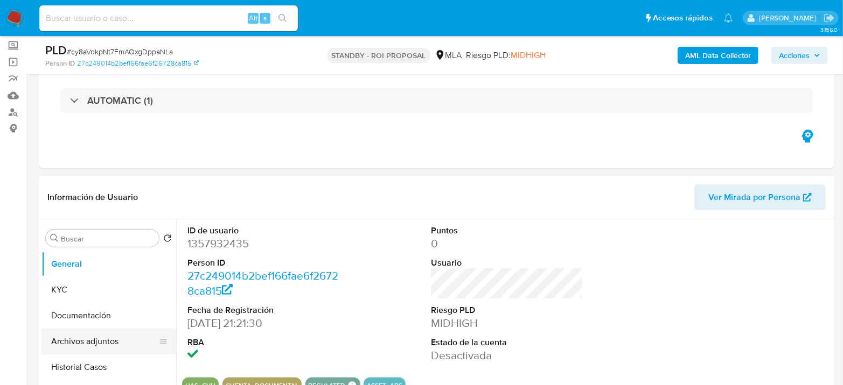
click at [82, 342] on button "Archivos adjuntos" at bounding box center [104, 342] width 126 height 26
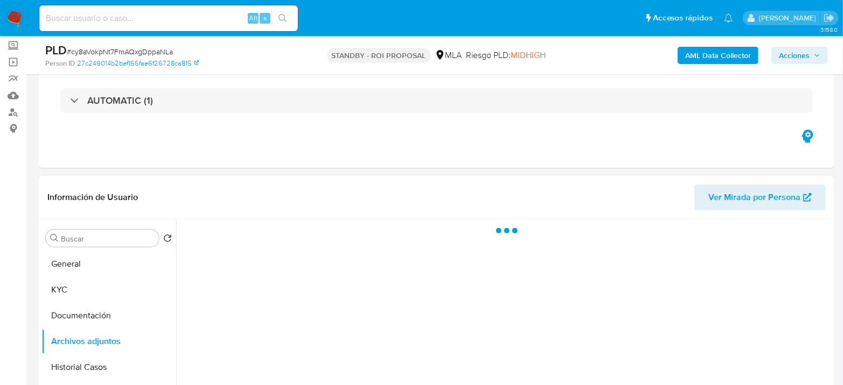
scroll to position [120, 0]
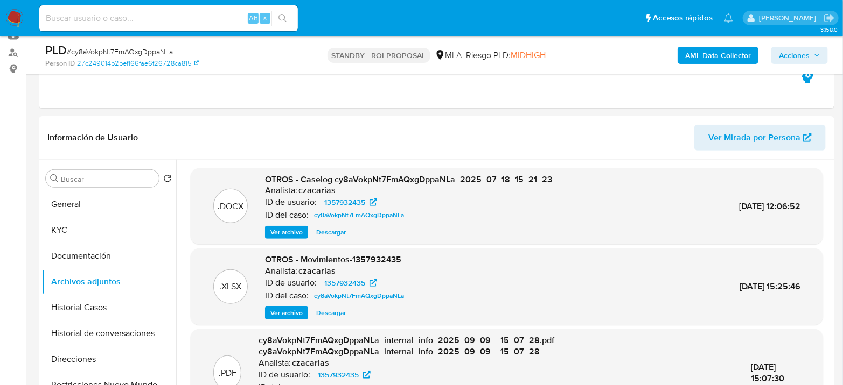
click at [122, 15] on input at bounding box center [168, 18] width 258 height 14
paste input "i1TZekMrpFZZguHSg1RECouF"
type input "i1TZekMrpFZZguHSg1RECouF"
click at [281, 20] on icon "search-icon" at bounding box center [282, 18] width 9 height 9
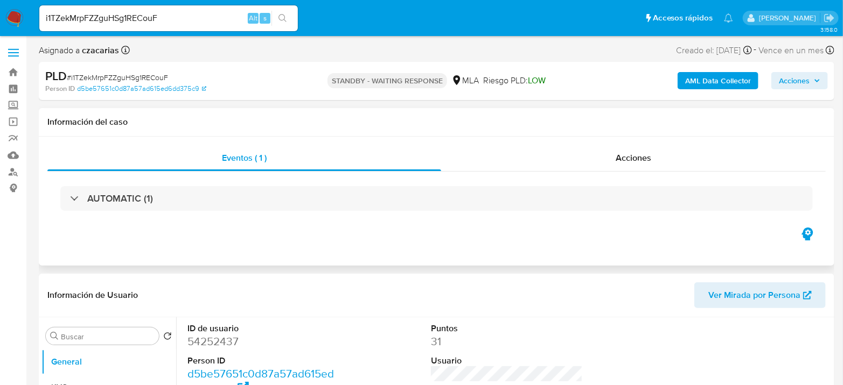
select select "10"
click at [174, 18] on input "i1TZekMrpFZZguHSg1RECouF" at bounding box center [168, 18] width 258 height 14
paste input "5q4hkZW0O5wbWygDgz6X86WA"
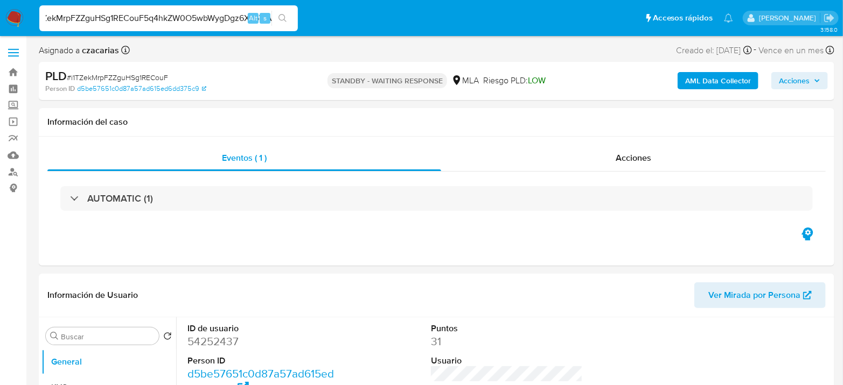
click at [205, 21] on input "i1TZekMrpFZZguHSg1RECouF5q4hkZW0O5wbWygDgz6X86WA" at bounding box center [168, 18] width 258 height 14
click at [205, 20] on input "i1TZekMrpFZZguHSg1RECouF5q4hkZW0O5wbWygDgz6X86WA" at bounding box center [168, 18] width 258 height 14
paste input
type input "5q4hkZW0O5wbWygDgz6X86WA"
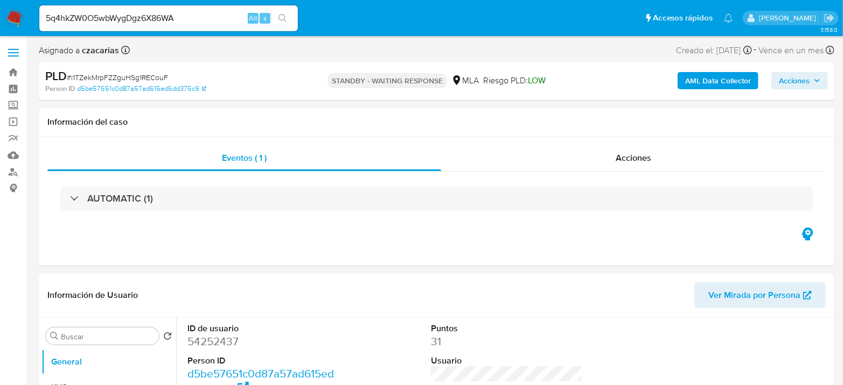
click at [292, 16] on button "search-icon" at bounding box center [282, 18] width 22 height 15
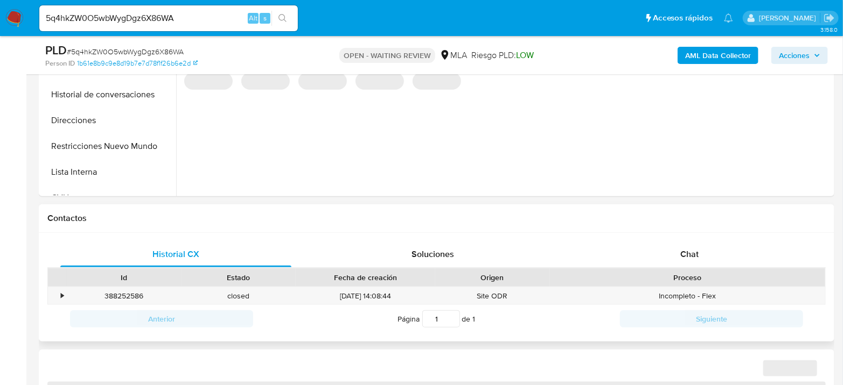
click at [691, 236] on div "Historial CX Soluciones Chat Id Estado Fecha de creación Origen Proceso • 38825…" at bounding box center [436, 287] width 795 height 109
drag, startPoint x: 686, startPoint y: 257, endPoint x: 540, endPoint y: 184, distance: 163.0
click at [685, 257] on span "Chat" at bounding box center [689, 254] width 18 height 12
select select "10"
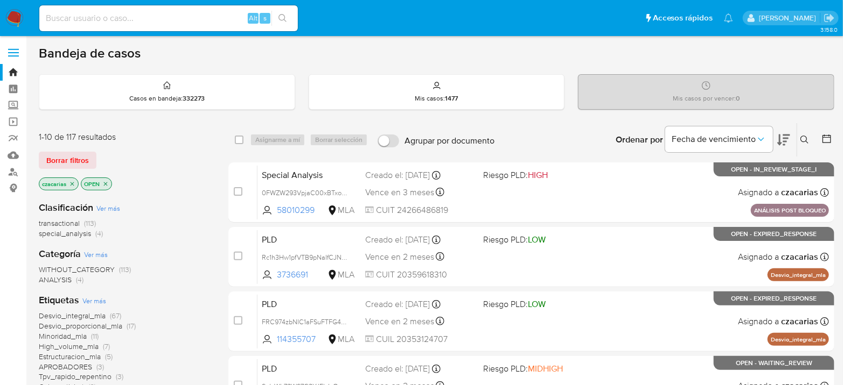
click at [804, 138] on icon at bounding box center [804, 140] width 9 height 9
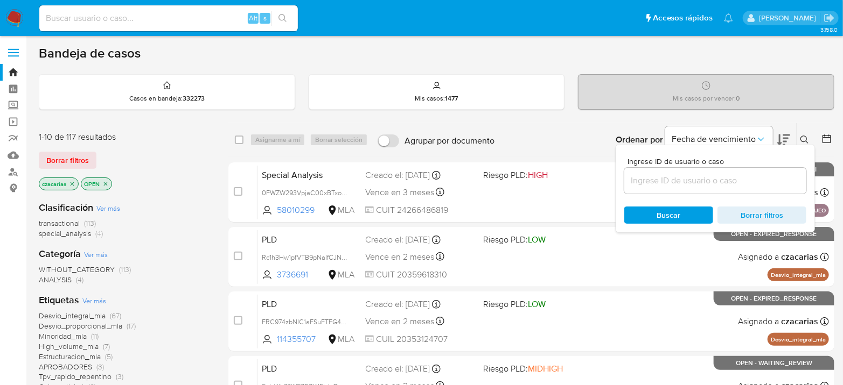
click at [743, 177] on input at bounding box center [715, 181] width 182 height 14
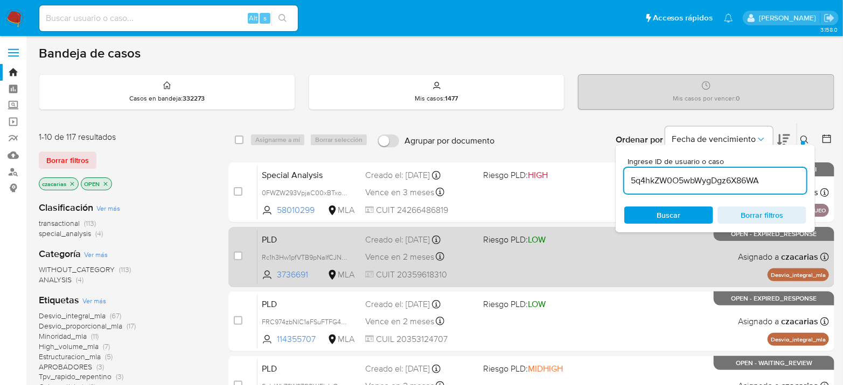
type input "5q4hkZW0O5wbWygDgz6X86WA"
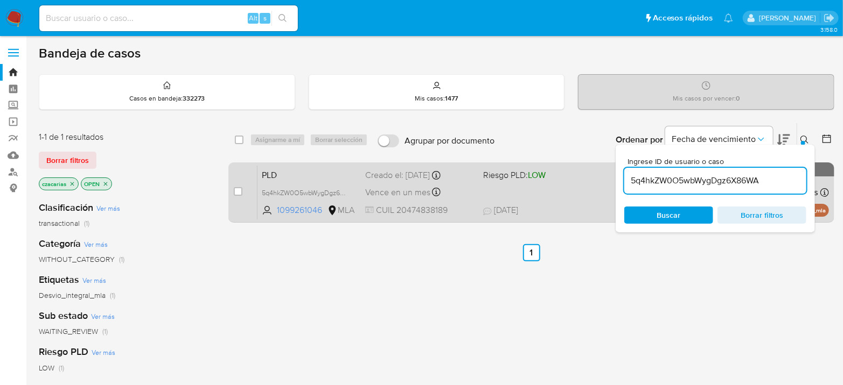
click at [242, 190] on div "case-item-checkbox No es posible asignar el caso" at bounding box center [246, 192] width 24 height 54
click at [236, 191] on input "checkbox" at bounding box center [238, 191] width 9 height 9
checkbox input "true"
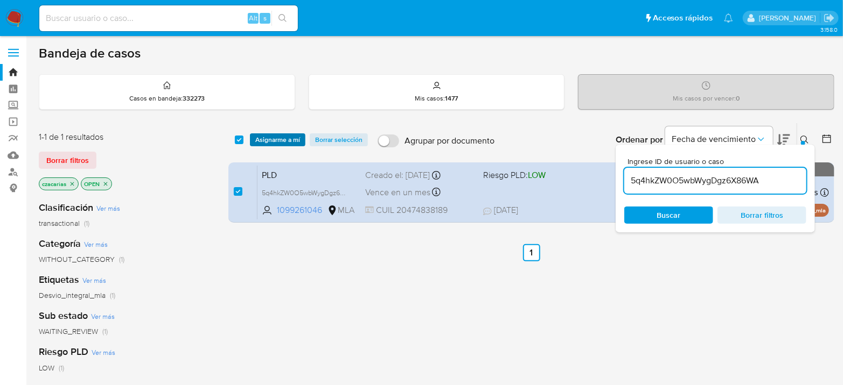
click at [271, 142] on span "Asignarme a mí" at bounding box center [277, 140] width 45 height 11
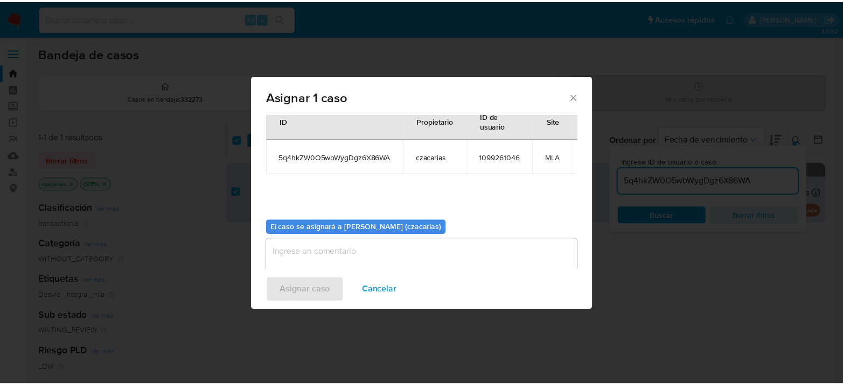
scroll to position [64, 0]
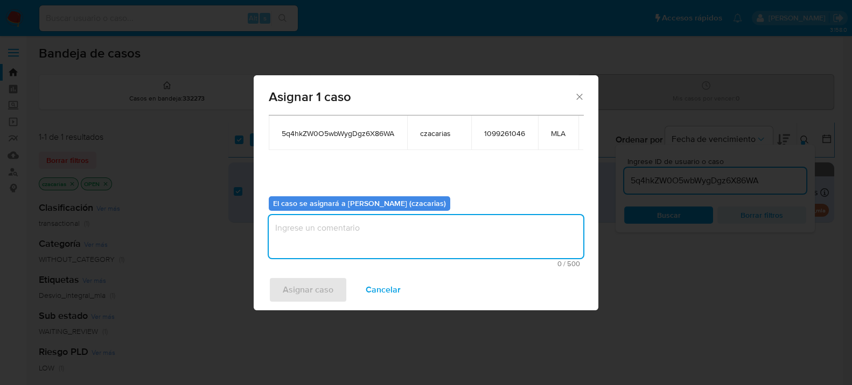
click at [304, 240] on textarea "assign-modal" at bounding box center [426, 236] width 314 height 43
click at [298, 284] on span "Asignar caso" at bounding box center [308, 290] width 51 height 24
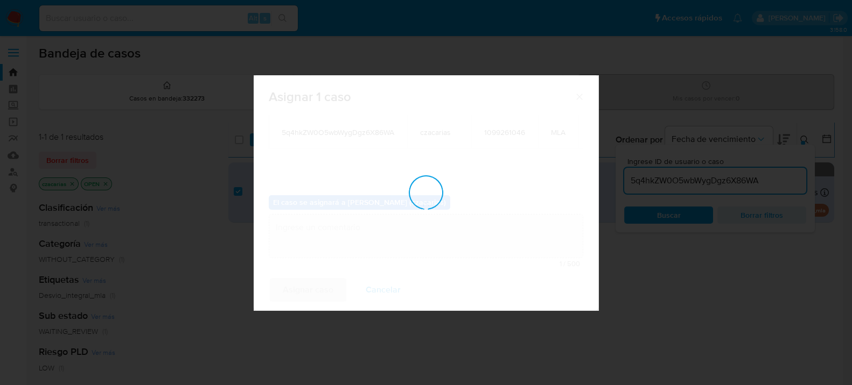
checkbox input "false"
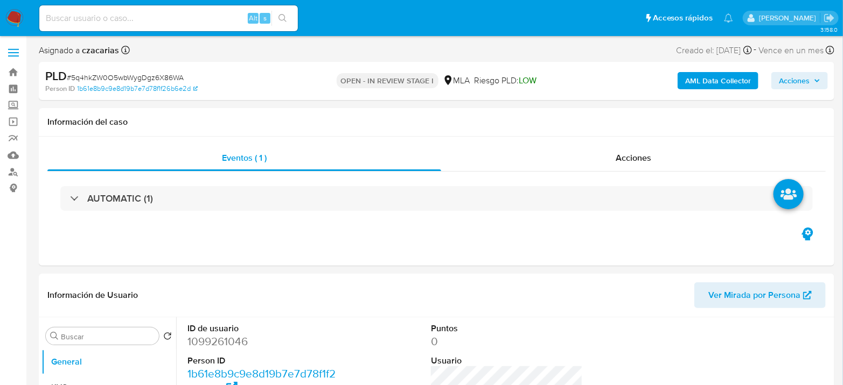
select select "10"
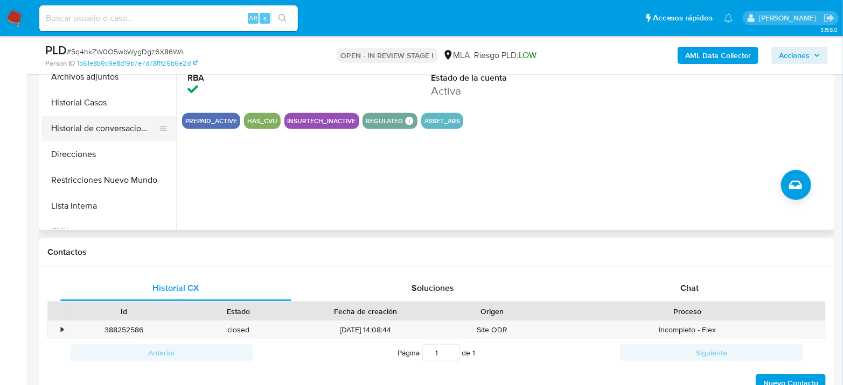
scroll to position [239, 0]
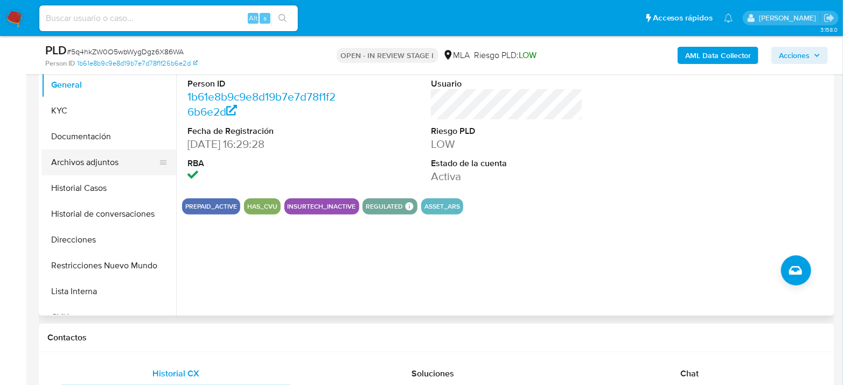
click at [98, 156] on button "Archivos adjuntos" at bounding box center [104, 163] width 126 height 26
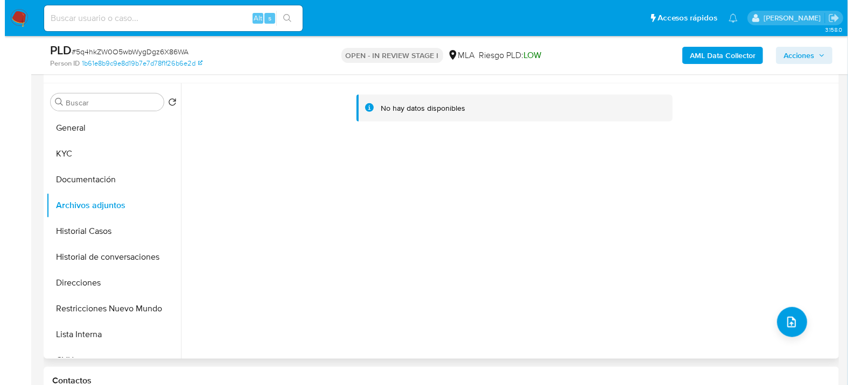
scroll to position [179, 0]
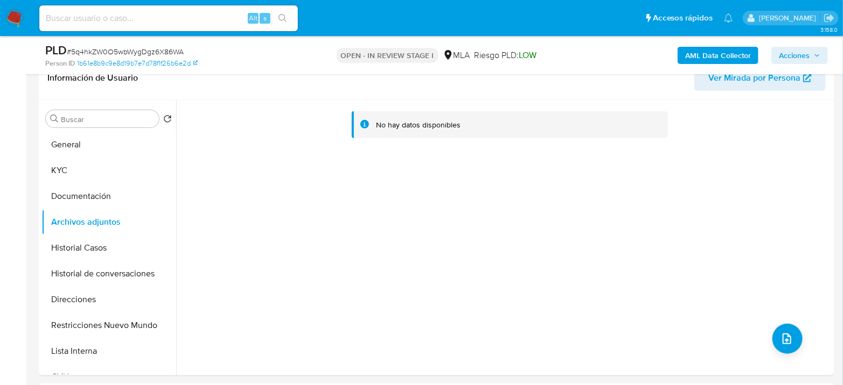
click at [738, 49] on b "AML Data Collector" at bounding box center [718, 55] width 66 height 17
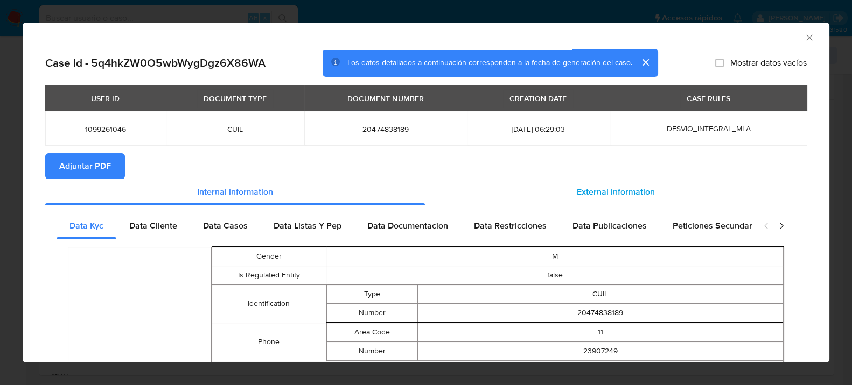
click at [582, 189] on span "External information" at bounding box center [616, 192] width 78 height 12
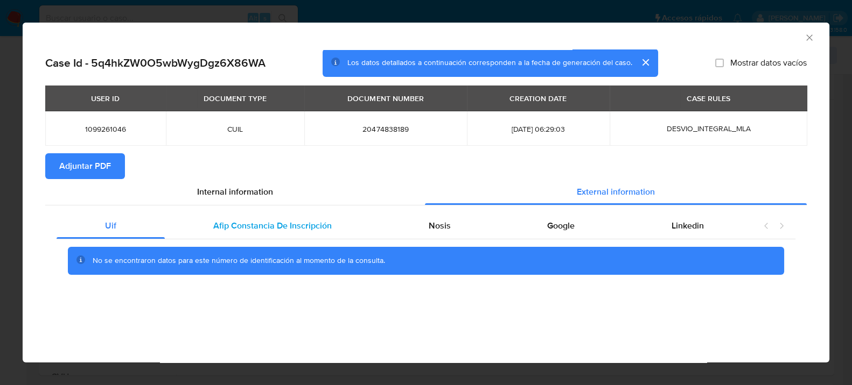
click at [265, 224] on span "Afip Constancia De Inscripción" at bounding box center [272, 226] width 118 height 12
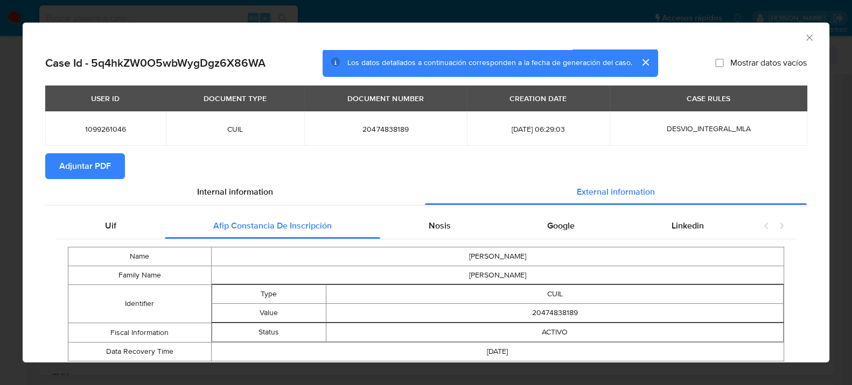
scroll to position [35, 0]
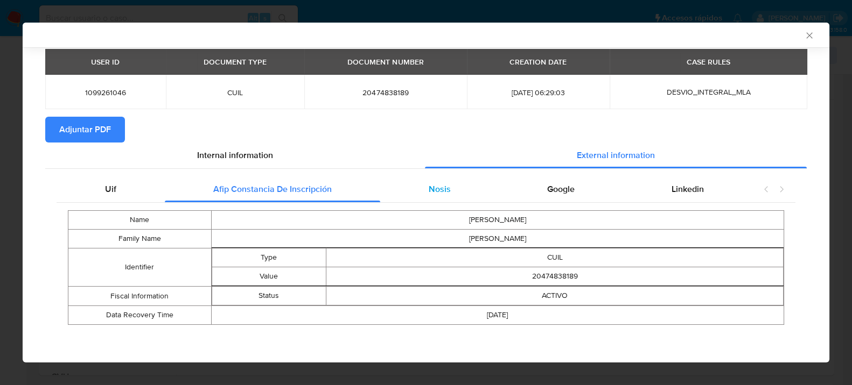
click at [409, 194] on div "Nosis" at bounding box center [439, 190] width 119 height 26
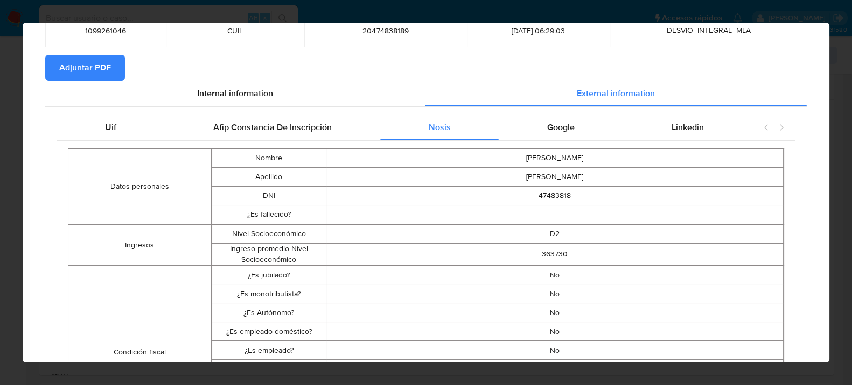
scroll to position [3, 0]
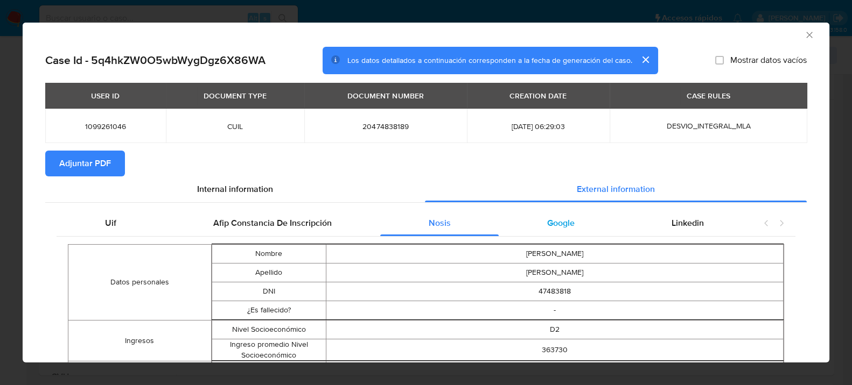
click at [547, 217] on span "Google" at bounding box center [560, 223] width 27 height 12
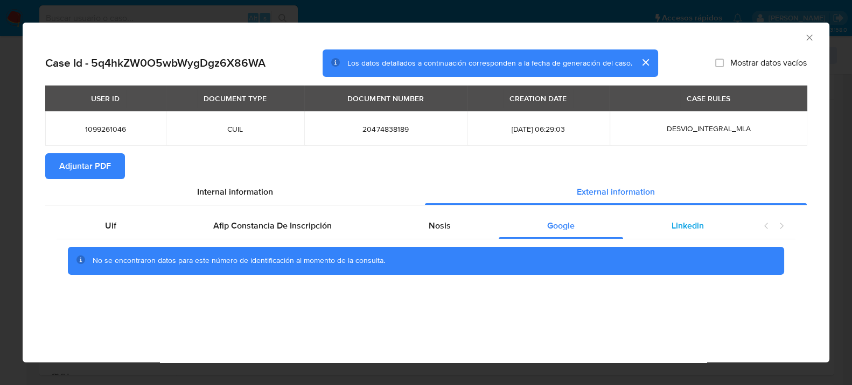
click at [678, 217] on div "Linkedin" at bounding box center [687, 226] width 129 height 26
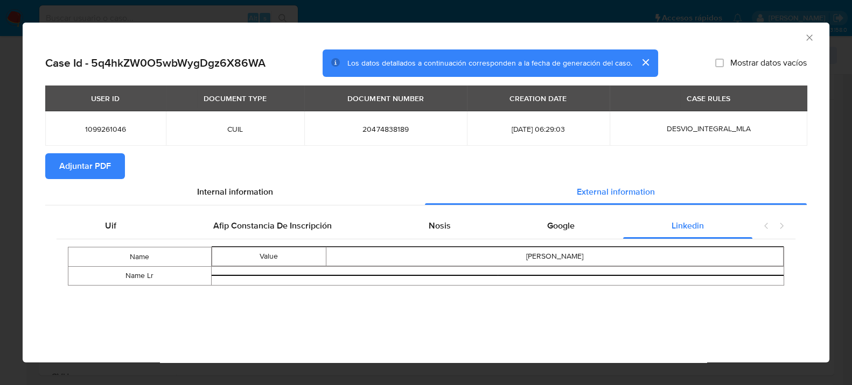
click at [106, 167] on span "Adjuntar PDF" at bounding box center [85, 167] width 52 height 24
click at [560, 232] on div "Google" at bounding box center [561, 226] width 124 height 26
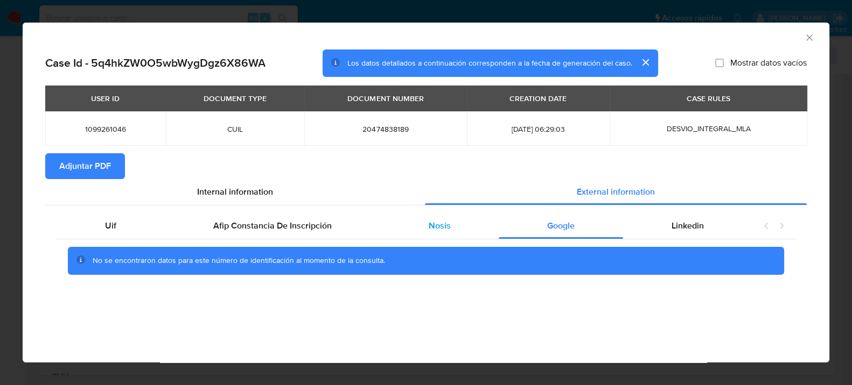
click at [439, 236] on div "Nosis" at bounding box center [439, 226] width 119 height 26
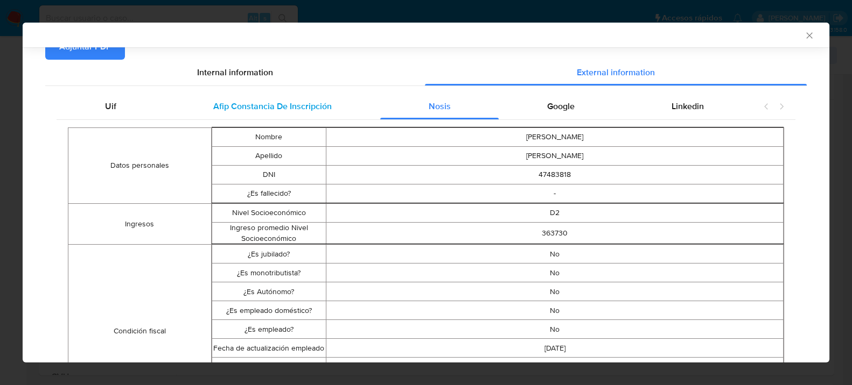
click at [278, 101] on span "Afip Constancia De Inscripción" at bounding box center [272, 106] width 118 height 12
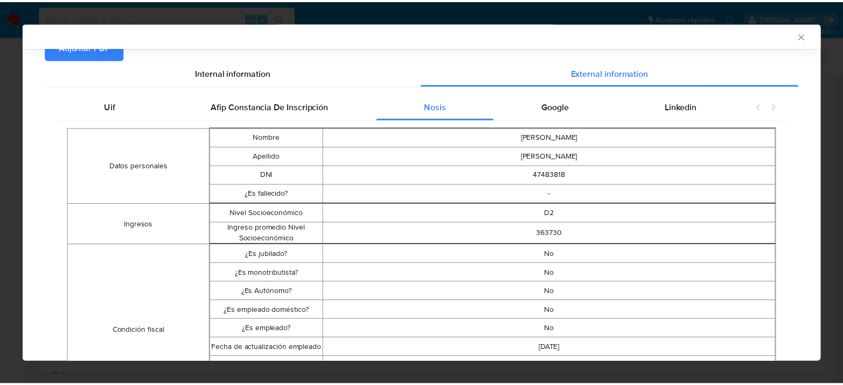
scroll to position [35, 0]
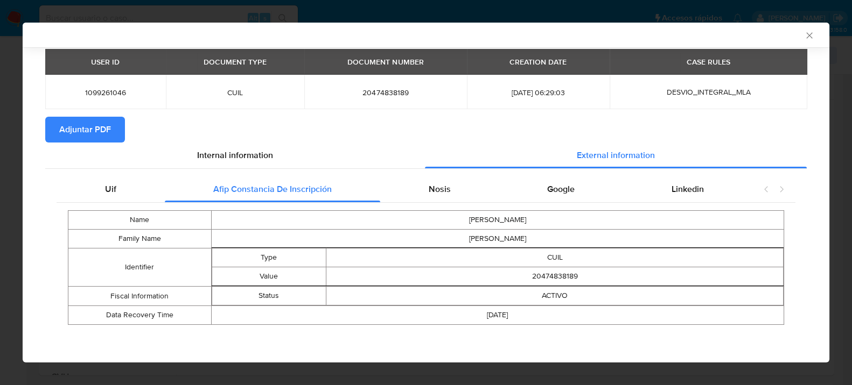
click at [804, 38] on icon "Cerrar ventana" at bounding box center [809, 35] width 11 height 11
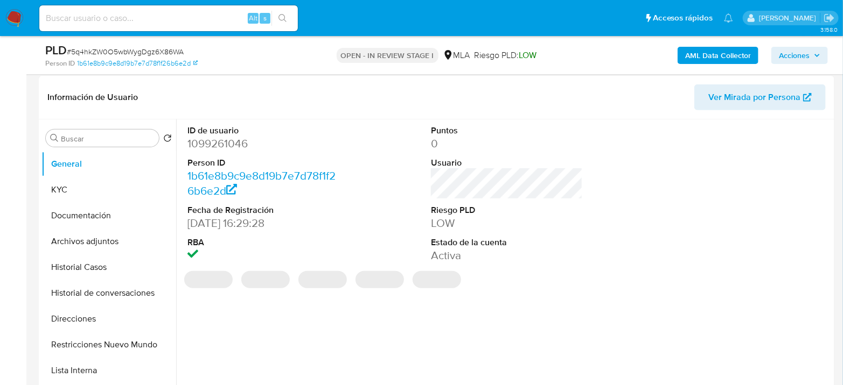
select select "10"
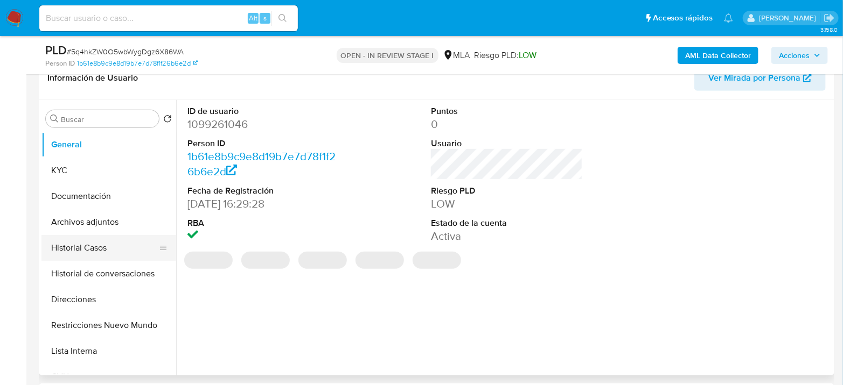
click at [80, 251] on button "Historial Casos" at bounding box center [104, 248] width 126 height 26
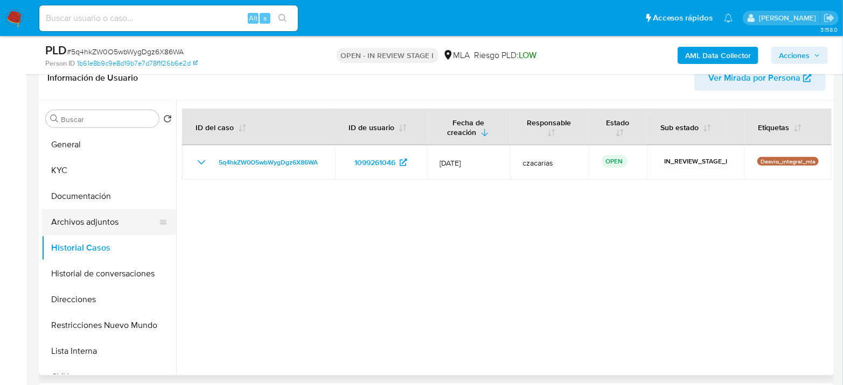
click at [85, 217] on button "Archivos adjuntos" at bounding box center [104, 222] width 126 height 26
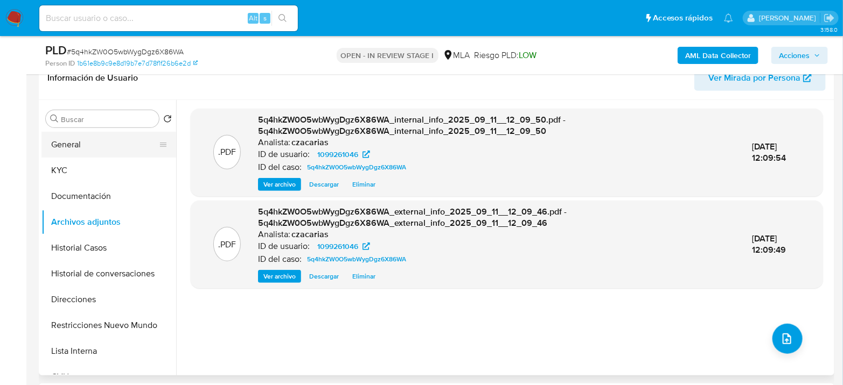
click at [82, 148] on button "General" at bounding box center [104, 145] width 126 height 26
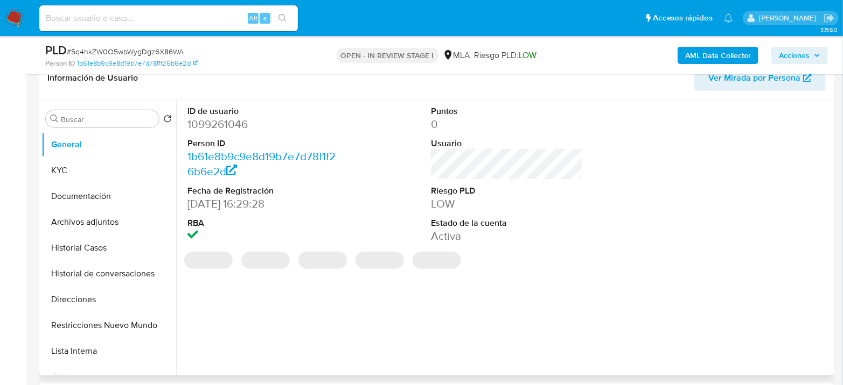
click at [200, 121] on dd "1099261046" at bounding box center [263, 124] width 152 height 15
copy dd "1099261046"
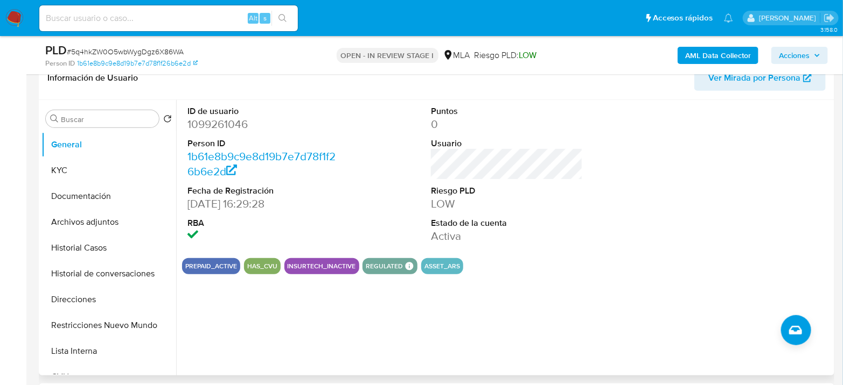
click at [224, 134] on dl "ID de usuario 1099261046 Person ID 1b61e8b9c9e8d19b7e7d78f1f26b6e2d Fecha de Re…" at bounding box center [263, 175] width 152 height 139
click at [225, 129] on dd "1099261046" at bounding box center [263, 124] width 152 height 15
copy dd "1099261046"
click at [206, 121] on dd "1099261046" at bounding box center [263, 124] width 152 height 15
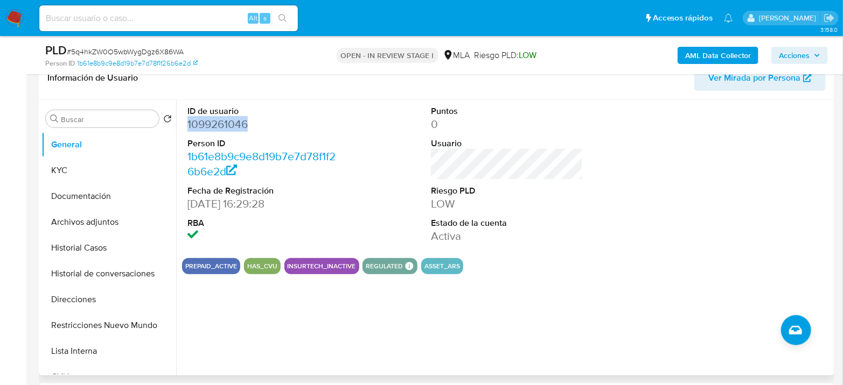
click at [207, 121] on dd "1099261046" at bounding box center [263, 124] width 152 height 15
click at [78, 168] on button "KYC" at bounding box center [104, 171] width 126 height 26
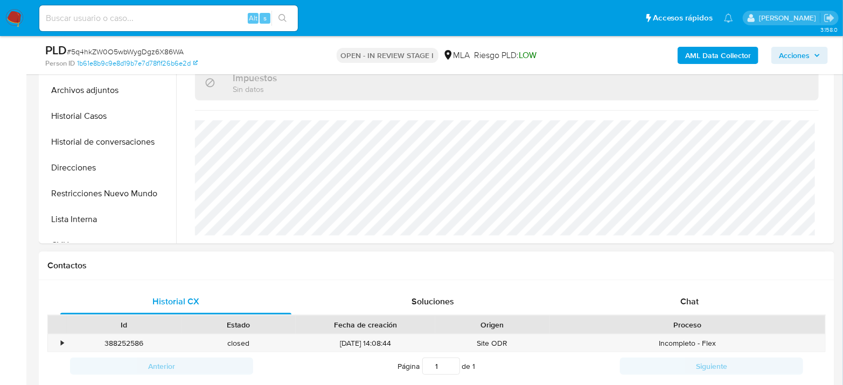
scroll to position [478, 0]
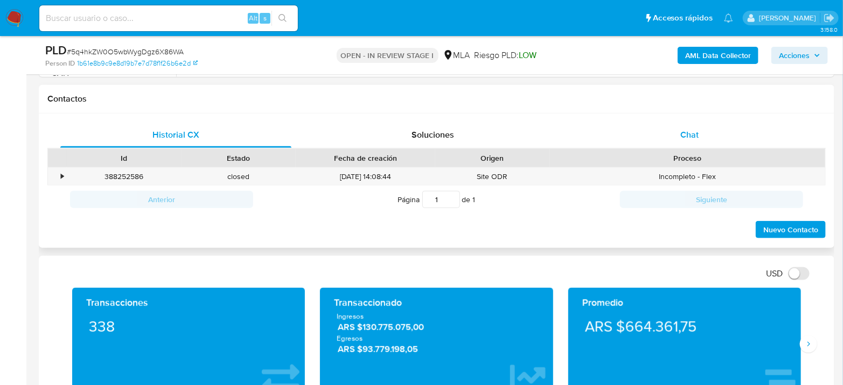
click at [691, 132] on span "Chat" at bounding box center [689, 135] width 18 height 12
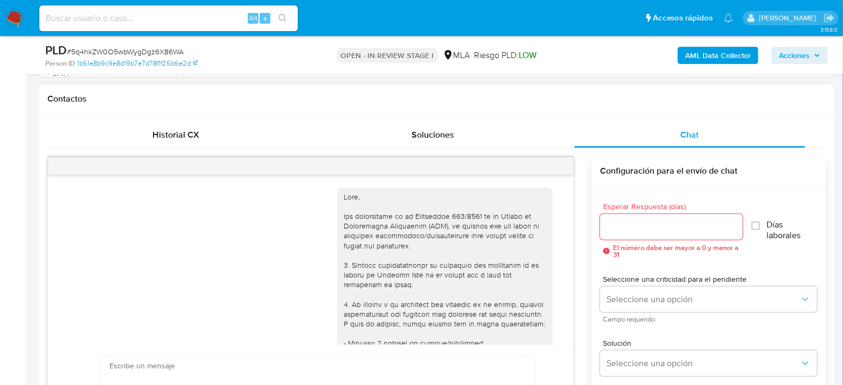
scroll to position [629, 0]
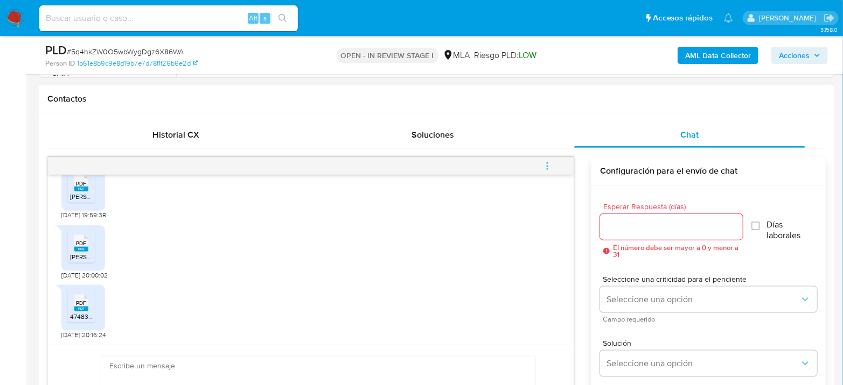
click at [75, 184] on icon at bounding box center [81, 183] width 14 height 17
click at [76, 257] on span "[PERSON_NAME].pdf" at bounding box center [100, 256] width 61 height 9
click at [77, 320] on li "PDF PDF 47483818_SANCHEZ THIAGO VALENTIN_1_00677391 3.PDF" at bounding box center [81, 306] width 27 height 33
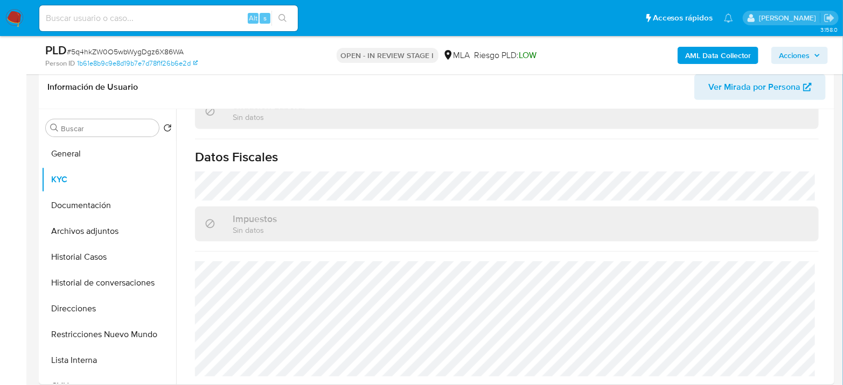
scroll to position [120, 0]
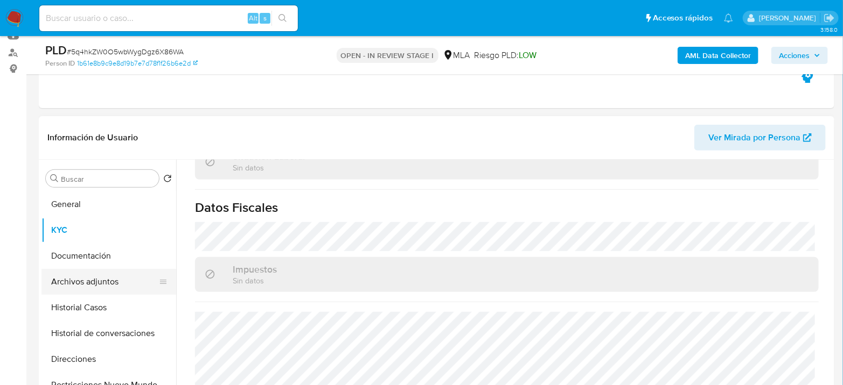
click at [99, 279] on button "Archivos adjuntos" at bounding box center [104, 282] width 126 height 26
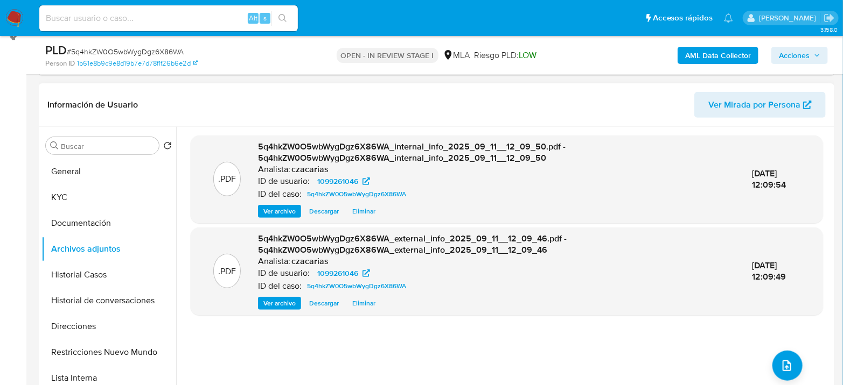
scroll to position [179, 0]
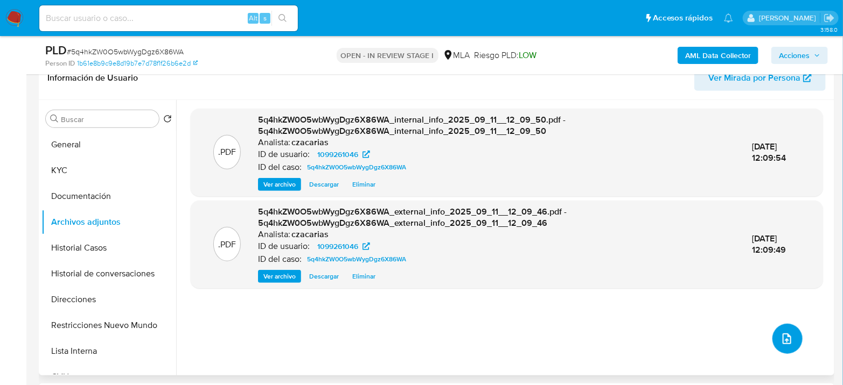
click at [784, 350] on button "upload-file" at bounding box center [787, 339] width 30 height 30
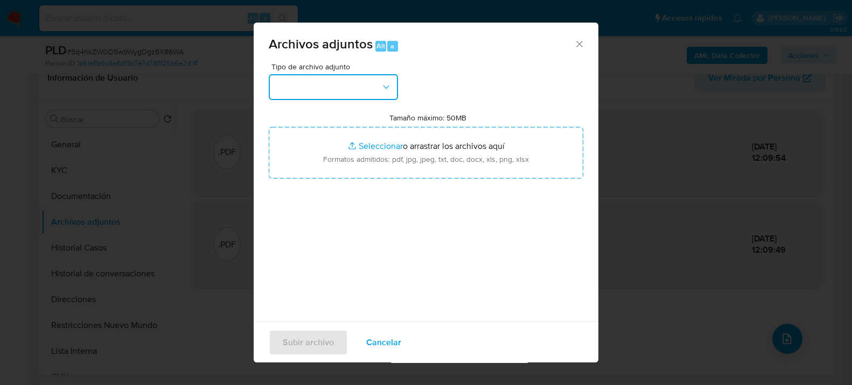
click at [348, 87] on button "button" at bounding box center [333, 87] width 129 height 26
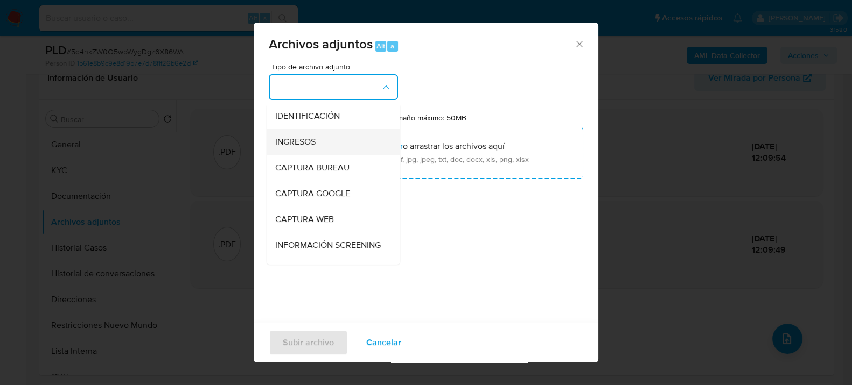
click at [294, 143] on span "INGRESOS" at bounding box center [295, 141] width 40 height 11
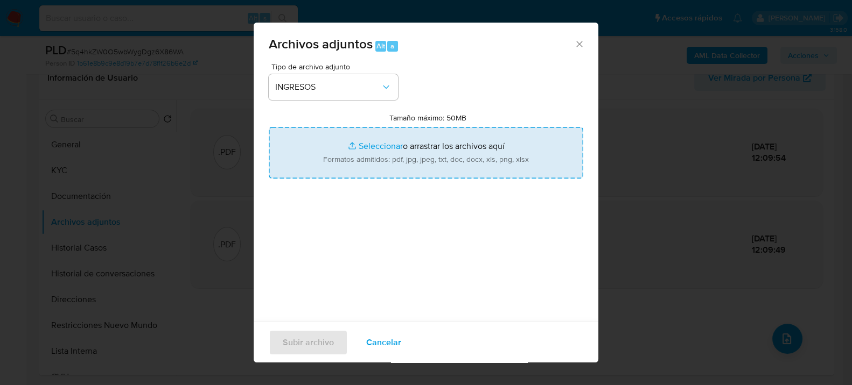
type input "C:\fakepath\Indemnizacion ART.pdf"
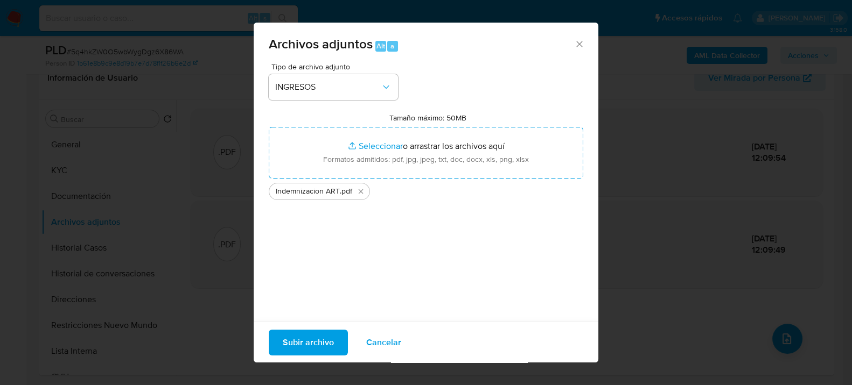
click at [302, 349] on span "Subir archivo" at bounding box center [308, 343] width 51 height 24
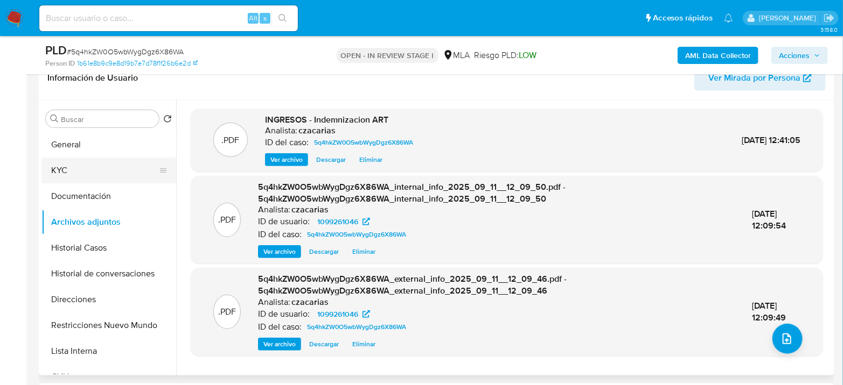
click at [67, 181] on ul "General KYC Documentación Archivos adjuntos Historial Casos Historial de conver…" at bounding box center [108, 253] width 135 height 243
click at [69, 177] on button "KYC" at bounding box center [104, 171] width 126 height 26
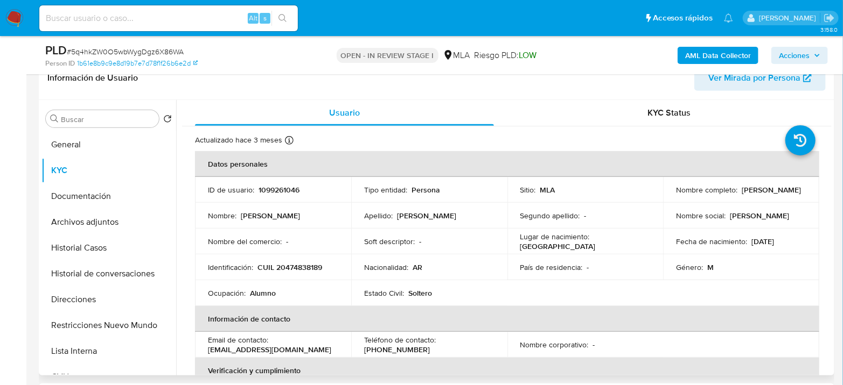
click at [285, 264] on p "CUIL 20474838189" at bounding box center [289, 268] width 65 height 10
copy p "20474838189"
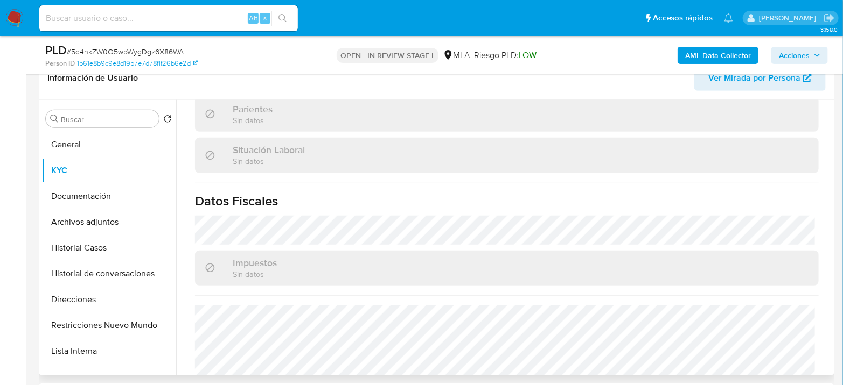
scroll to position [587, 0]
